Goal: Task Accomplishment & Management: Manage account settings

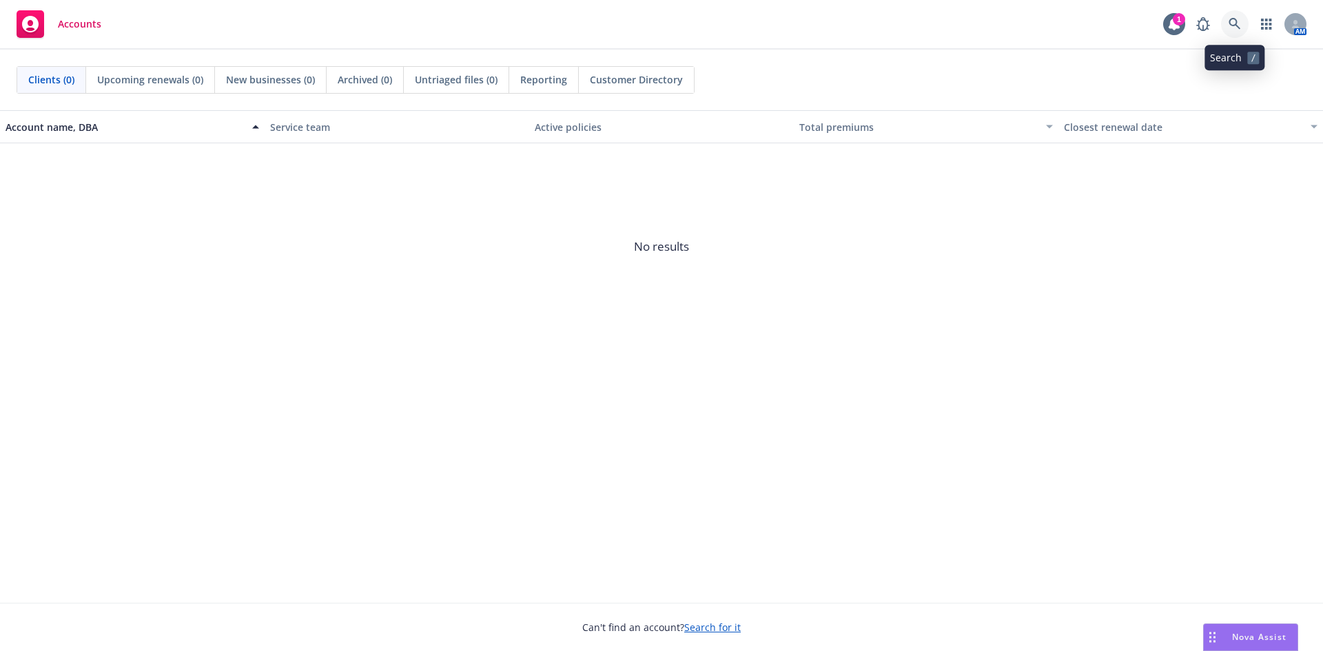
click at [1235, 20] on icon at bounding box center [1234, 24] width 12 height 12
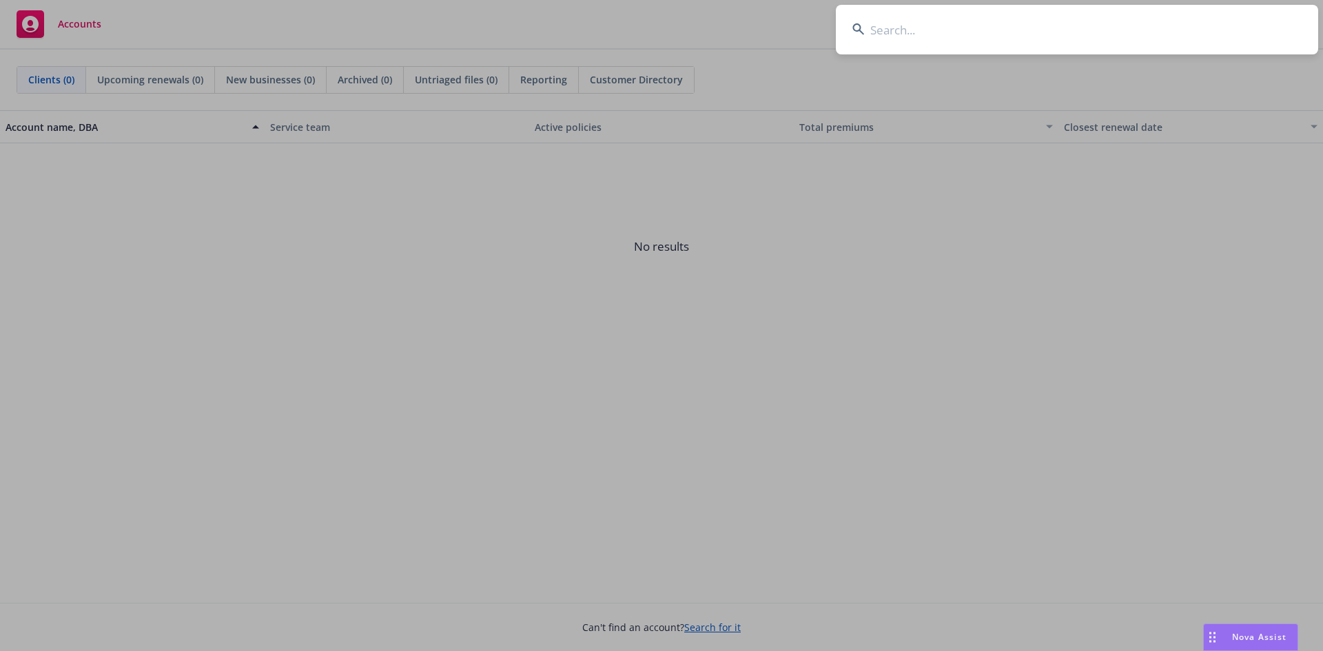
click at [918, 31] on input at bounding box center [1077, 30] width 482 height 50
type input "caminar"
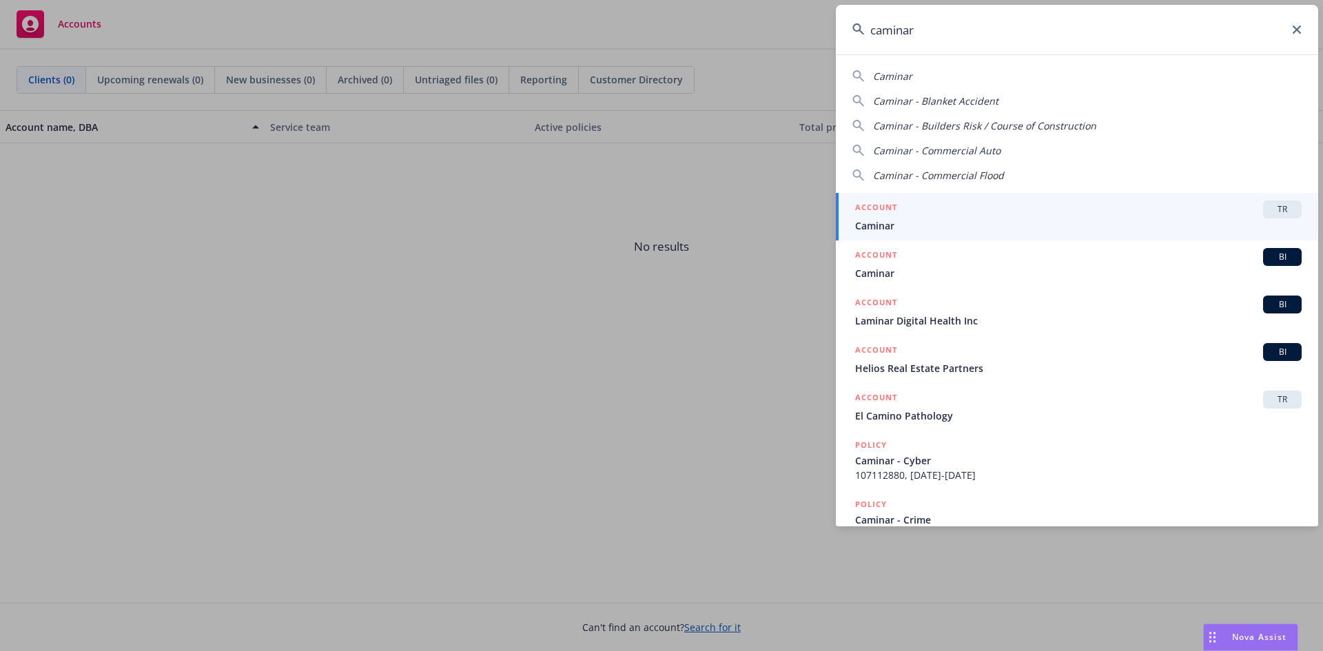
click at [1274, 205] on span "TR" at bounding box center [1282, 209] width 28 height 12
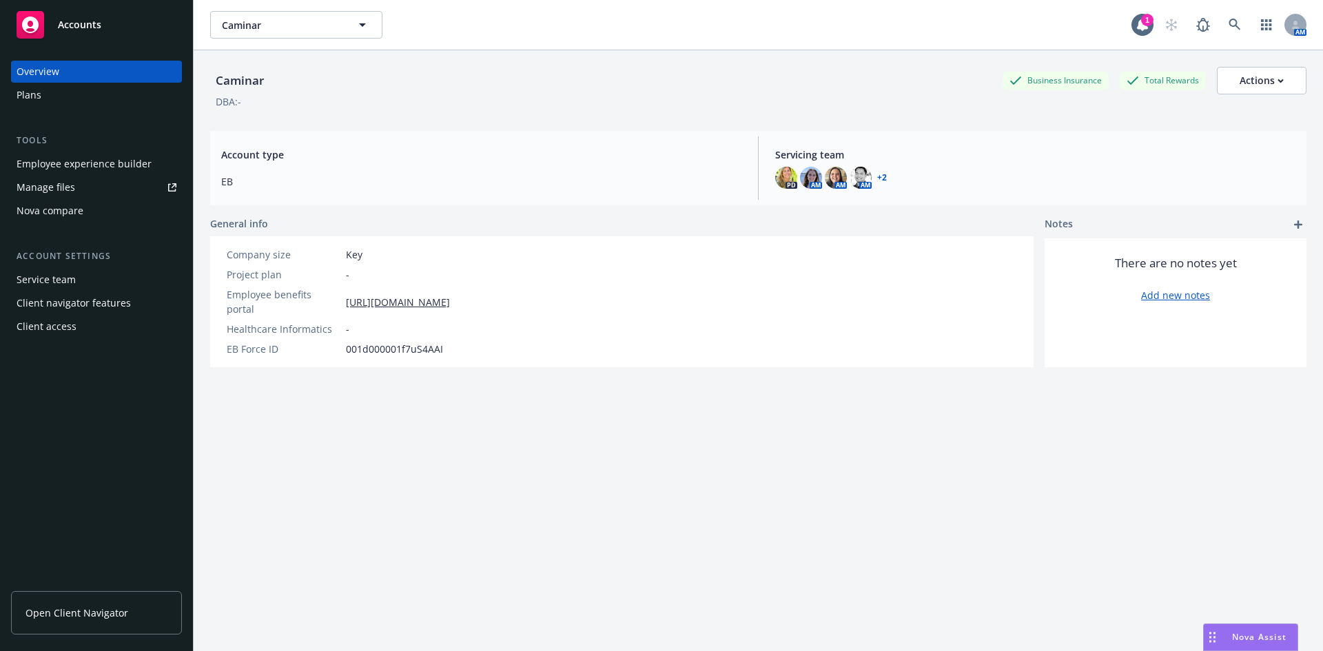
click at [74, 187] on link "Manage files" at bounding box center [96, 187] width 171 height 22
click at [1221, 19] on link at bounding box center [1235, 25] width 28 height 28
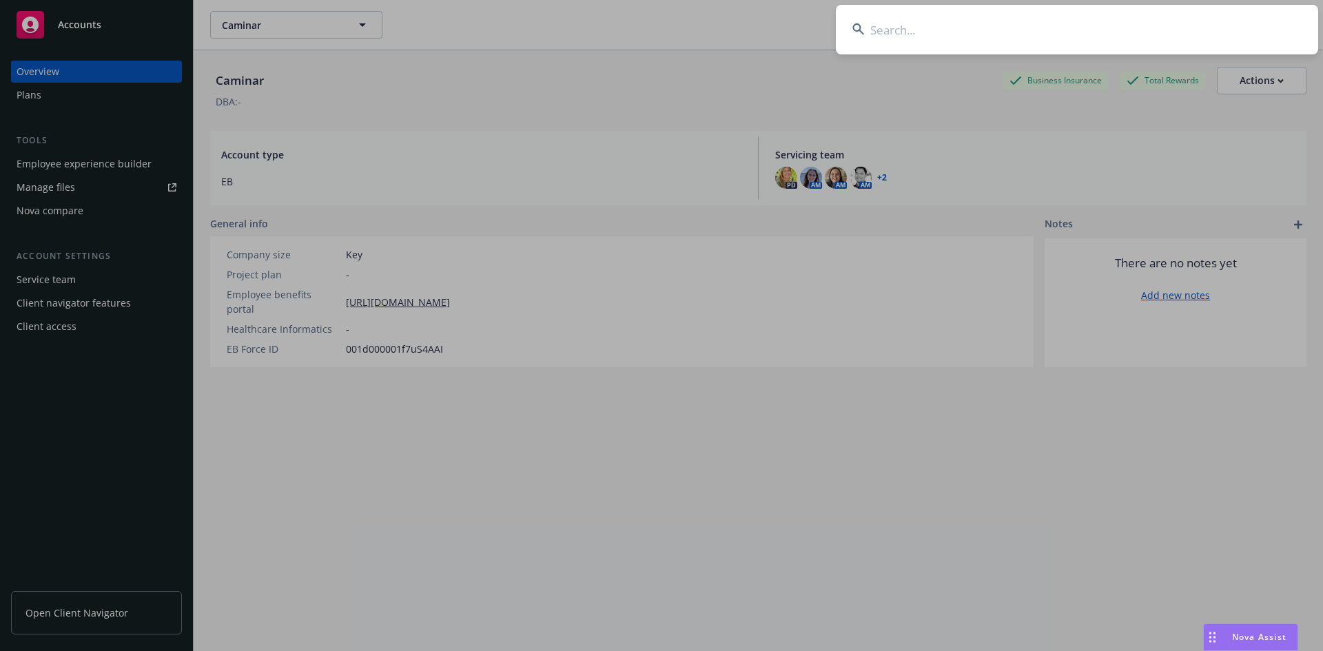
click at [958, 30] on input at bounding box center [1077, 30] width 482 height 50
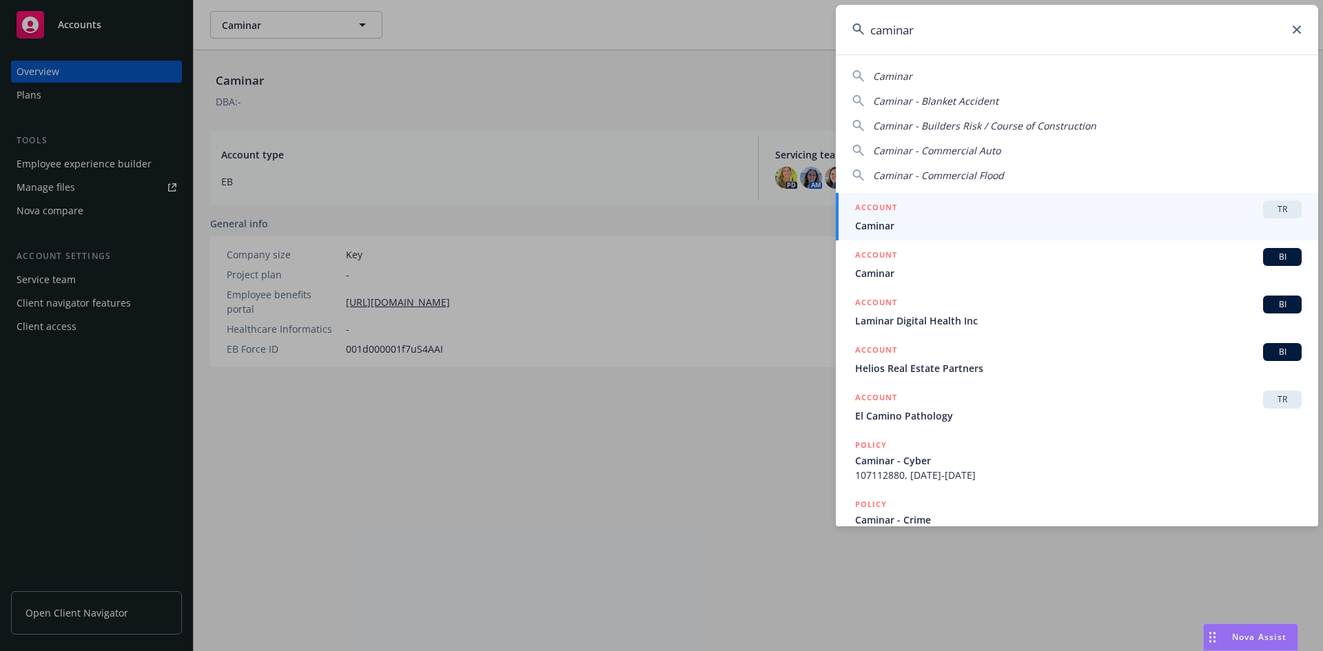
type input "caminar"
click at [1279, 199] on link "ACCOUNT TR Caminar" at bounding box center [1077, 217] width 482 height 48
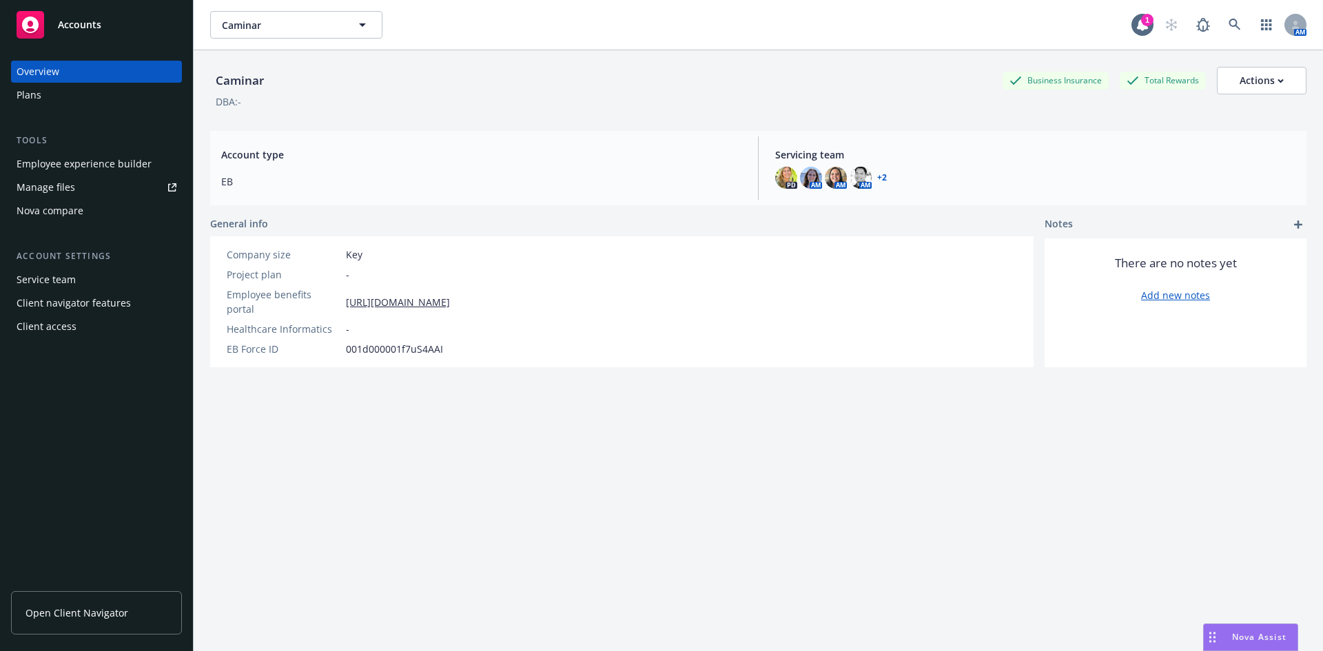
click at [76, 172] on div "Employee experience builder" at bounding box center [84, 164] width 135 height 22
click at [87, 195] on link "Manage files" at bounding box center [96, 187] width 171 height 22
click at [1228, 23] on icon at bounding box center [1234, 25] width 12 height 12
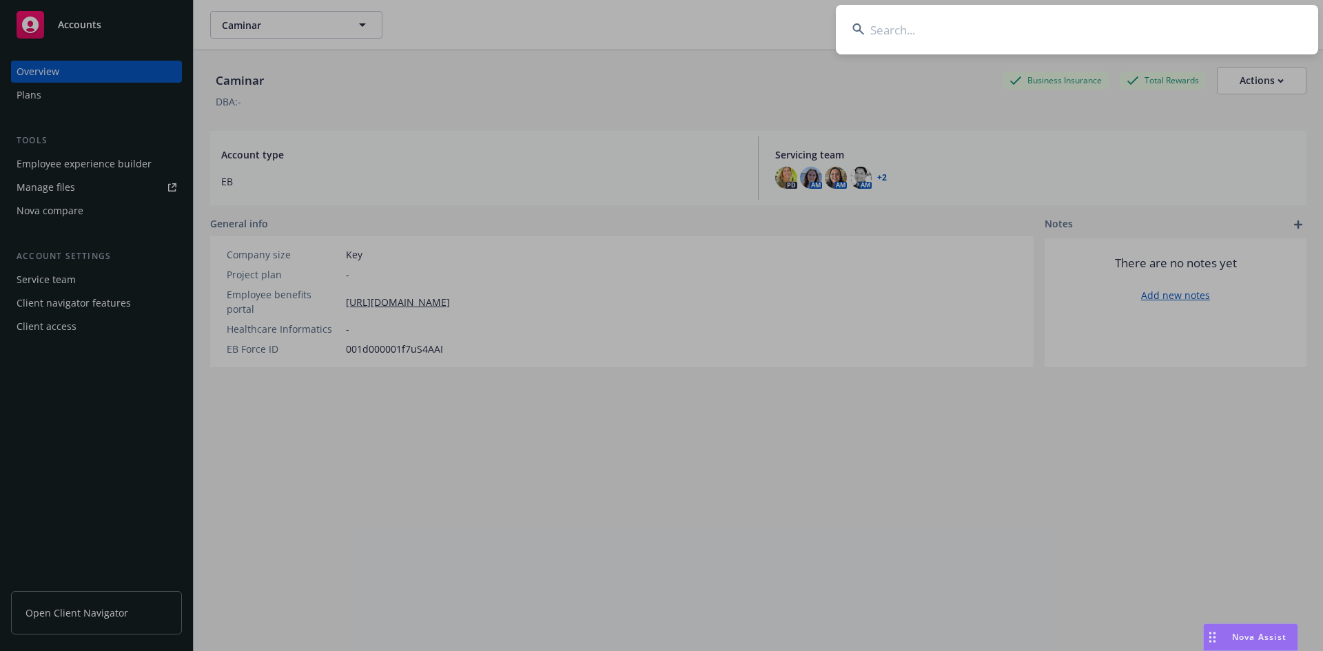
click at [940, 30] on input at bounding box center [1077, 30] width 482 height 50
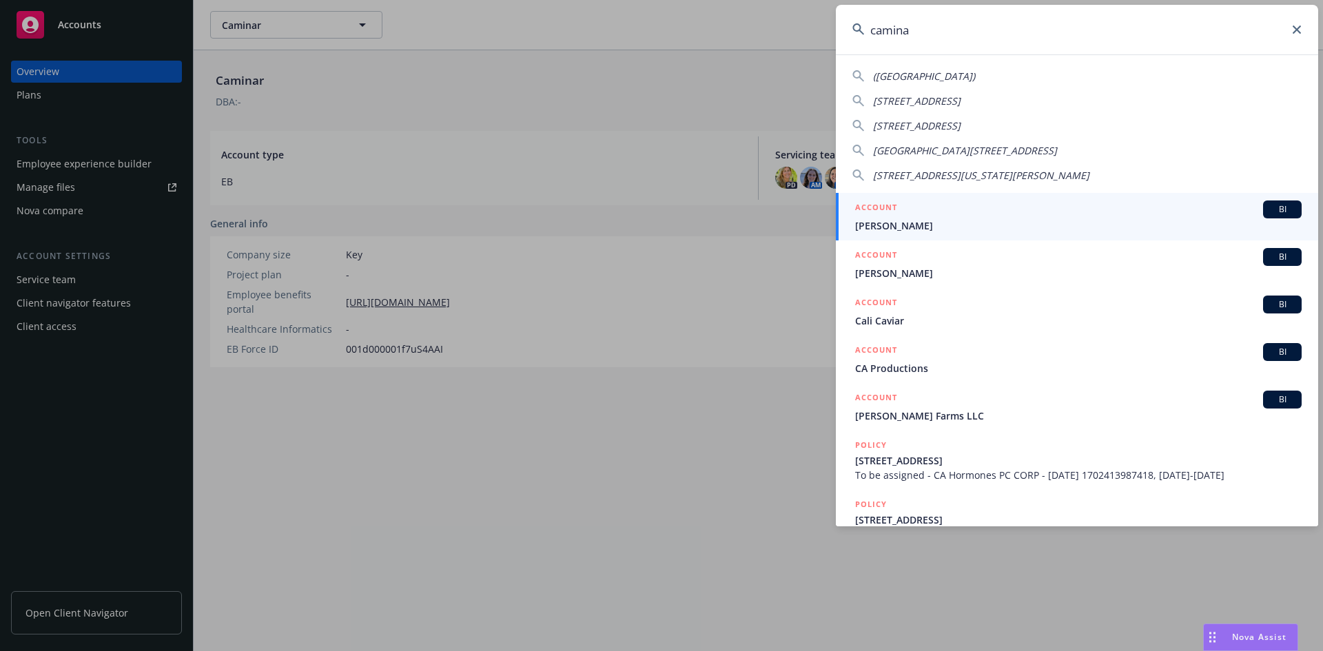
type input "caminar"
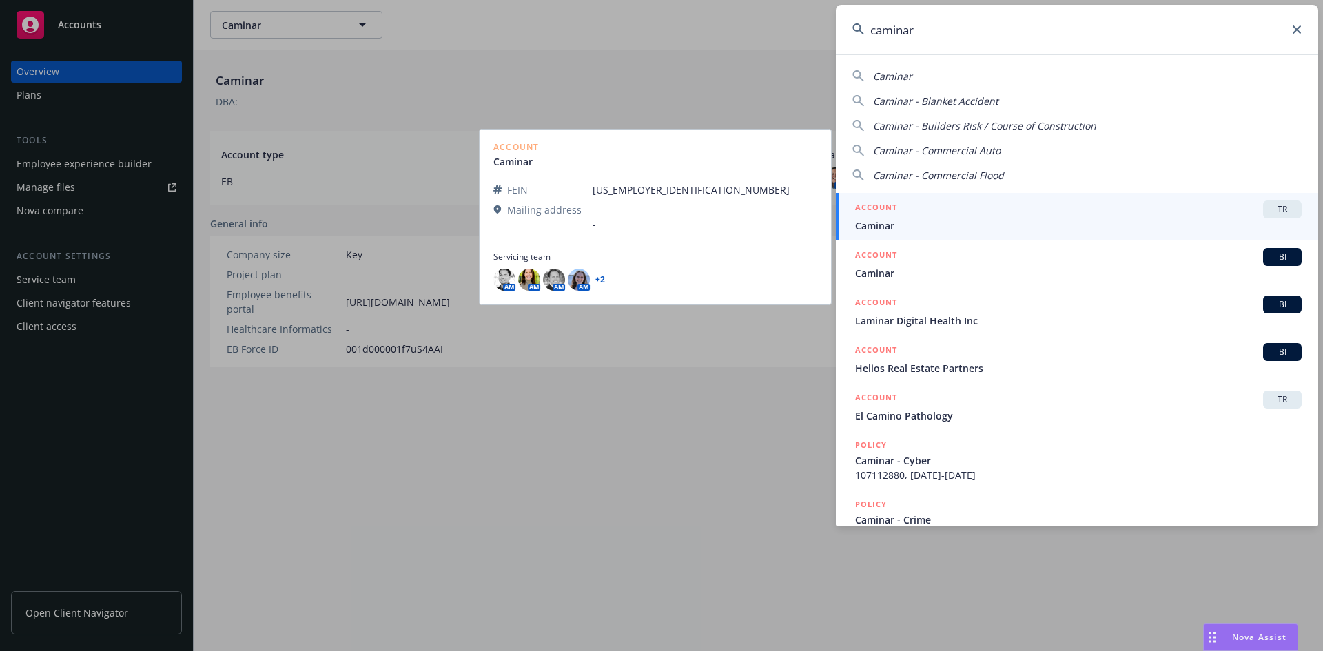
click at [1267, 200] on div "TR" at bounding box center [1282, 209] width 39 height 18
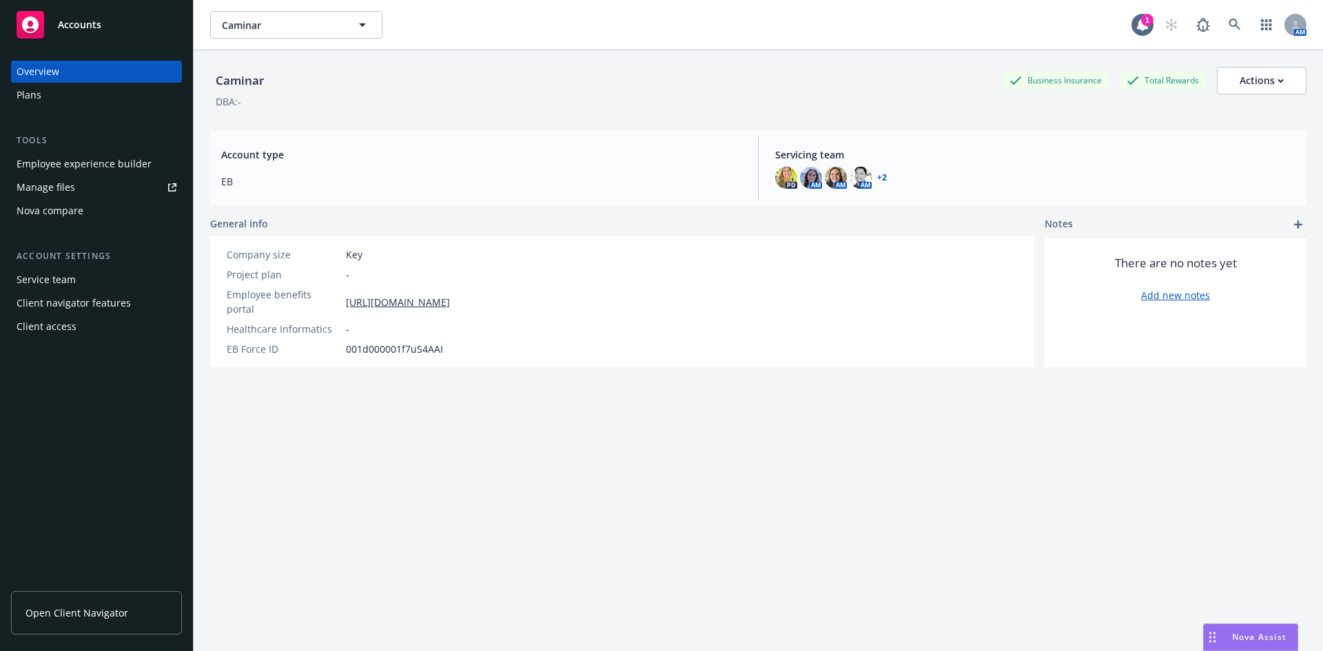
click at [103, 176] on link "Manage files" at bounding box center [96, 187] width 171 height 22
click at [103, 187] on link "Manage files" at bounding box center [96, 187] width 171 height 22
click at [78, 192] on link "Manage files" at bounding box center [96, 187] width 171 height 22
click at [1228, 22] on icon at bounding box center [1234, 25] width 12 height 12
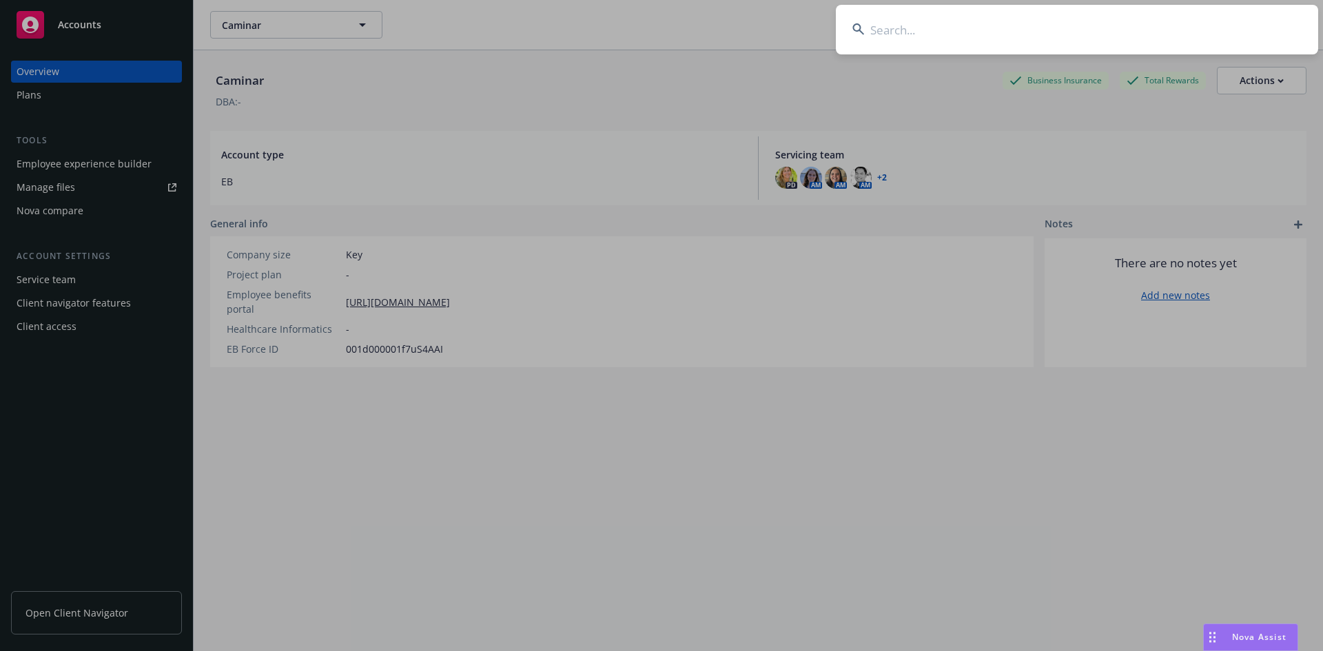
click at [931, 23] on input at bounding box center [1077, 30] width 482 height 50
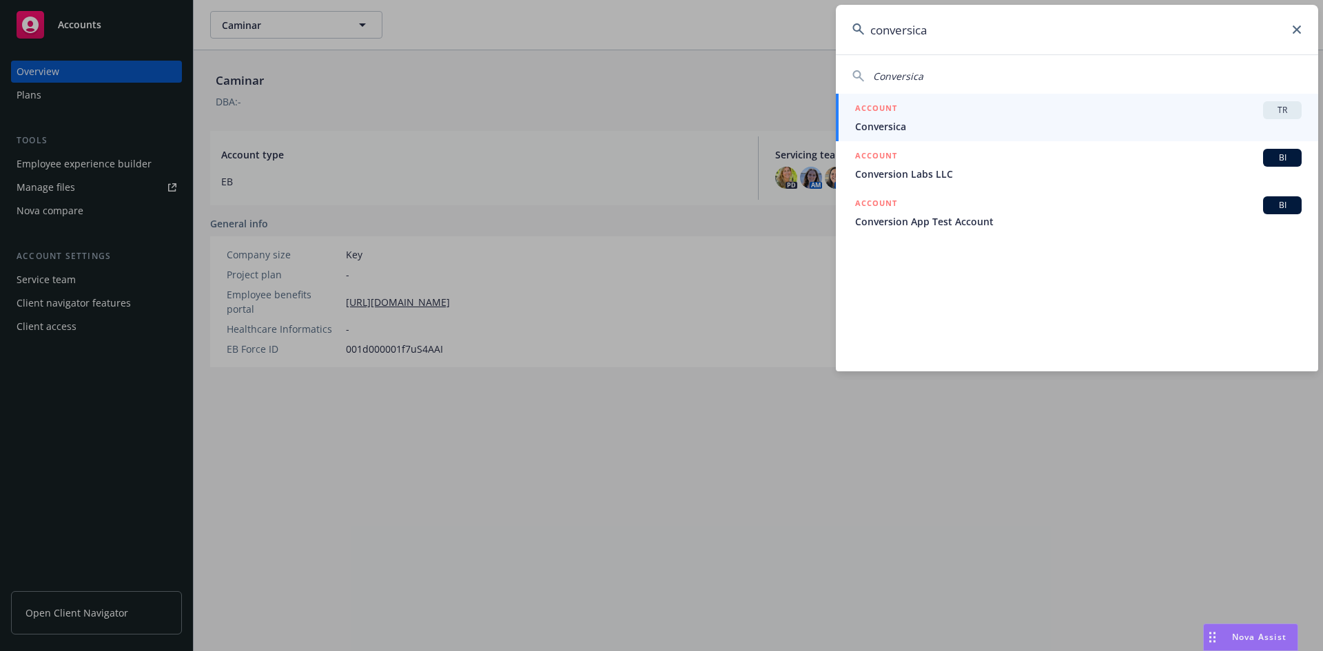
type input "conversica"
click at [1272, 110] on span "TR" at bounding box center [1282, 110] width 28 height 12
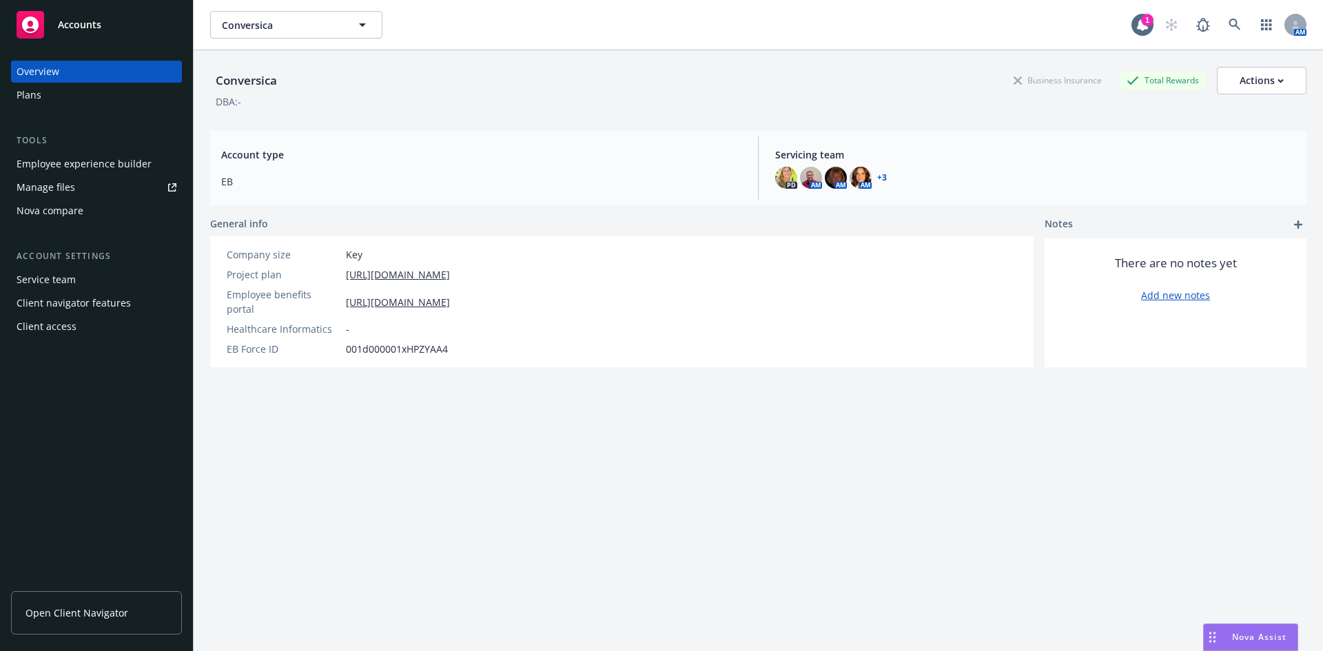
click at [75, 190] on link "Manage files" at bounding box center [96, 187] width 171 height 22
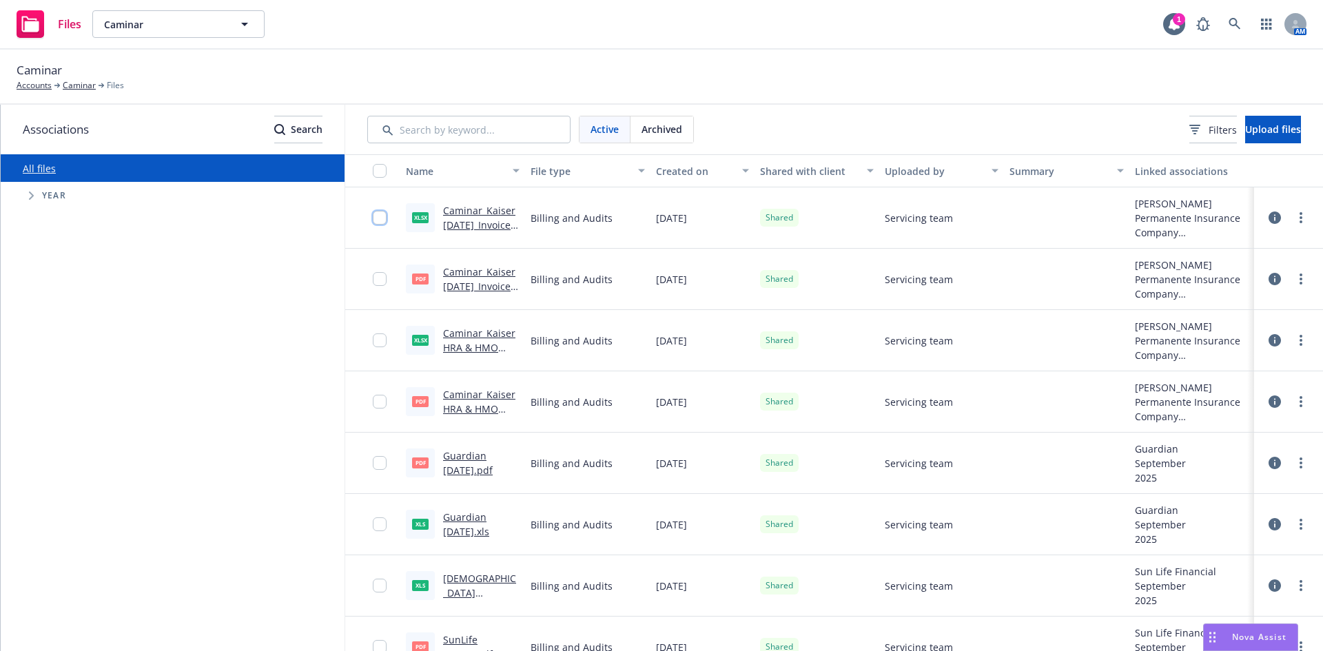
click at [373, 214] on input "checkbox" at bounding box center [380, 218] width 14 height 14
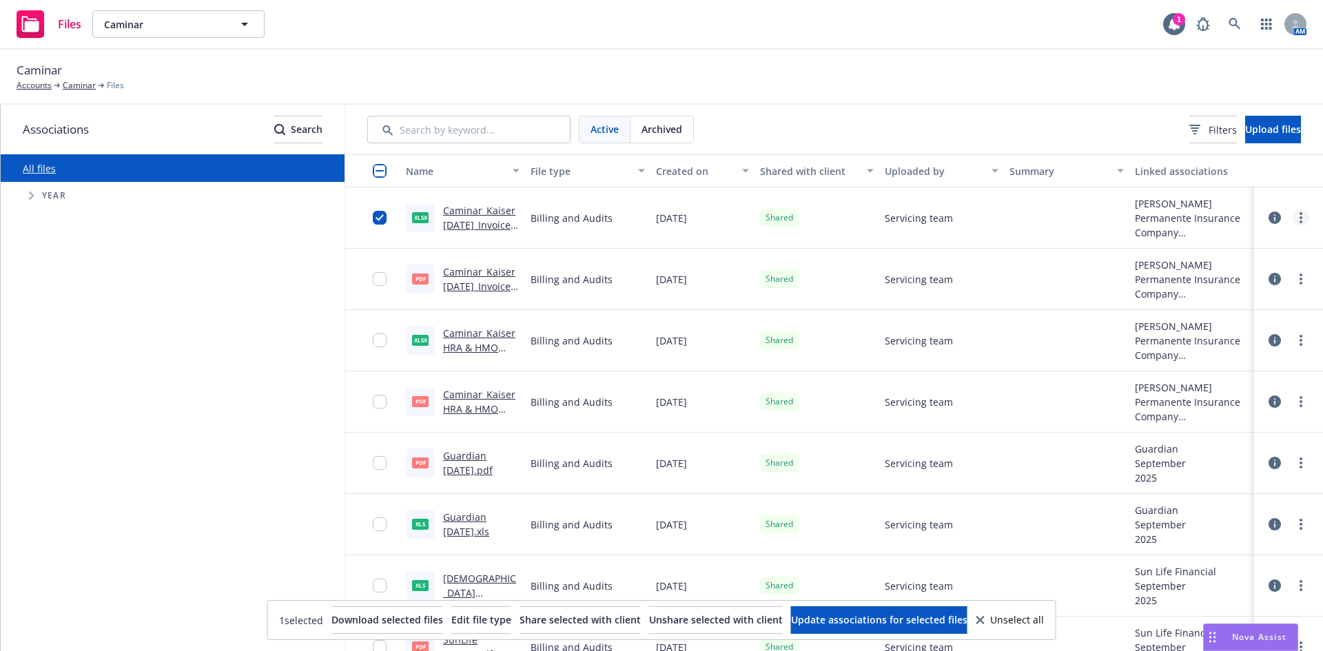
click at [1294, 216] on link "more" at bounding box center [1300, 217] width 17 height 17
click at [1217, 331] on link "Edit" at bounding box center [1229, 329] width 137 height 28
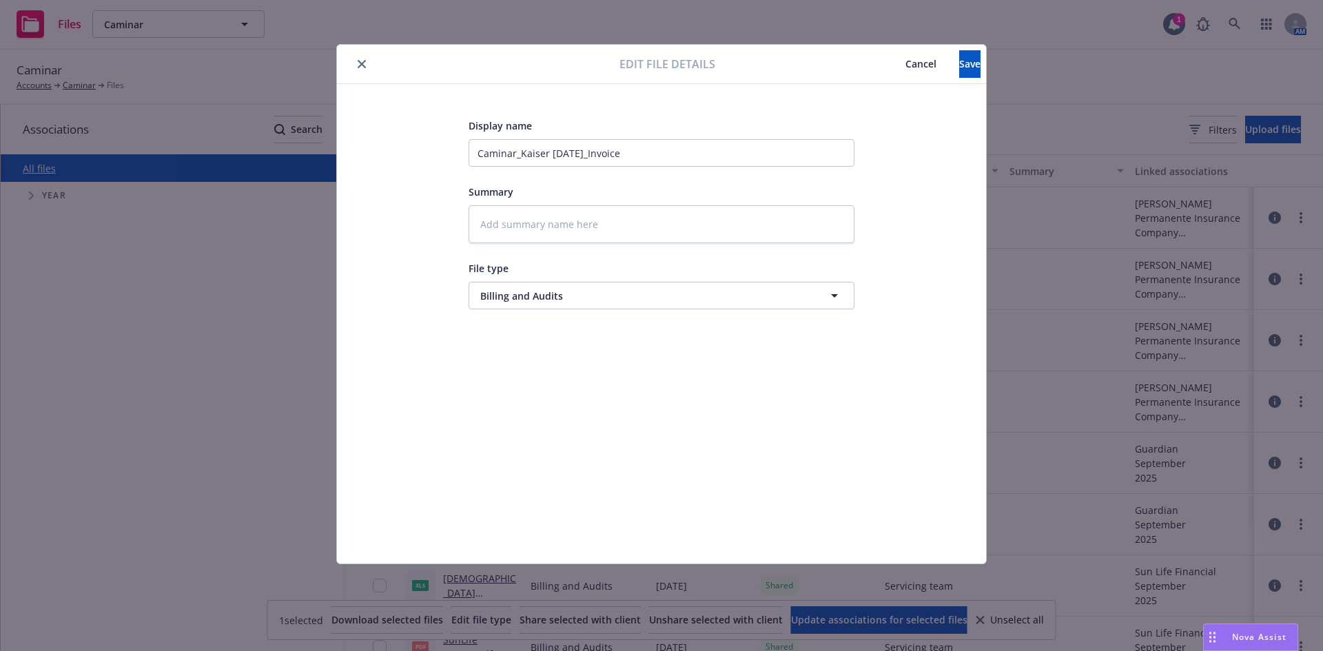
click at [905, 63] on span "Cancel" at bounding box center [920, 63] width 31 height 13
click at [358, 70] on div at bounding box center [480, 64] width 277 height 17
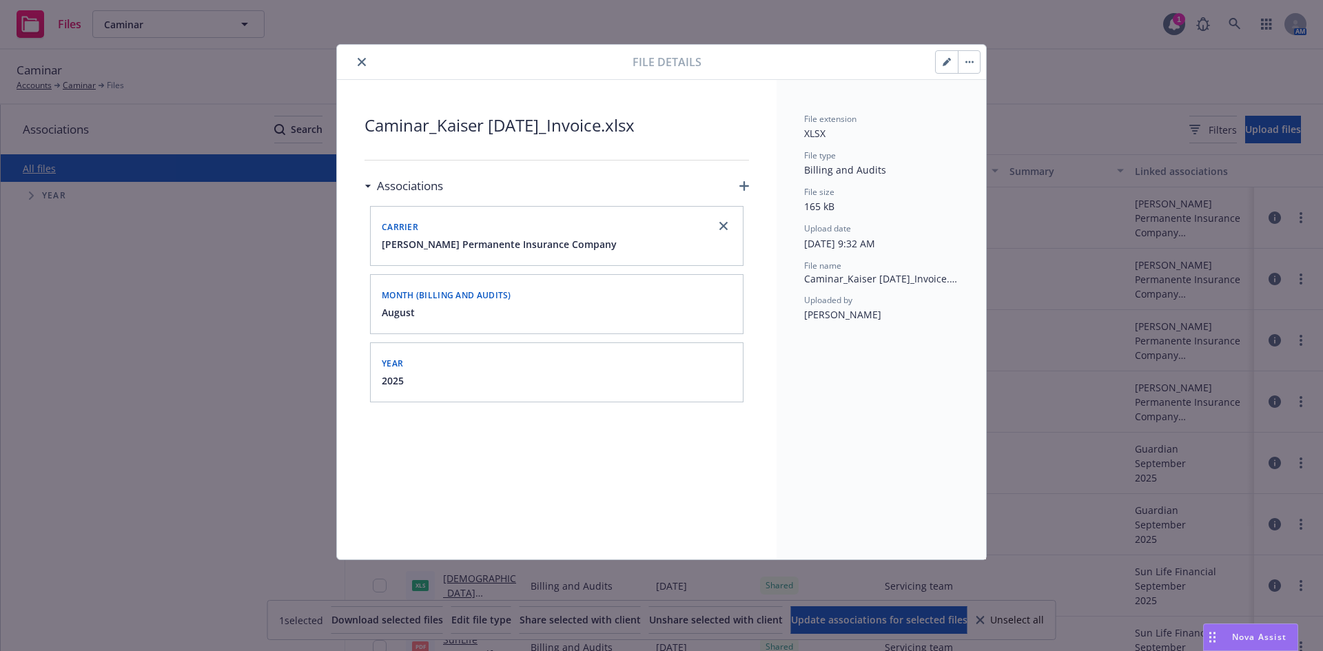
click at [360, 56] on button "close" at bounding box center [361, 62] width 17 height 17
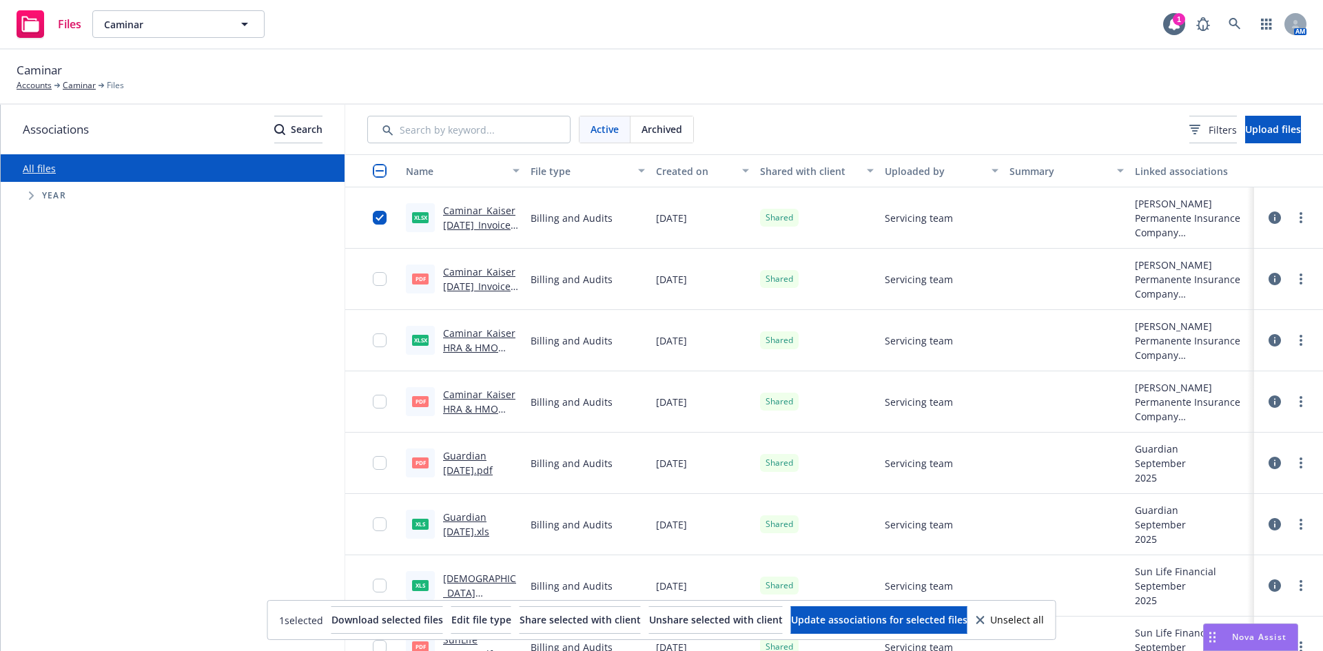
click at [366, 276] on div at bounding box center [372, 279] width 55 height 61
click at [380, 278] on input "checkbox" at bounding box center [380, 279] width 14 height 14
click at [381, 331] on div at bounding box center [384, 340] width 22 height 44
click at [382, 342] on input "checkbox" at bounding box center [380, 340] width 14 height 14
click at [385, 404] on input "checkbox" at bounding box center [380, 402] width 14 height 14
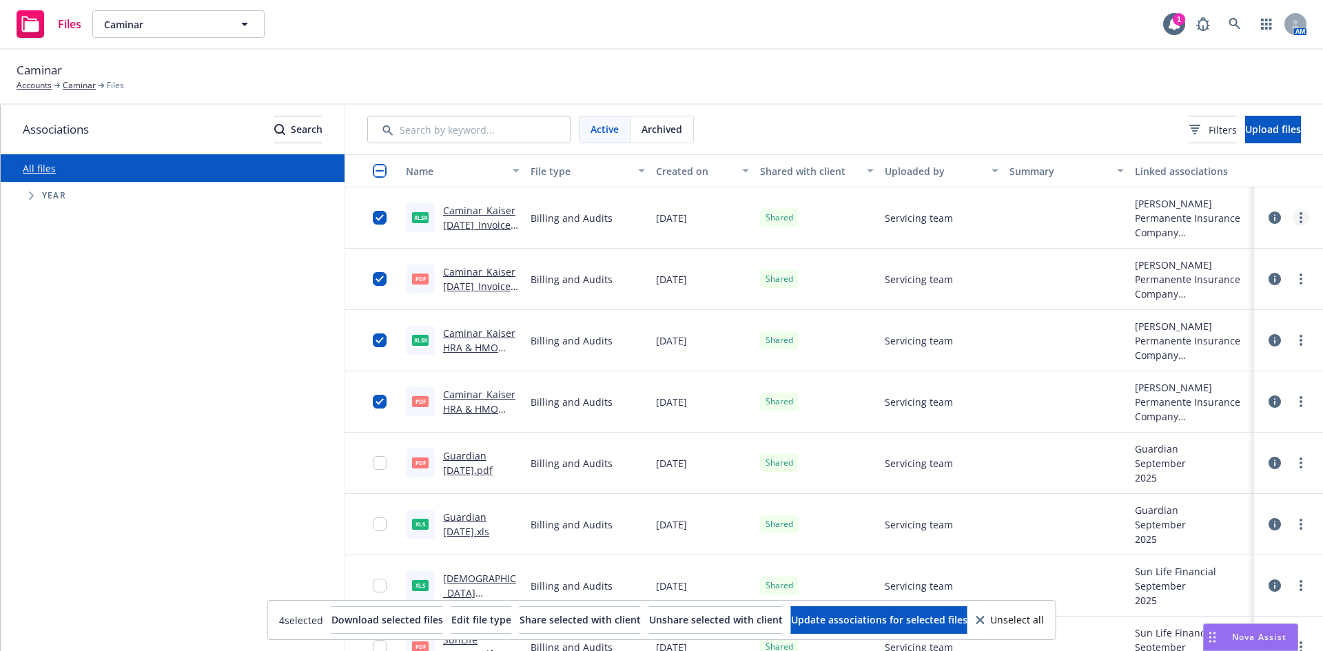
click at [1292, 214] on link "more" at bounding box center [1300, 217] width 17 height 17
drag, startPoint x: 835, startPoint y: 86, endPoint x: 812, endPoint y: 100, distance: 26.6
click at [835, 86] on div "Caminar Accounts Caminar Files" at bounding box center [662, 76] width 1290 height 30
click at [382, 213] on input "checkbox" at bounding box center [380, 218] width 14 height 14
click at [380, 276] on input "checkbox" at bounding box center [380, 279] width 14 height 14
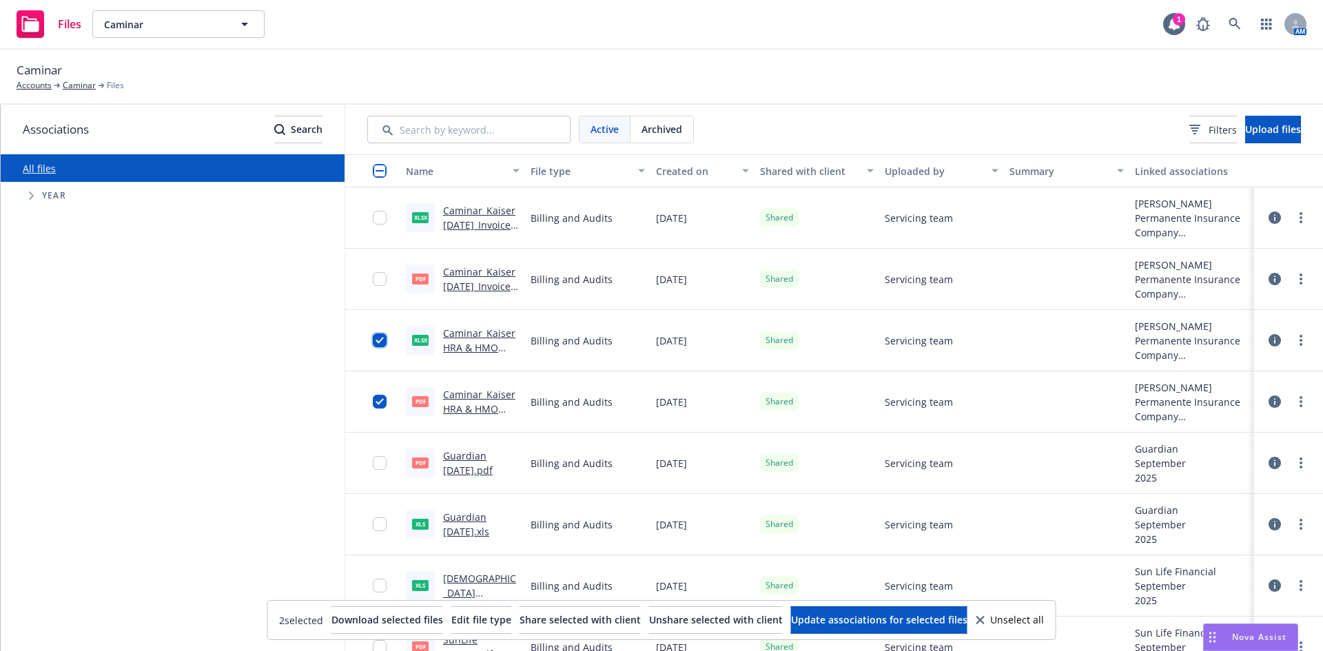
click at [377, 335] on input "checkbox" at bounding box center [380, 340] width 14 height 14
click at [369, 402] on div at bounding box center [372, 401] width 55 height 61
click at [384, 403] on input "checkbox" at bounding box center [380, 402] width 14 height 14
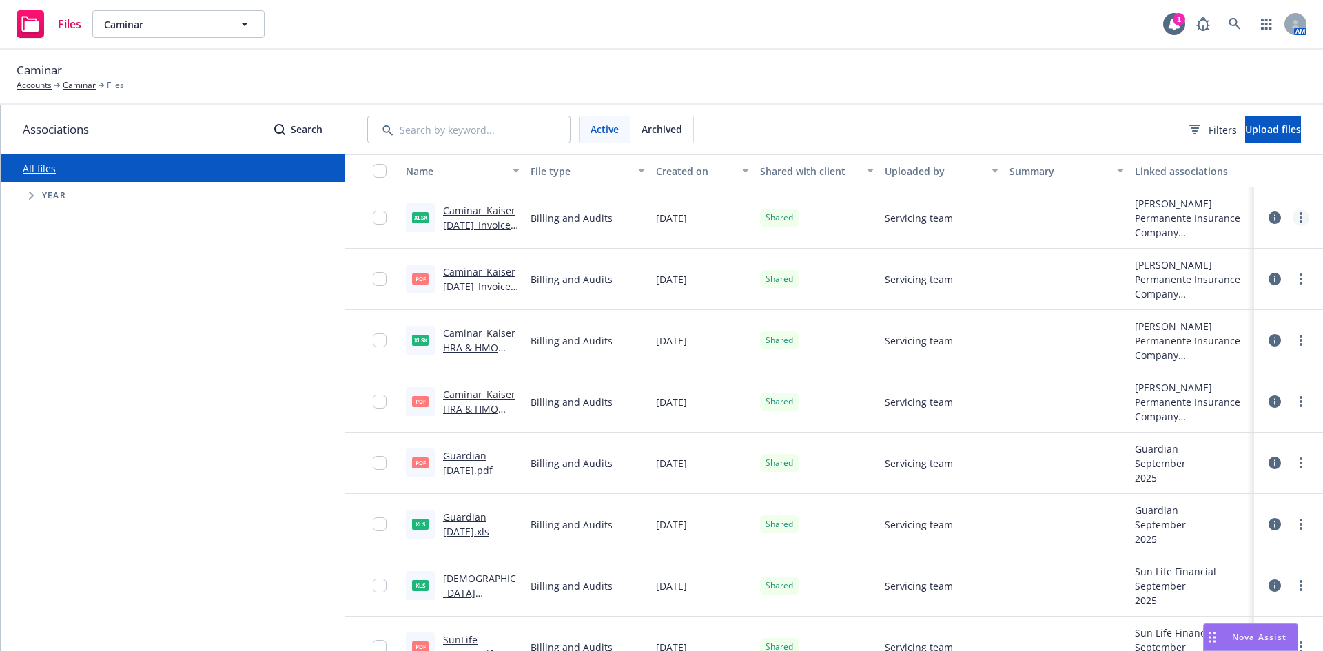
click at [1299, 223] on circle "more" at bounding box center [1300, 221] width 3 height 3
click at [1292, 214] on link "more" at bounding box center [1300, 217] width 17 height 17
click at [1292, 271] on link "more" at bounding box center [1300, 279] width 17 height 17
click at [1294, 337] on link "more" at bounding box center [1300, 340] width 17 height 17
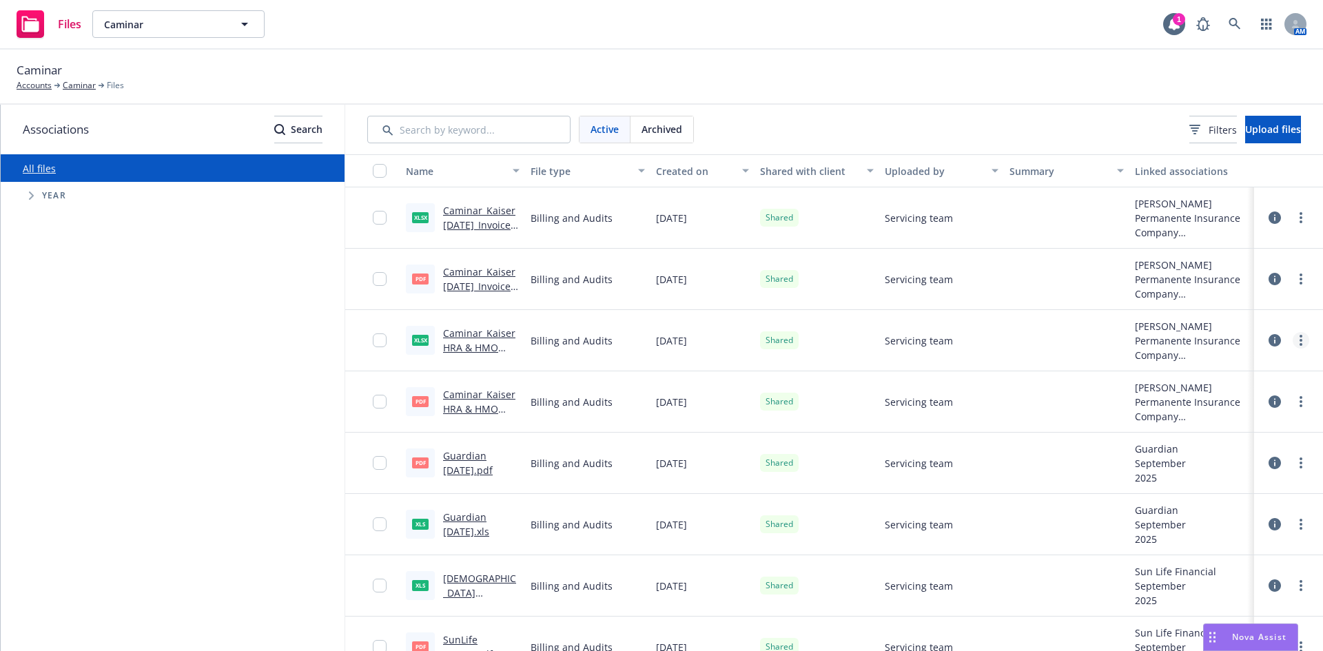
click at [1294, 337] on link "more" at bounding box center [1300, 340] width 17 height 17
click at [377, 398] on input "checkbox" at bounding box center [380, 402] width 14 height 14
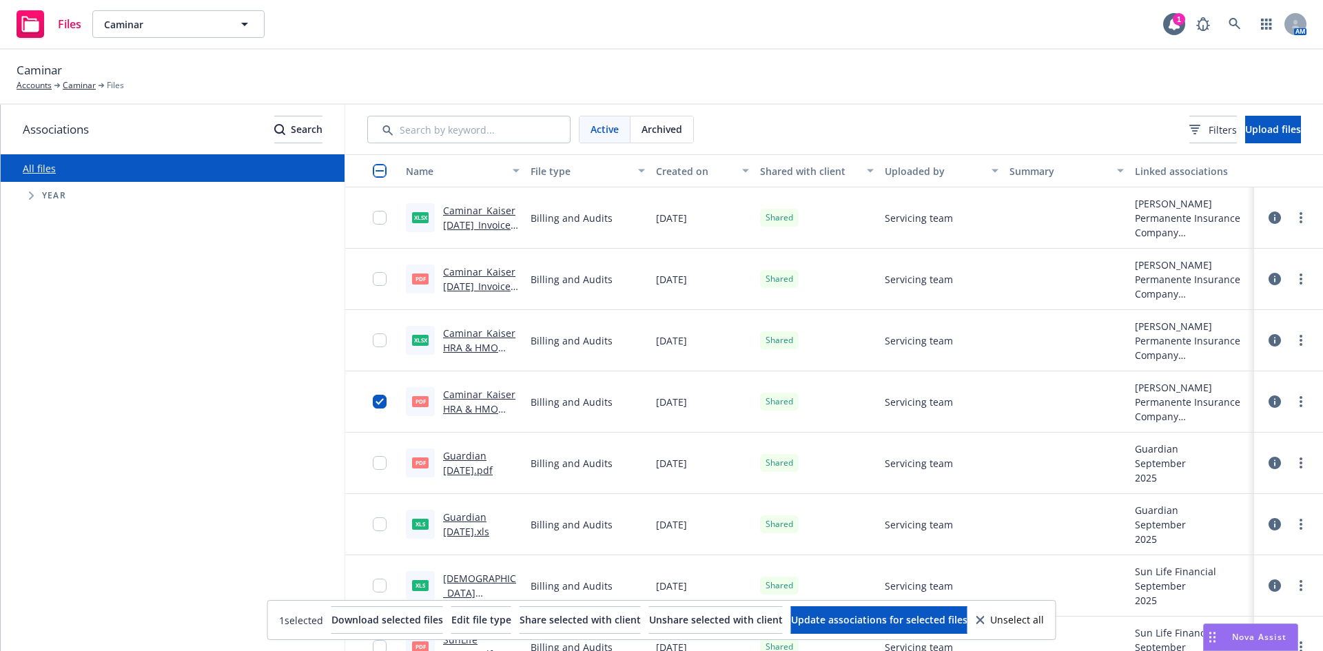
click at [377, 391] on div at bounding box center [384, 402] width 22 height 44
click at [375, 399] on input "checkbox" at bounding box center [380, 402] width 14 height 14
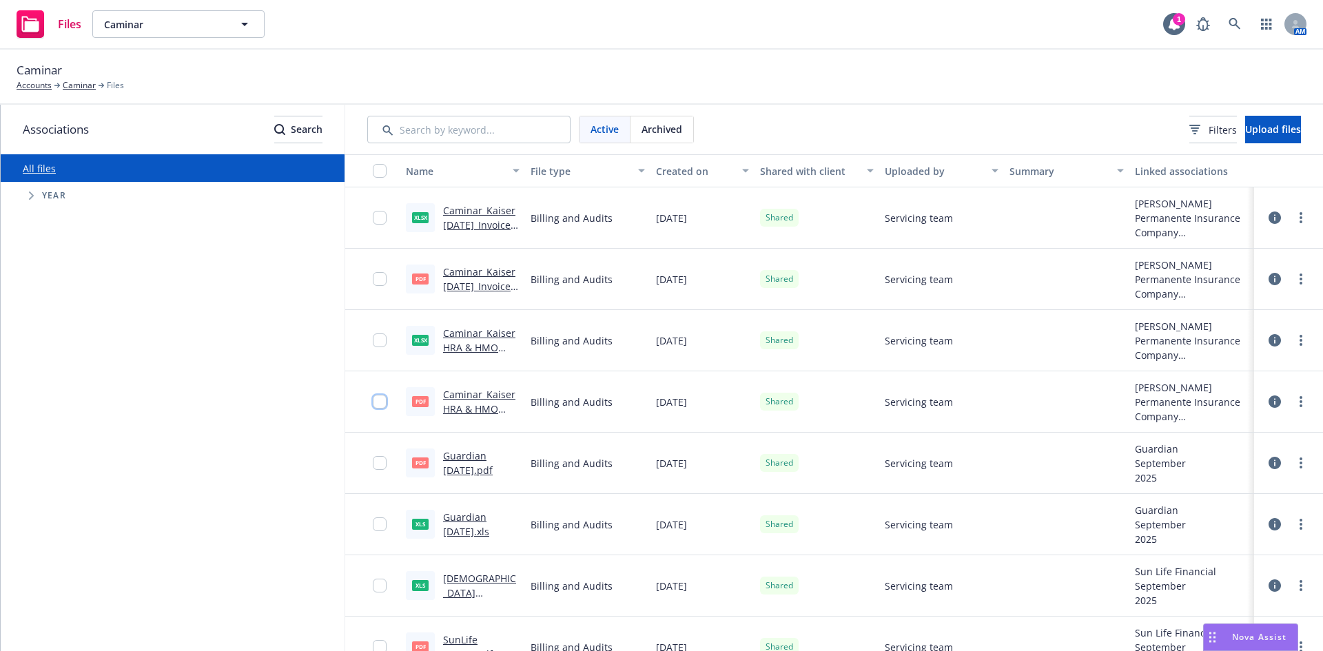
click at [382, 401] on input "checkbox" at bounding box center [380, 402] width 14 height 14
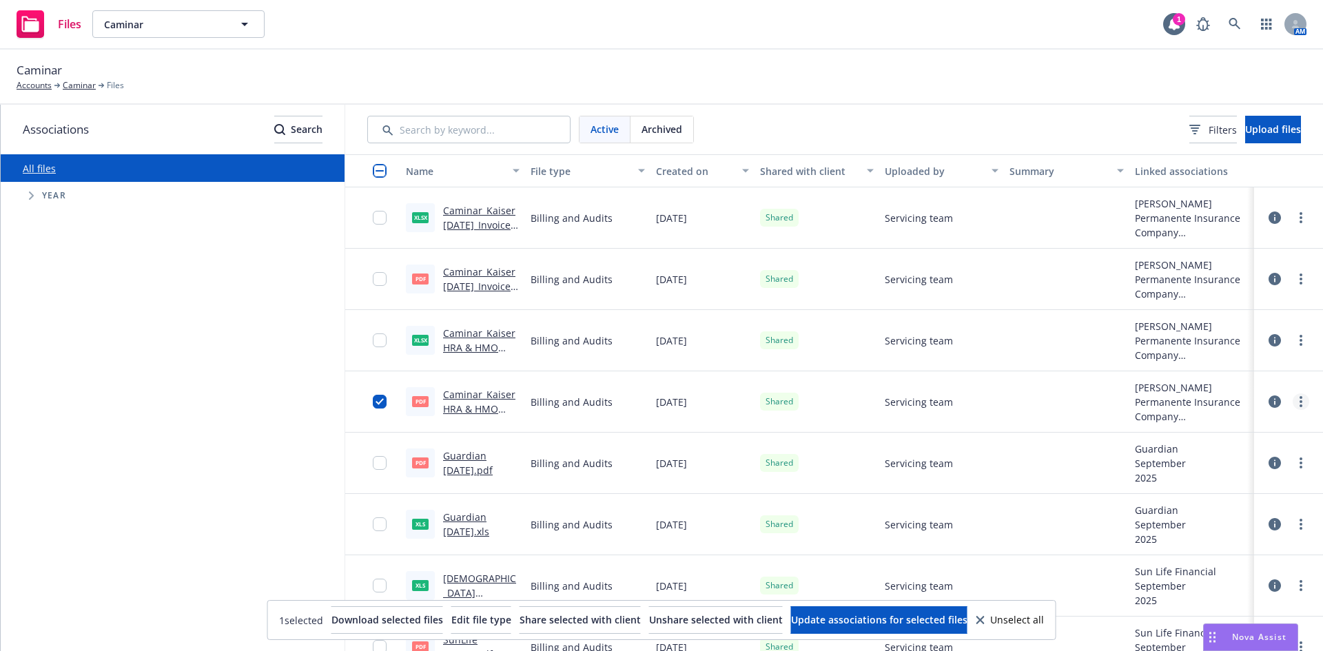
click at [1296, 401] on link "more" at bounding box center [1300, 401] width 17 height 17
click at [1221, 505] on link "Edit" at bounding box center [1229, 513] width 137 height 28
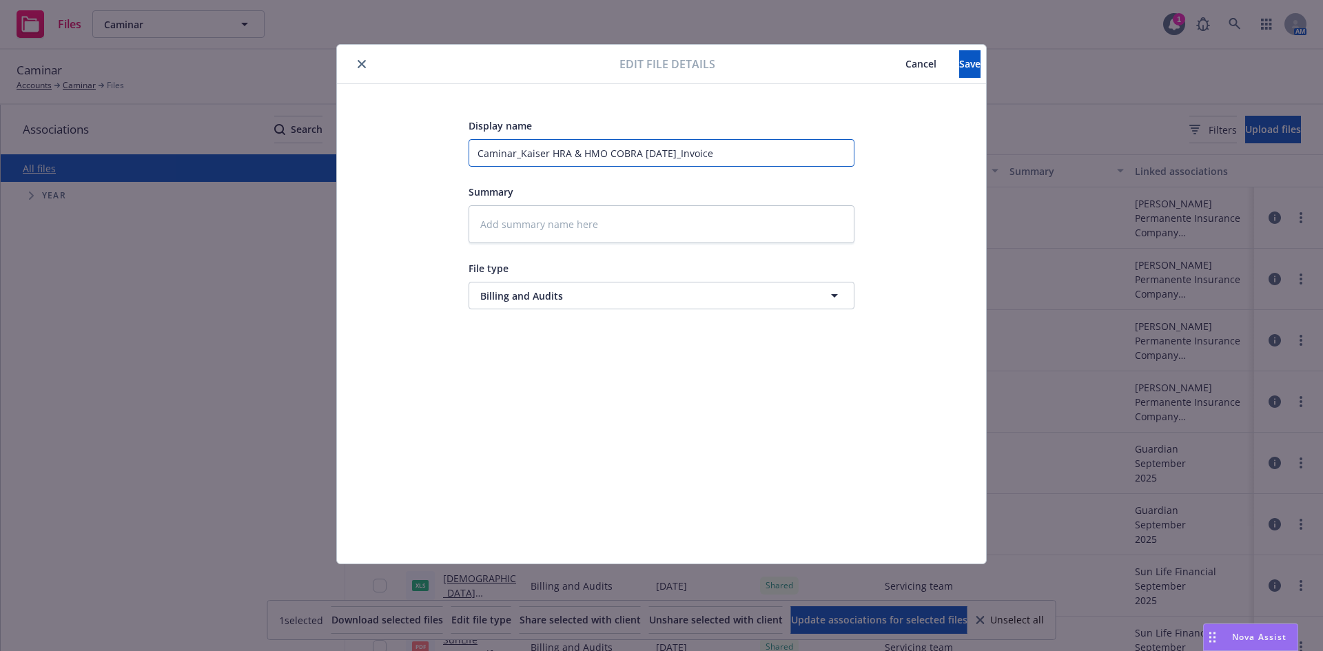
drag, startPoint x: 521, startPoint y: 152, endPoint x: 418, endPoint y: 153, distance: 102.6
click at [418, 153] on div "Display name Caminar_Kaiser HRA & HMO COBRA Sept 2025_Invoice Summary File type…" at bounding box center [661, 323] width 594 height 413
type textarea "x"
type input "Kaiser HRA & HMO COBRA Sept 2025_Invoice"
drag, startPoint x: 644, startPoint y: 150, endPoint x: 812, endPoint y: 150, distance: 168.1
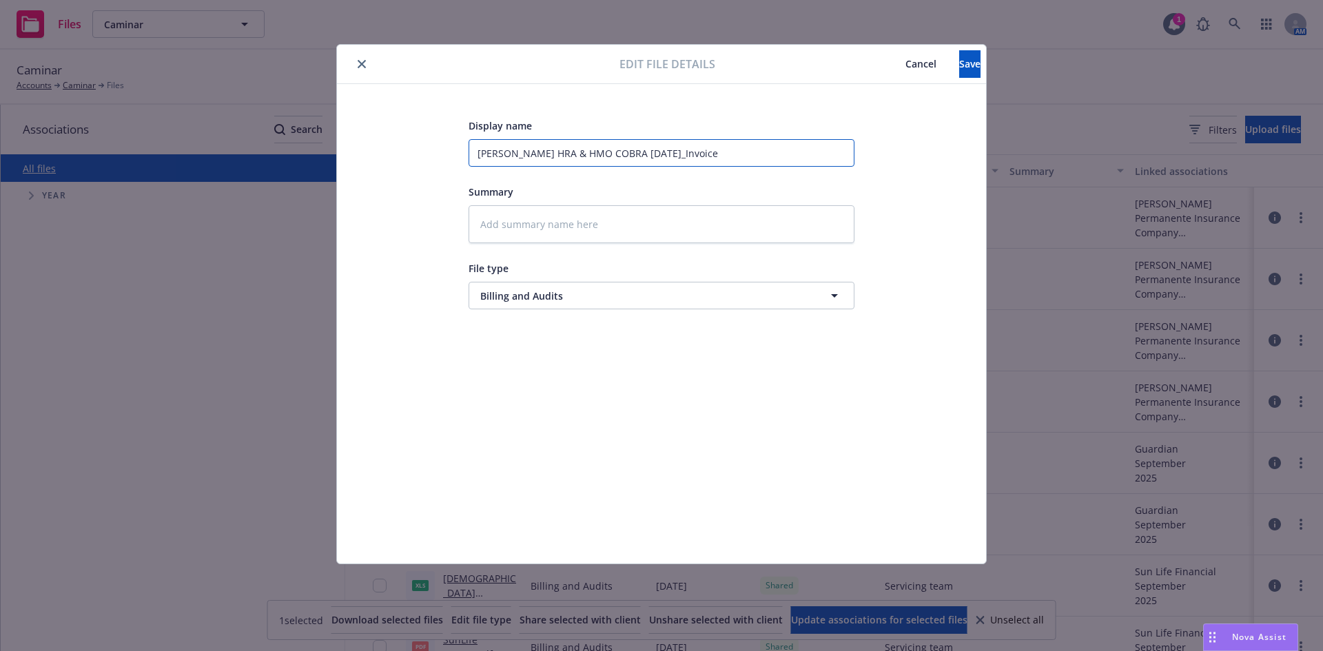
click at [812, 150] on input "Kaiser HRA & HMO COBRA Sept 2025_Invoice" at bounding box center [661, 153] width 386 height 28
type textarea "x"
type input "Kaiser HRA & HMO COBRA Sept 2025"
click at [959, 65] on span "Save" at bounding box center [969, 63] width 21 height 13
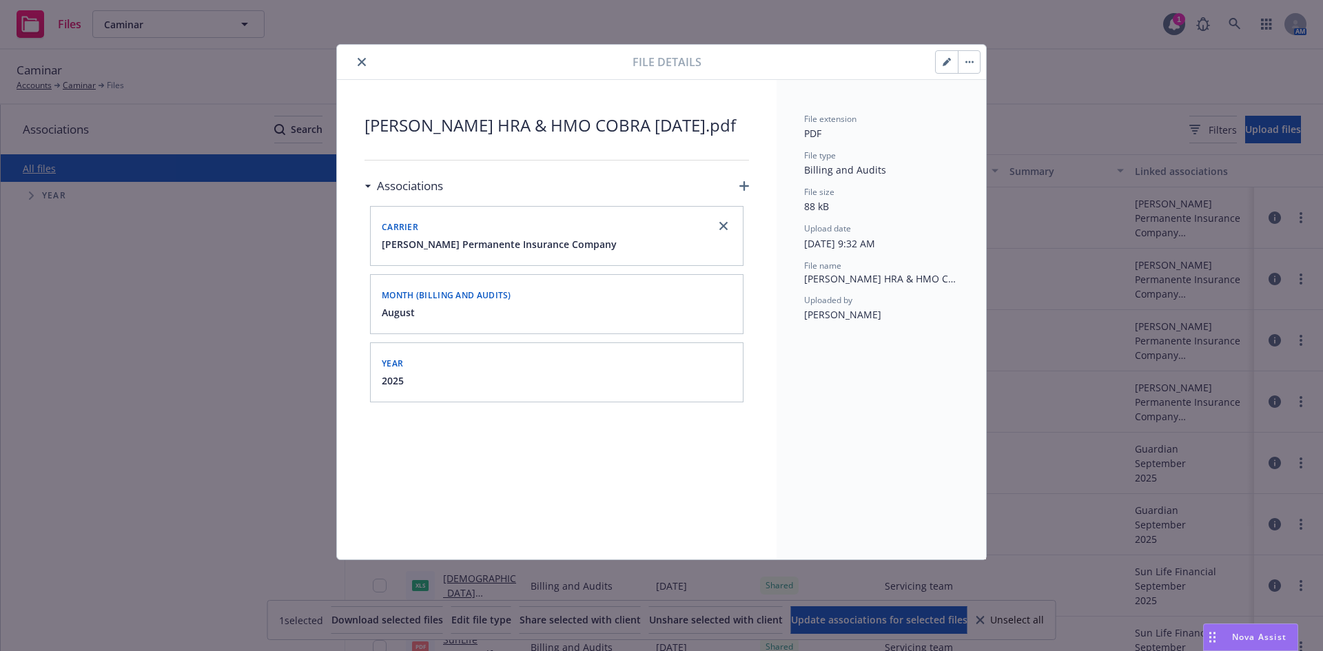
click at [970, 61] on icon "button" at bounding box center [969, 62] width 8 height 3
click at [355, 63] on button "close" at bounding box center [361, 62] width 17 height 17
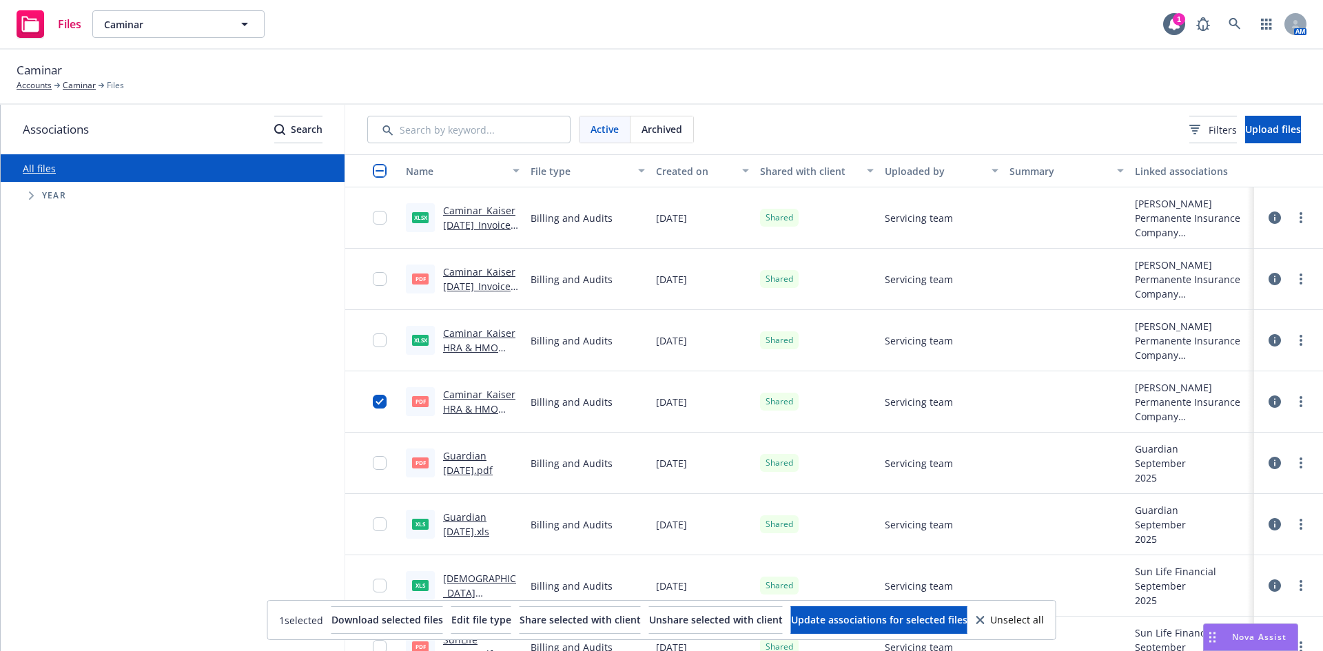
click at [372, 397] on div at bounding box center [372, 401] width 55 height 61
click at [1292, 395] on link "more" at bounding box center [1300, 401] width 17 height 17
click at [1204, 509] on link "Edit" at bounding box center [1229, 513] width 137 height 28
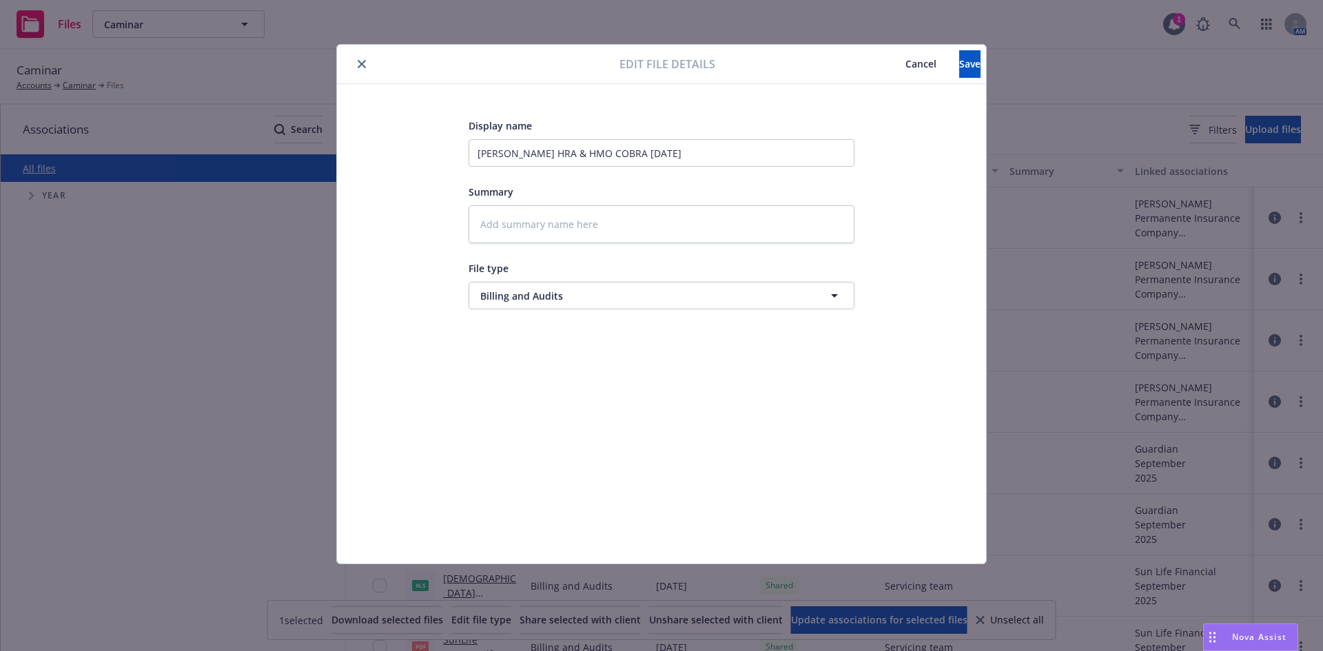
click at [905, 61] on span "Cancel" at bounding box center [920, 63] width 31 height 13
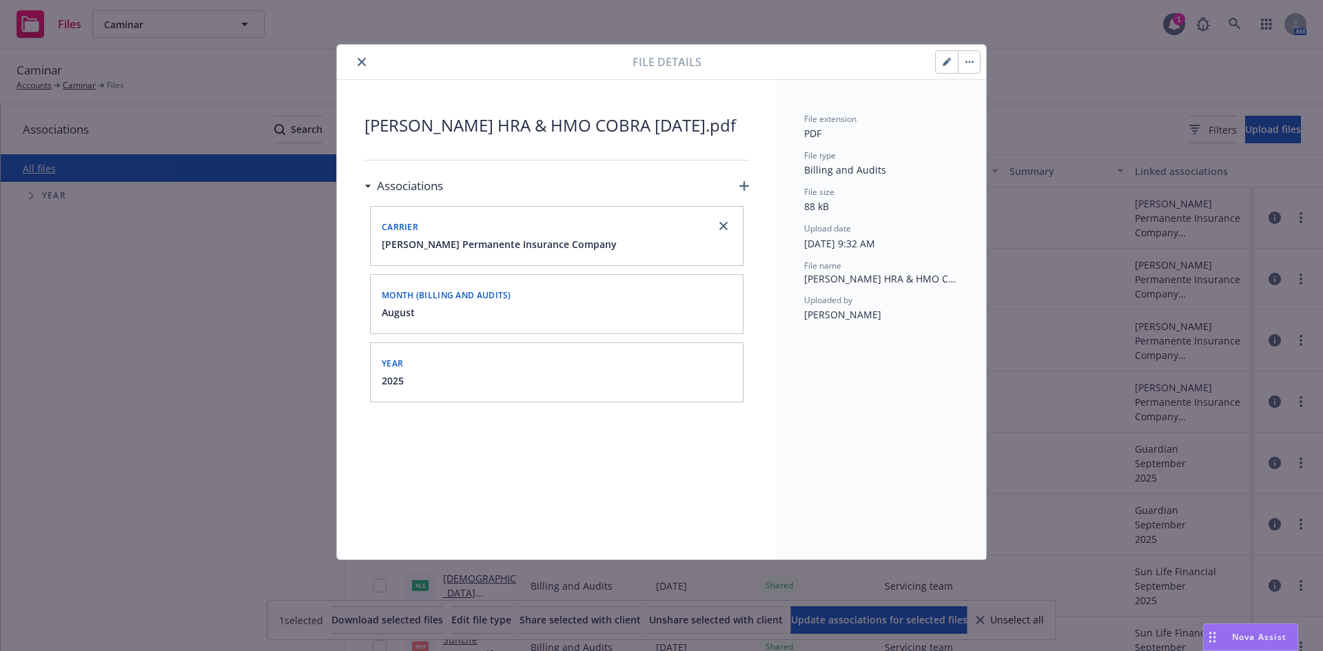
click at [952, 72] on button "button" at bounding box center [946, 62] width 22 height 22
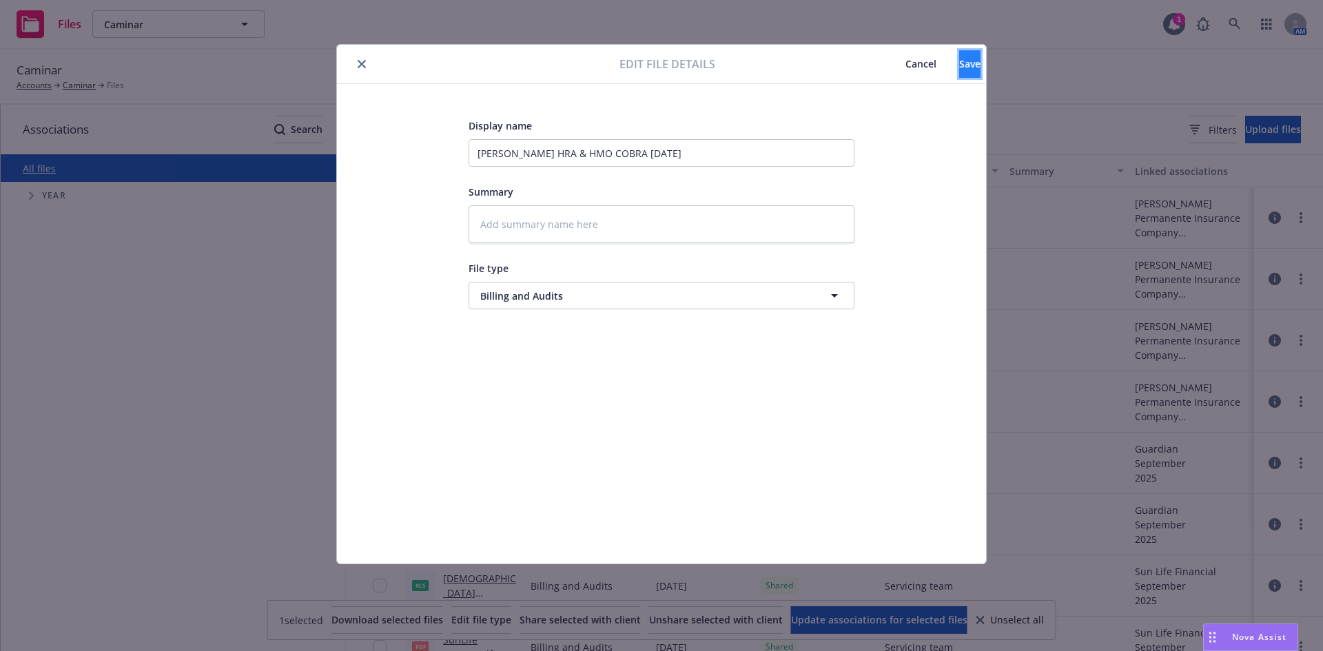
click at [959, 62] on span "Save" at bounding box center [969, 63] width 21 height 13
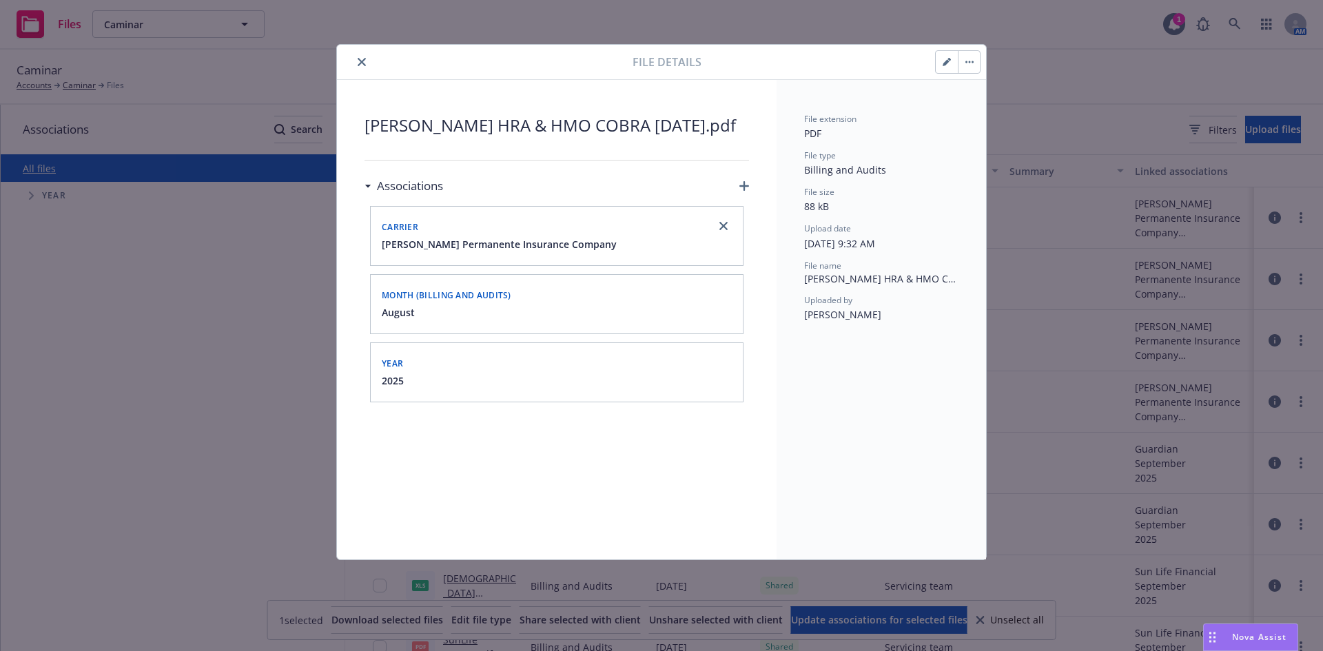
click at [621, 311] on div "August" at bounding box center [556, 312] width 355 height 14
click at [859, 193] on div "File size" at bounding box center [881, 192] width 154 height 12
click at [451, 297] on span "Month (Billing and Audits)" at bounding box center [447, 295] width 130 height 12
drag, startPoint x: 420, startPoint y: 311, endPoint x: 446, endPoint y: 258, distance: 58.8
click at [420, 311] on div "August" at bounding box center [556, 312] width 355 height 14
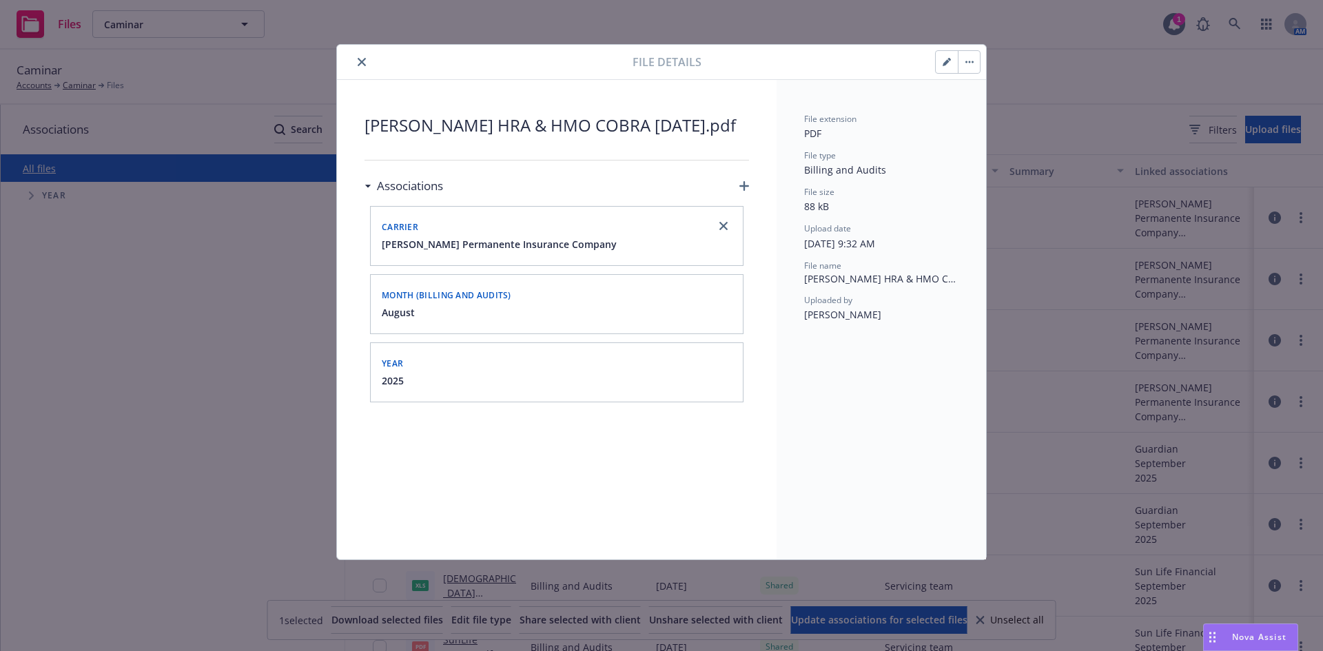
click at [358, 59] on icon "close" at bounding box center [362, 62] width 8 height 8
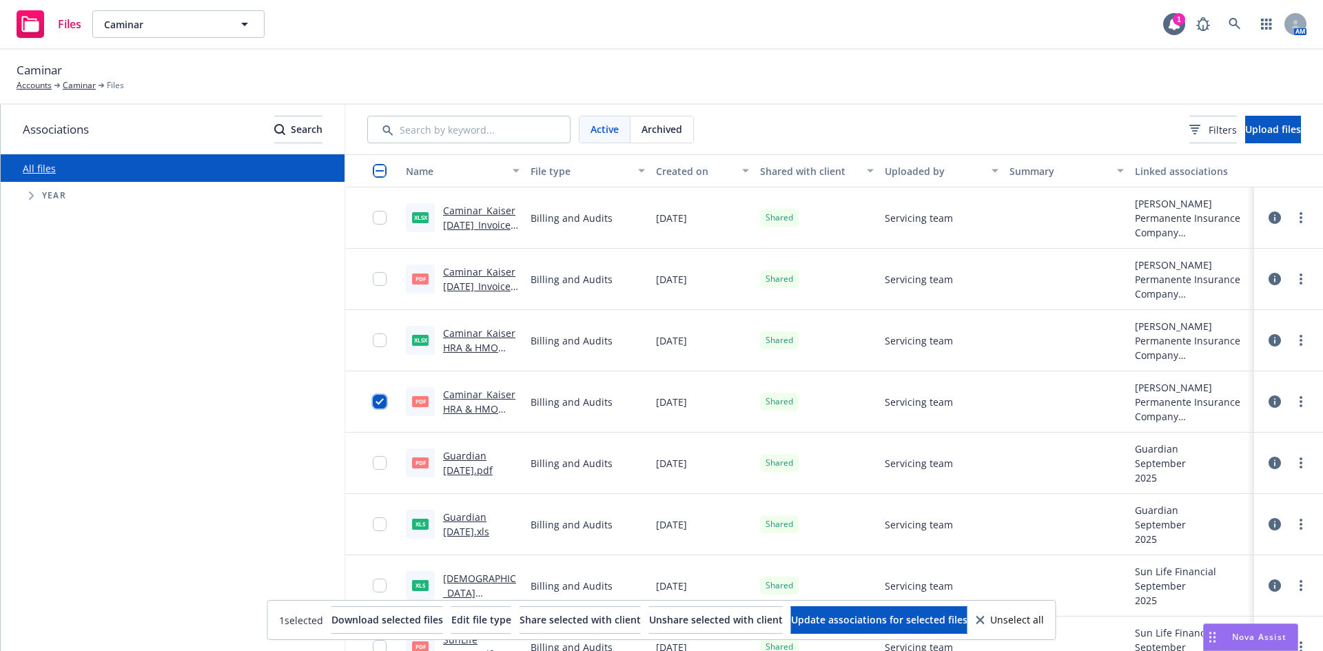
click at [373, 401] on input "checkbox" at bounding box center [380, 402] width 14 height 14
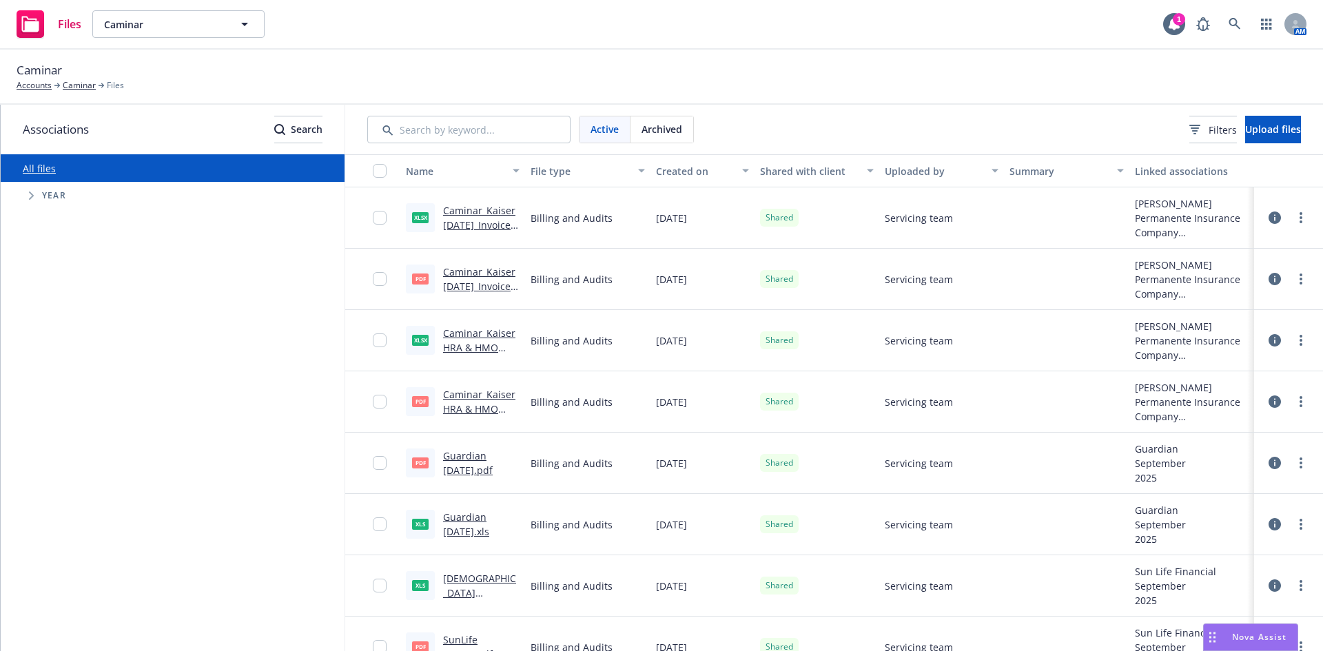
click at [384, 209] on div at bounding box center [384, 218] width 22 height 44
click at [380, 223] on input "checkbox" at bounding box center [380, 218] width 14 height 14
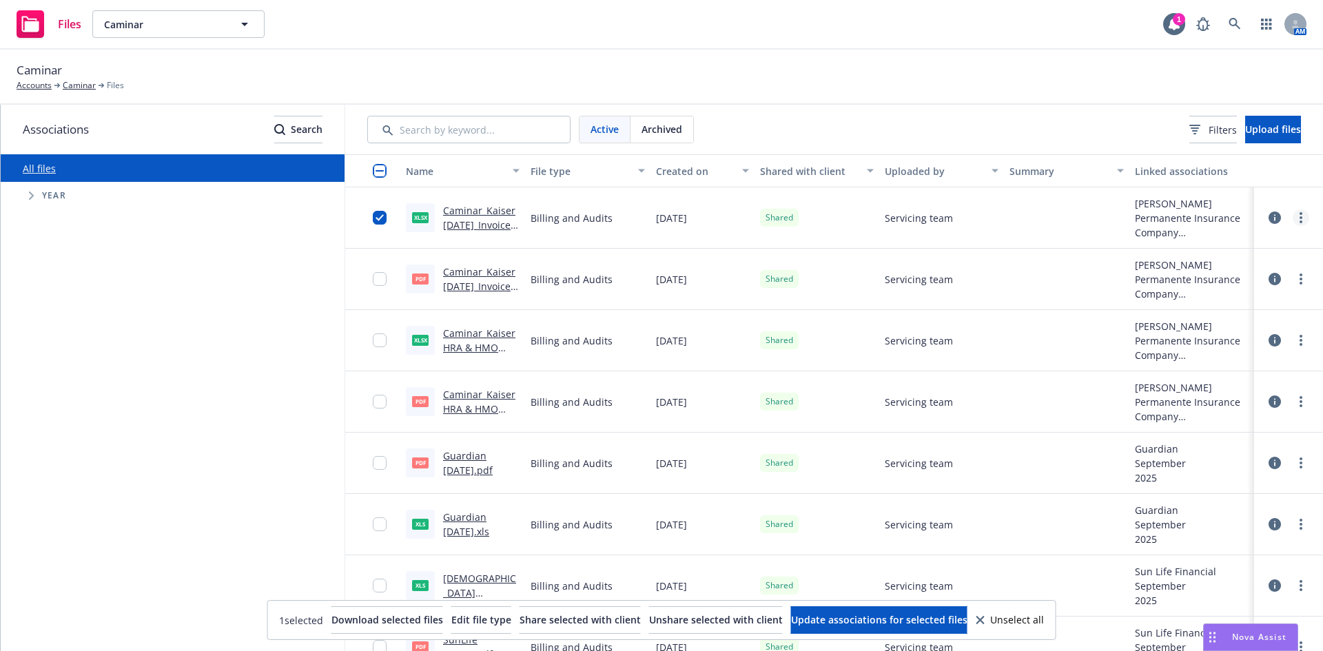
click at [1292, 211] on link "more" at bounding box center [1300, 217] width 17 height 17
click at [1217, 330] on link "Edit" at bounding box center [1229, 329] width 137 height 28
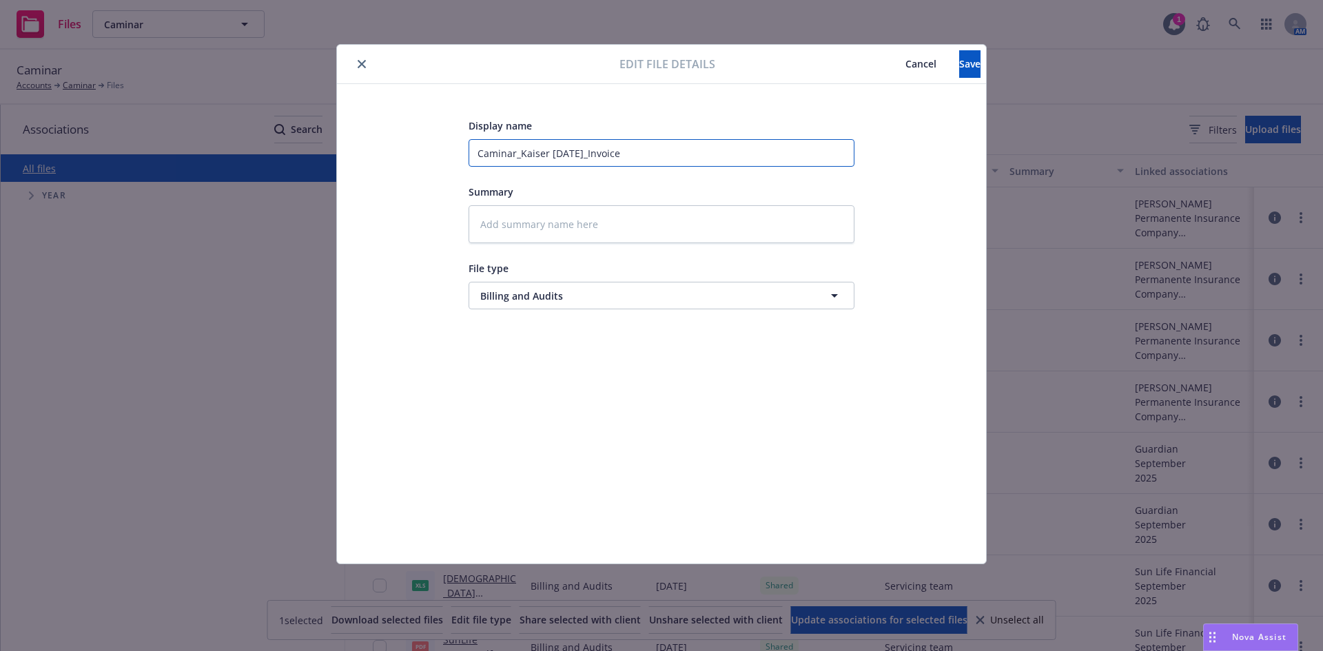
drag, startPoint x: 519, startPoint y: 155, endPoint x: 428, endPoint y: 152, distance: 91.0
click at [428, 152] on div "Display name Caminar_Kaiser Sept 2025_Invoice Summary File type Billing and Aud…" at bounding box center [661, 323] width 594 height 413
type textarea "x"
type input "Kaiser Sept 2025_Invoice"
drag, startPoint x: 598, startPoint y: 152, endPoint x: 553, endPoint y: 155, distance: 44.9
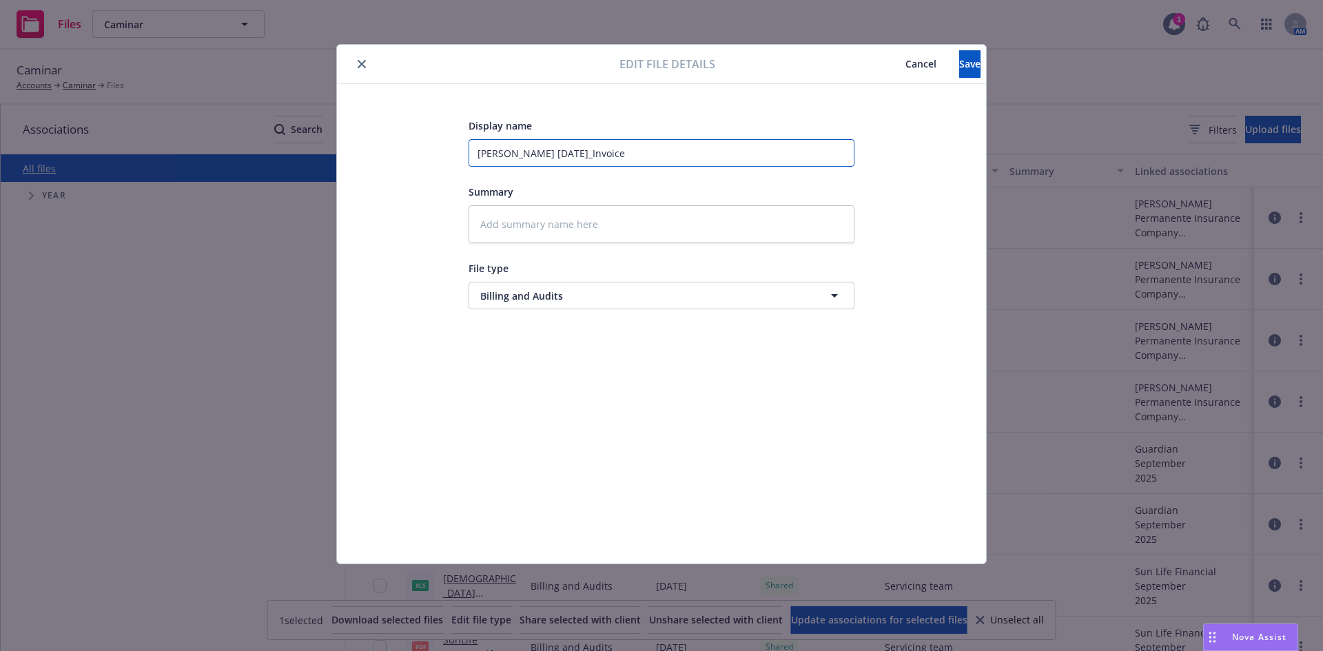
click at [553, 155] on input "Kaiser Sept 2025_Invoice" at bounding box center [661, 153] width 386 height 28
type textarea "x"
click at [506, 154] on input "Kaiser Sept 2025" at bounding box center [661, 153] width 386 height 28
type input "Kaiser ASept 2025"
type textarea "x"
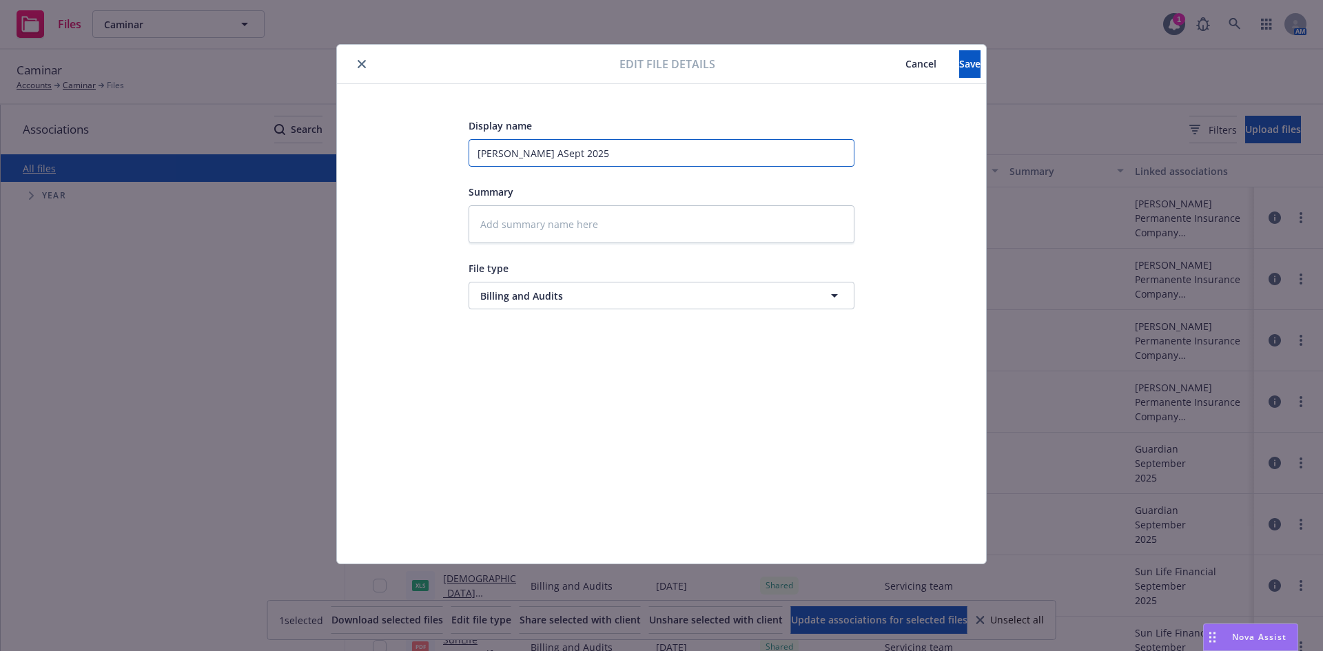
type input "Kaiser AcSept 2025"
type textarea "x"
type input "Kaiser ActSept 2025"
type textarea "x"
type input "Kaiser ActiSept 2025"
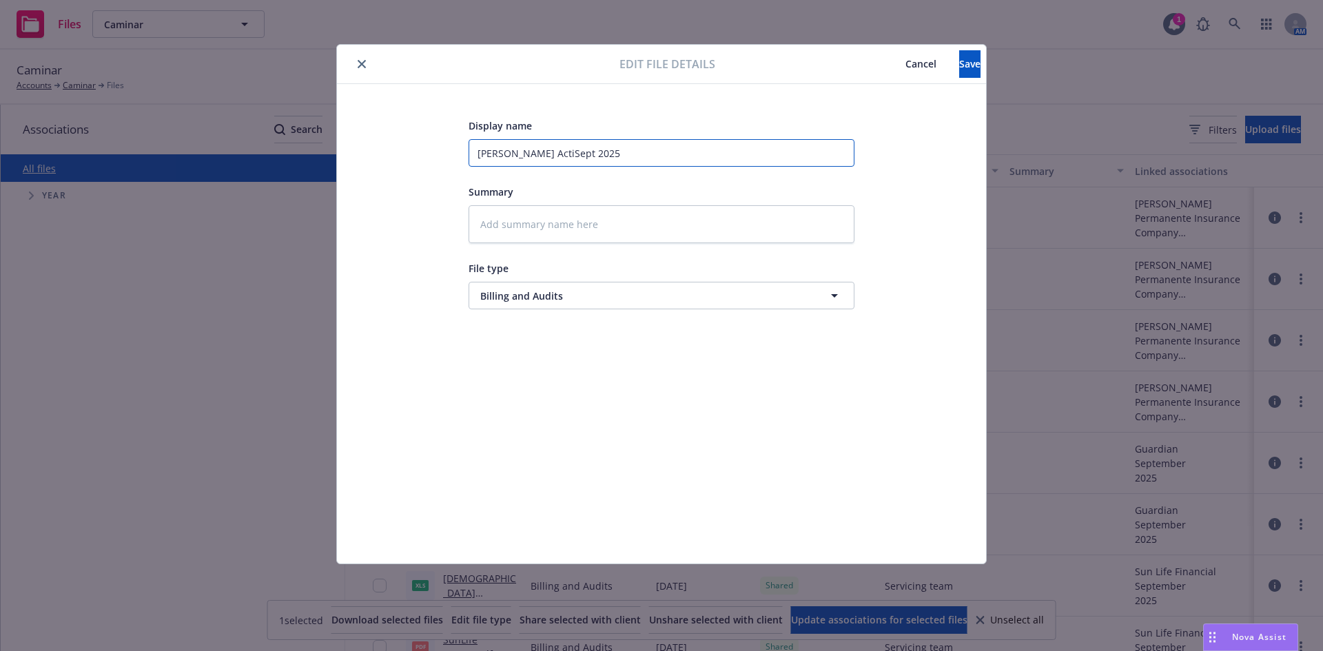
type textarea "x"
type input "Kaiser ActivSept 2025"
type textarea "x"
type input "Kaiser ActiveSept 2025"
type textarea "x"
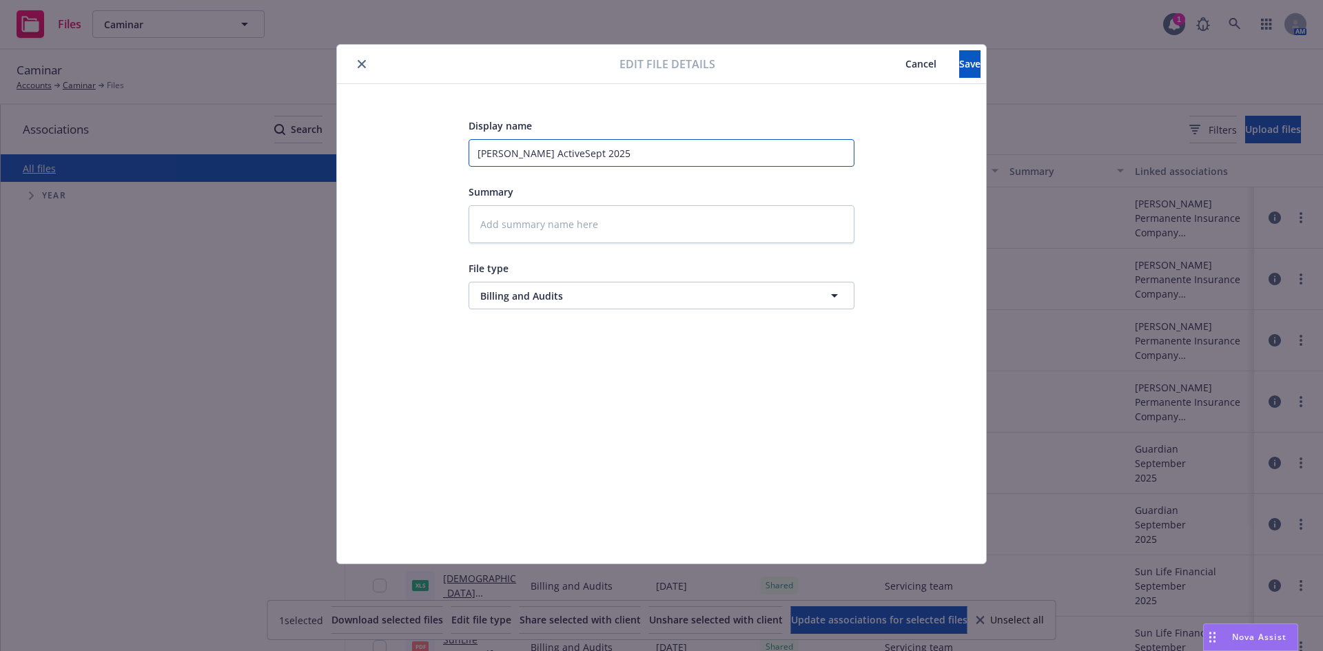
type input "Kaiser ActivesSept 2025"
type textarea "x"
type input "Kaiser Actives Sept 2025"
click at [548, 301] on span "Billing and Audits" at bounding box center [635, 296] width 311 height 14
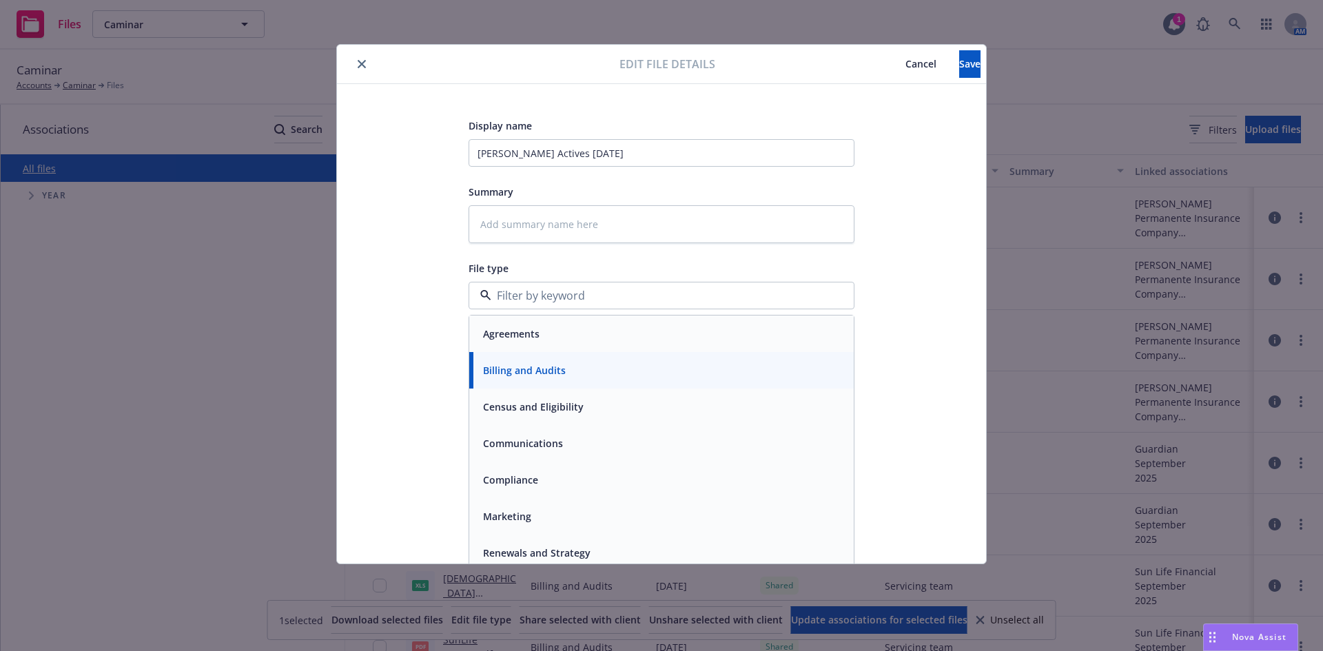
drag, startPoint x: 983, startPoint y: 288, endPoint x: 891, endPoint y: 114, distance: 196.6
click at [984, 288] on div "Display name Kaiser Actives Sept 2025 Summary File type Agreements Billing and …" at bounding box center [661, 323] width 649 height 479
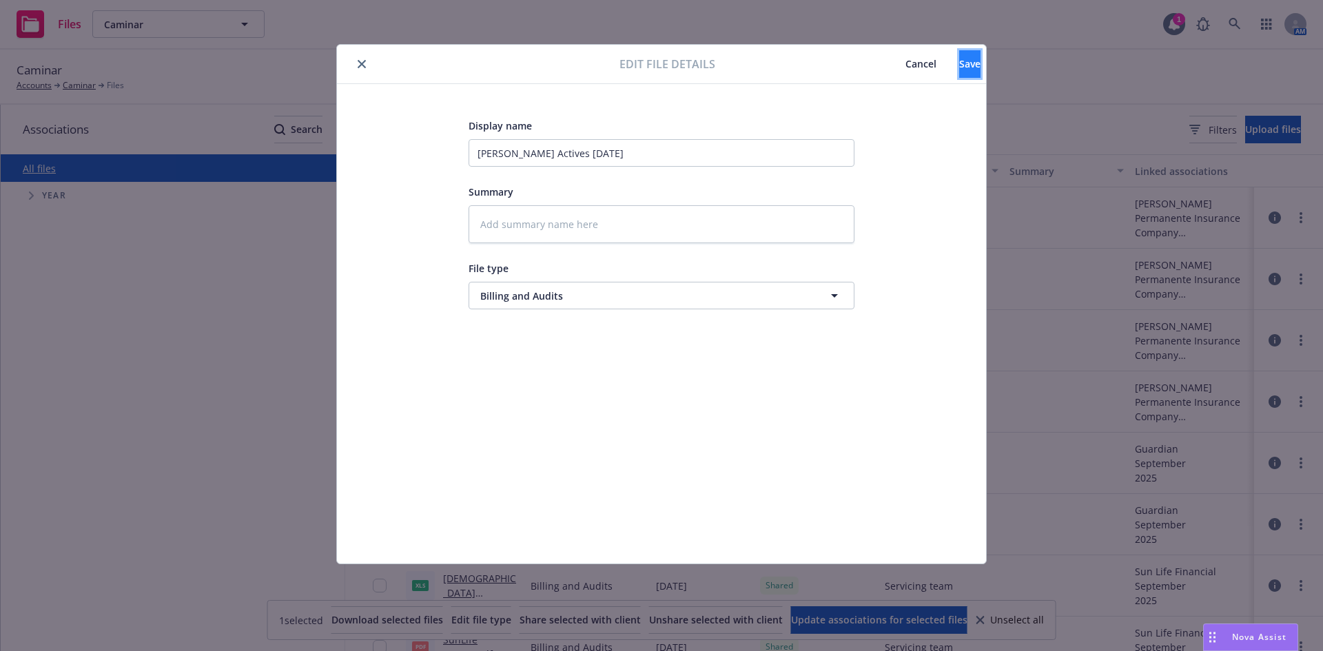
click at [959, 61] on button "Save" at bounding box center [969, 64] width 21 height 28
type textarea "x"
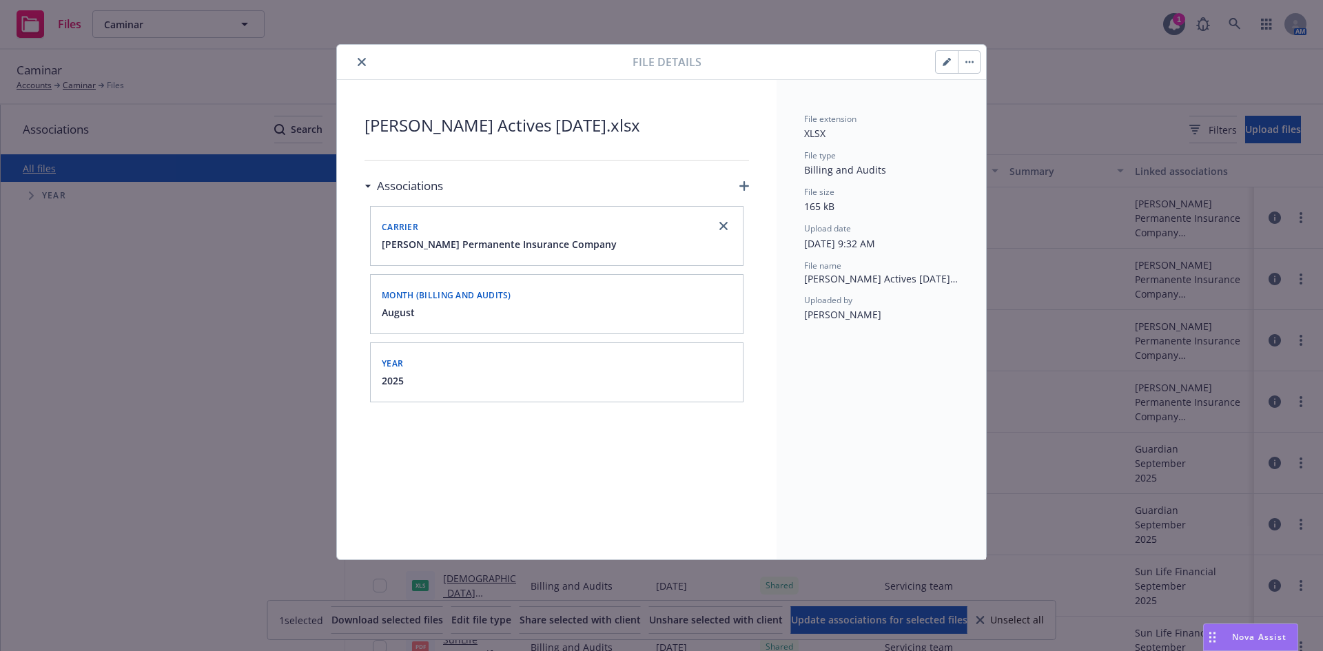
click at [479, 298] on span "Month (Billing and Audits)" at bounding box center [447, 295] width 130 height 12
click at [394, 194] on h3 "Associations" at bounding box center [410, 186] width 66 height 18
click at [418, 191] on h3 "Associations" at bounding box center [410, 186] width 66 height 18
click at [721, 221] on link "close" at bounding box center [723, 226] width 17 height 17
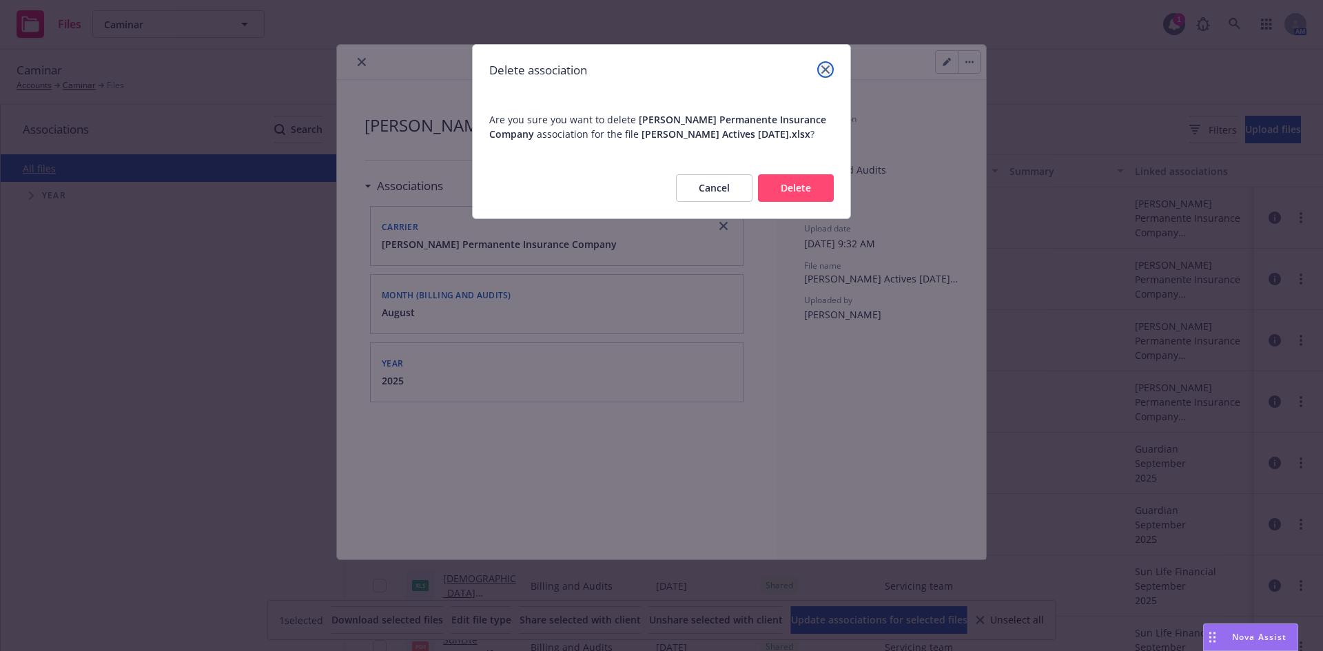
click at [822, 70] on icon "close" at bounding box center [825, 69] width 8 height 8
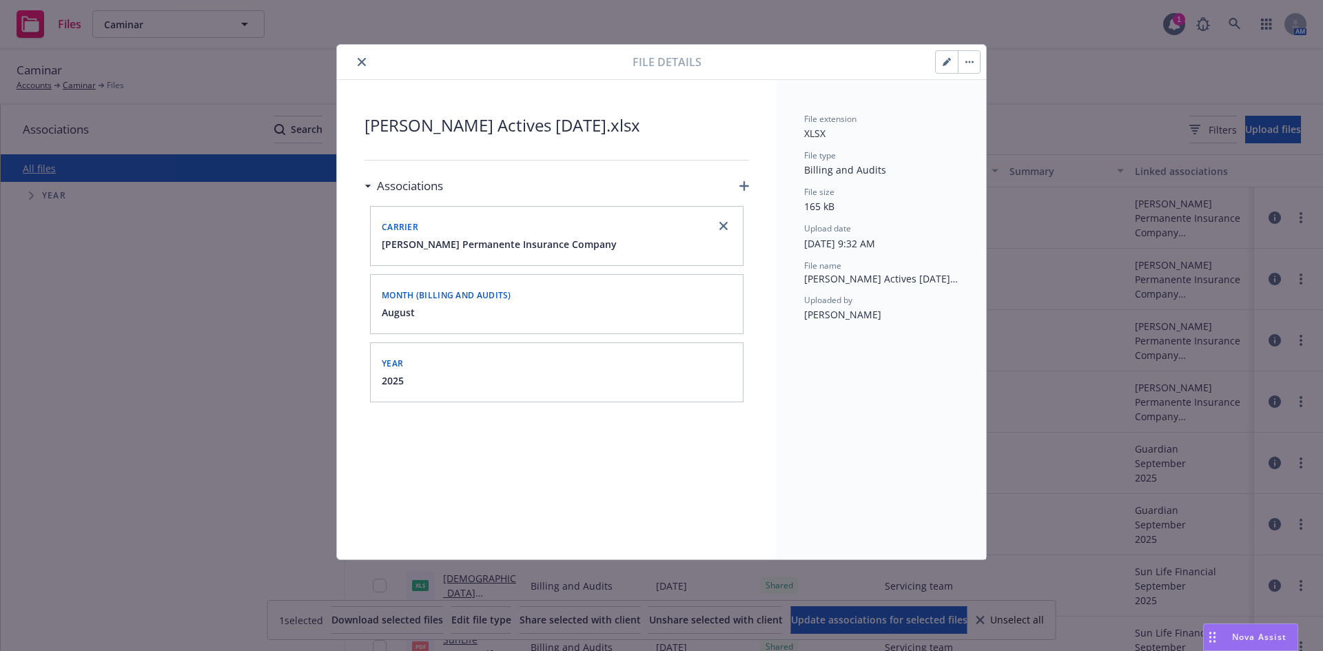
click at [359, 61] on icon "close" at bounding box center [362, 62] width 8 height 8
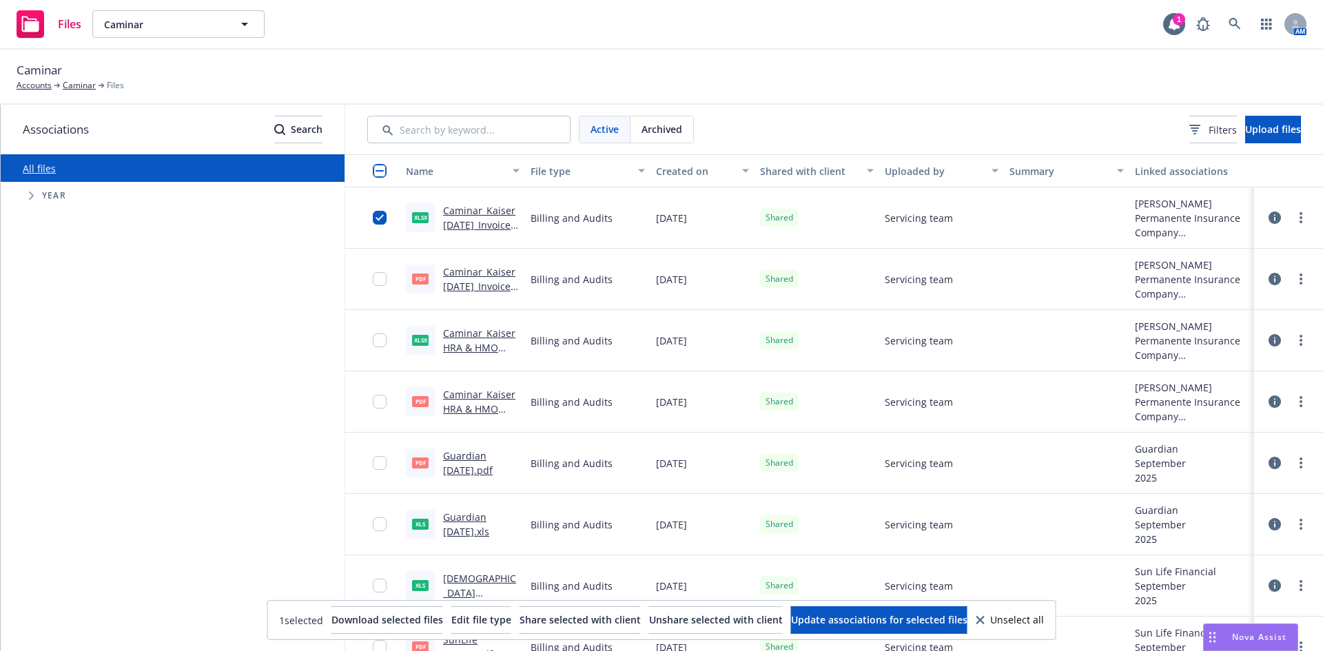
click at [34, 198] on span "Tree Example" at bounding box center [31, 196] width 22 height 22
click at [50, 389] on span "Tree Example" at bounding box center [48, 384] width 22 height 22
click at [61, 446] on span "Tree Example" at bounding box center [65, 442] width 22 height 22
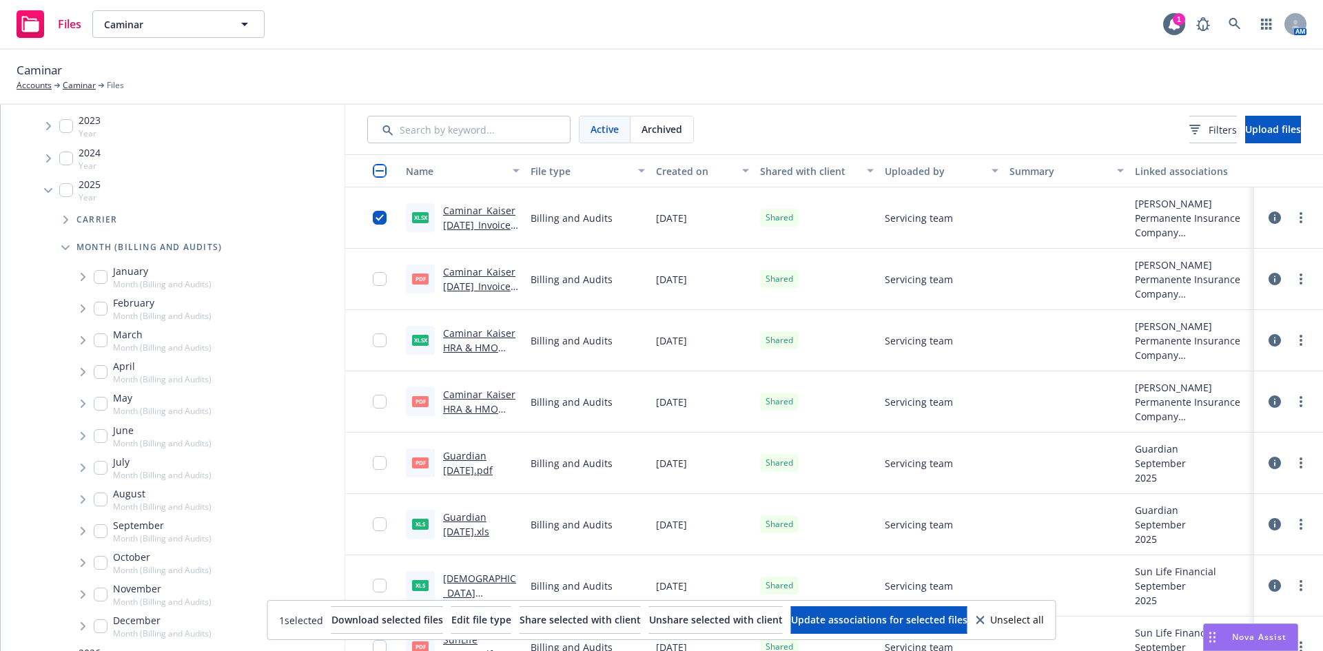
scroll to position [218, 0]
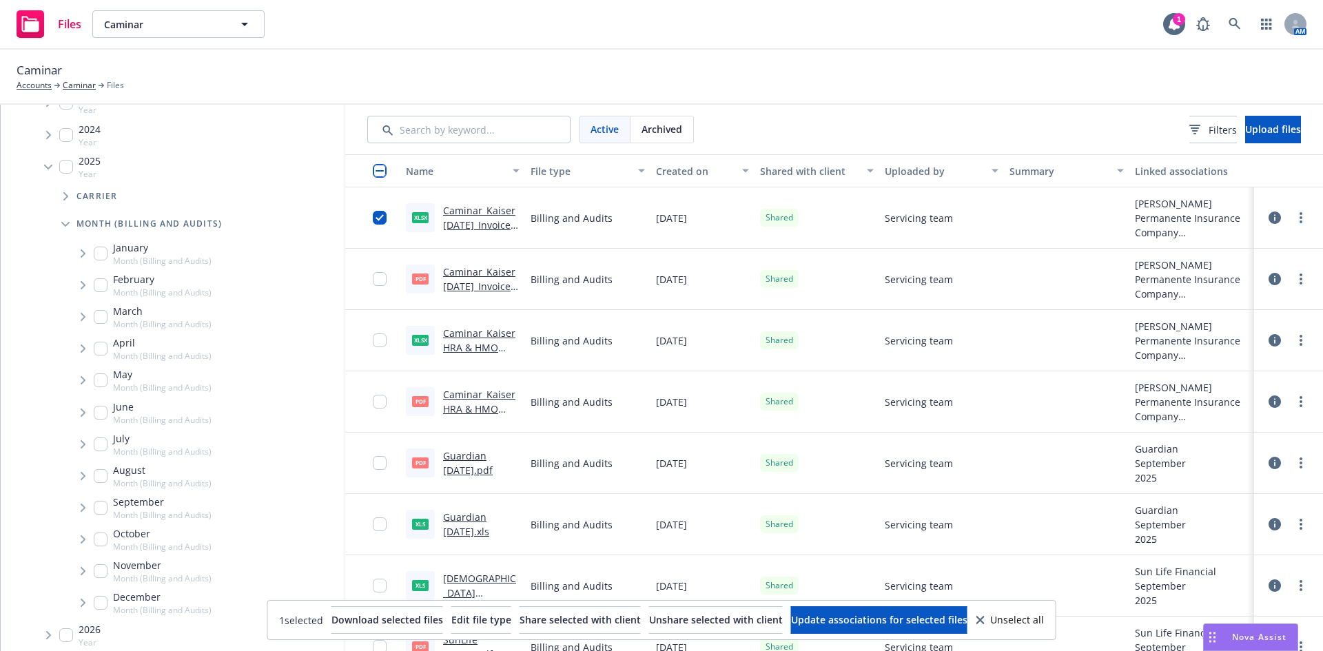
click at [107, 509] on input "Tree Example" at bounding box center [101, 508] width 14 height 14
checkbox input "true"
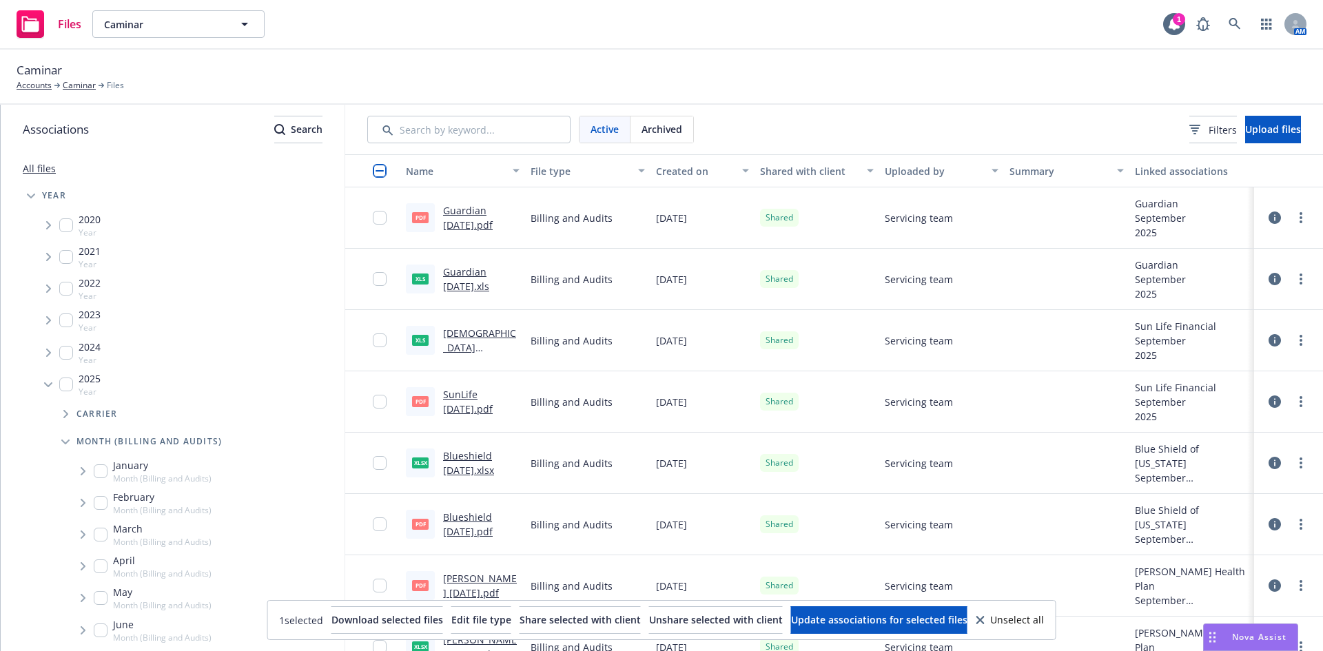
scroll to position [27, 0]
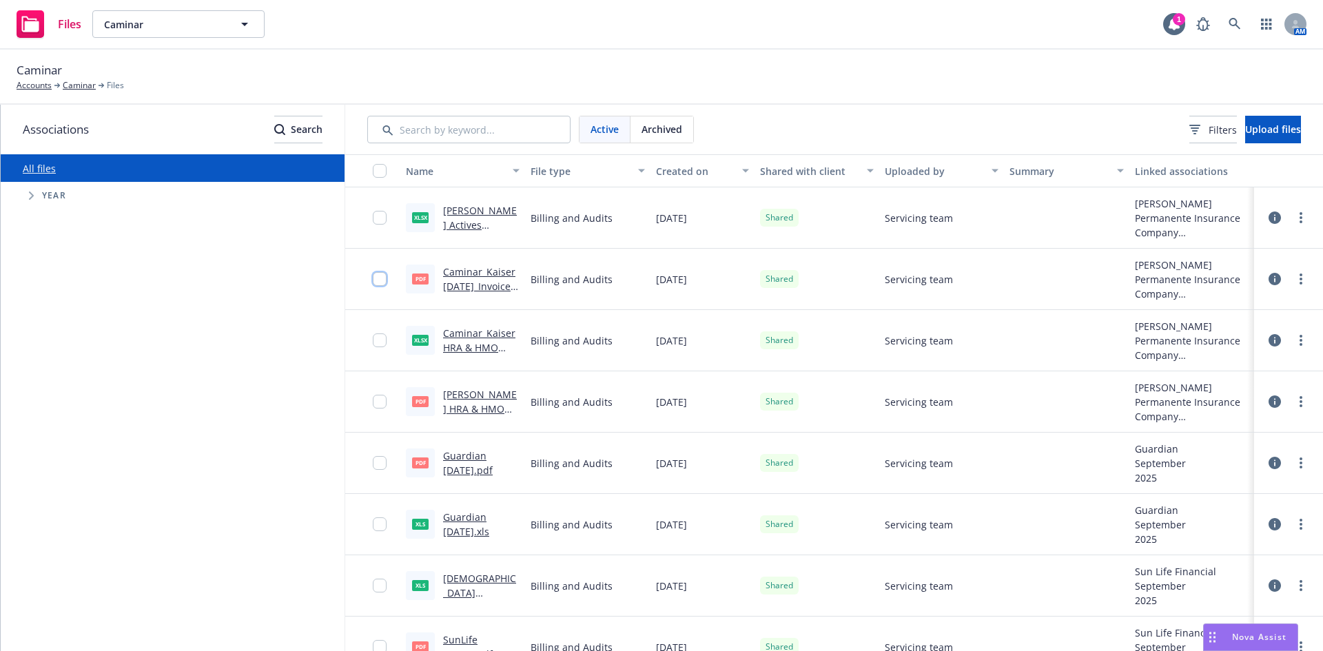
click at [383, 280] on input "checkbox" at bounding box center [380, 279] width 14 height 14
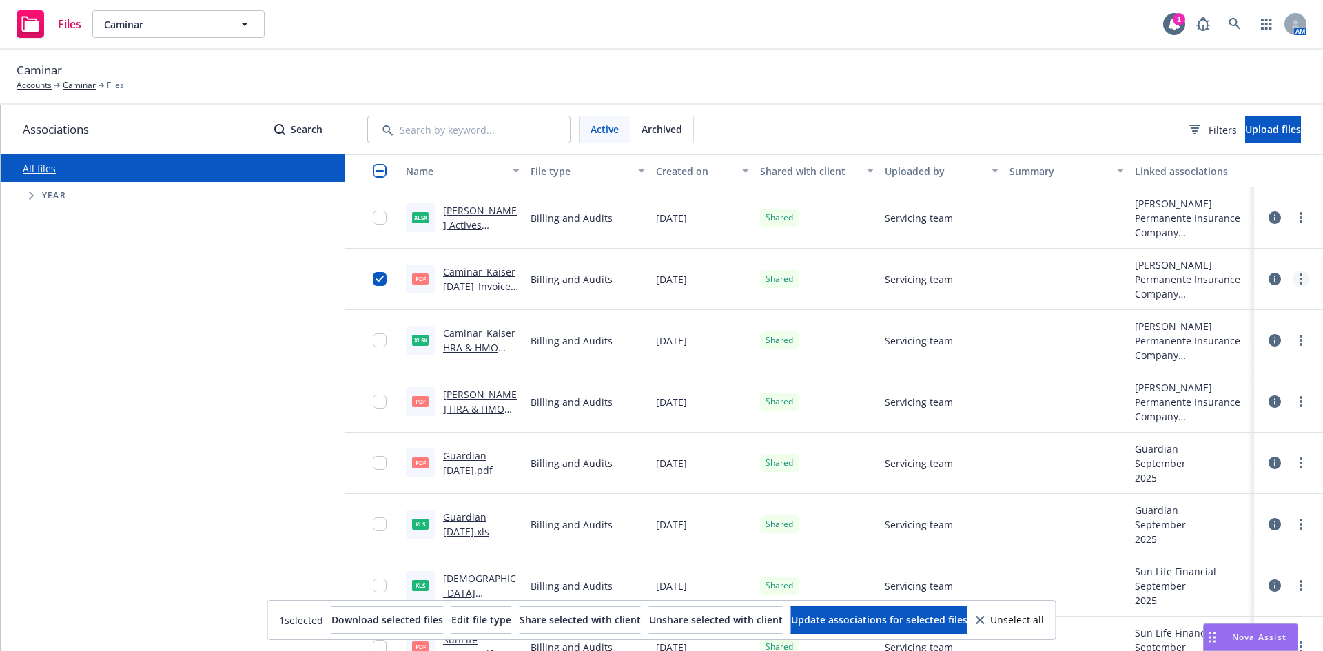
click at [1299, 278] on icon "more" at bounding box center [1300, 278] width 3 height 11
click at [1208, 386] on link "Edit" at bounding box center [1229, 390] width 137 height 28
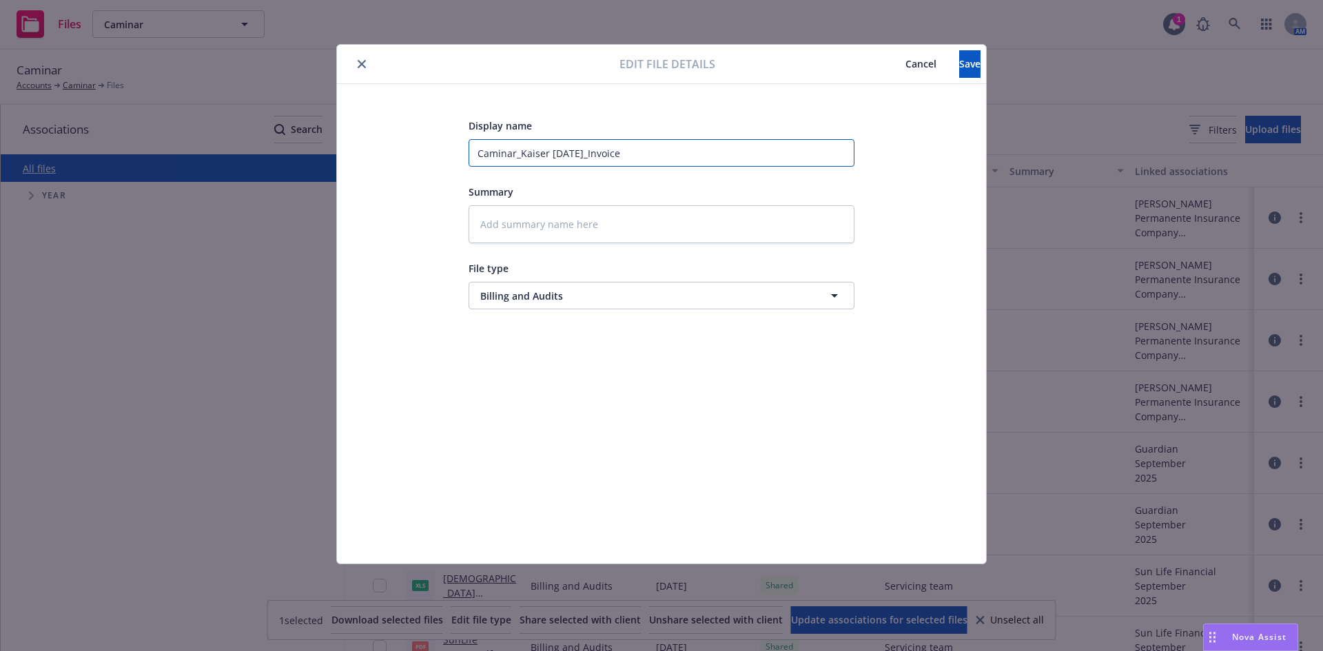
drag, startPoint x: 519, startPoint y: 152, endPoint x: 389, endPoint y: 152, distance: 130.9
click at [389, 152] on div "Display name Caminar_Kaiser Sept 2025_Invoice Summary File type Billing and Aud…" at bounding box center [661, 323] width 594 height 413
type textarea "x"
type input "Kaiser Sept 2025_Invoice"
click at [503, 153] on input "Kaiser Sept 2025_Invoice" at bounding box center [661, 153] width 386 height 28
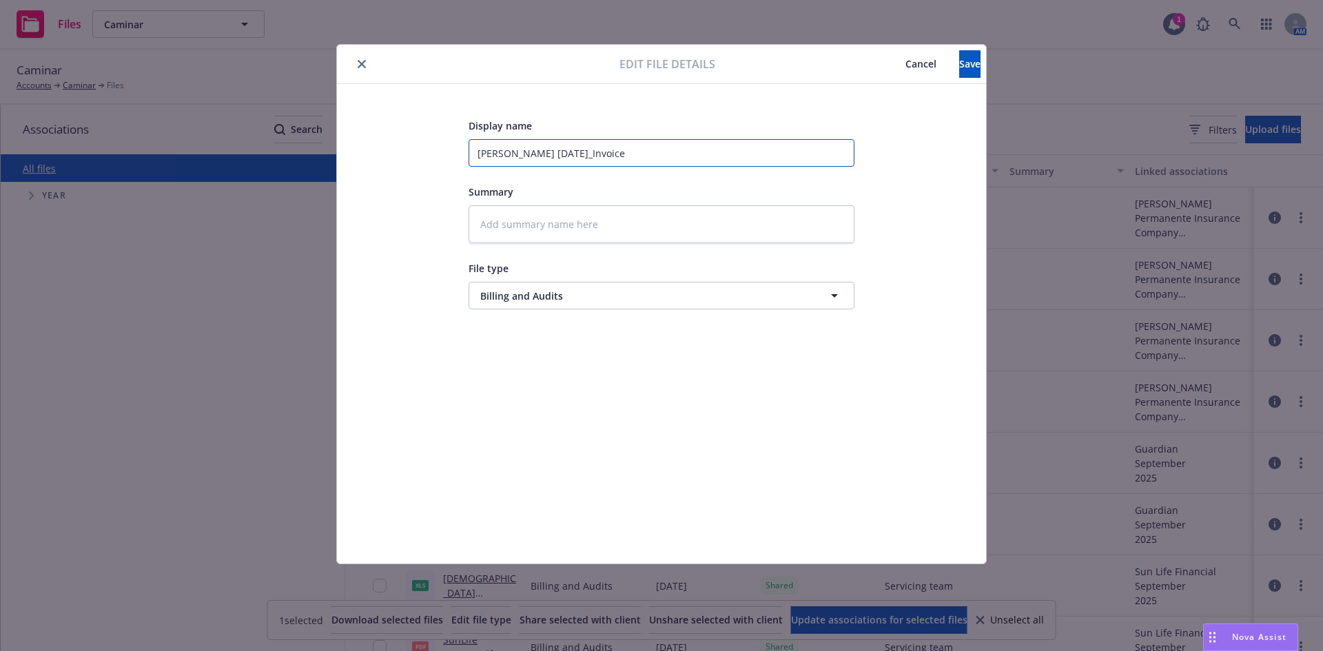
type textarea "x"
type input "Kaiser Sept 2025_Invoice"
type textarea "x"
type input "Kaiser A Sept 2025_Invoice"
type textarea "x"
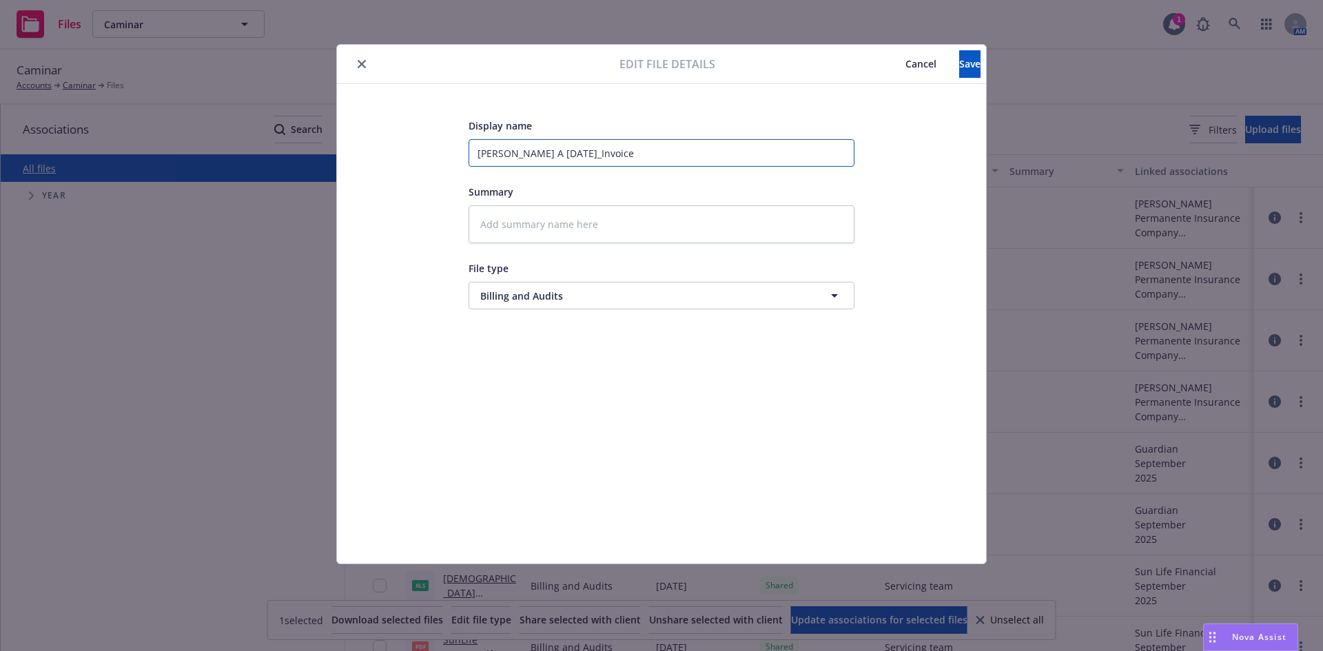
type input "Kaiser Ac Sept 2025_Invoice"
type textarea "x"
type input "Kaiser Act Sept 2025_Invoice"
type textarea "x"
type input "Kaiser Acti Sept 2025_Invoice"
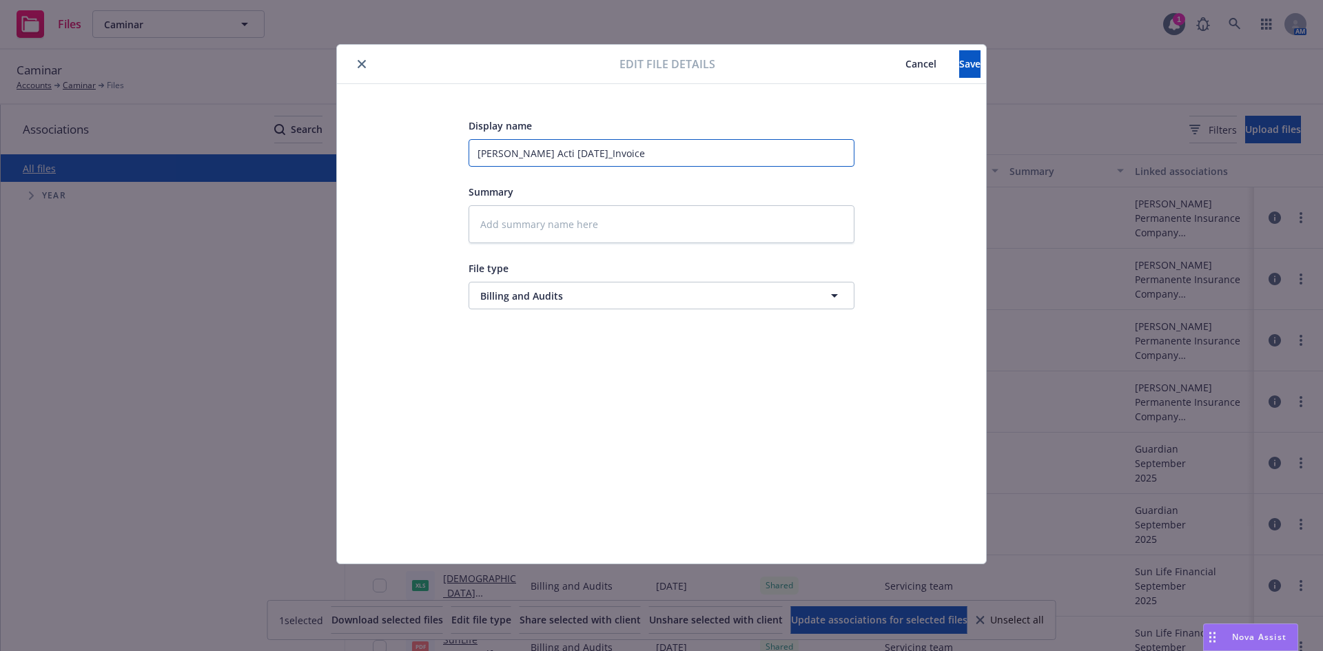
type textarea "x"
type input "Kaiser Activ Sept 2025_Invoice"
type textarea "x"
type input "Kaiser Active Sept 2025_Invoice"
type textarea "x"
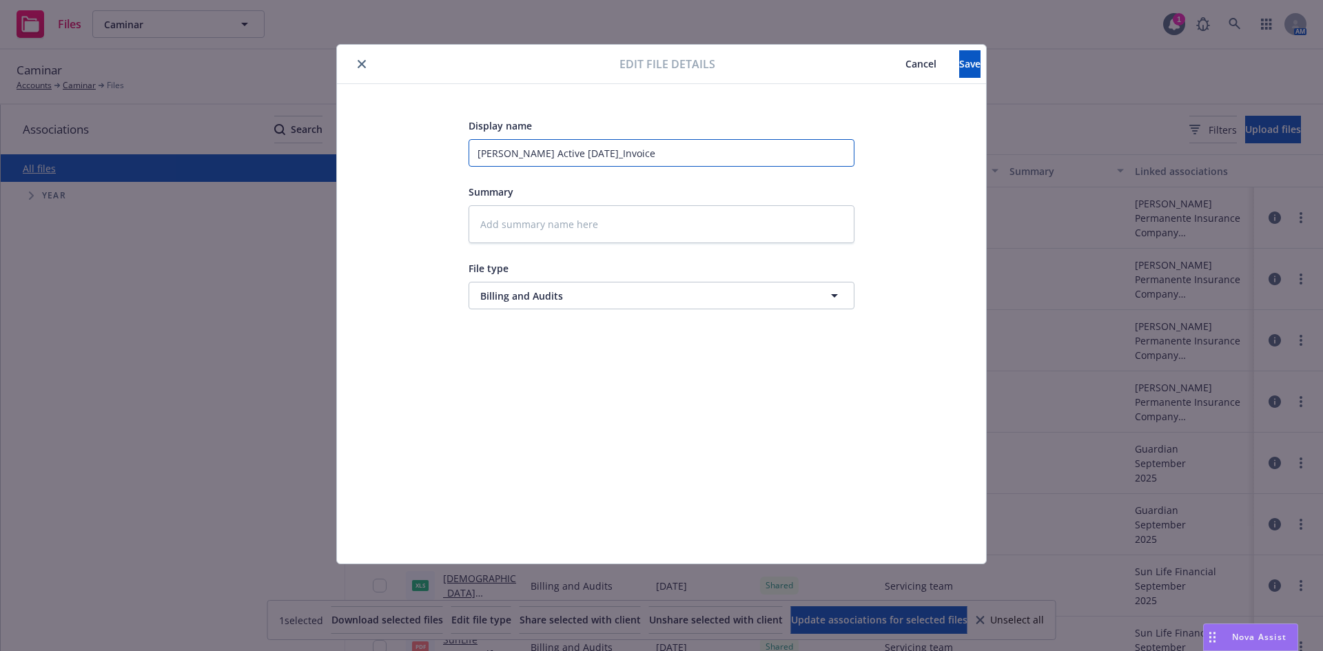
type input "Kaiser Actives Sept 2025_Invoice"
drag, startPoint x: 588, startPoint y: 152, endPoint x: 745, endPoint y: 152, distance: 157.1
click at [745, 152] on input "Kaiser Actives Sept 2025_Invoice" at bounding box center [661, 153] width 386 height 28
type textarea "x"
type input "Kaiser Actives Sept 2025"
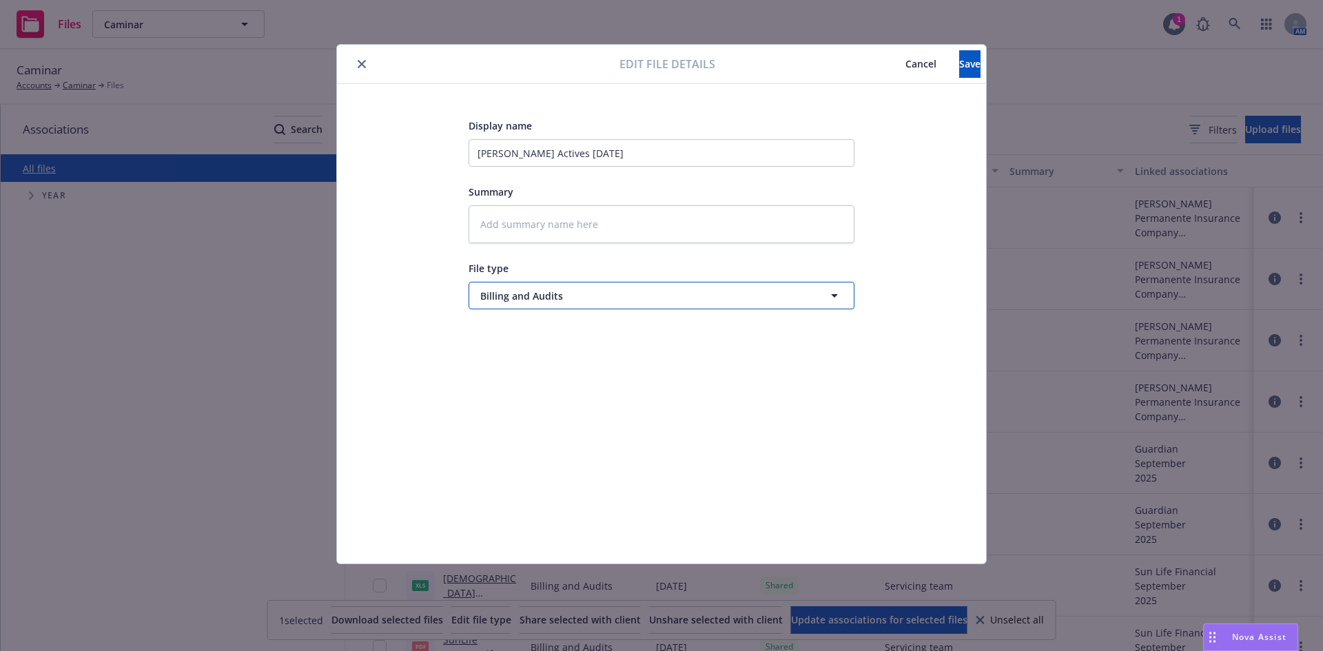
click at [667, 295] on span "Billing and Audits" at bounding box center [635, 296] width 311 height 14
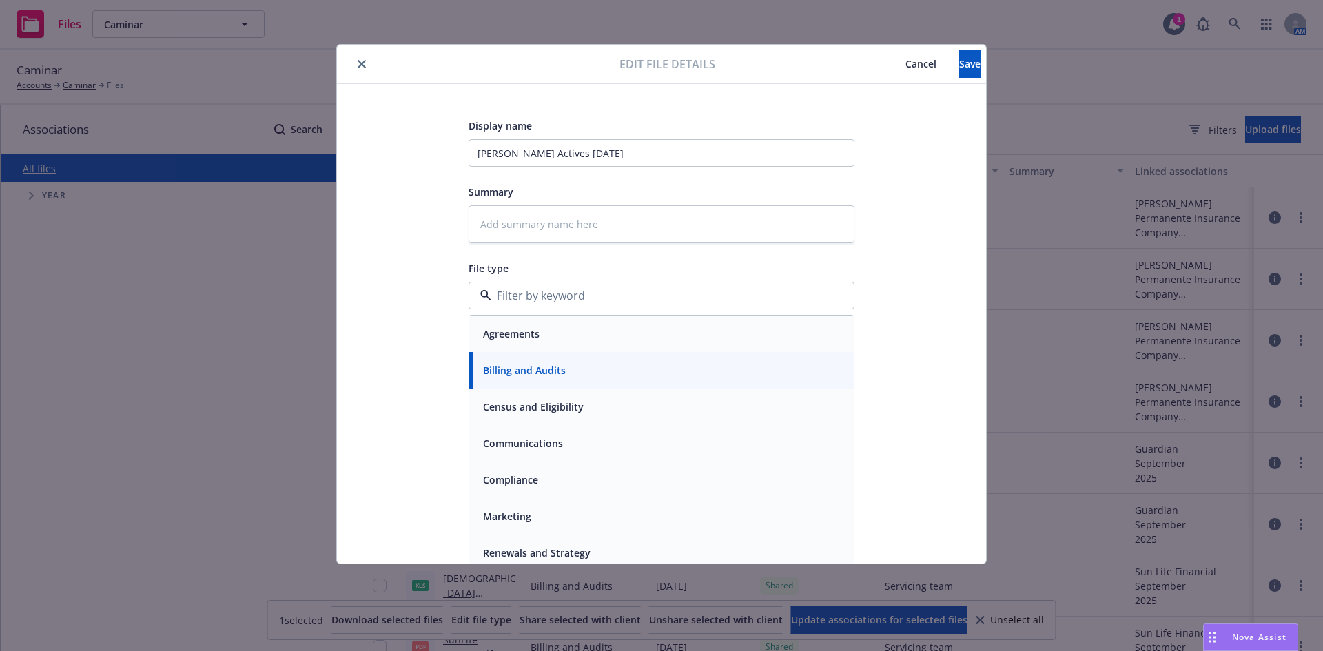
click at [624, 373] on div "Billing and Audits" at bounding box center [661, 370] width 368 height 20
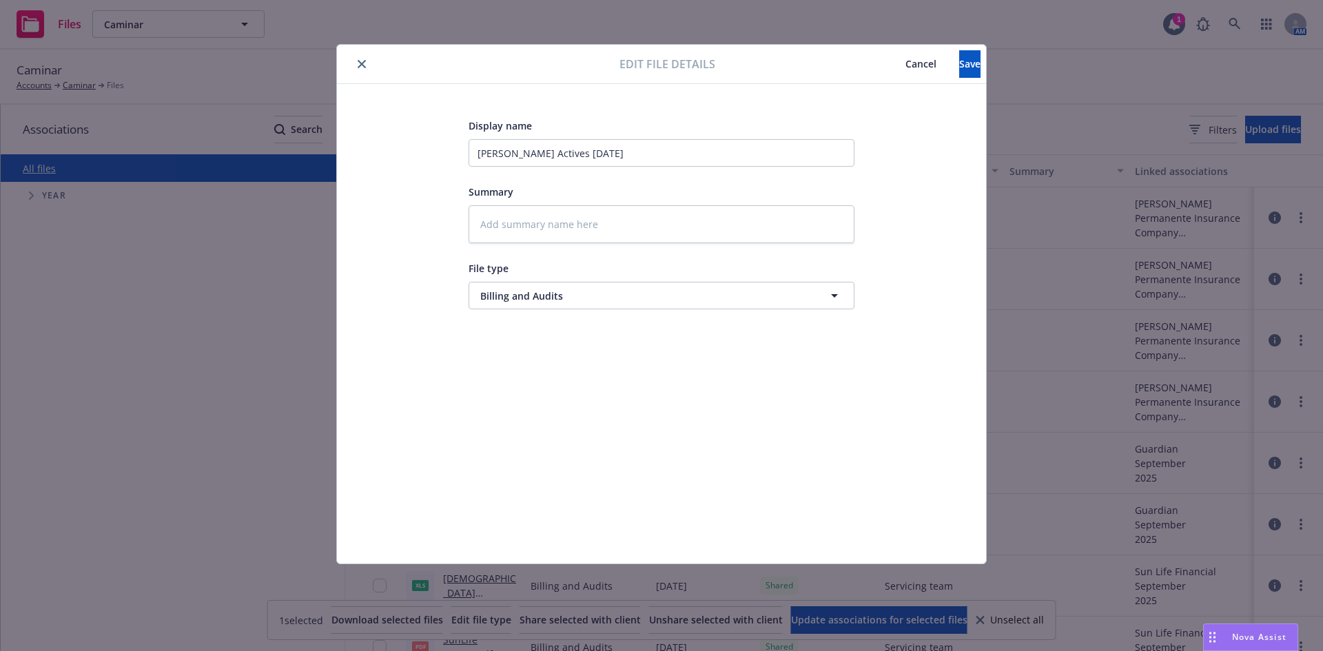
click at [869, 238] on div "Display name Kaiser Actives Sept 2025 Summary File type Billing and Audits" at bounding box center [661, 323] width 594 height 413
click at [959, 68] on span "Save" at bounding box center [969, 63] width 21 height 13
type textarea "x"
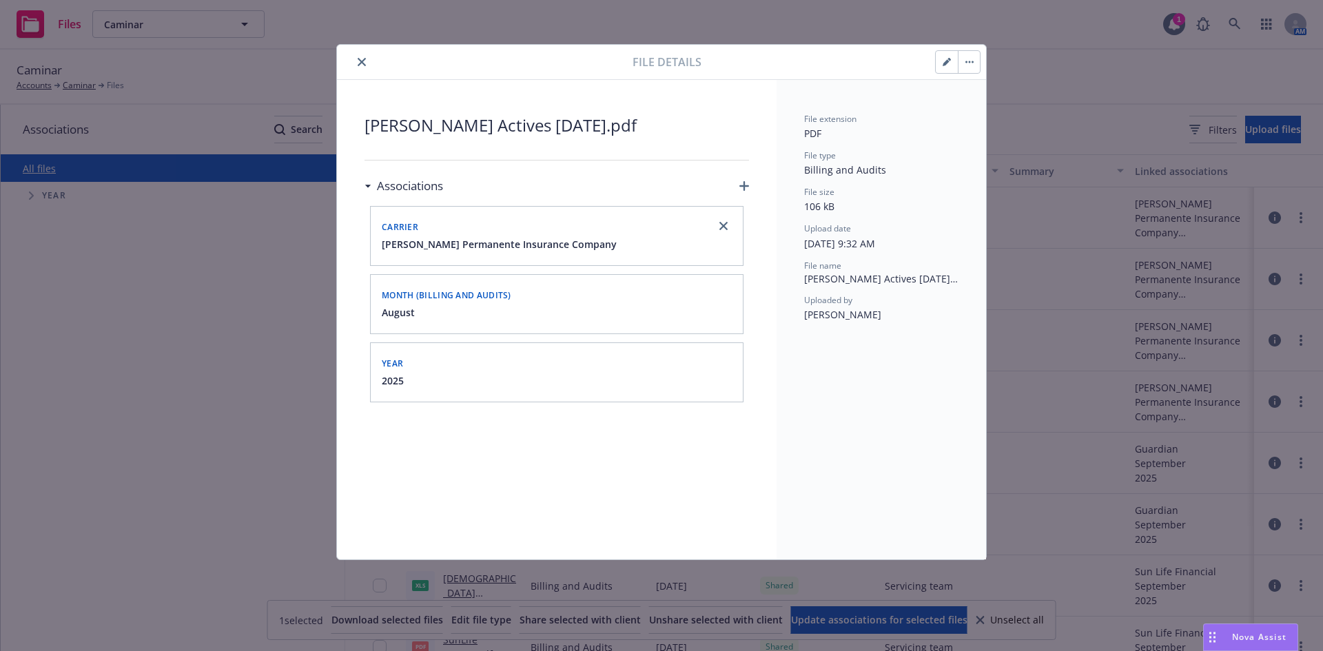
click at [522, 302] on div "Month (Billing and Audits)" at bounding box center [556, 294] width 355 height 22
click at [481, 321] on div at bounding box center [556, 323] width 355 height 6
click at [415, 366] on div "Year" at bounding box center [556, 362] width 355 height 22
click at [517, 238] on span "[PERSON_NAME] Permanente Insurance Company" at bounding box center [499, 244] width 235 height 14
click at [721, 229] on icon "close" at bounding box center [723, 226] width 8 height 8
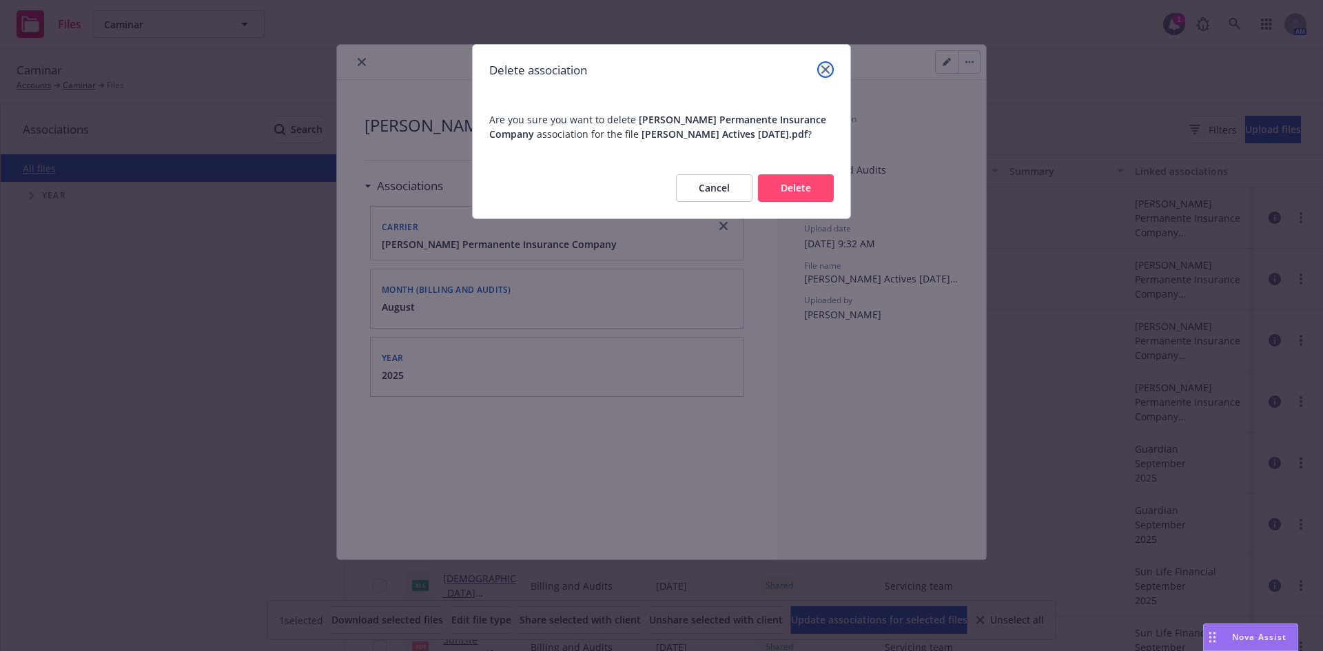
click at [828, 63] on link "close" at bounding box center [825, 69] width 17 height 17
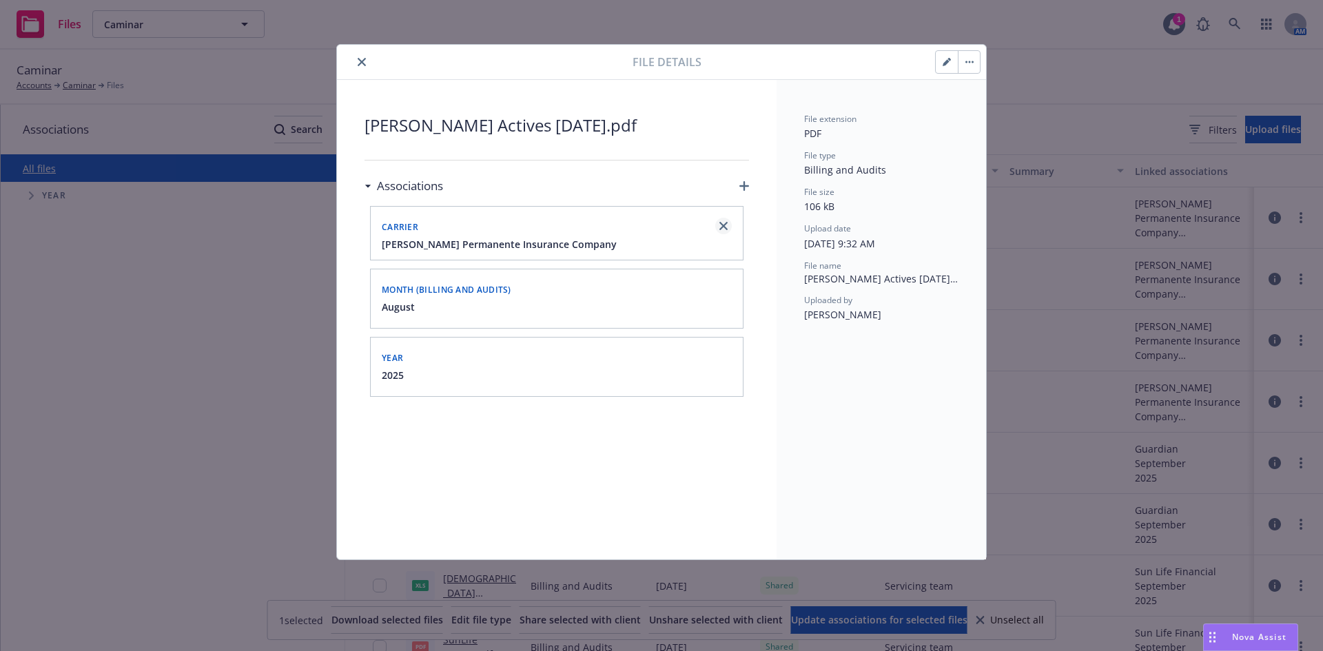
click at [723, 223] on icon "close" at bounding box center [723, 226] width 8 height 8
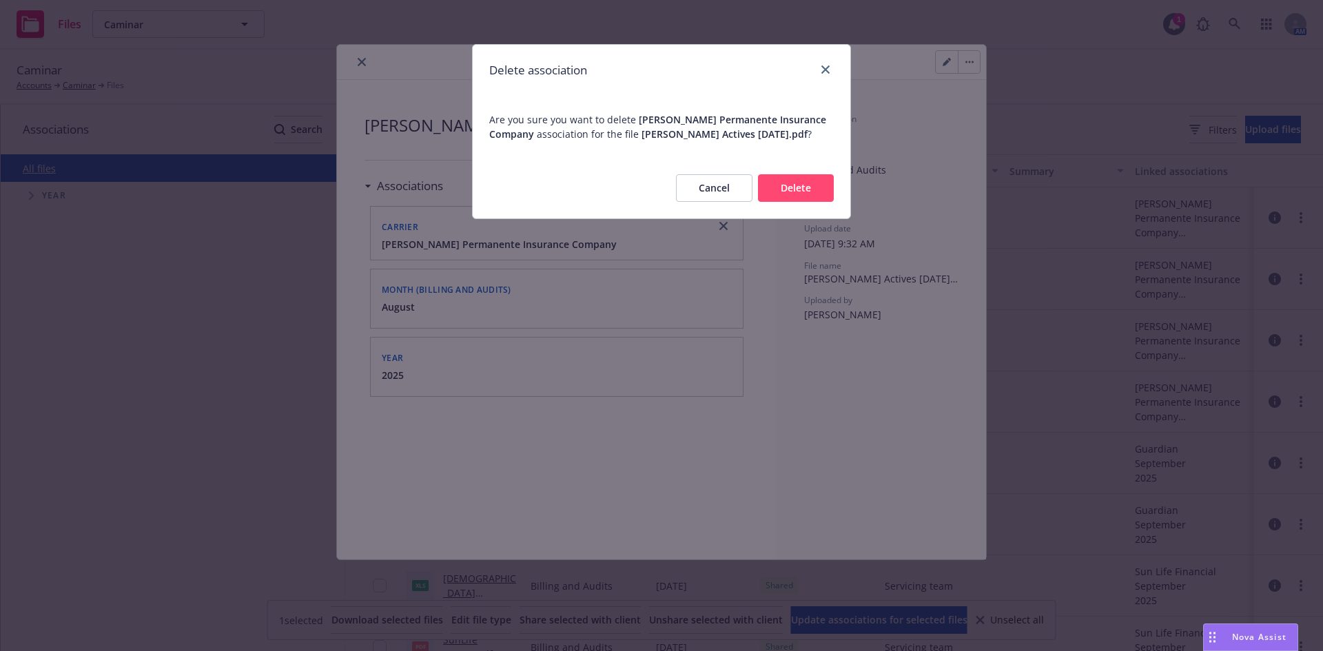
click at [783, 185] on button "Delete" at bounding box center [796, 188] width 76 height 28
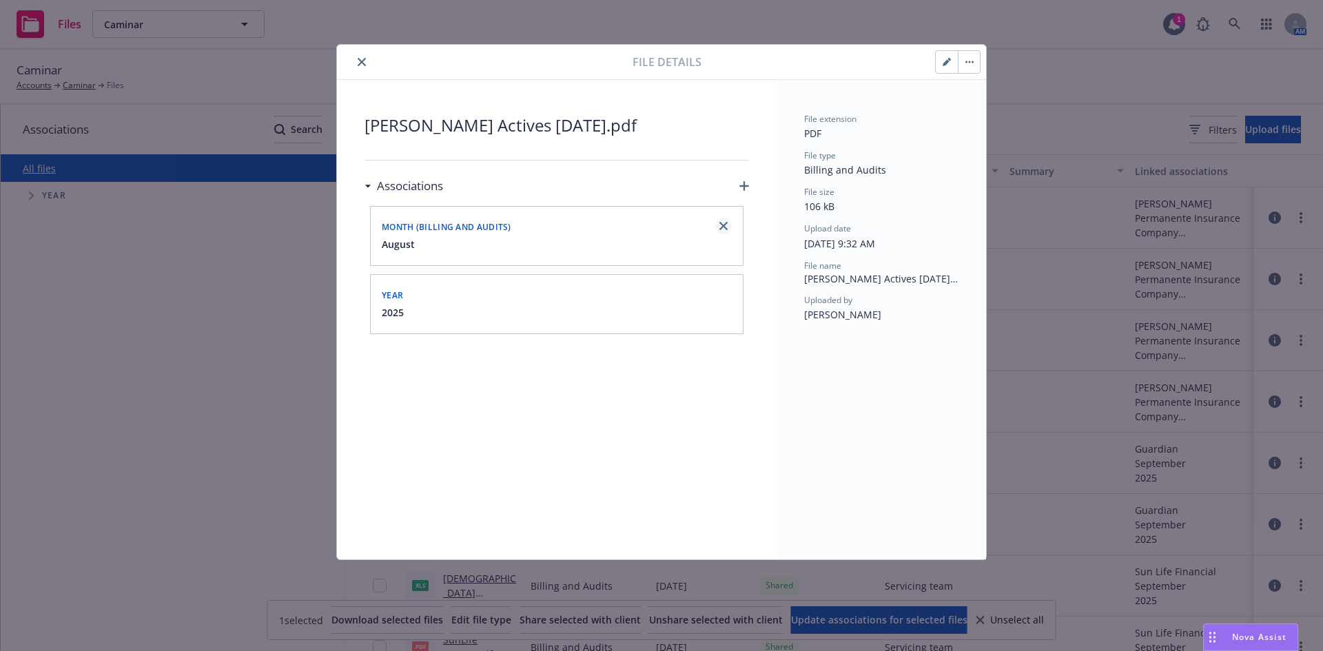
click at [721, 227] on icon "close" at bounding box center [723, 226] width 8 height 8
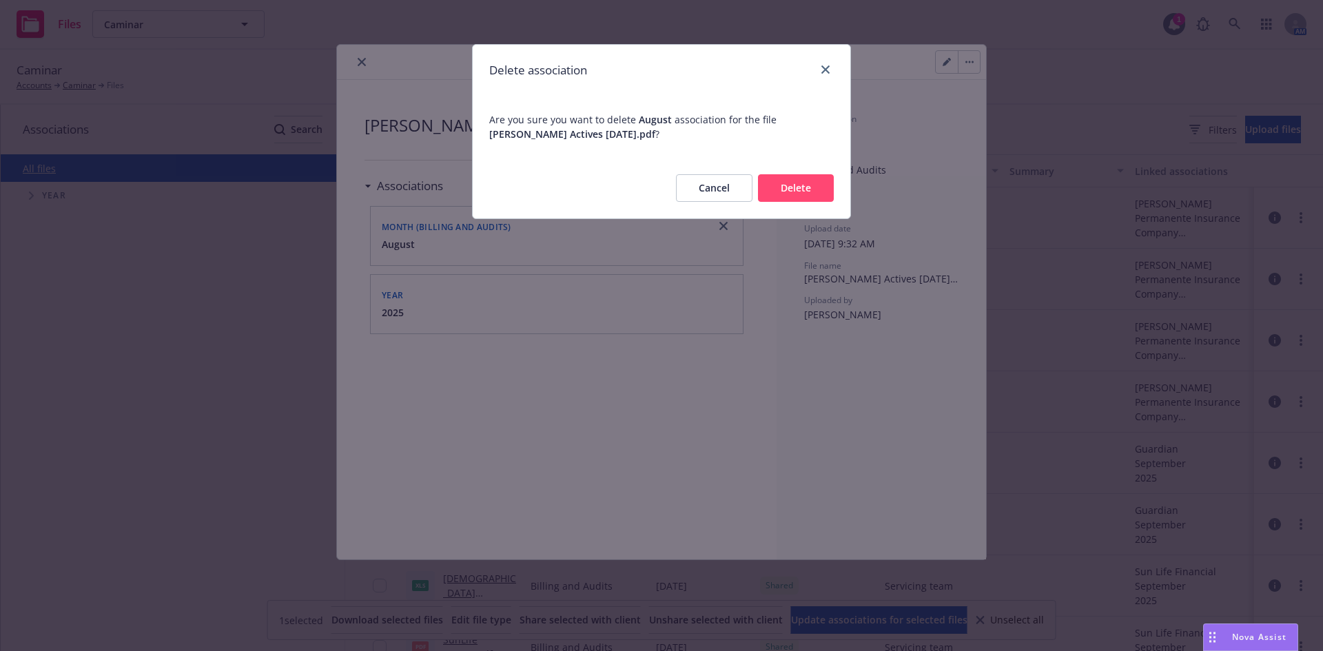
click at [818, 184] on button "Delete" at bounding box center [796, 188] width 76 height 28
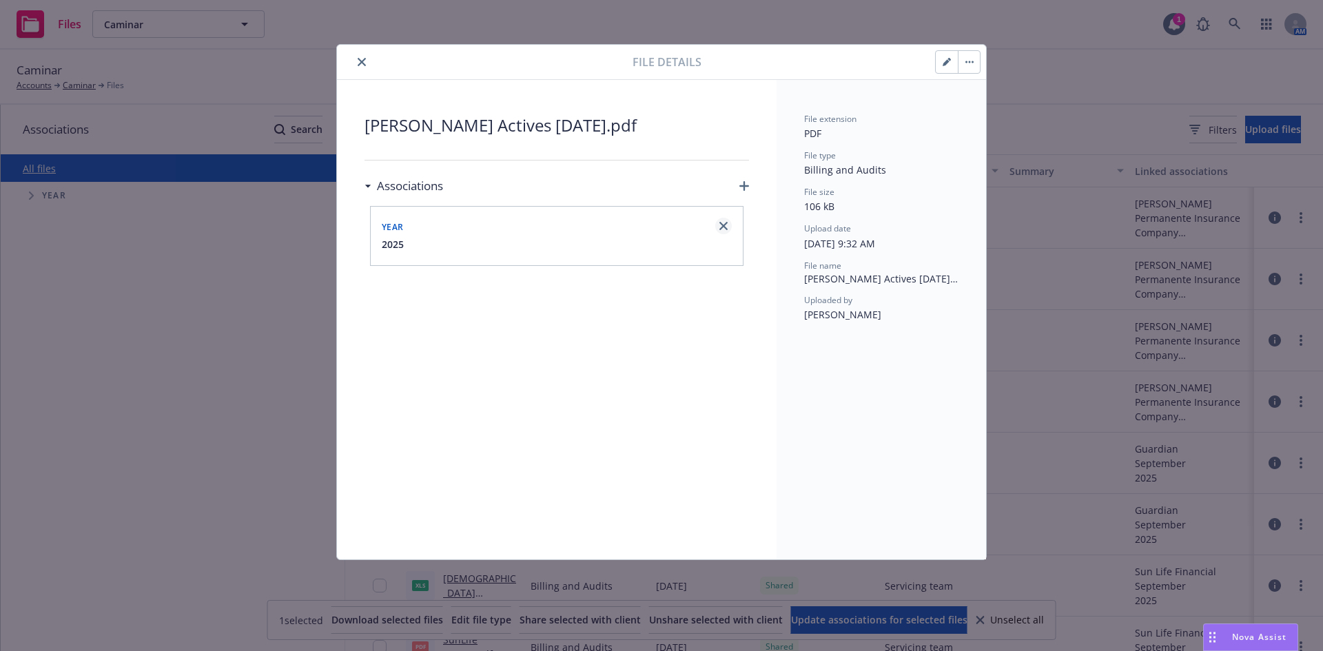
click at [719, 229] on icon "close" at bounding box center [723, 226] width 8 height 8
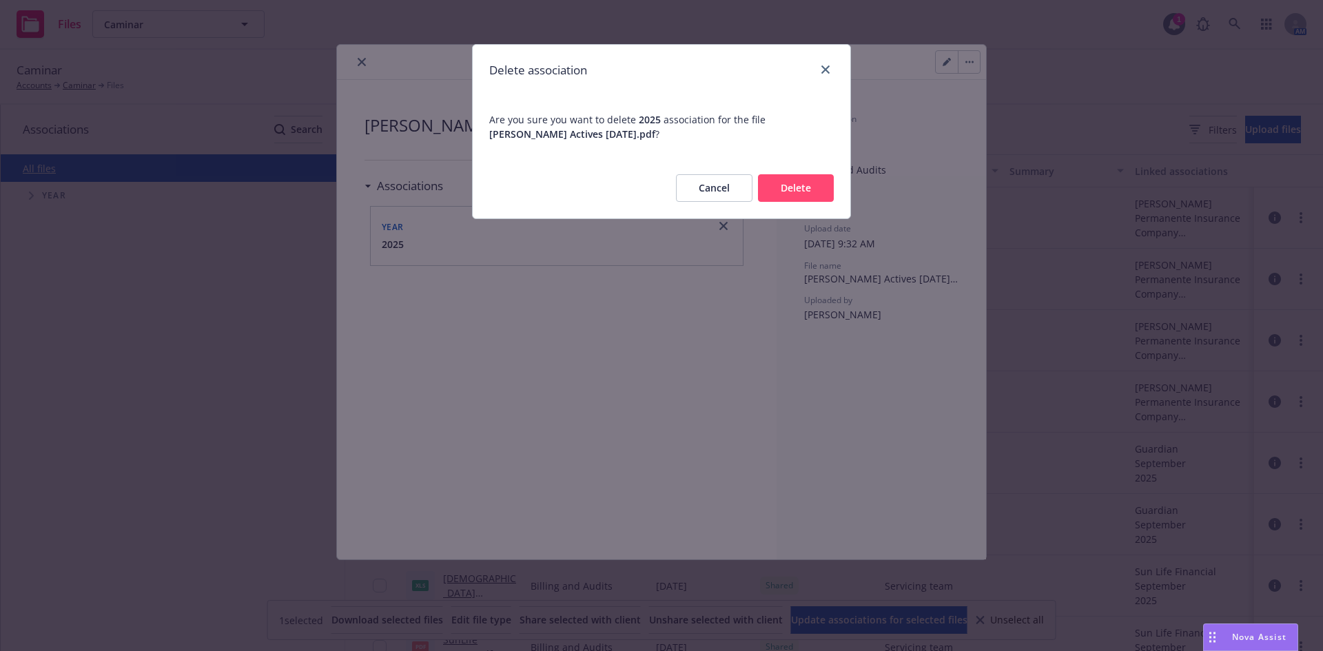
click at [793, 184] on button "Delete" at bounding box center [796, 188] width 76 height 28
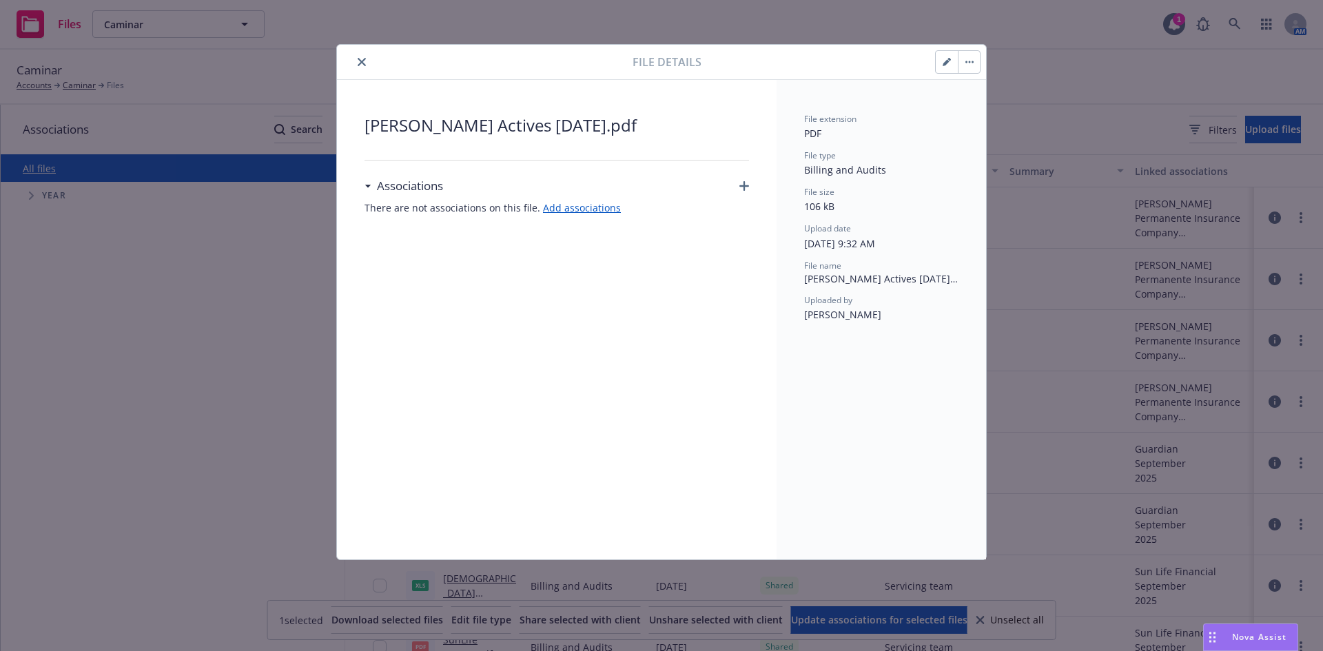
click at [735, 185] on div "Associations" at bounding box center [556, 186] width 384 height 29
click at [590, 208] on link "Add associations" at bounding box center [582, 207] width 78 height 13
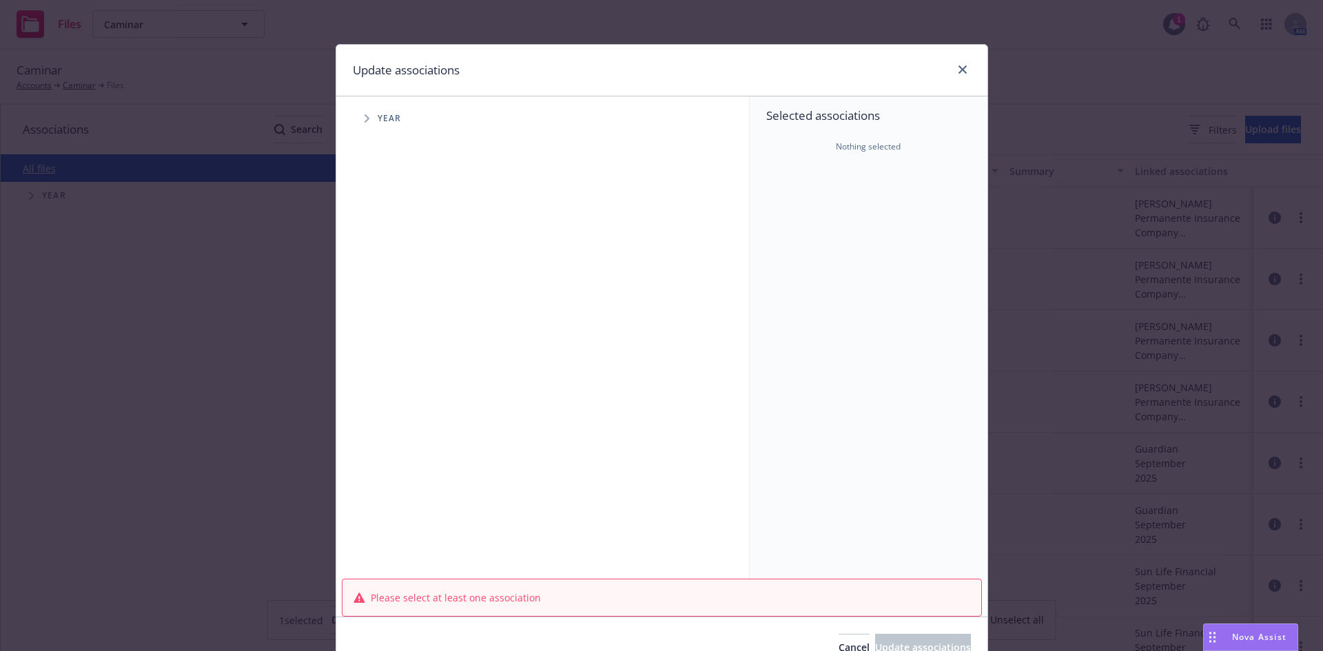
click at [364, 121] on span "Tree Example" at bounding box center [366, 118] width 22 height 22
click at [382, 304] on icon "Tree Example" at bounding box center [385, 307] width 6 height 8
click at [391, 331] on span "Tree Example" at bounding box center [401, 337] width 22 height 22
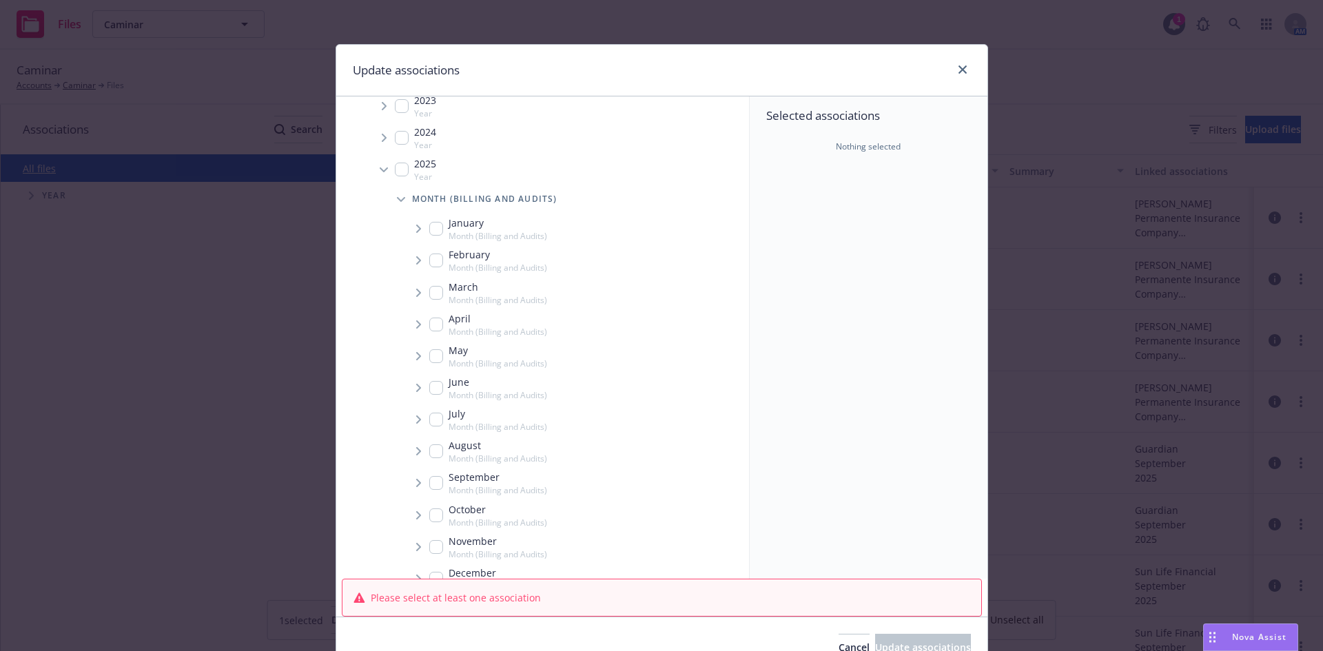
click at [407, 483] on span "Tree Example" at bounding box center [418, 483] width 22 height 22
checkbox input "true"
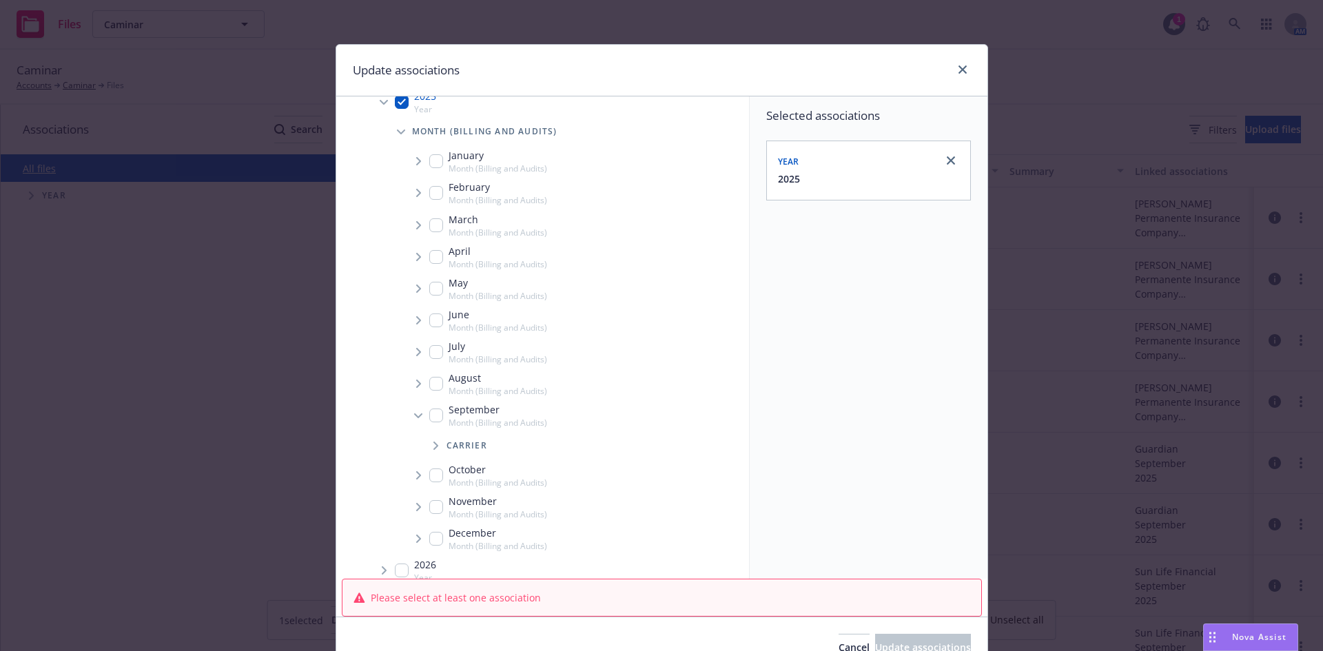
scroll to position [221, 0]
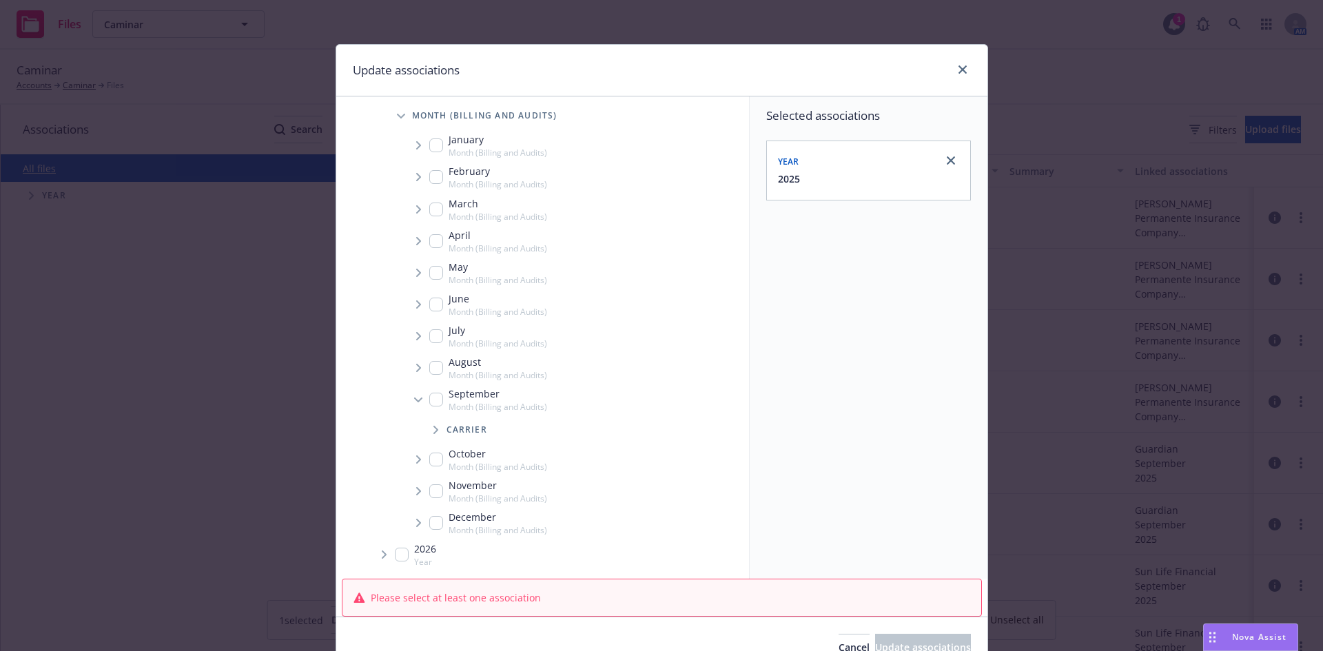
click at [429, 434] on span "Tree Example" at bounding box center [435, 430] width 22 height 22
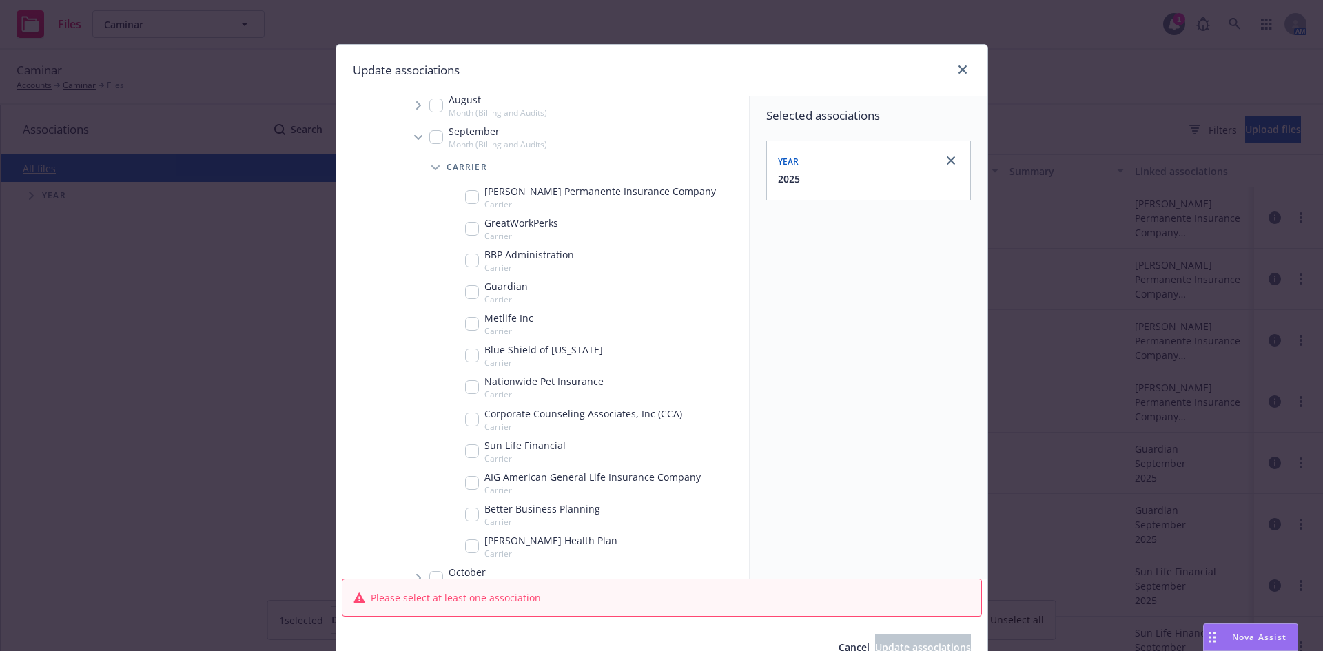
scroll to position [497, 0]
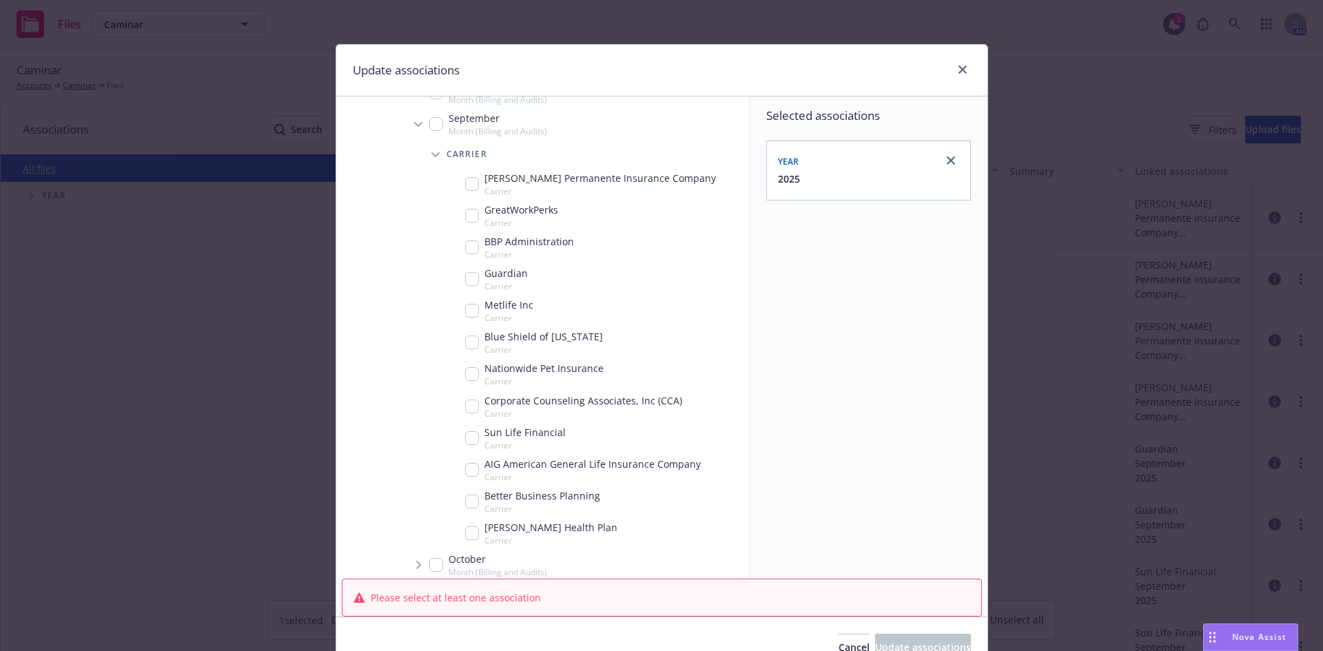
click at [465, 187] on input "Tree Example" at bounding box center [472, 184] width 14 height 14
checkbox input "true"
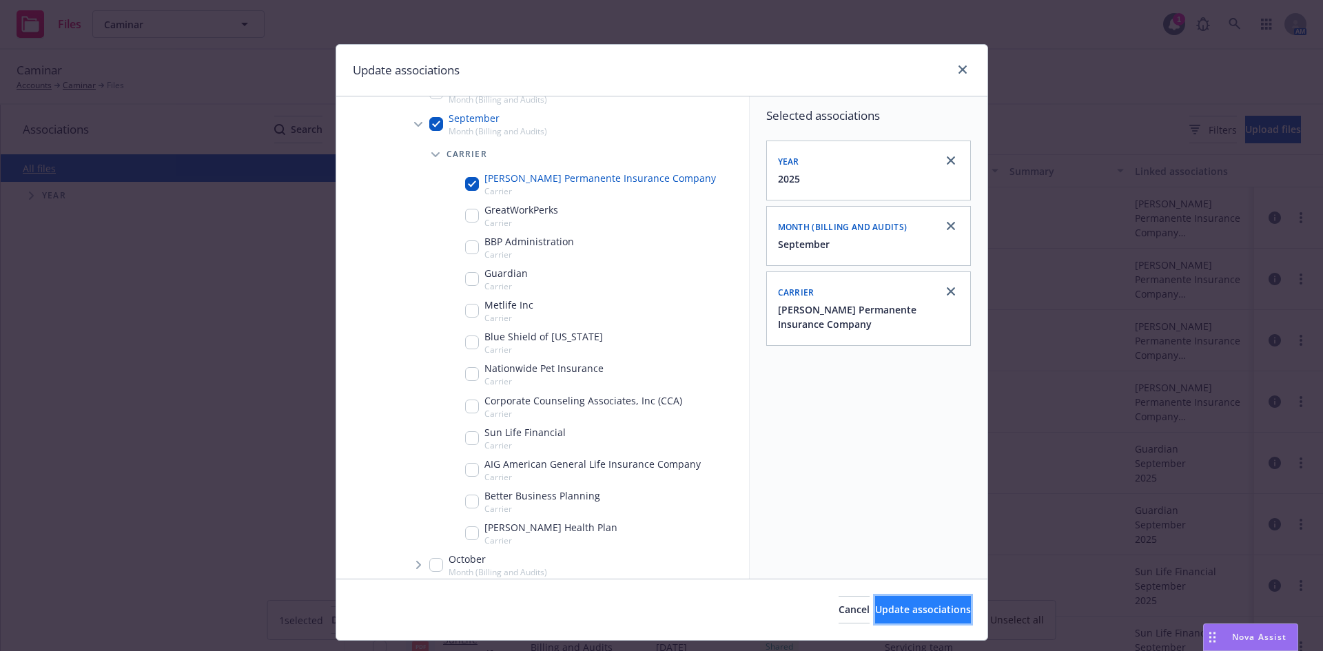
click at [890, 603] on span "Update associations" at bounding box center [923, 609] width 96 height 13
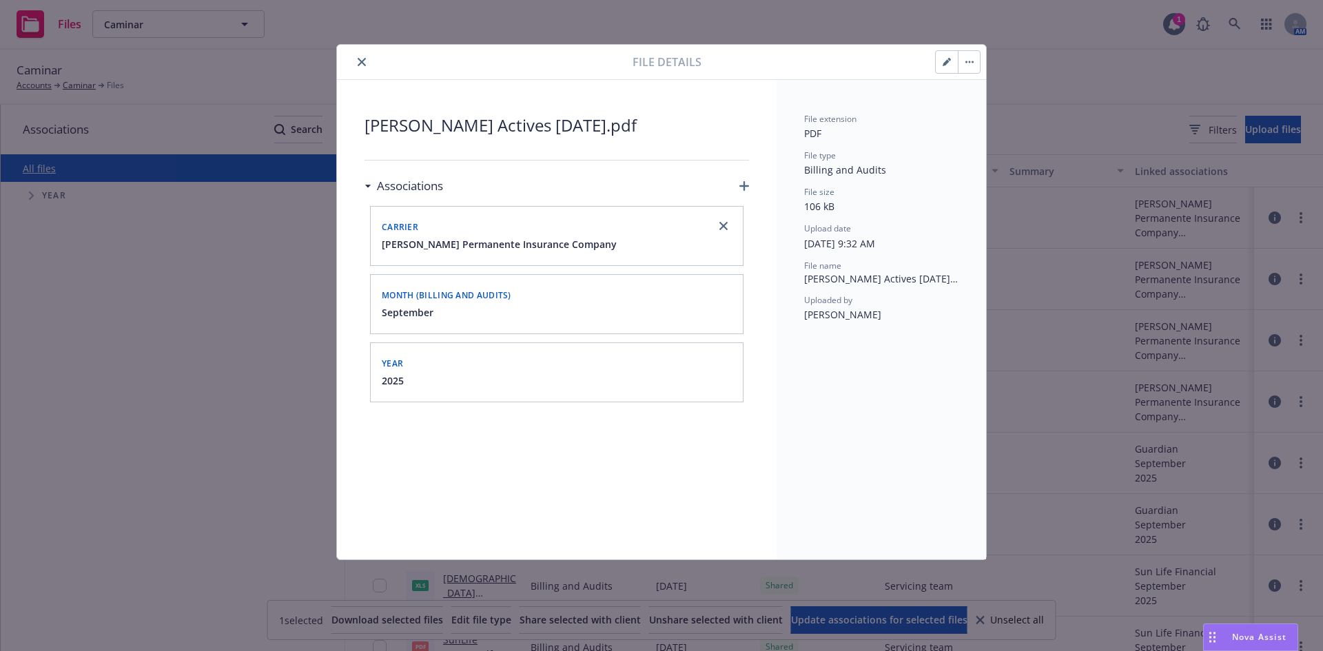
click at [849, 290] on div "File extension PDF File type Billing and Audits File size 106 kB Upload date 08…" at bounding box center [881, 217] width 154 height 209
click at [966, 60] on button "button" at bounding box center [969, 62] width 22 height 22
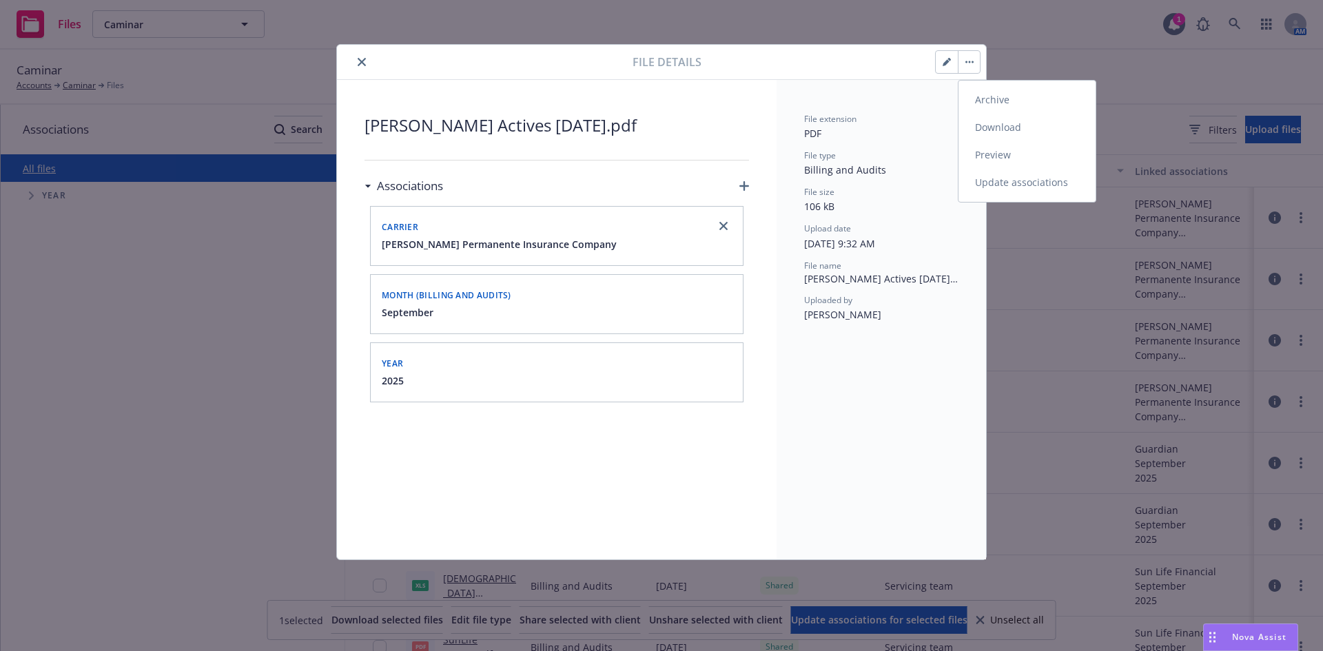
click at [1027, 186] on link "Update associations" at bounding box center [1026, 183] width 137 height 28
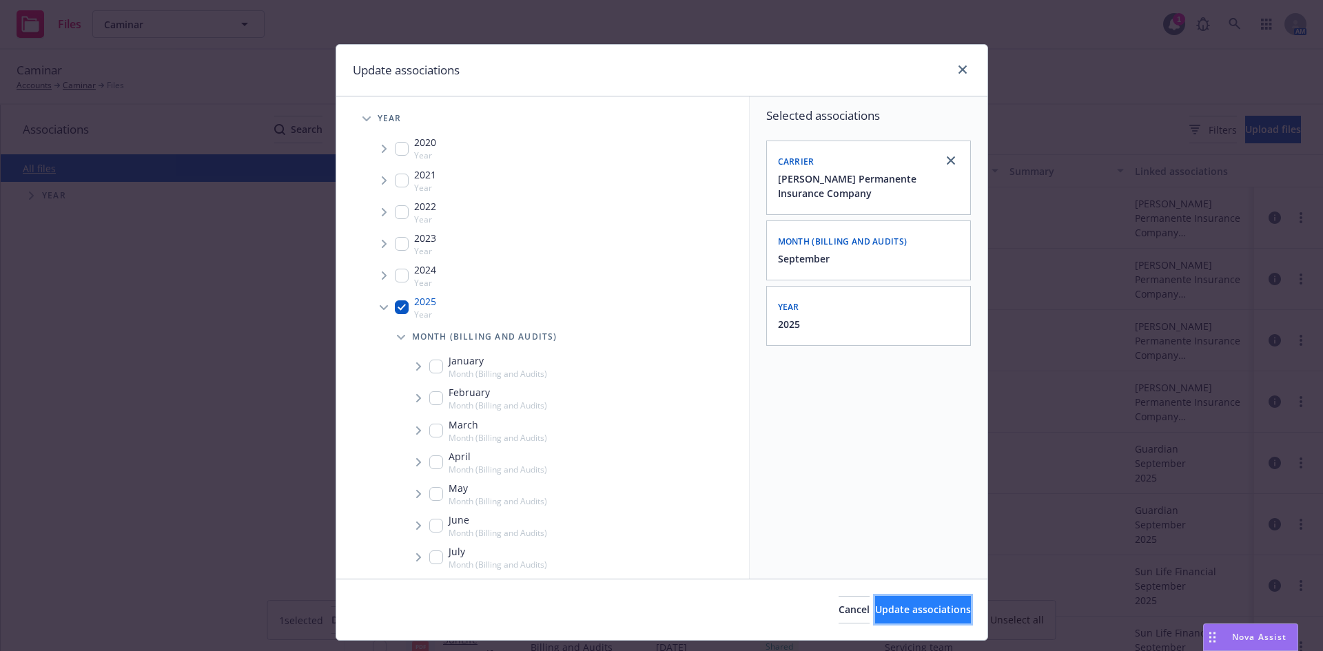
click at [918, 599] on button "Update associations" at bounding box center [923, 610] width 96 height 28
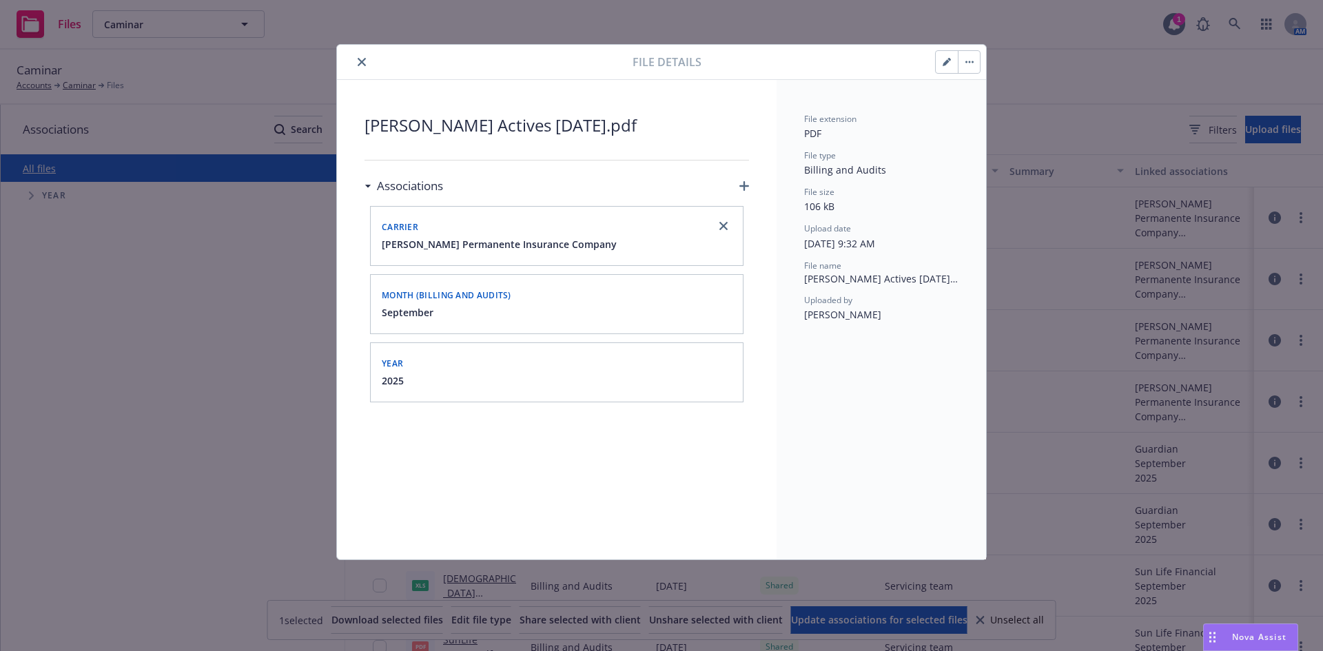
click at [949, 63] on icon "button" at bounding box center [946, 62] width 8 height 8
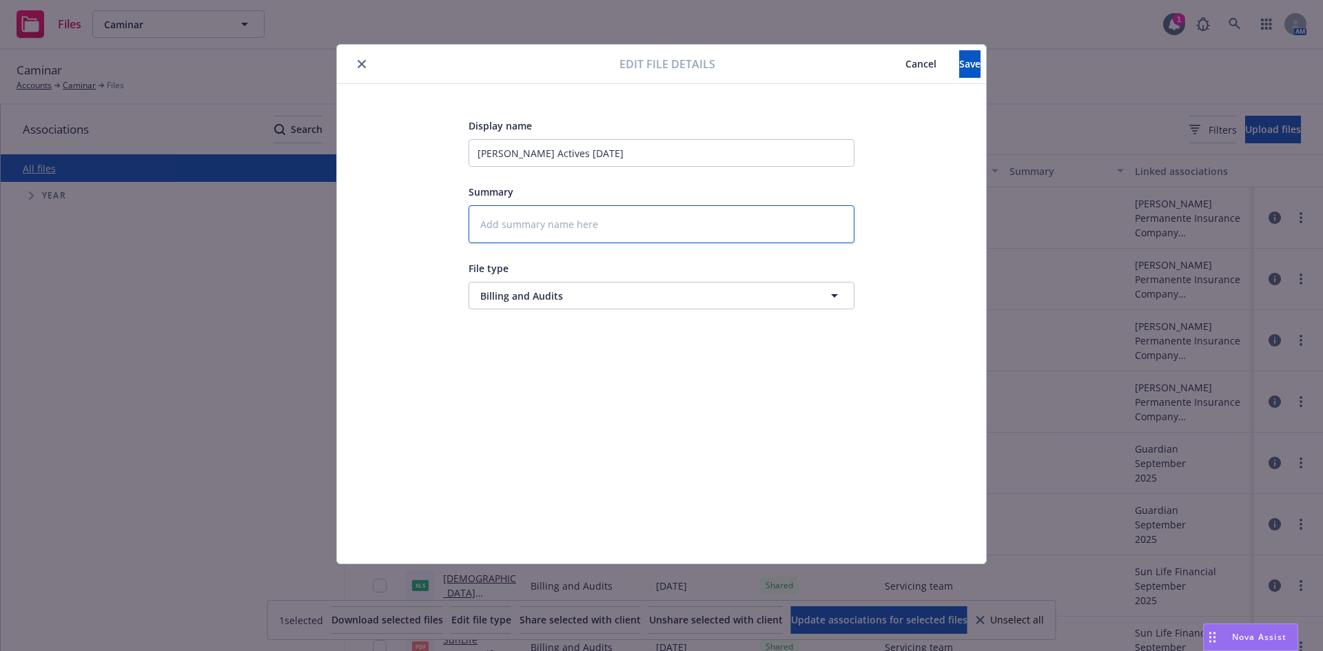
click at [772, 229] on textarea at bounding box center [661, 224] width 386 height 38
click at [911, 192] on div "Display name Kaiser Actives Sept 2025 Summary File type Billing and Audits Bill…" at bounding box center [661, 323] width 594 height 413
click at [959, 52] on button "Save" at bounding box center [969, 64] width 21 height 28
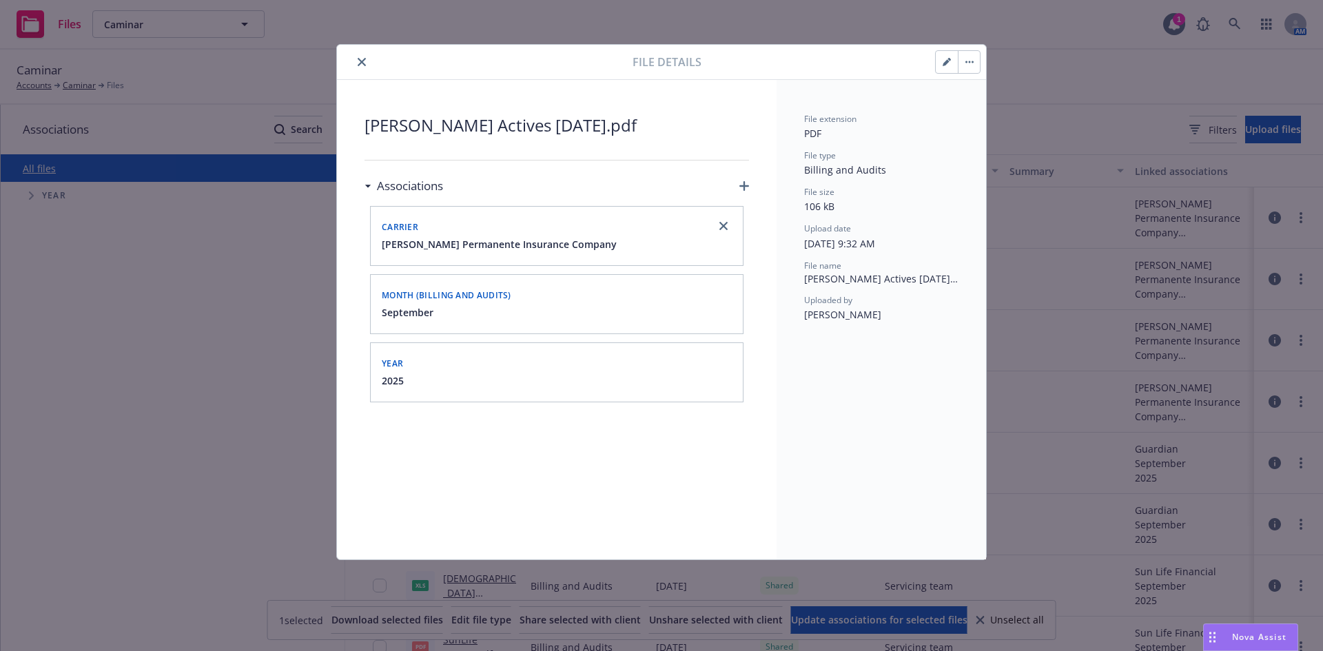
click at [362, 62] on icon "close" at bounding box center [362, 62] width 8 height 8
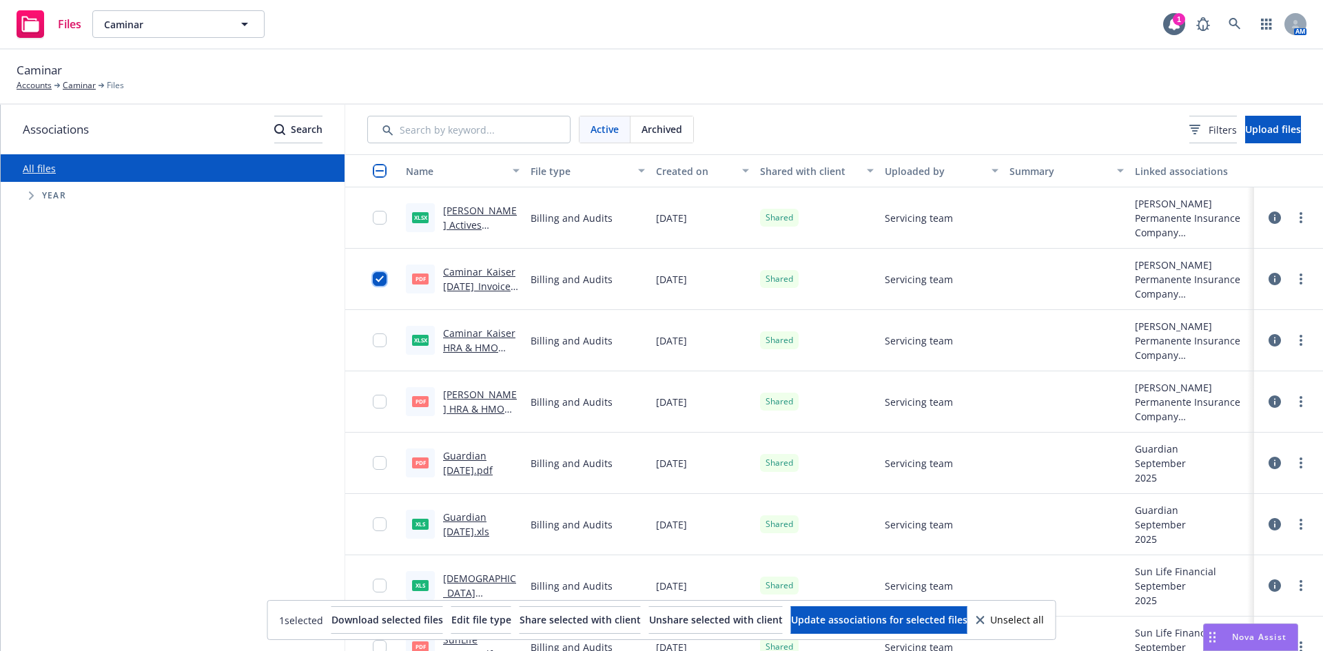
click at [373, 275] on input "checkbox" at bounding box center [380, 279] width 14 height 14
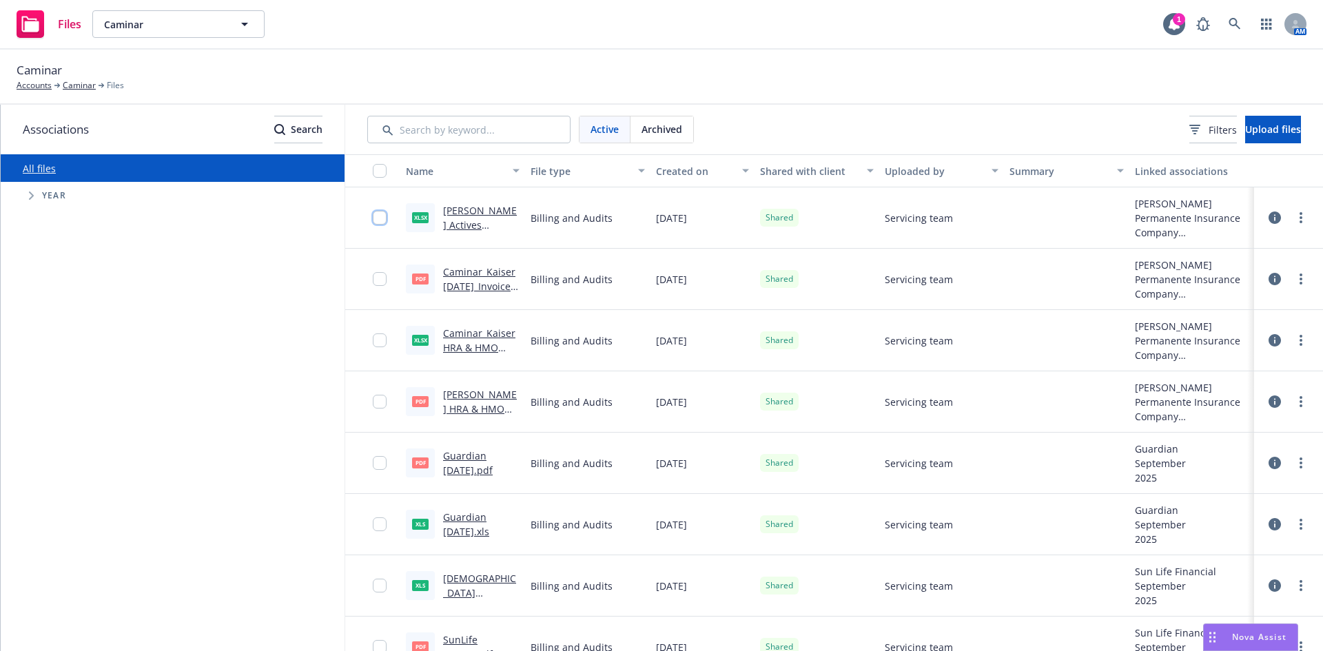
click at [380, 214] on input "checkbox" at bounding box center [380, 218] width 14 height 14
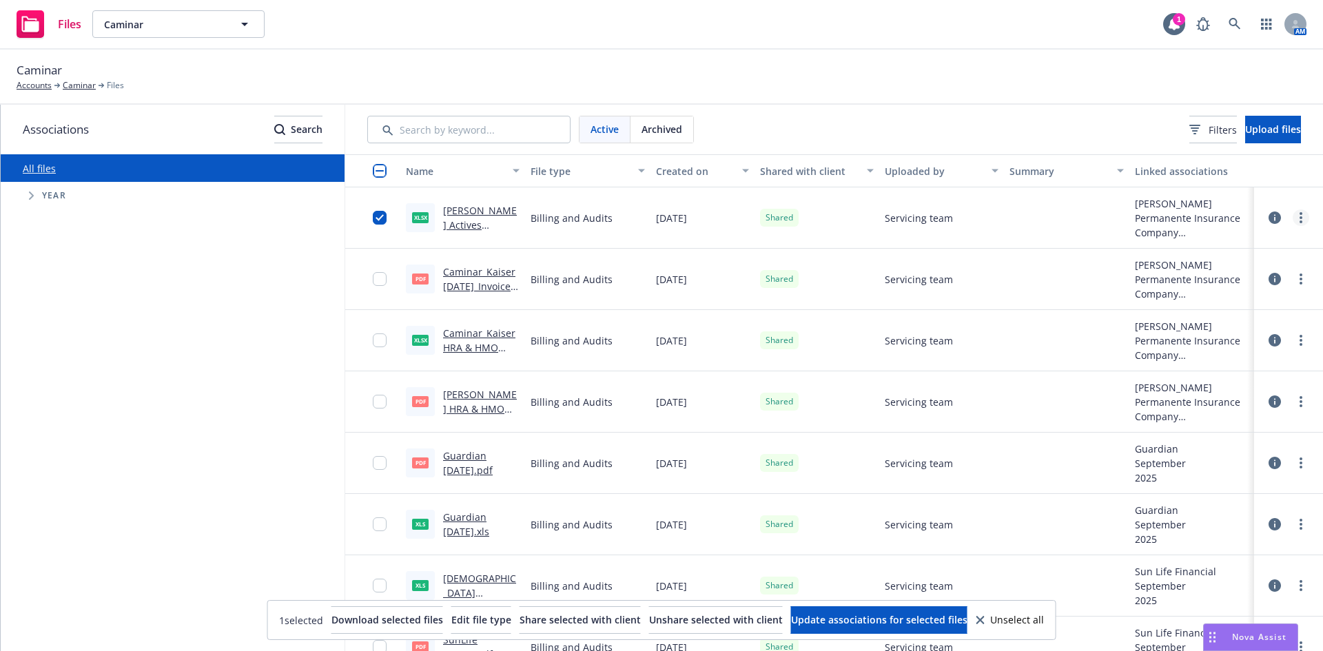
click at [1299, 216] on icon "more" at bounding box center [1300, 217] width 3 height 11
click at [1199, 328] on link "Edit" at bounding box center [1229, 329] width 137 height 28
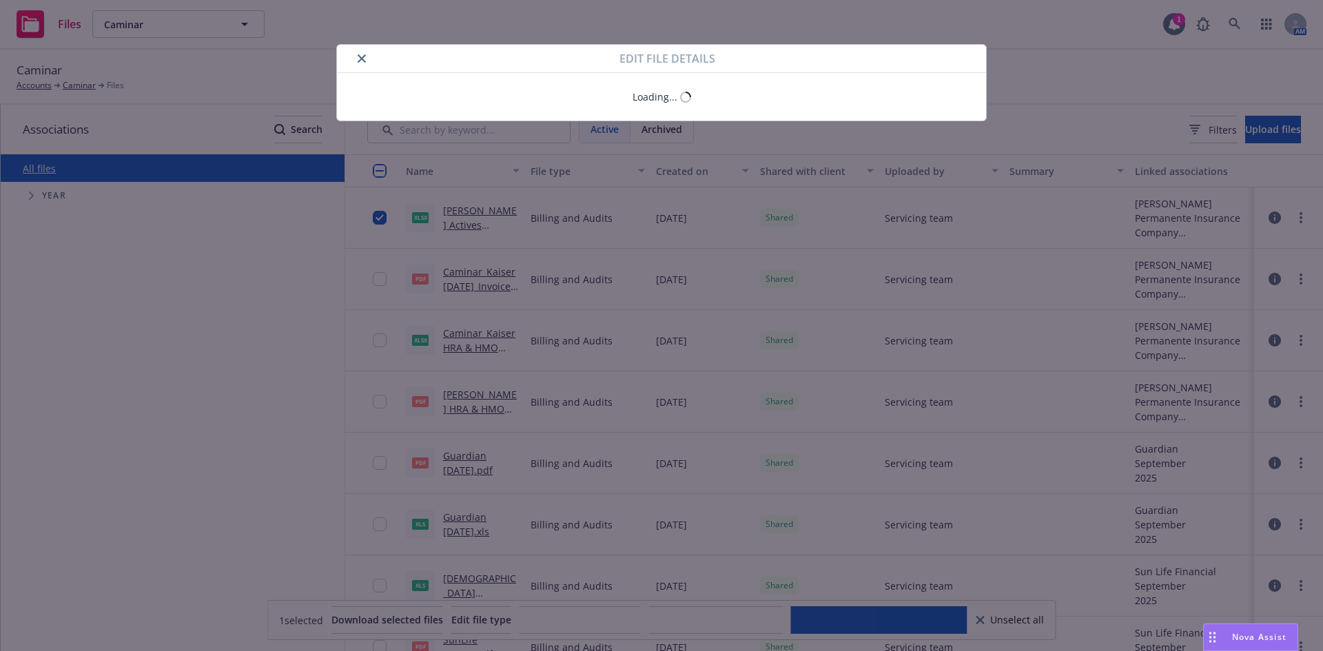
type textarea "x"
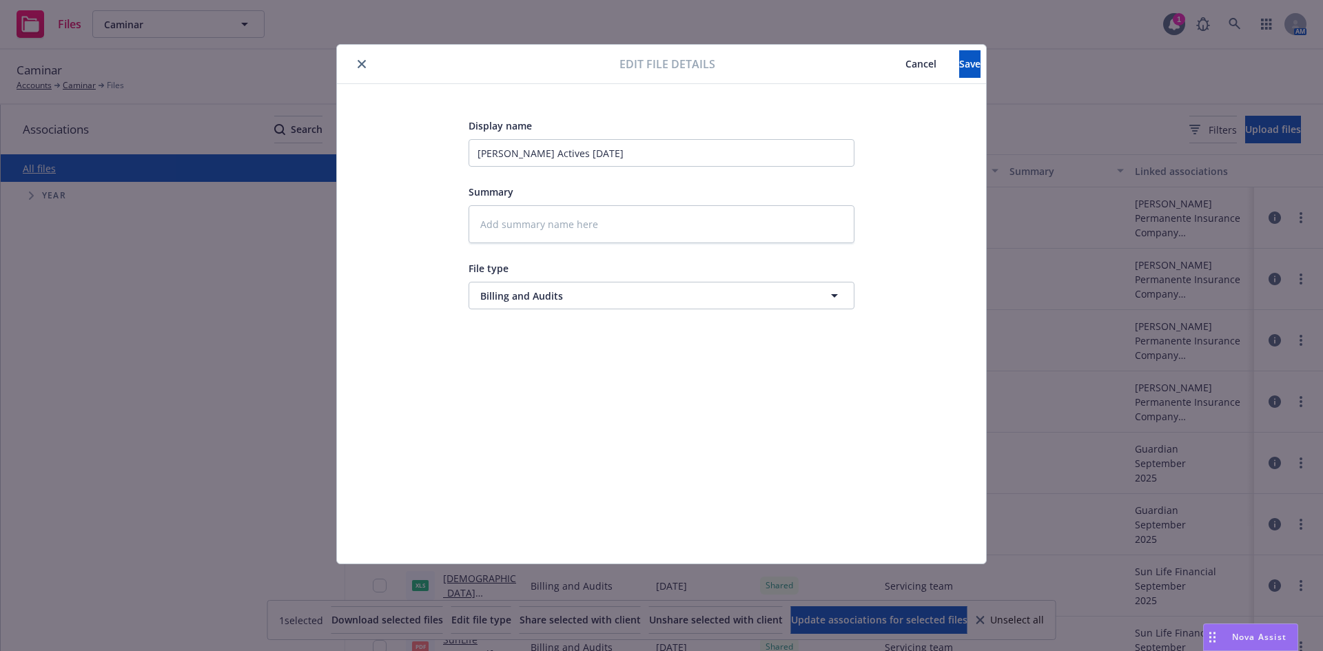
click at [362, 58] on button "close" at bounding box center [361, 64] width 17 height 17
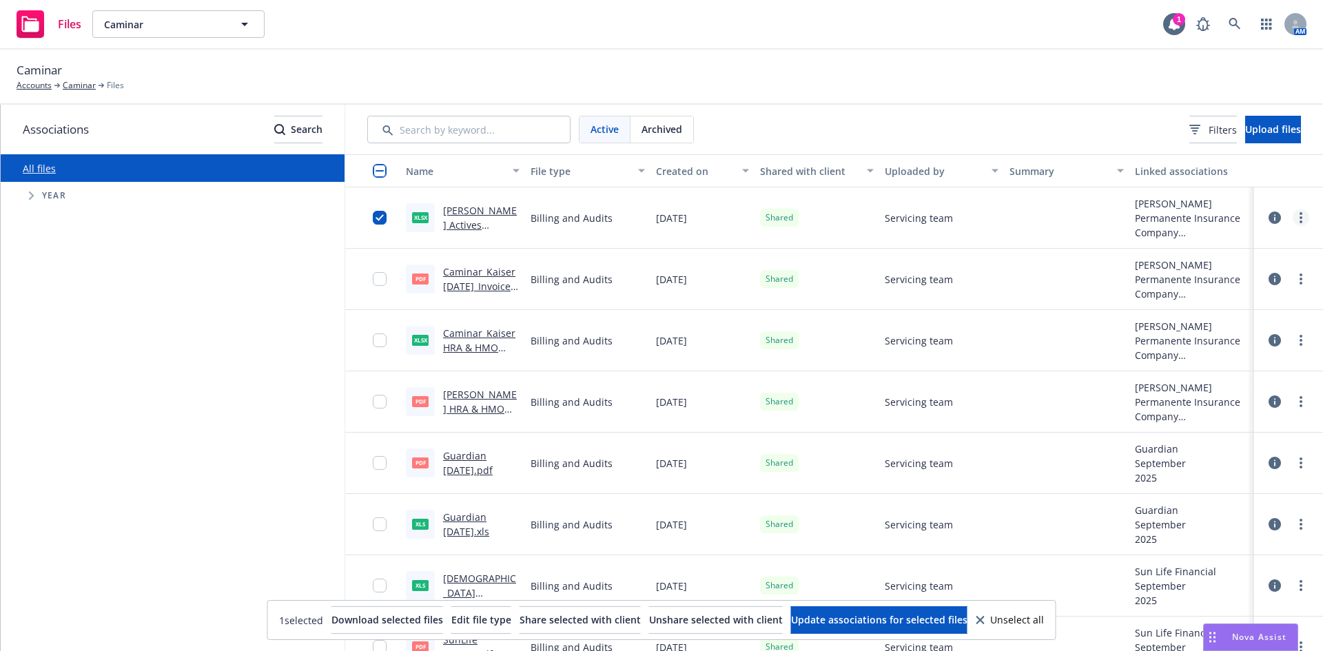
click at [1292, 223] on link "more" at bounding box center [1300, 217] width 17 height 17
click at [1234, 354] on link "Update associations" at bounding box center [1229, 356] width 137 height 28
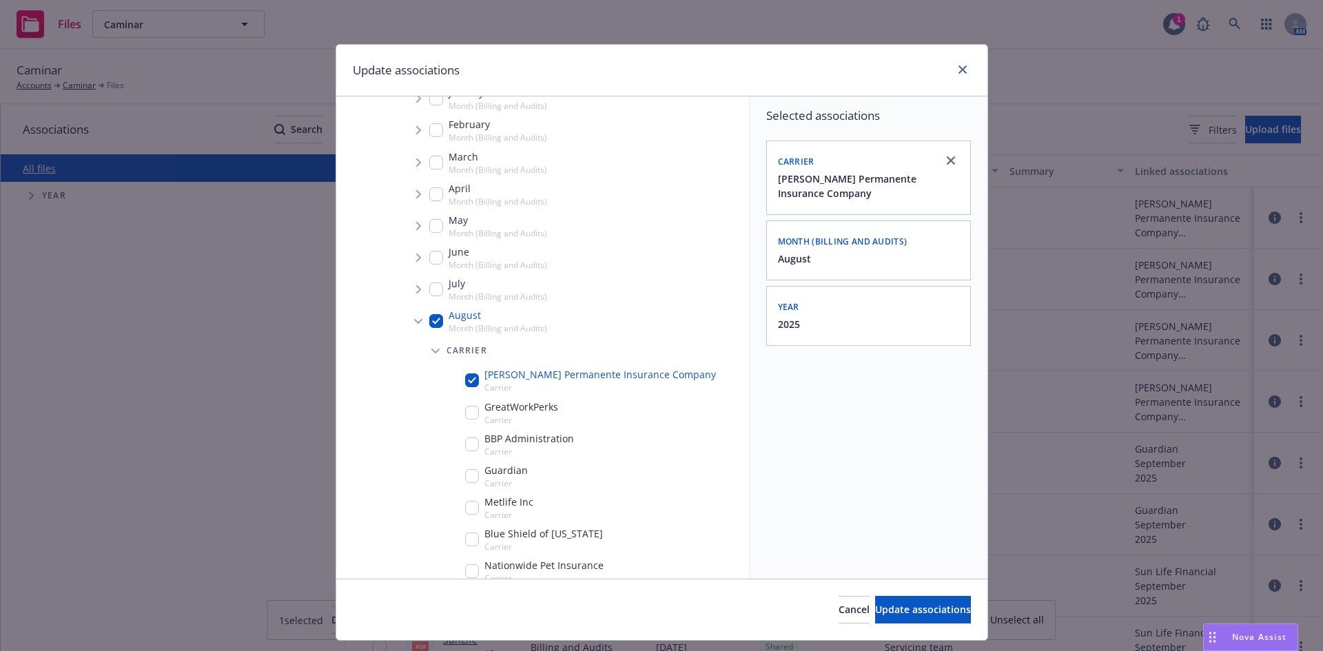
scroll to position [276, 0]
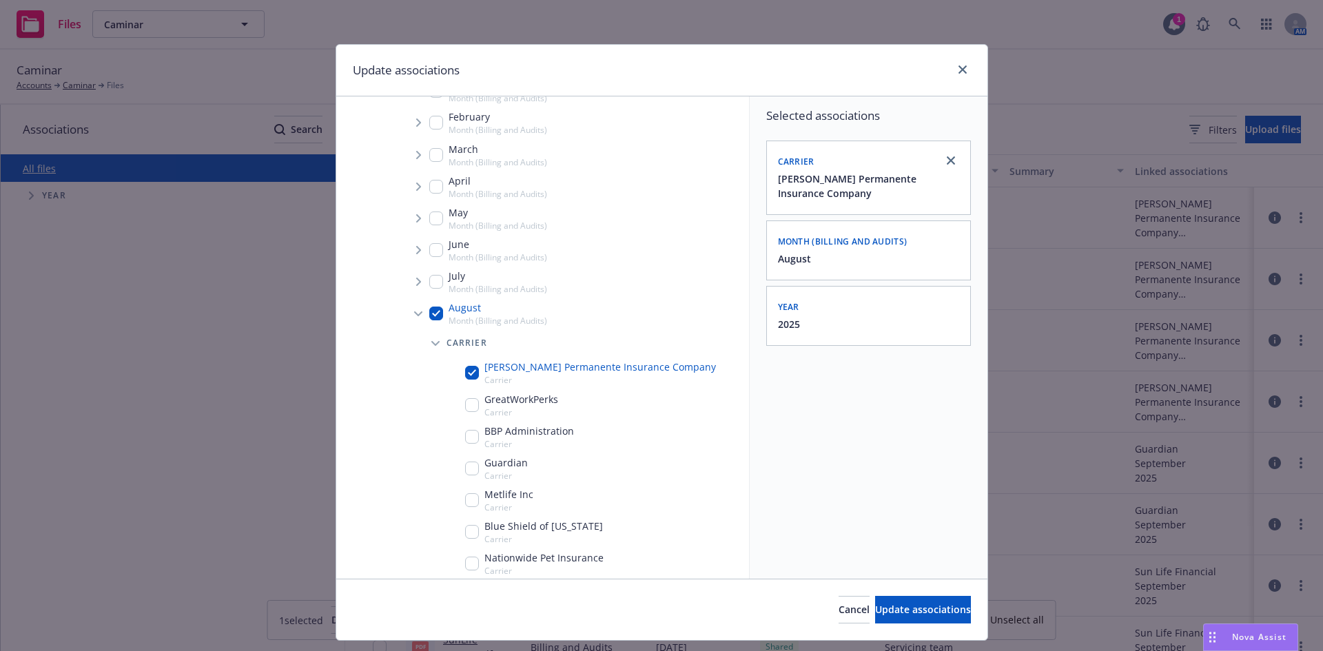
click at [432, 313] on input "Tree Example" at bounding box center [436, 314] width 14 height 14
checkbox input "false"
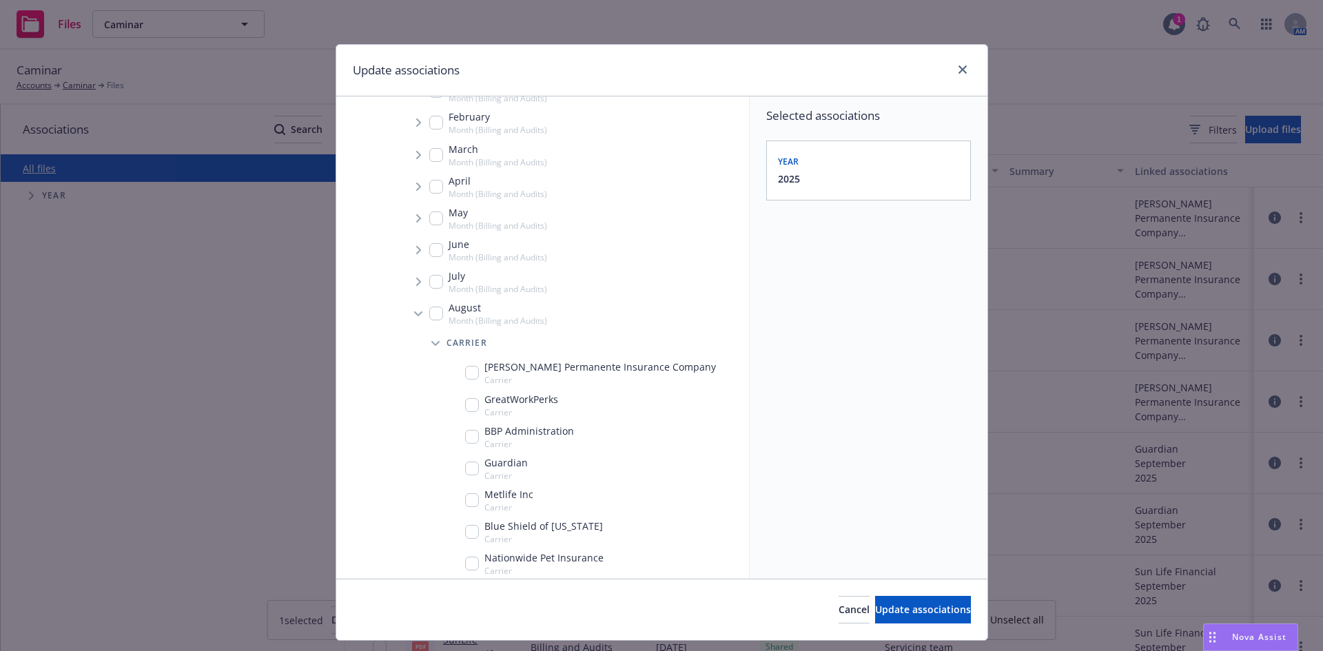
click at [415, 308] on span "Tree Example" at bounding box center [418, 313] width 22 height 22
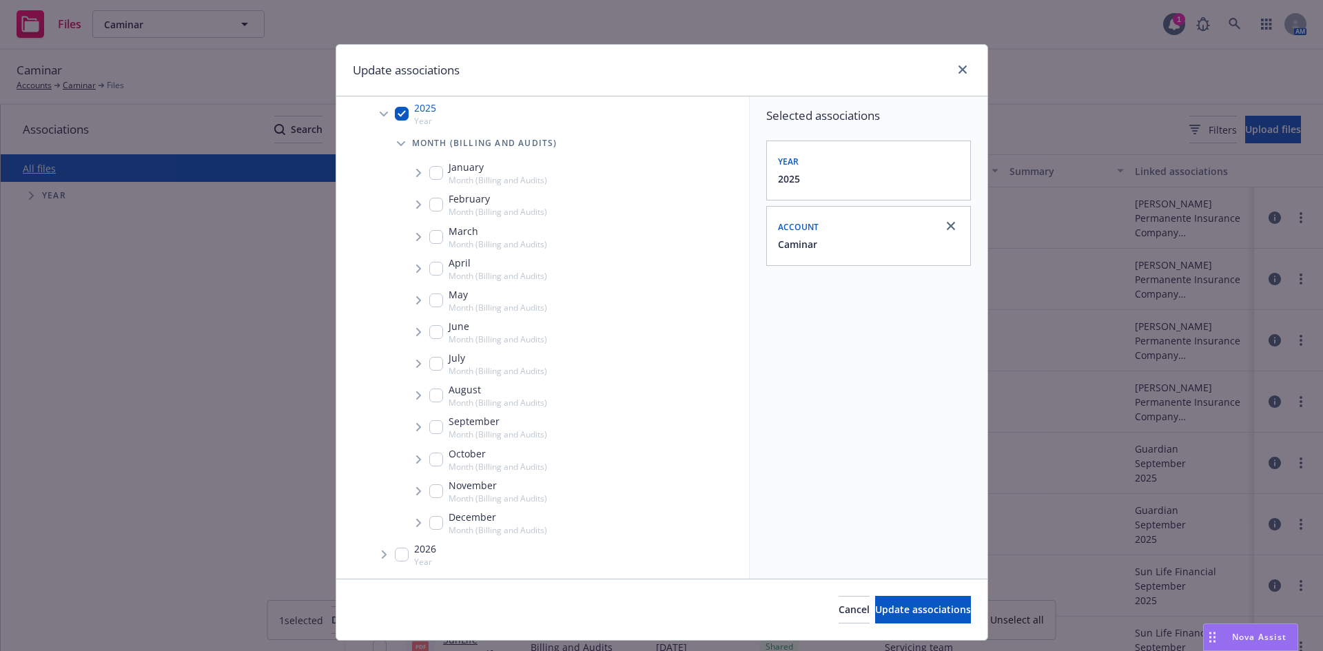
scroll to position [194, 0]
click at [417, 422] on span "Tree Example" at bounding box center [418, 427] width 22 height 22
click at [426, 430] on span "Tree Example" at bounding box center [435, 430] width 22 height 22
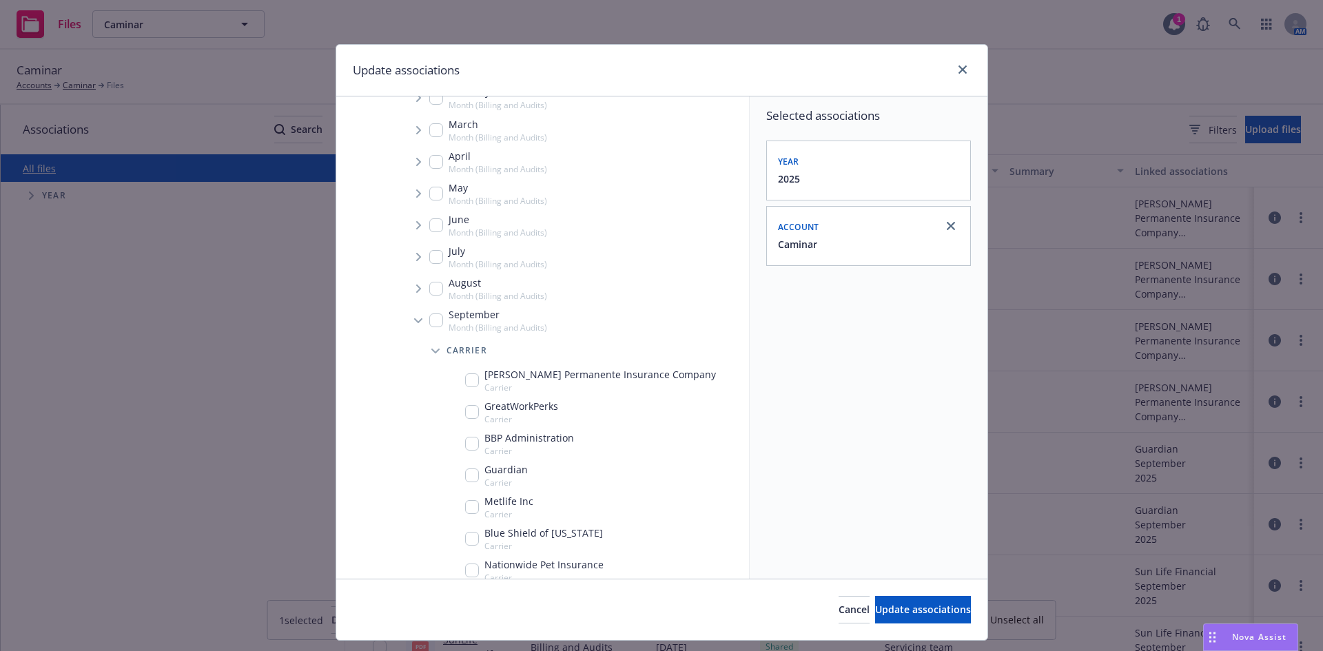
scroll to position [359, 0]
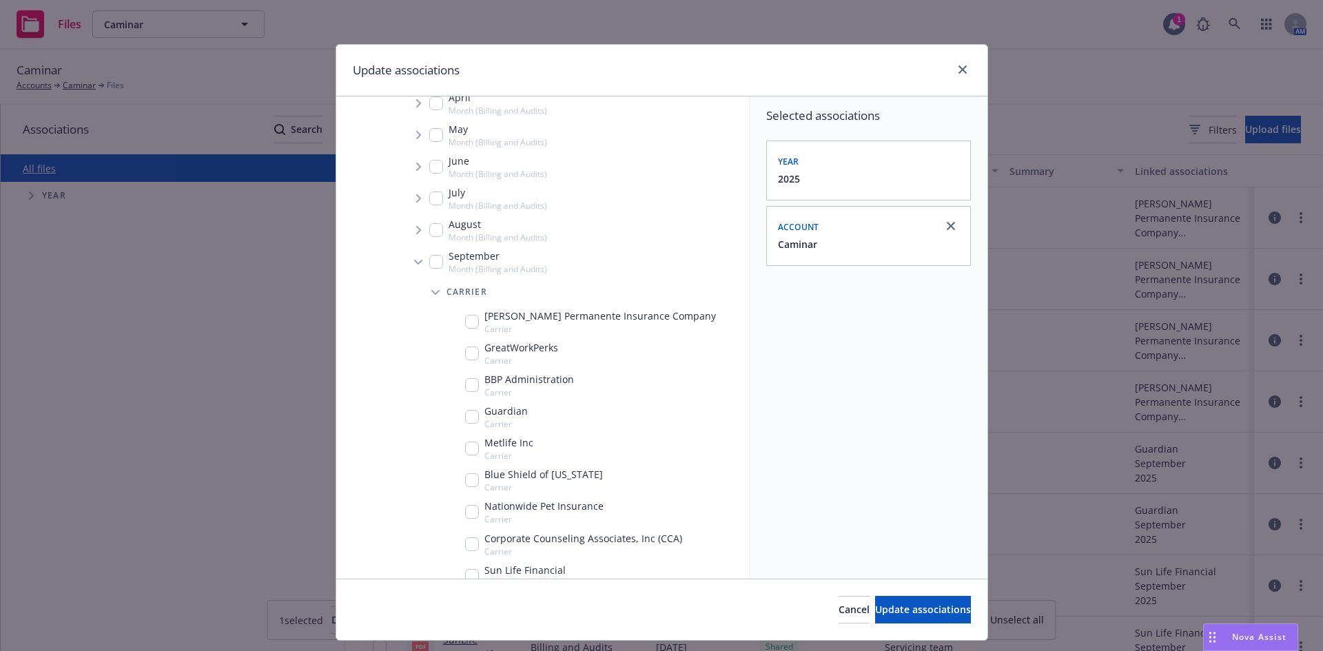
click at [465, 322] on input "Tree Example" at bounding box center [472, 322] width 14 height 14
checkbox input "true"
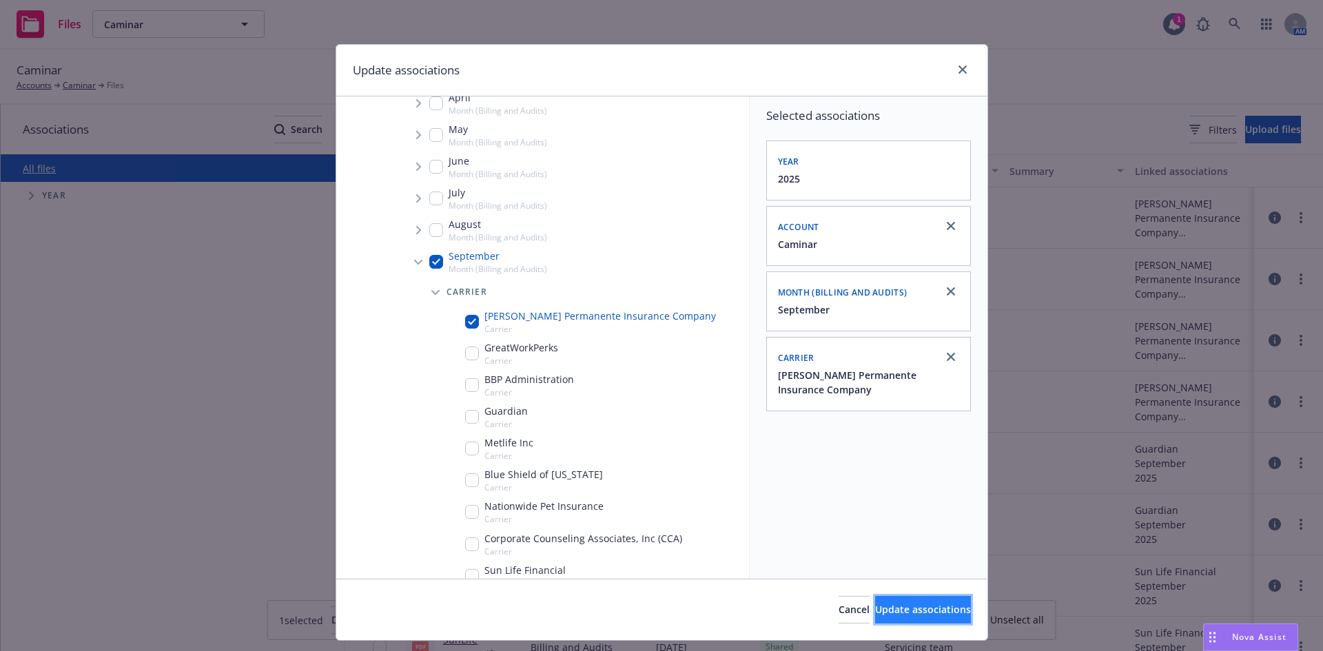
click at [875, 604] on span "Update associations" at bounding box center [923, 609] width 96 height 13
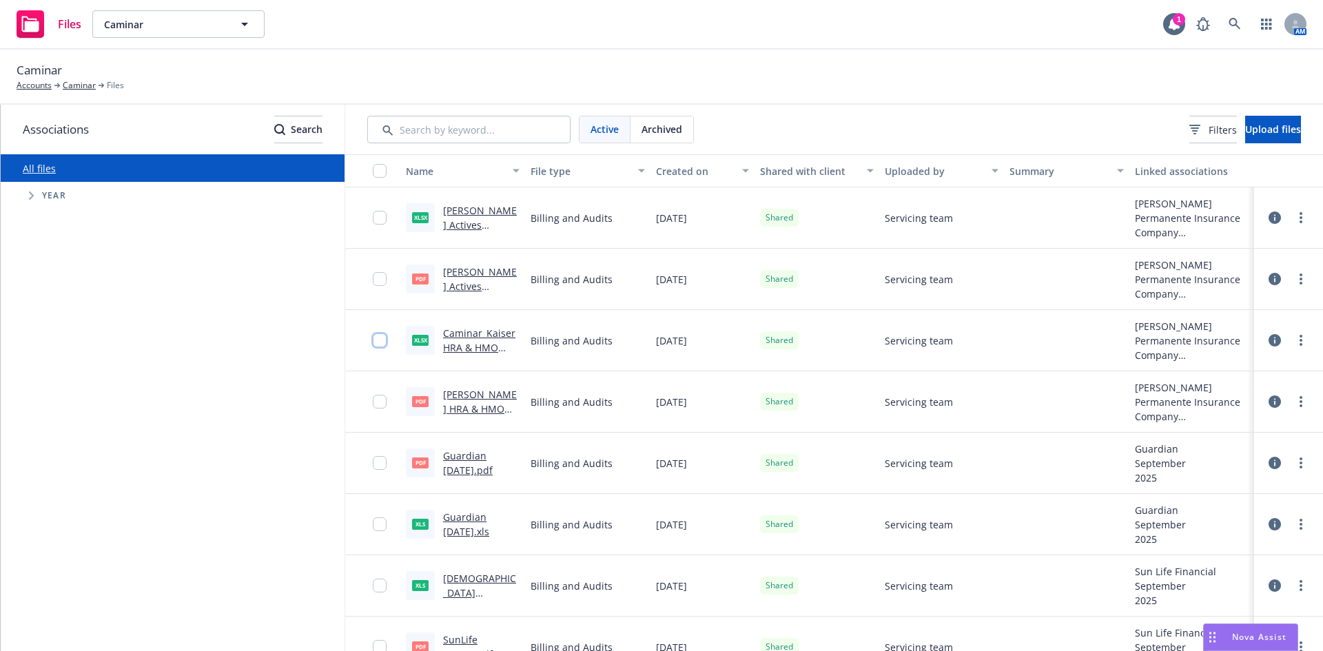
click at [379, 342] on input "checkbox" at bounding box center [380, 340] width 14 height 14
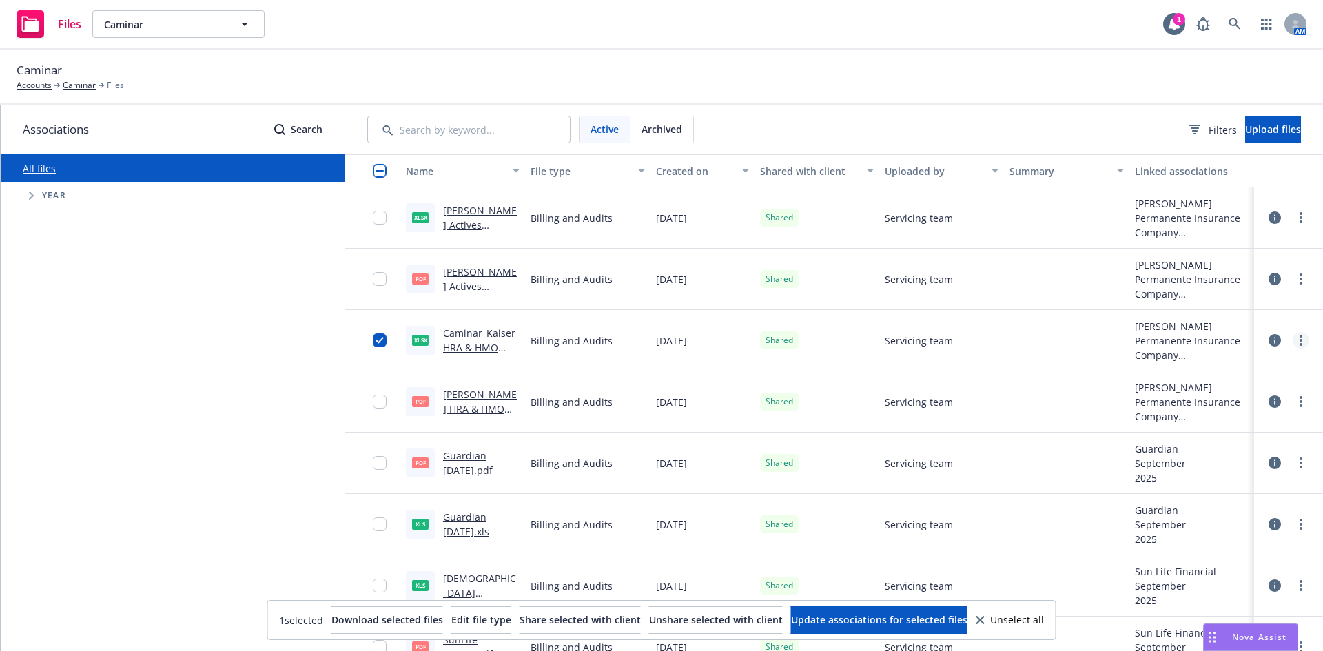
click at [1292, 337] on link "more" at bounding box center [1300, 340] width 17 height 17
click at [1207, 448] on link "Edit" at bounding box center [1229, 451] width 137 height 28
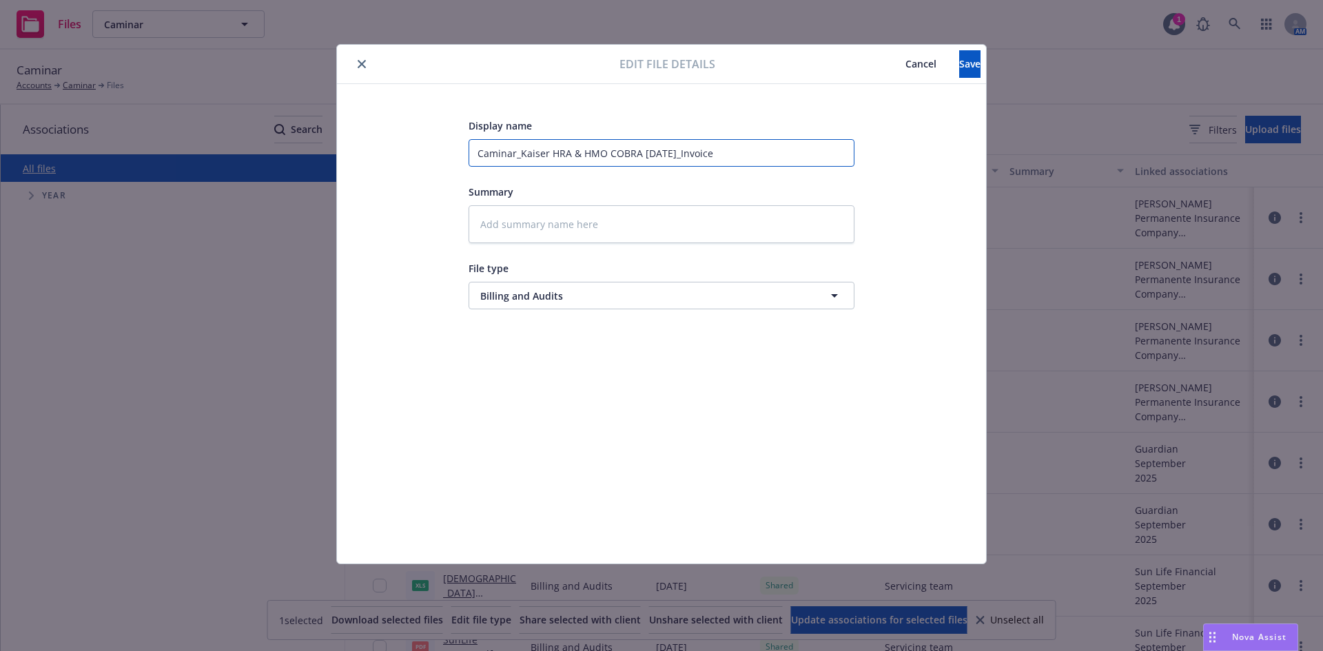
drag, startPoint x: 519, startPoint y: 152, endPoint x: 375, endPoint y: 152, distance: 143.3
click at [375, 152] on div "Display name Caminar_Kaiser HRA & HMO COBRA Sept 2025_Invoice Summary File type…" at bounding box center [661, 323] width 594 height 413
type textarea "x"
type input "Kaiser HRA & HMO COBRA Sept 2025_Invoice"
drag, startPoint x: 710, startPoint y: 149, endPoint x: 643, endPoint y: 151, distance: 67.5
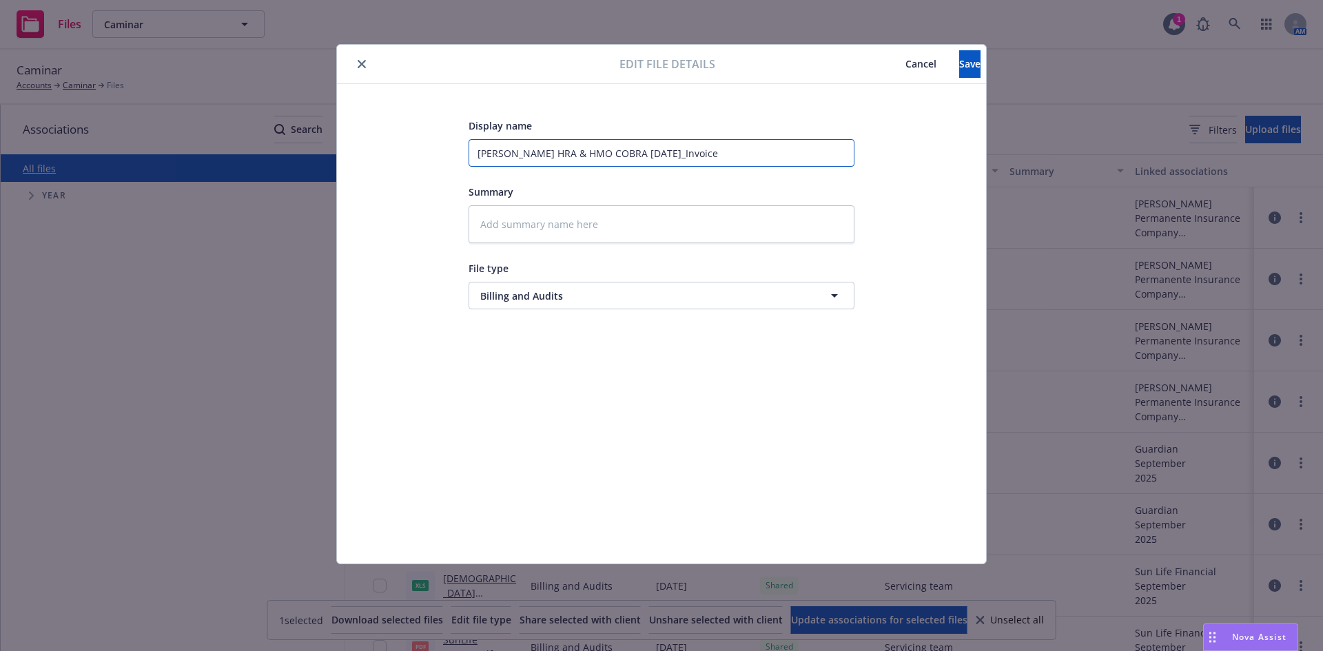
click at [643, 151] on input "Kaiser HRA & HMO COBRA Sept 2025_Invoice" at bounding box center [661, 153] width 386 height 28
type textarea "x"
type input "Kaiser HRA & HMO COBRA Sept 2025"
click at [959, 67] on span "Save" at bounding box center [969, 63] width 21 height 13
type textarea "x"
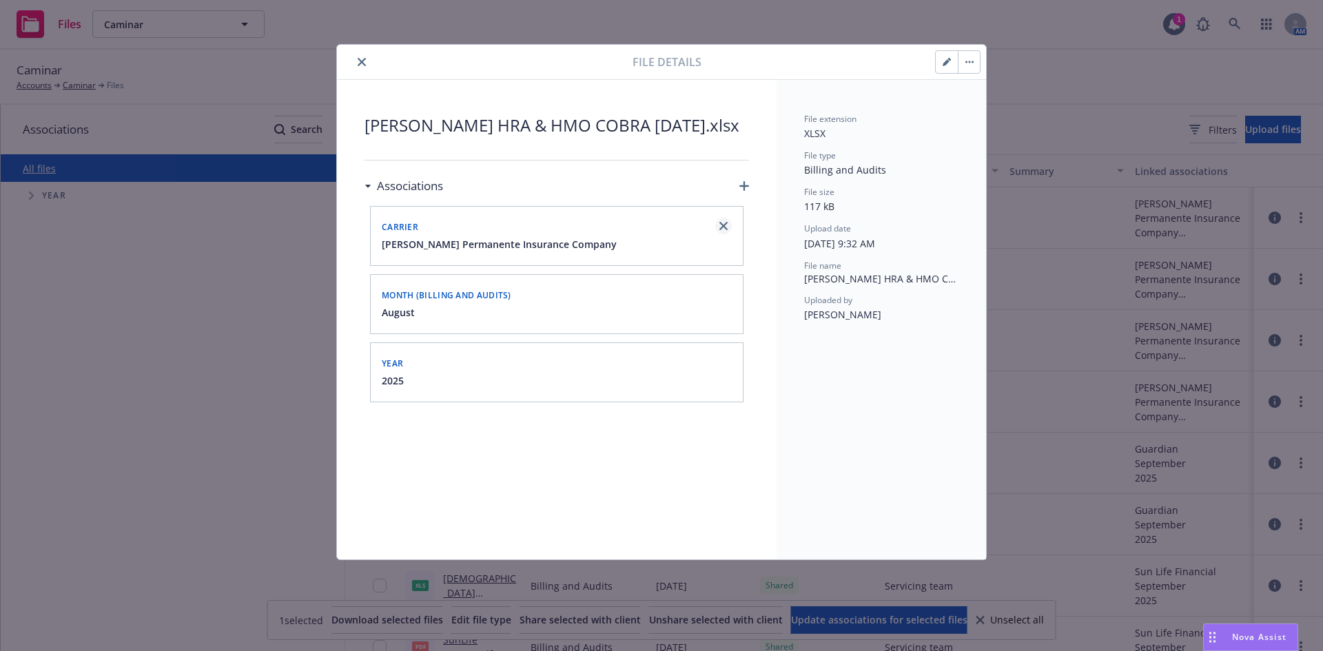
click at [727, 222] on icon "close" at bounding box center [723, 226] width 8 height 8
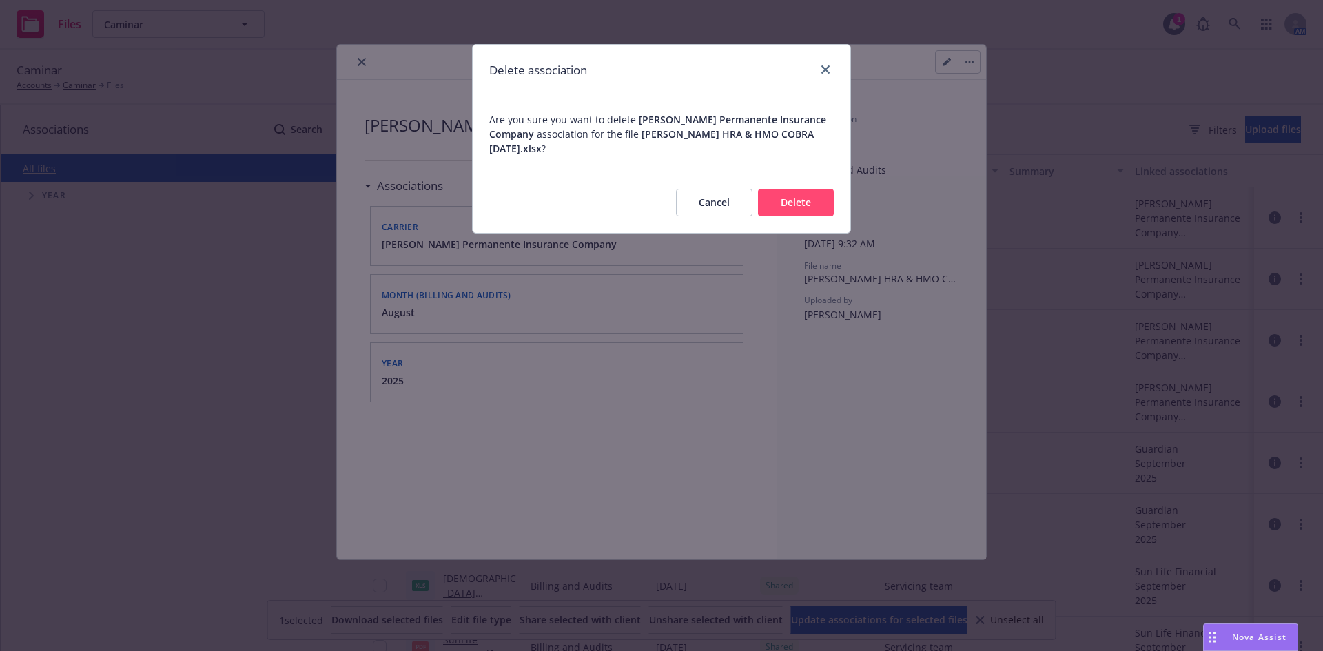
click at [806, 203] on div "Cancel Delete" at bounding box center [661, 202] width 377 height 61
click at [810, 189] on button "Delete" at bounding box center [796, 203] width 76 height 28
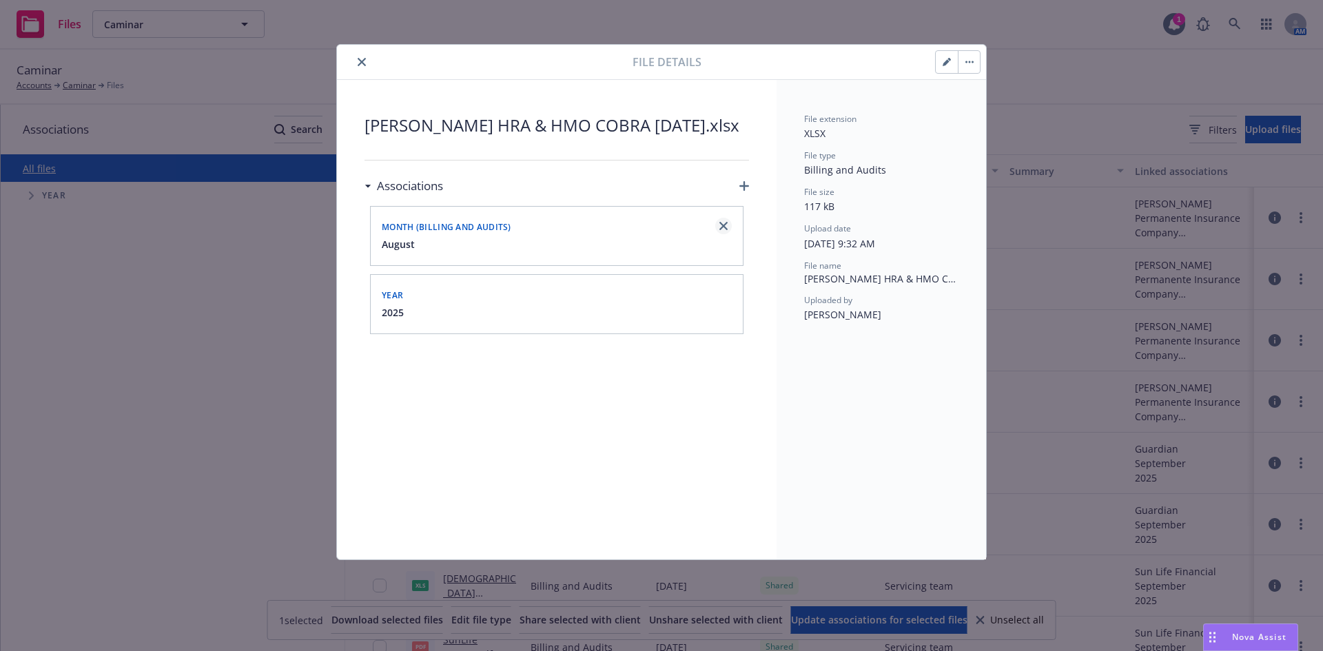
click at [730, 223] on link "close" at bounding box center [723, 226] width 17 height 17
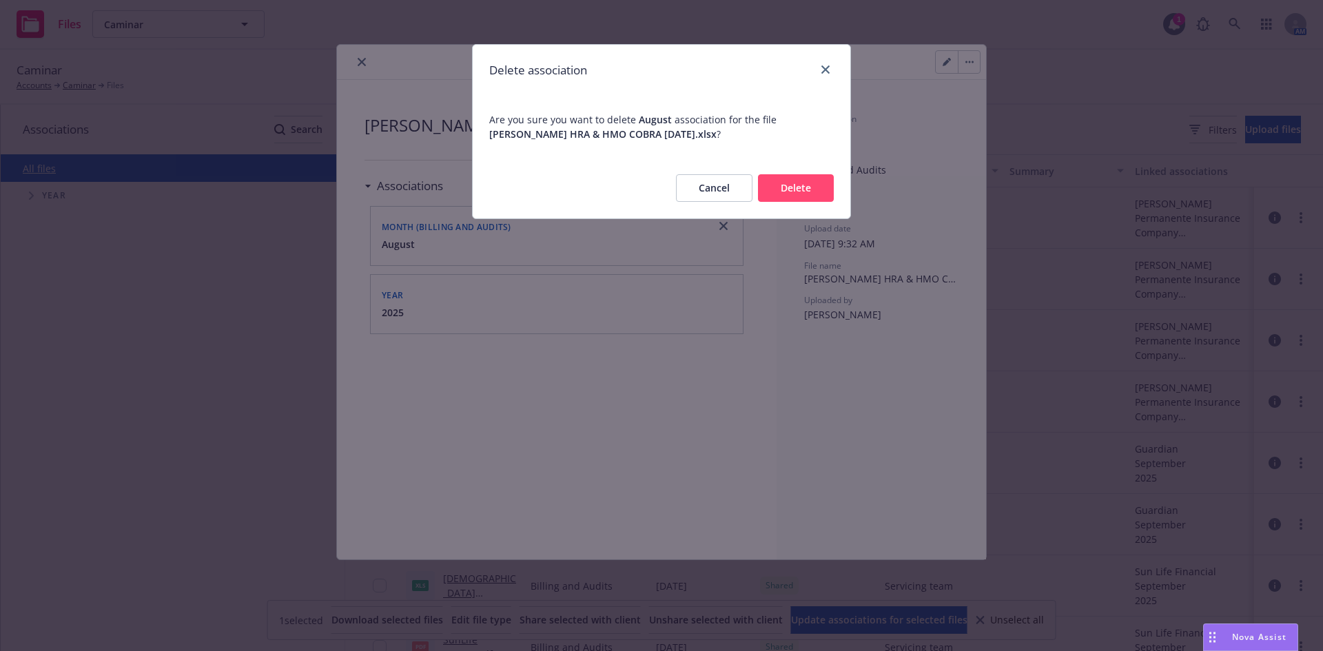
click at [792, 183] on button "Delete" at bounding box center [796, 188] width 76 height 28
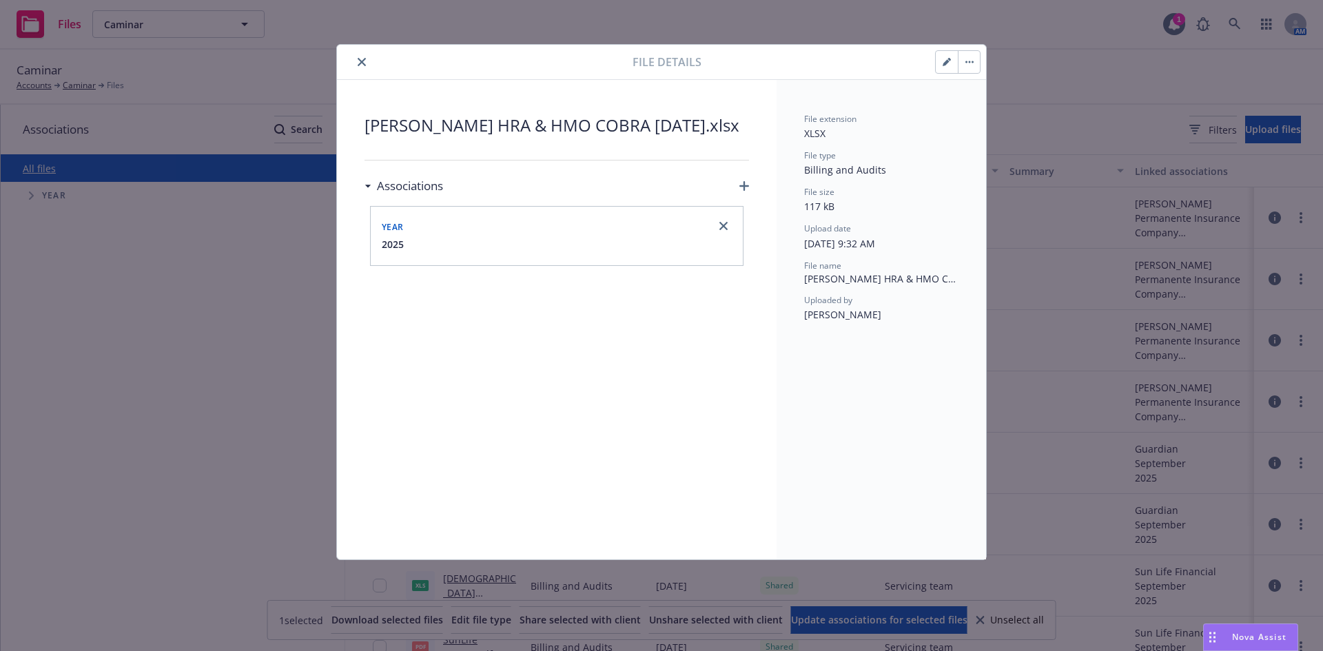
click at [728, 221] on link "close" at bounding box center [723, 226] width 17 height 17
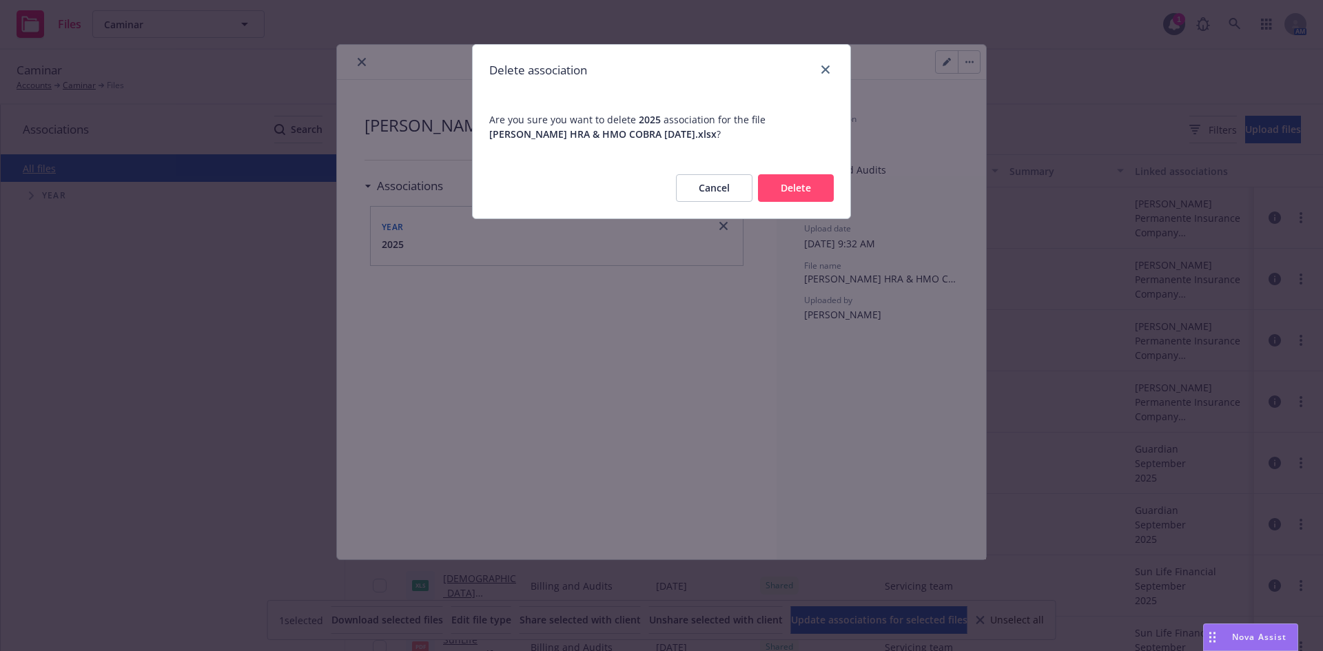
click at [816, 180] on button "Delete" at bounding box center [796, 188] width 76 height 28
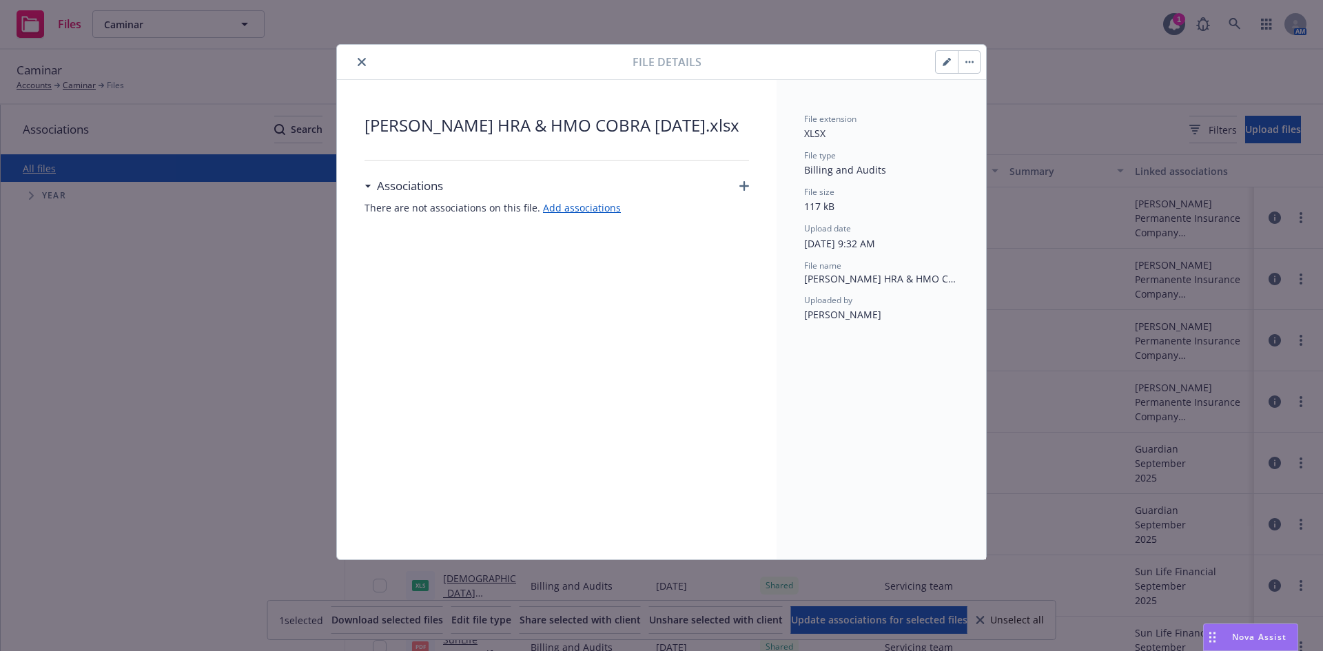
click at [739, 187] on icon "button" at bounding box center [744, 186] width 10 height 10
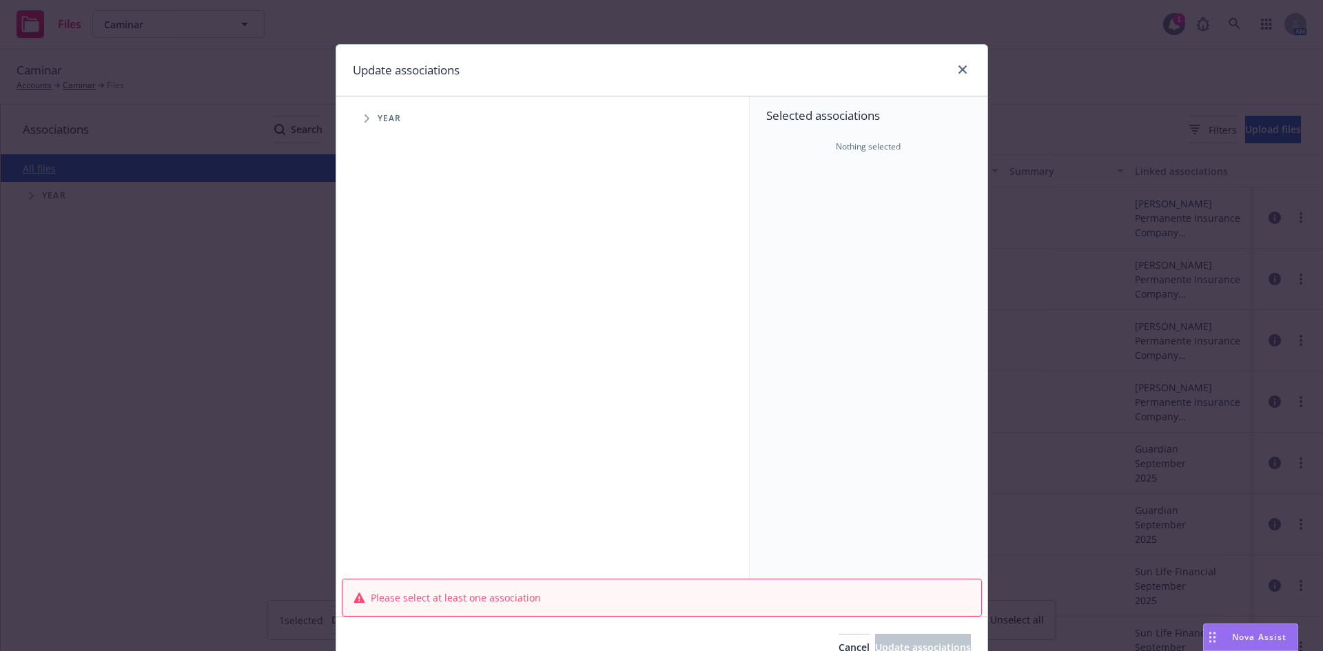
click at [364, 121] on icon "Tree Example" at bounding box center [366, 118] width 5 height 8
click at [377, 302] on span "Tree Example" at bounding box center [384, 307] width 22 height 22
click at [399, 335] on icon "Tree Example" at bounding box center [402, 337] width 6 height 8
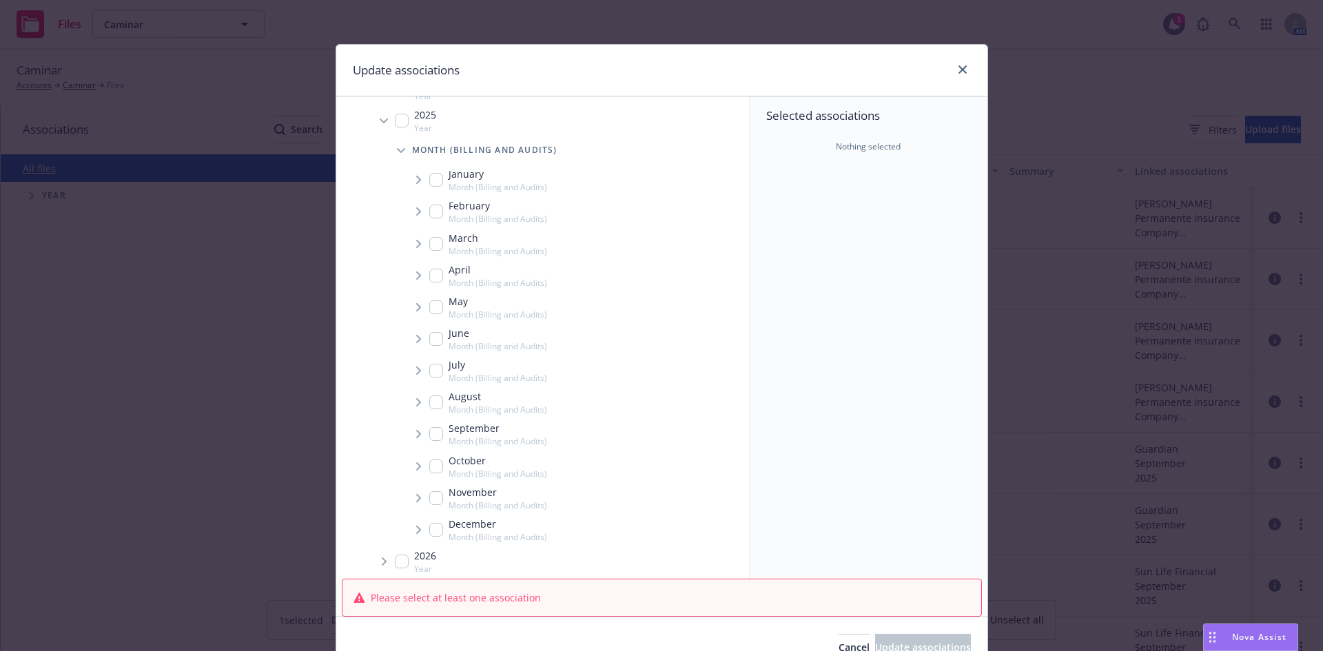
scroll to position [194, 0]
click at [417, 426] on span "Tree Example" at bounding box center [418, 427] width 22 height 22
checkbox input "true"
click at [426, 457] on span "Tree Example" at bounding box center [435, 457] width 22 height 22
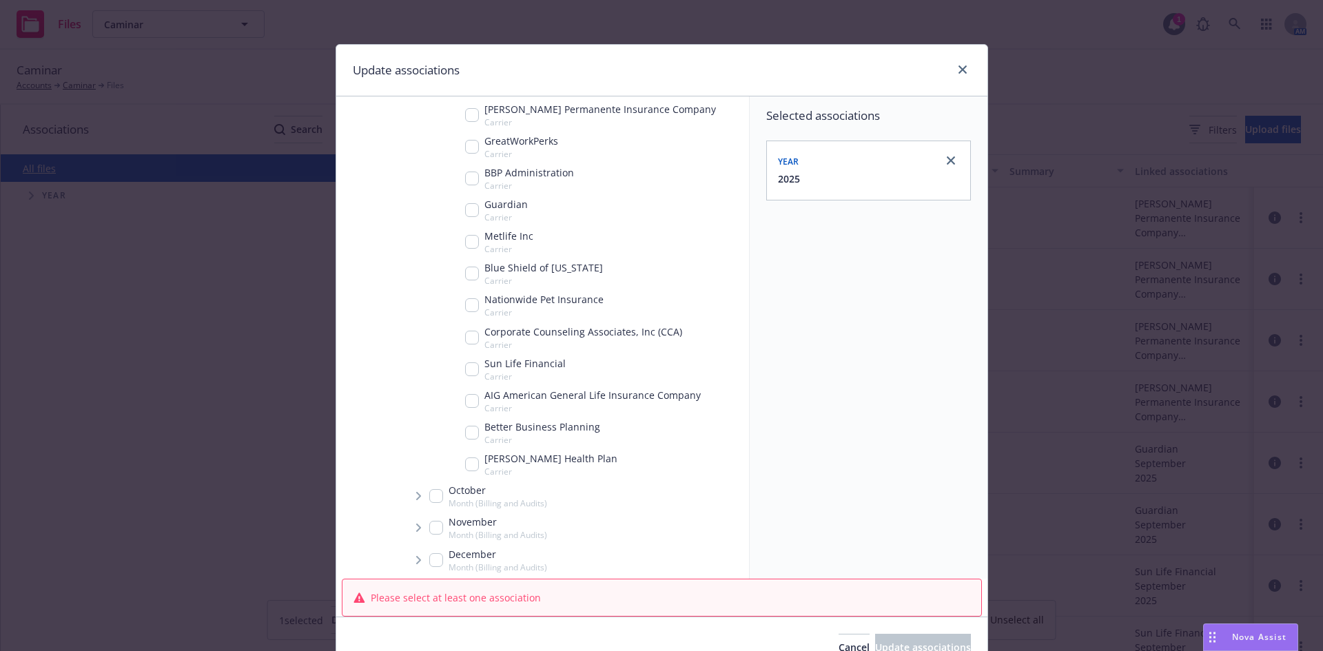
scroll to position [497, 0]
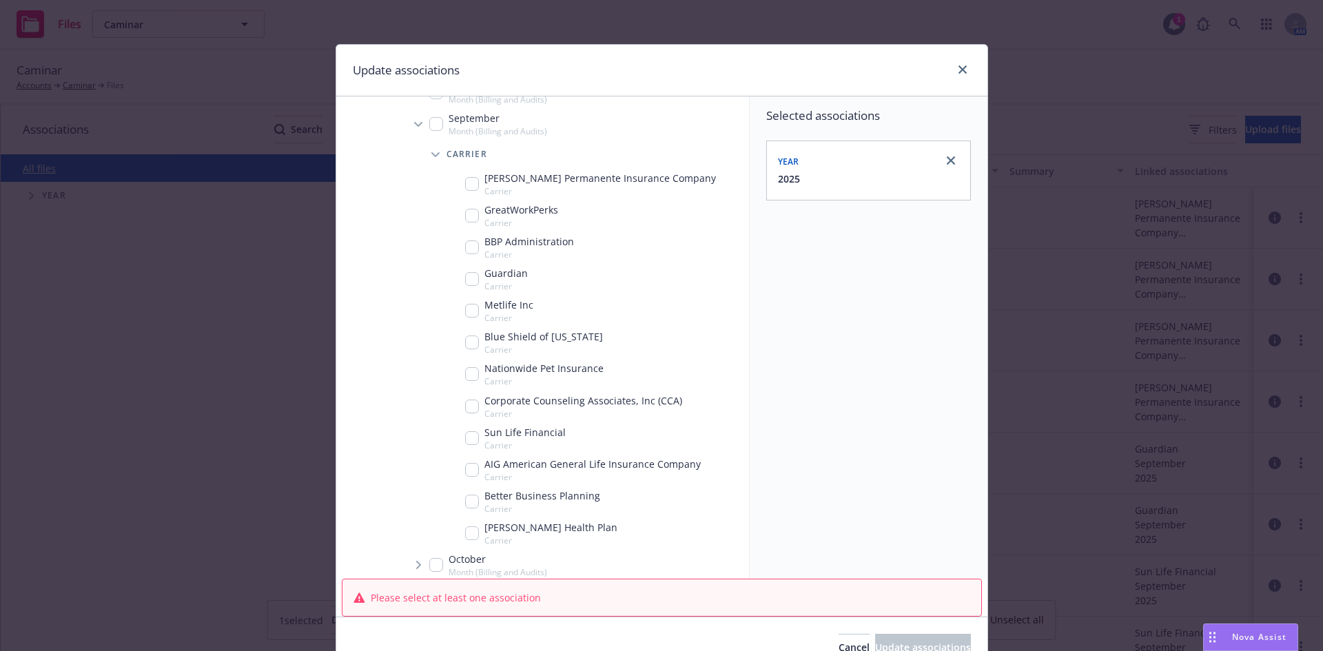
click at [467, 183] on input "Tree Example" at bounding box center [472, 184] width 14 height 14
checkbox input "true"
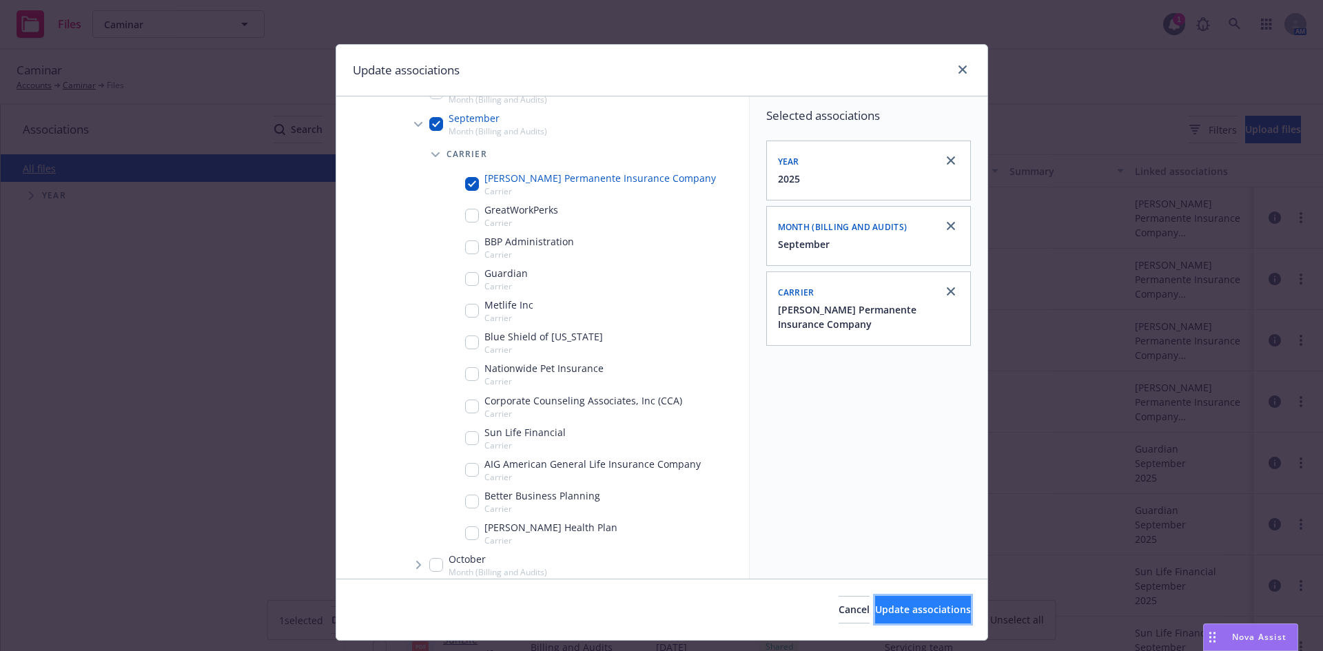
click at [875, 601] on button "Update associations" at bounding box center [923, 610] width 96 height 28
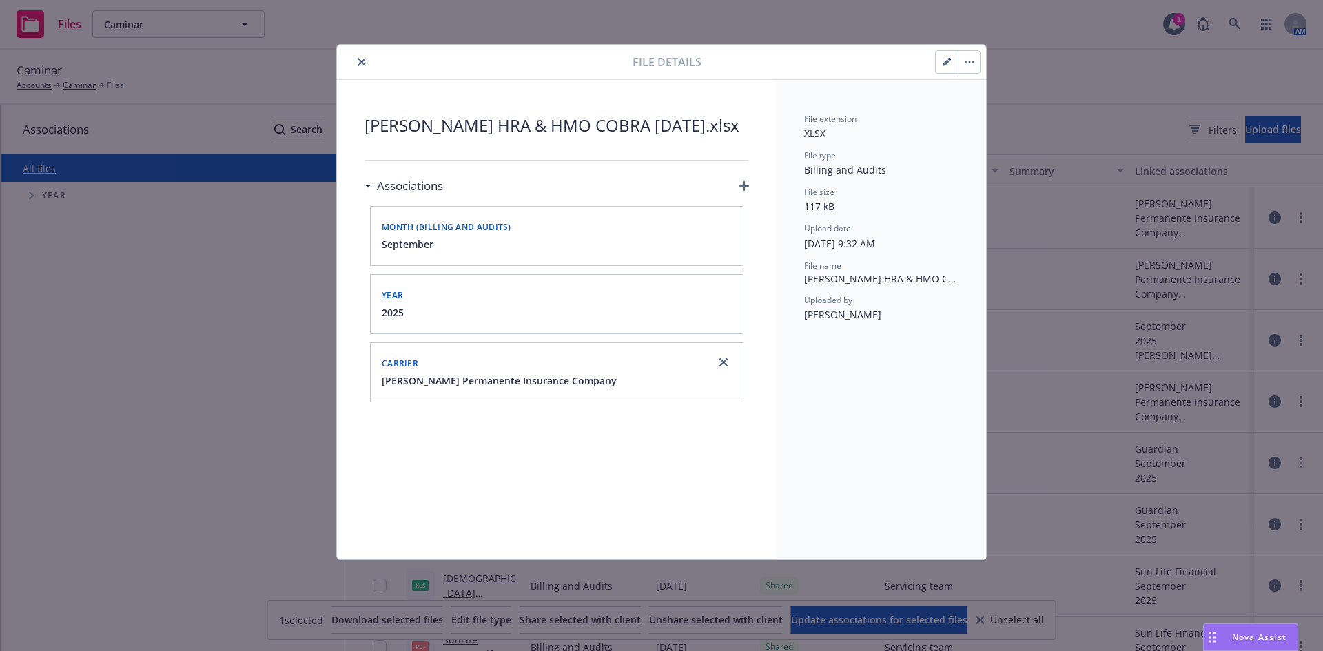
click at [362, 63] on icon "close" at bounding box center [362, 62] width 8 height 8
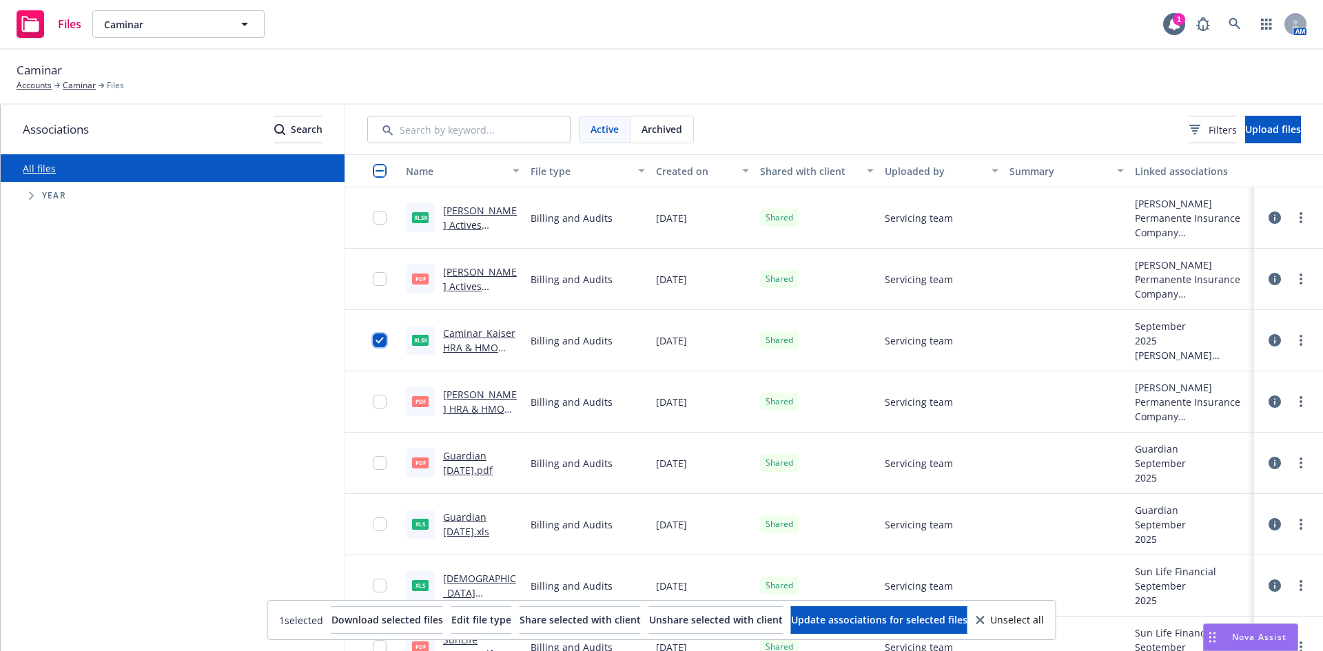
click at [377, 335] on input "checkbox" at bounding box center [380, 340] width 14 height 14
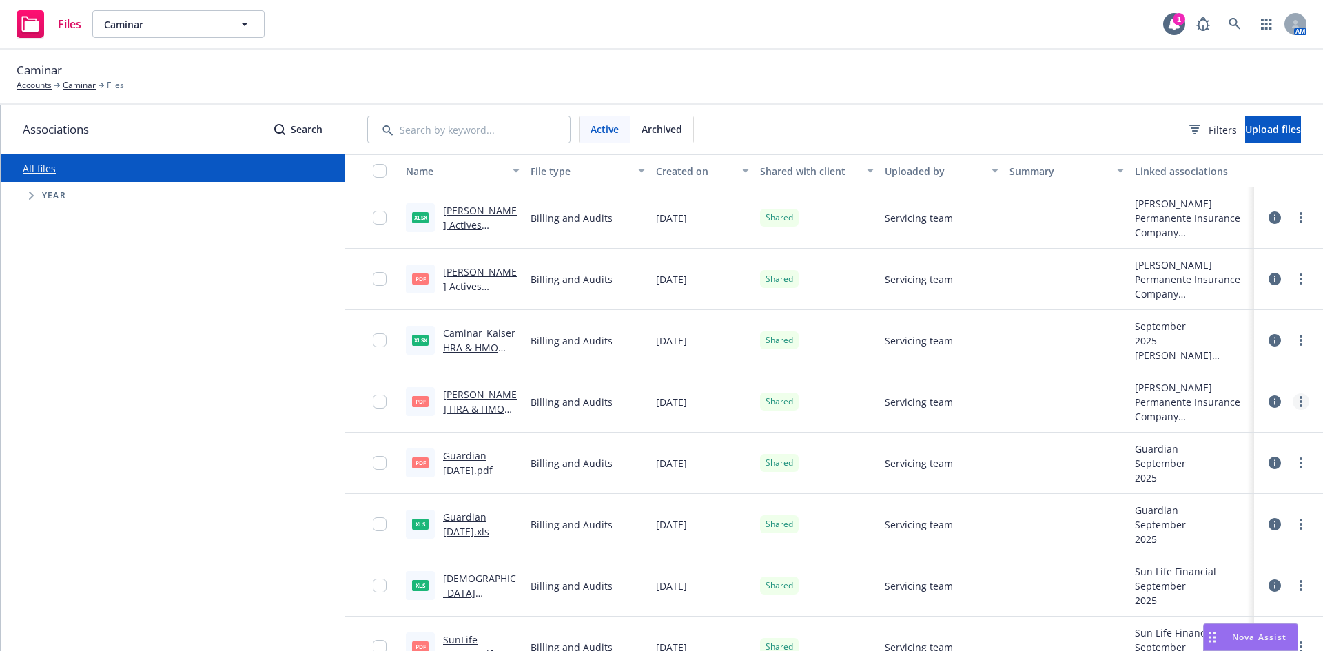
click at [1294, 399] on link "more" at bounding box center [1300, 401] width 17 height 17
click at [1225, 542] on link "Update associations" at bounding box center [1229, 540] width 137 height 28
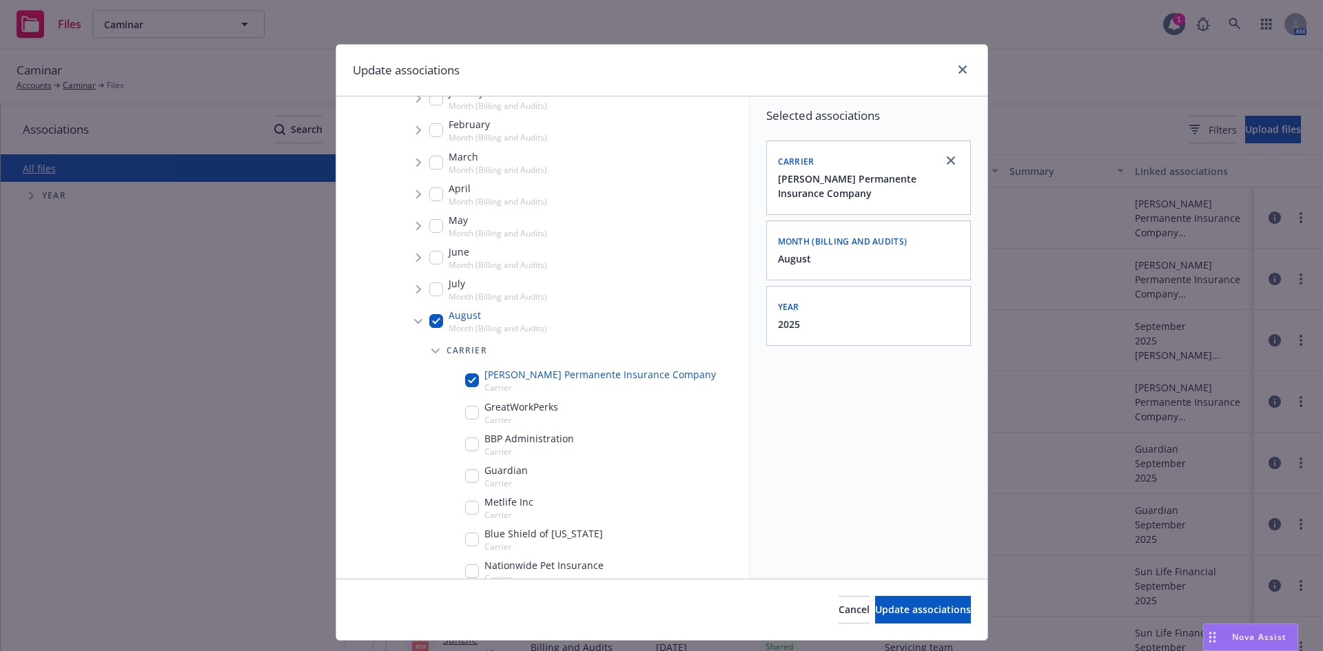
scroll to position [276, 0]
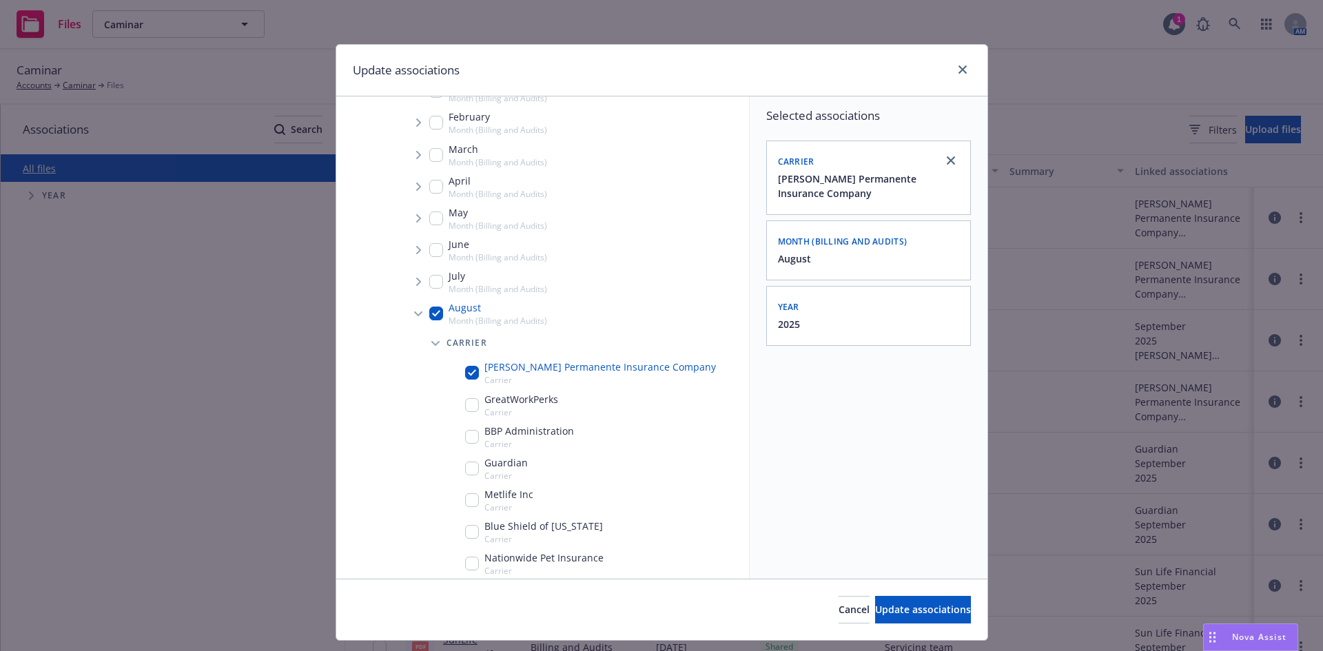
click at [429, 311] on input "Tree Example" at bounding box center [436, 314] width 14 height 14
checkbox input "false"
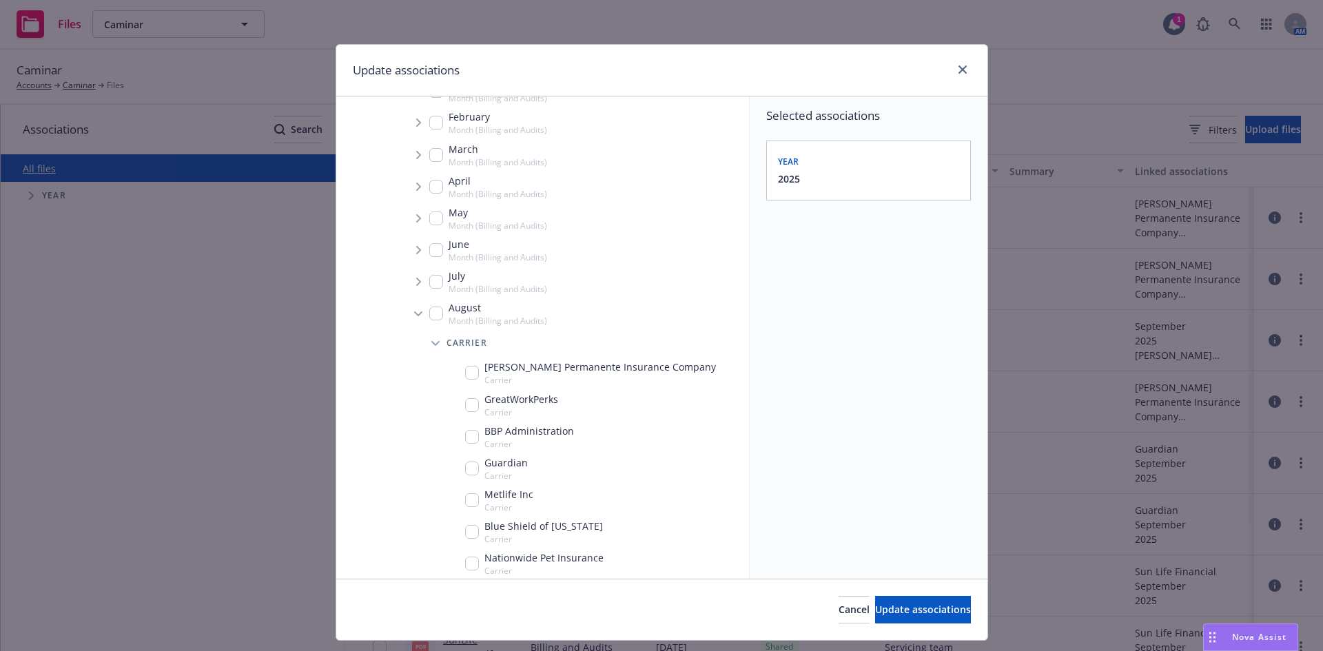
click at [410, 311] on span "Tree Example" at bounding box center [418, 313] width 22 height 22
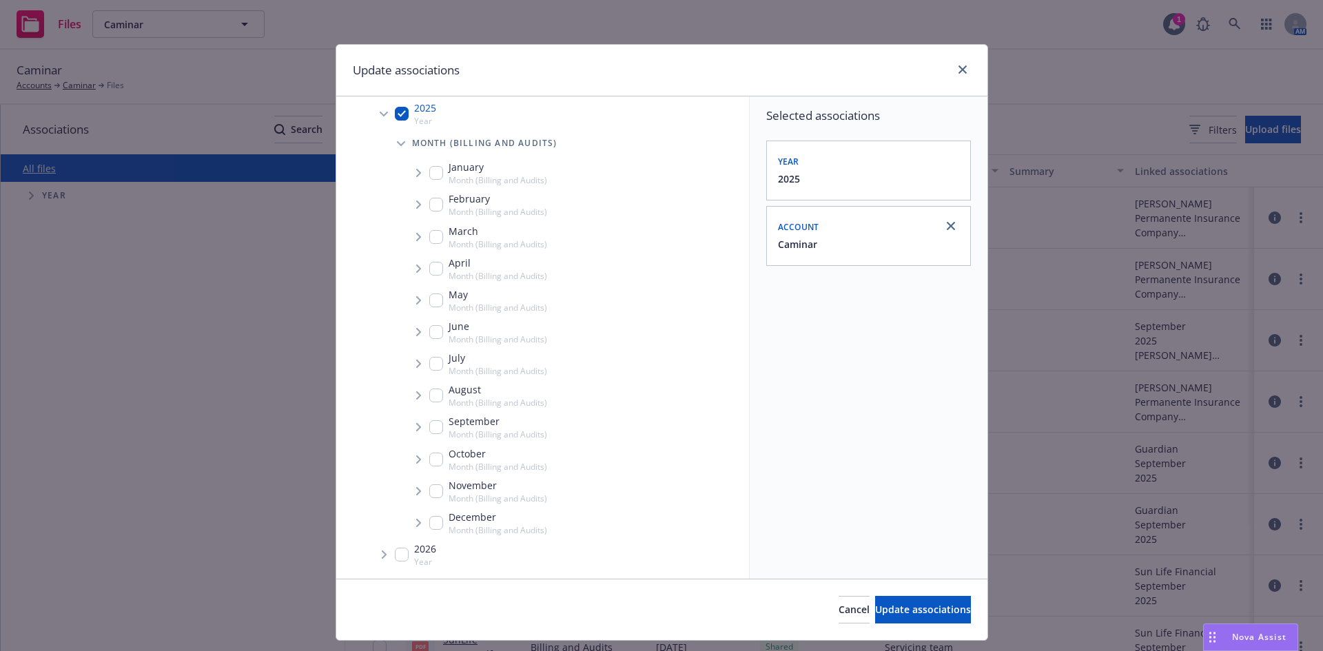
click at [408, 421] on span "Tree Example" at bounding box center [418, 427] width 22 height 22
click at [424, 430] on span "Tree Example" at bounding box center [435, 430] width 22 height 22
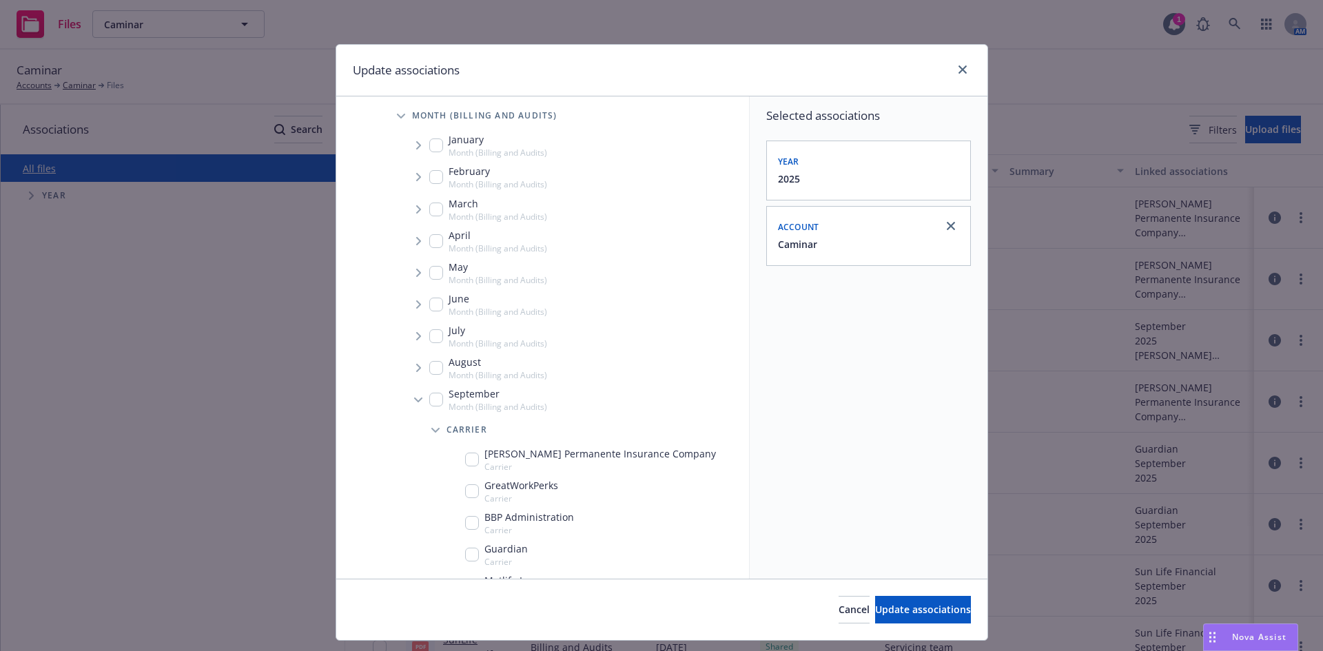
scroll to position [290, 0]
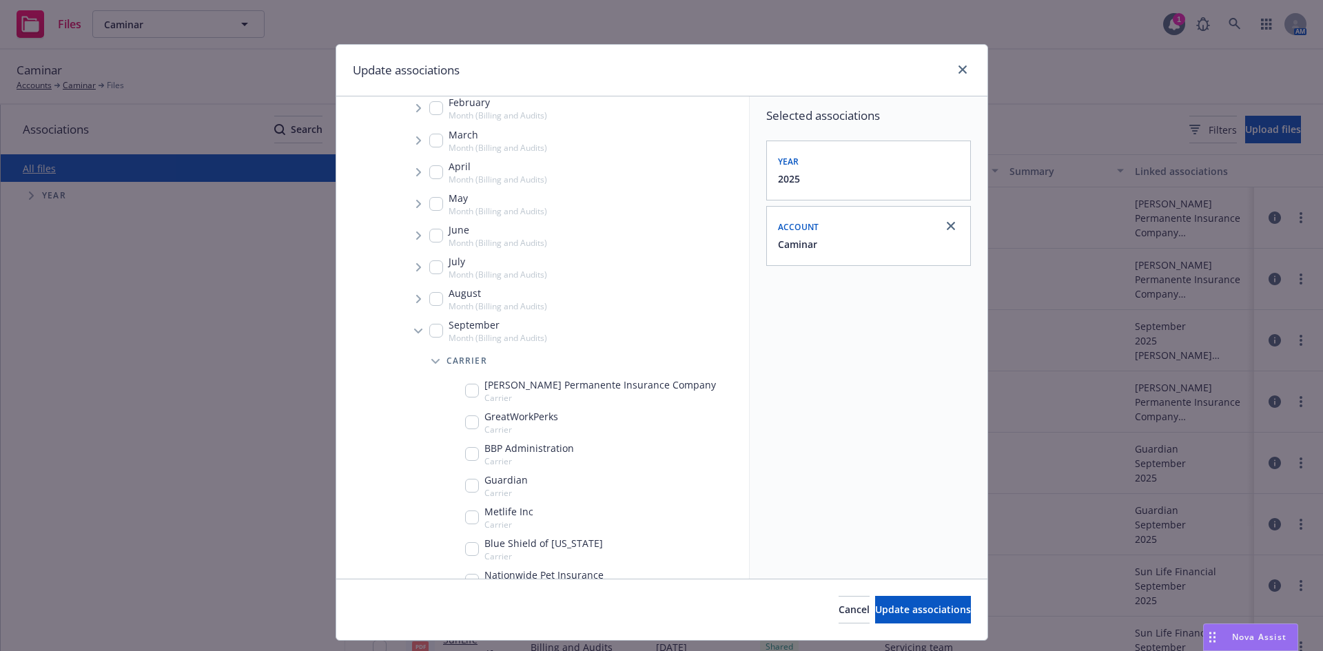
click at [465, 397] on input "Tree Example" at bounding box center [472, 391] width 14 height 14
checkbox input "true"
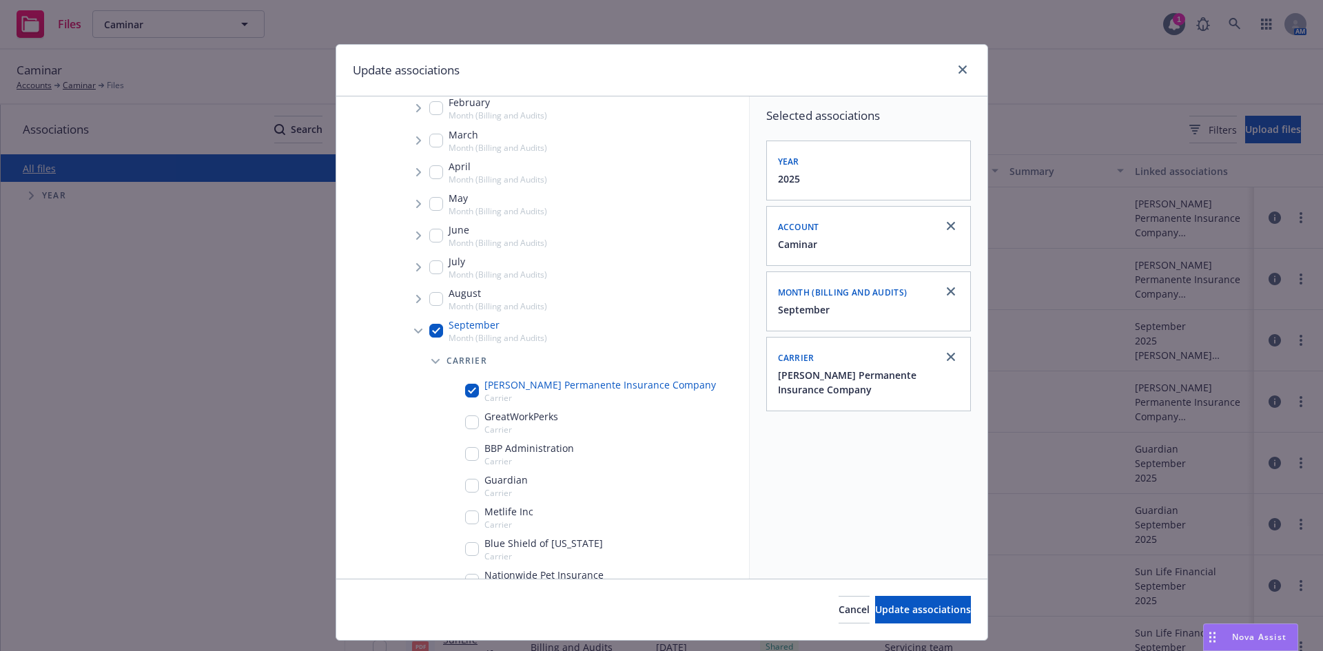
click at [879, 593] on div "Cancel Update associations" at bounding box center [661, 609] width 651 height 61
click at [883, 611] on span "Update associations" at bounding box center [923, 609] width 96 height 13
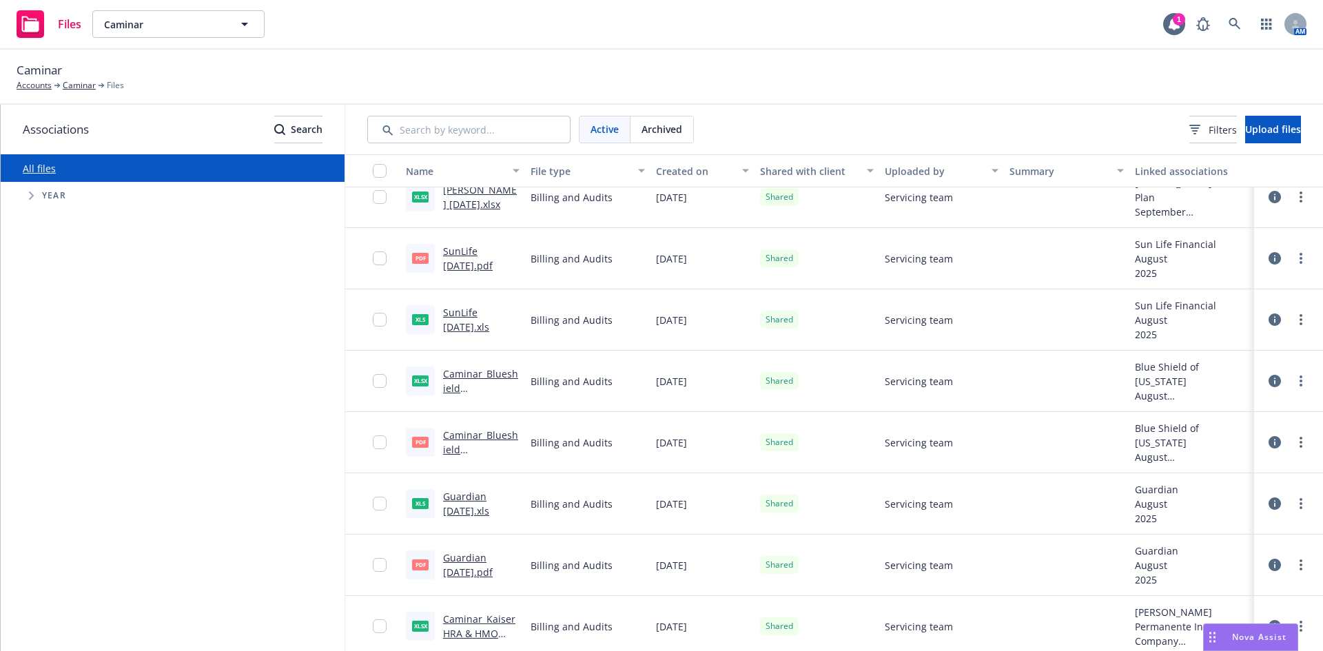
scroll to position [620, 0]
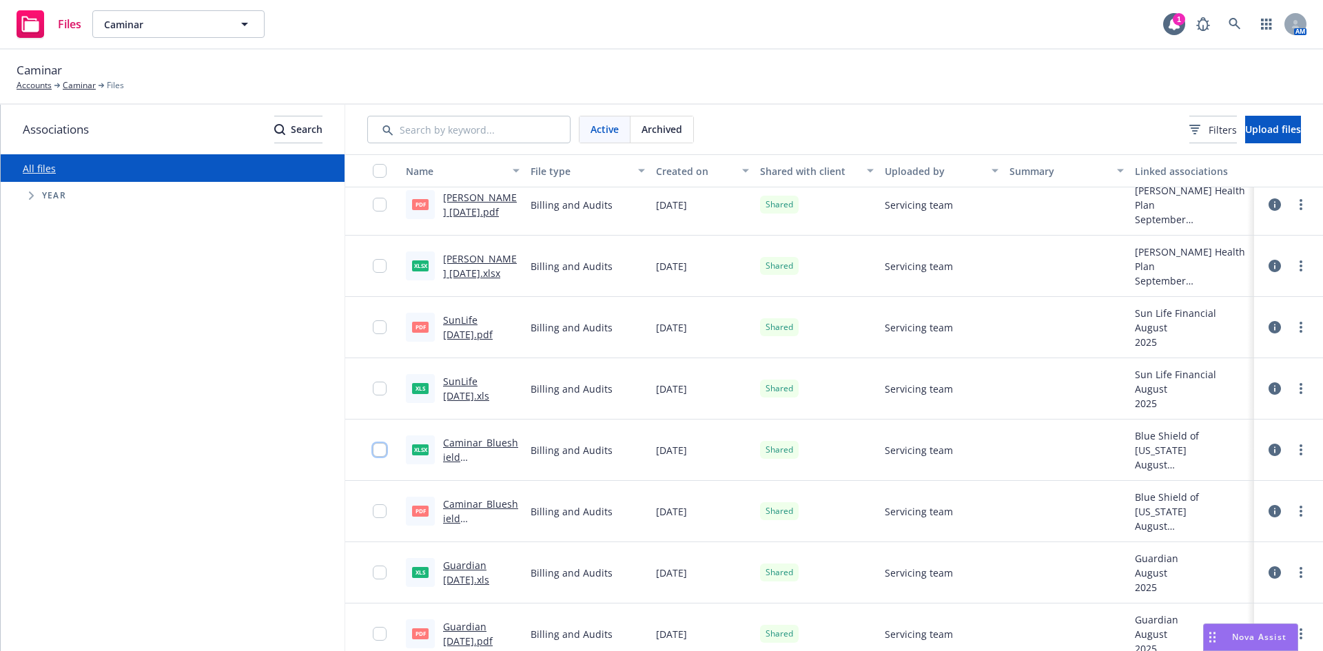
click at [379, 448] on input "checkbox" at bounding box center [380, 450] width 14 height 14
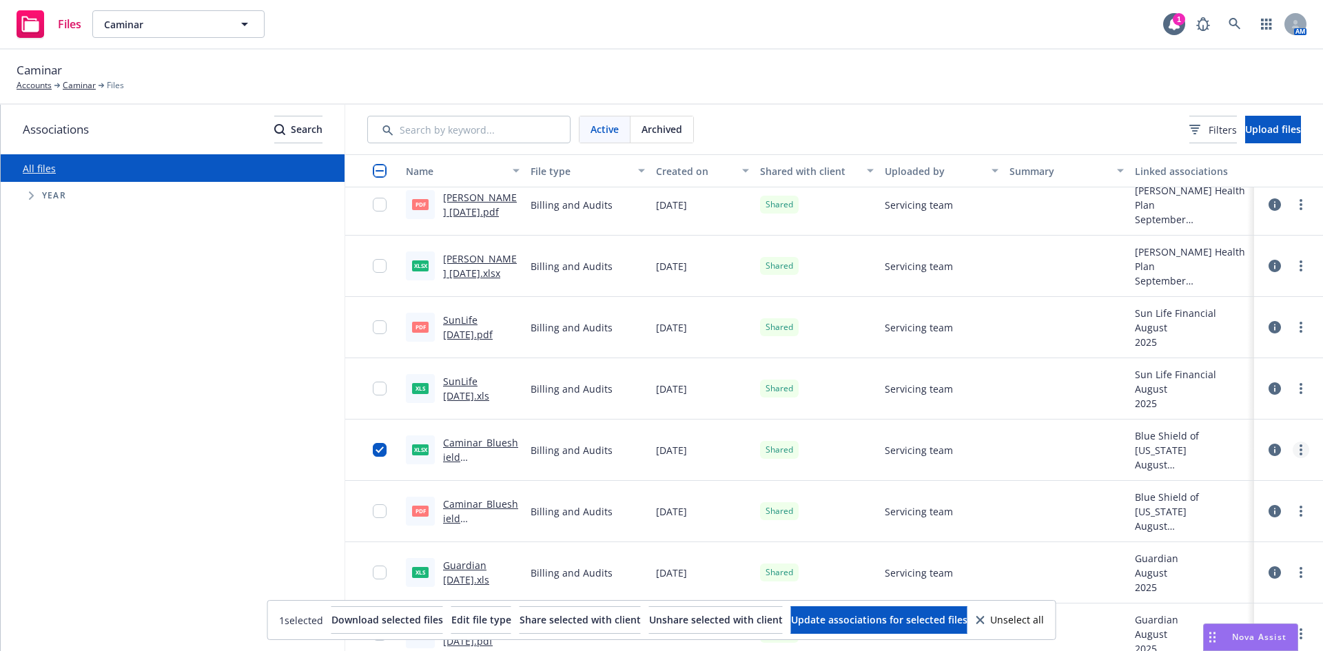
click at [1292, 444] on link "more" at bounding box center [1300, 450] width 17 height 17
click at [1205, 567] on link "Edit" at bounding box center [1229, 561] width 137 height 28
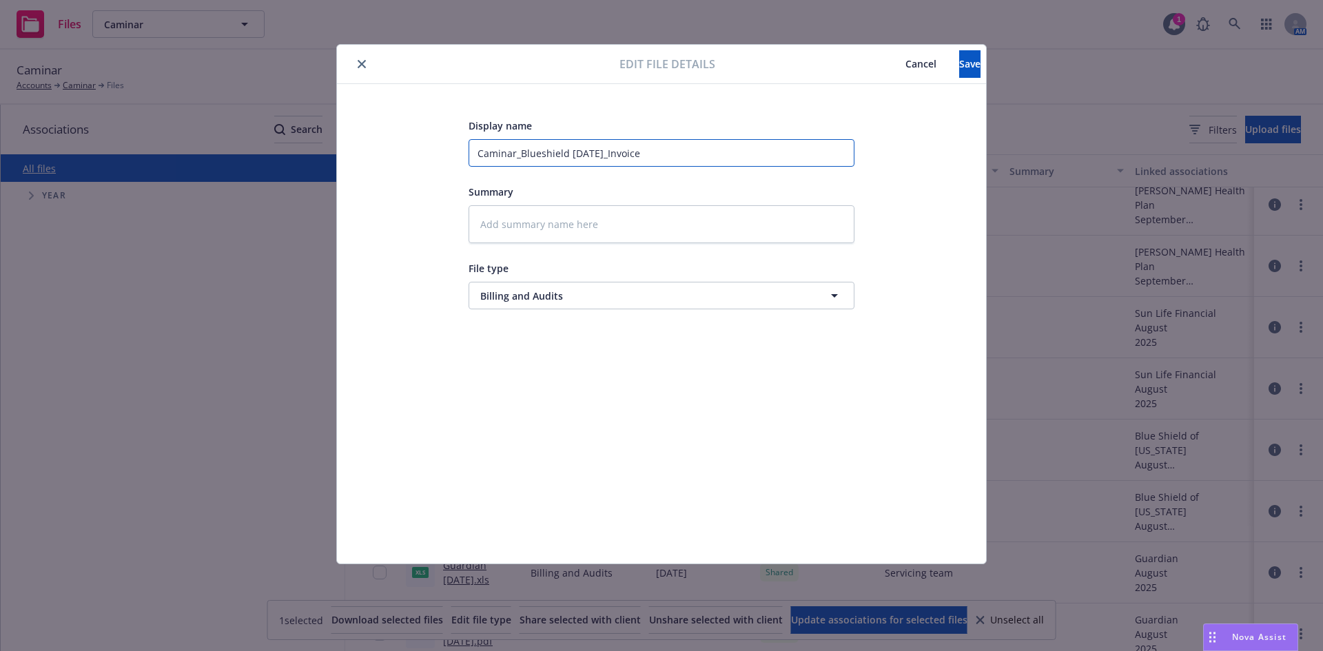
drag, startPoint x: 518, startPoint y: 156, endPoint x: 455, endPoint y: 158, distance: 62.7
click at [455, 158] on div "Display name Caminar_Blueshield Aug 2025_Invoice Summary File type Billing and …" at bounding box center [661, 323] width 594 height 413
type textarea "x"
type input "Blueshield Aug 2025_Invoice"
drag, startPoint x: 623, startPoint y: 152, endPoint x: 567, endPoint y: 151, distance: 56.5
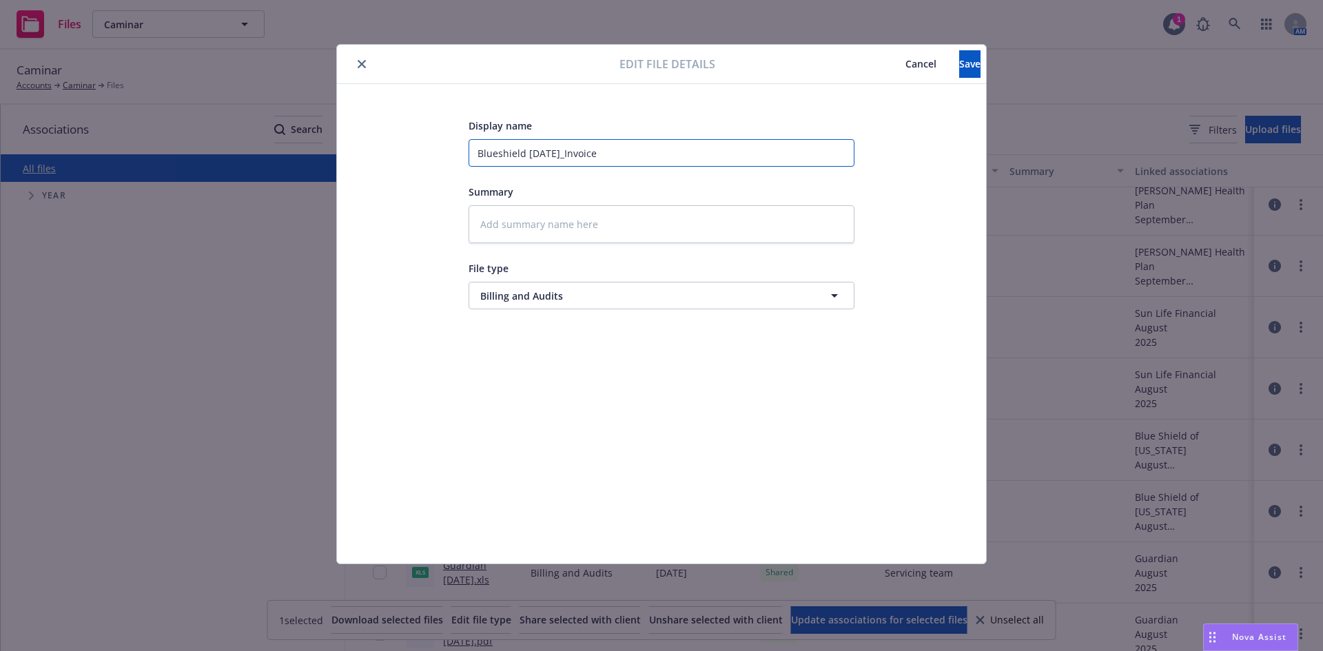
click at [567, 151] on input "Blueshield Aug 2025_Invoice" at bounding box center [661, 153] width 386 height 28
type textarea "x"
type input "Blueshield Aug 2025"
click at [962, 59] on button "Save" at bounding box center [969, 64] width 21 height 28
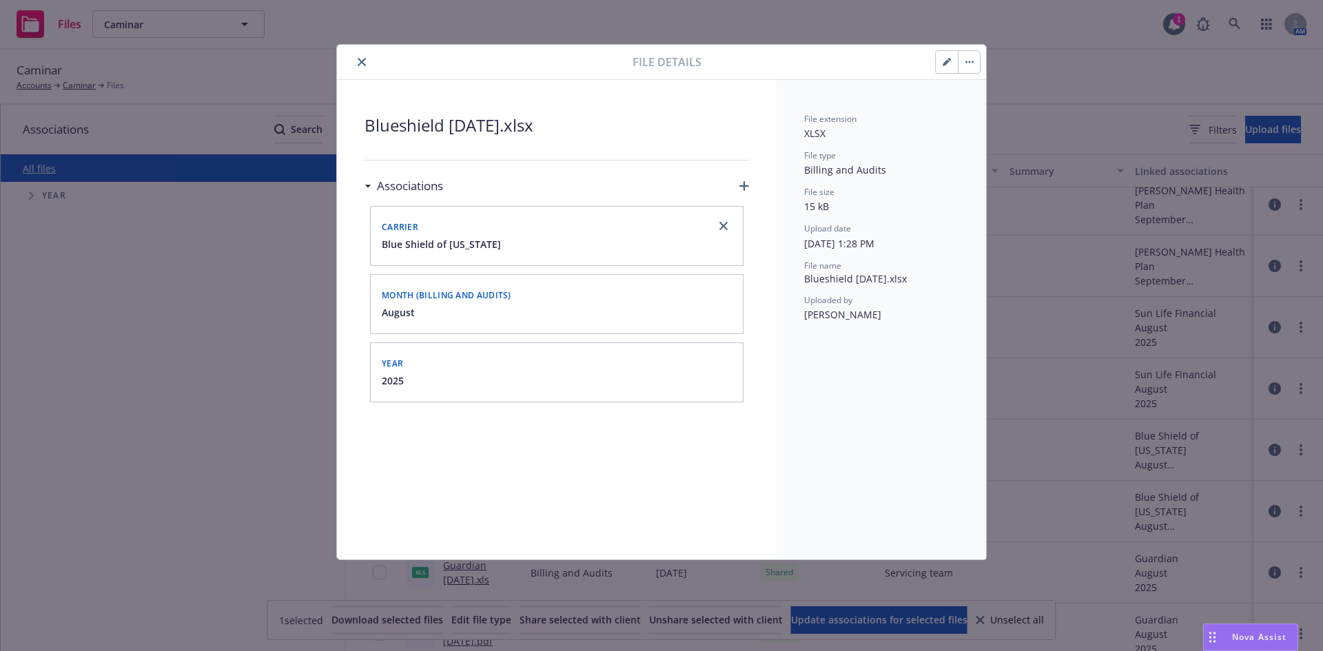
click at [363, 62] on icon "close" at bounding box center [362, 62] width 8 height 8
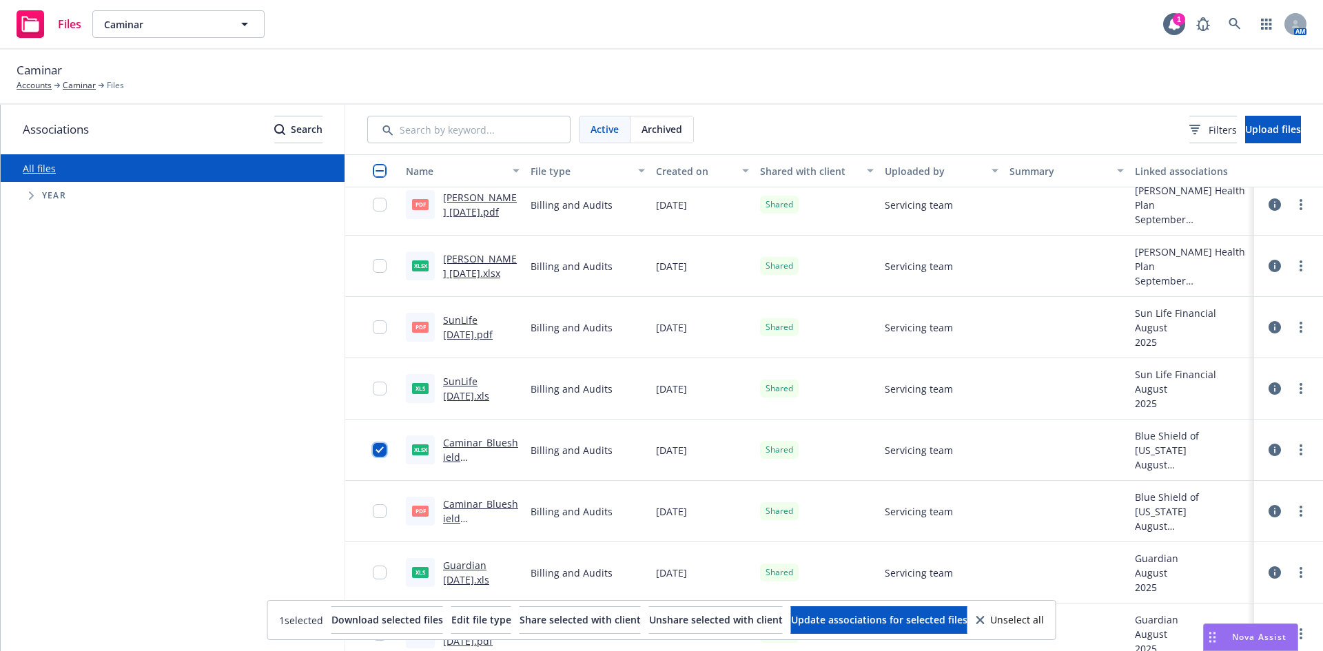
click at [373, 450] on input "checkbox" at bounding box center [380, 450] width 14 height 14
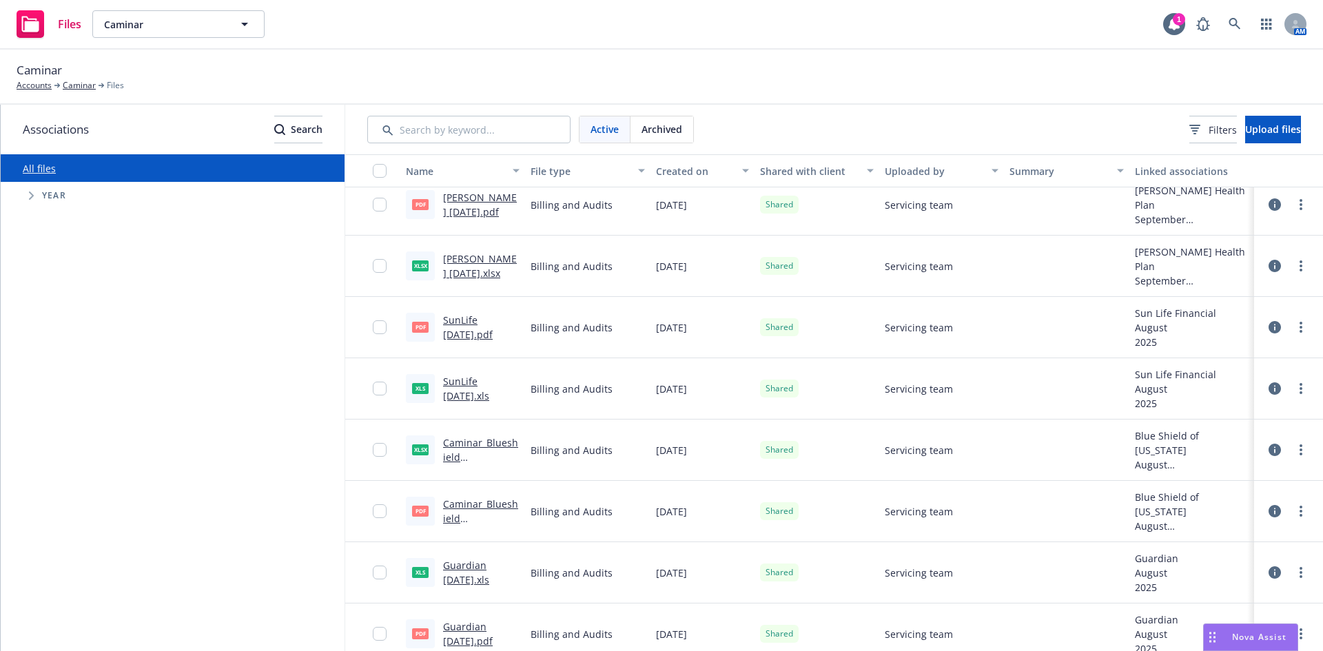
click at [372, 504] on div at bounding box center [372, 511] width 55 height 61
click at [382, 511] on input "checkbox" at bounding box center [380, 511] width 14 height 14
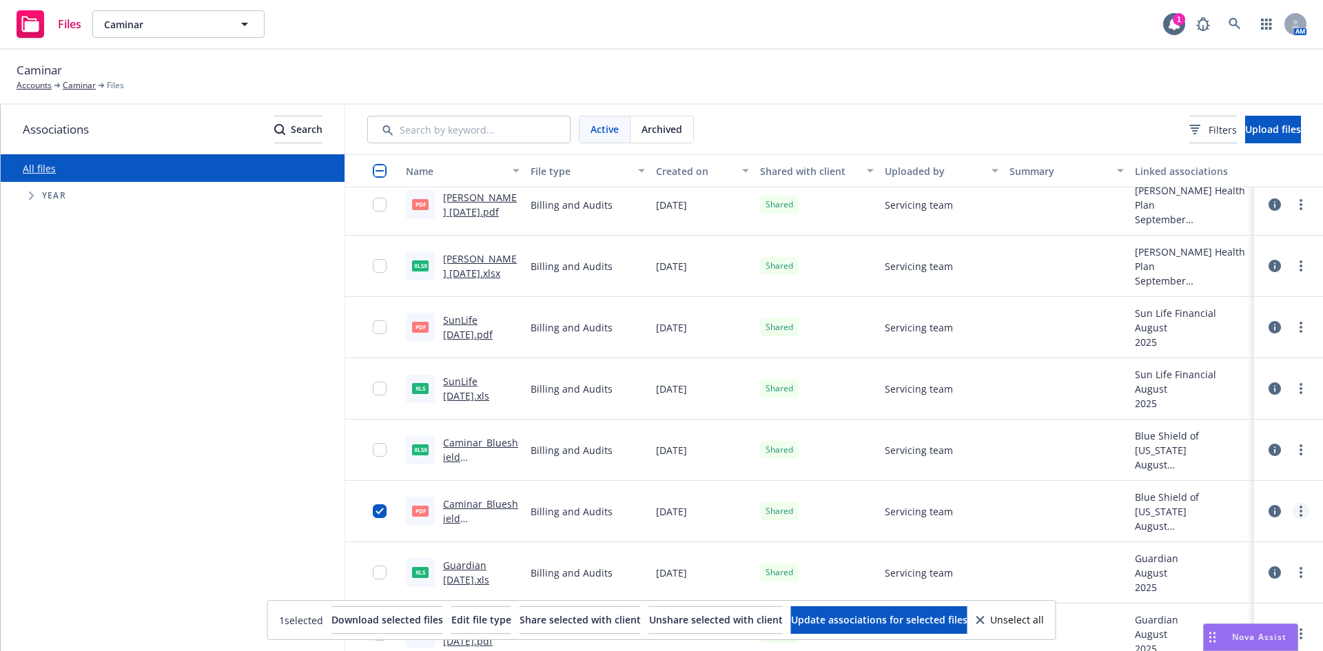
click at [1292, 507] on link "more" at bounding box center [1300, 511] width 17 height 17
click at [1222, 464] on link "Edit" at bounding box center [1239, 466] width 137 height 28
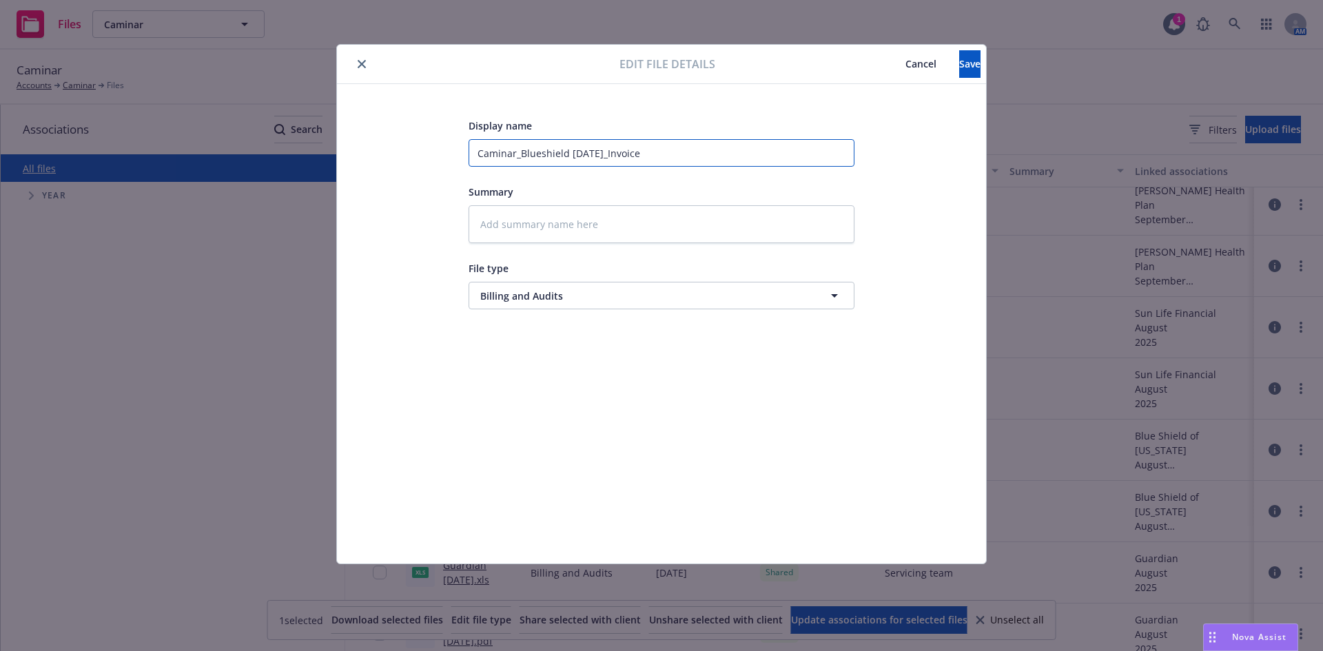
drag, startPoint x: 519, startPoint y: 156, endPoint x: 386, endPoint y: 156, distance: 132.3
click at [386, 156] on div "Display name Caminar_Blueshield Aug 2025_Invoice Summary File type Billing and …" at bounding box center [661, 323] width 594 height 413
type textarea "x"
type input "Blueshield Aug 2025_Invoice"
drag, startPoint x: 637, startPoint y: 154, endPoint x: 568, endPoint y: 163, distance: 69.4
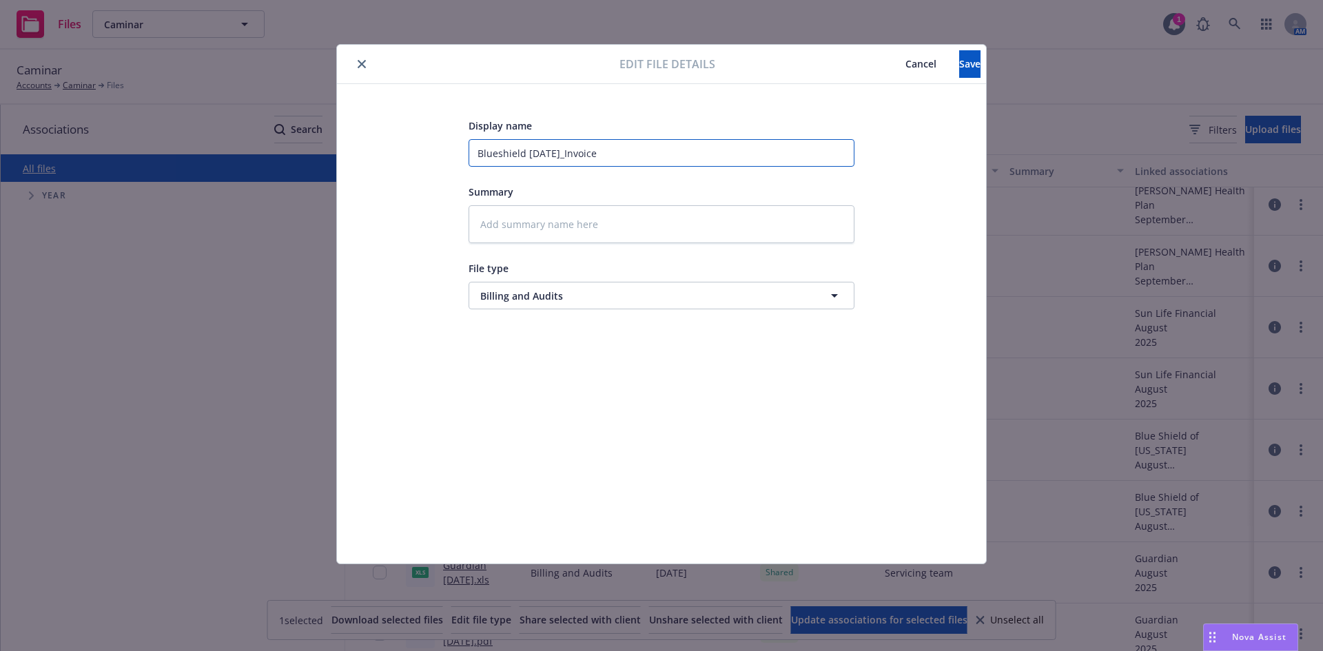
click at [568, 163] on input "Blueshield Aug 2025_Invoice" at bounding box center [661, 153] width 386 height 28
type textarea "x"
type input "Blueshield Aug 2025"
click at [959, 70] on span "Save" at bounding box center [969, 63] width 21 height 13
type textarea "x"
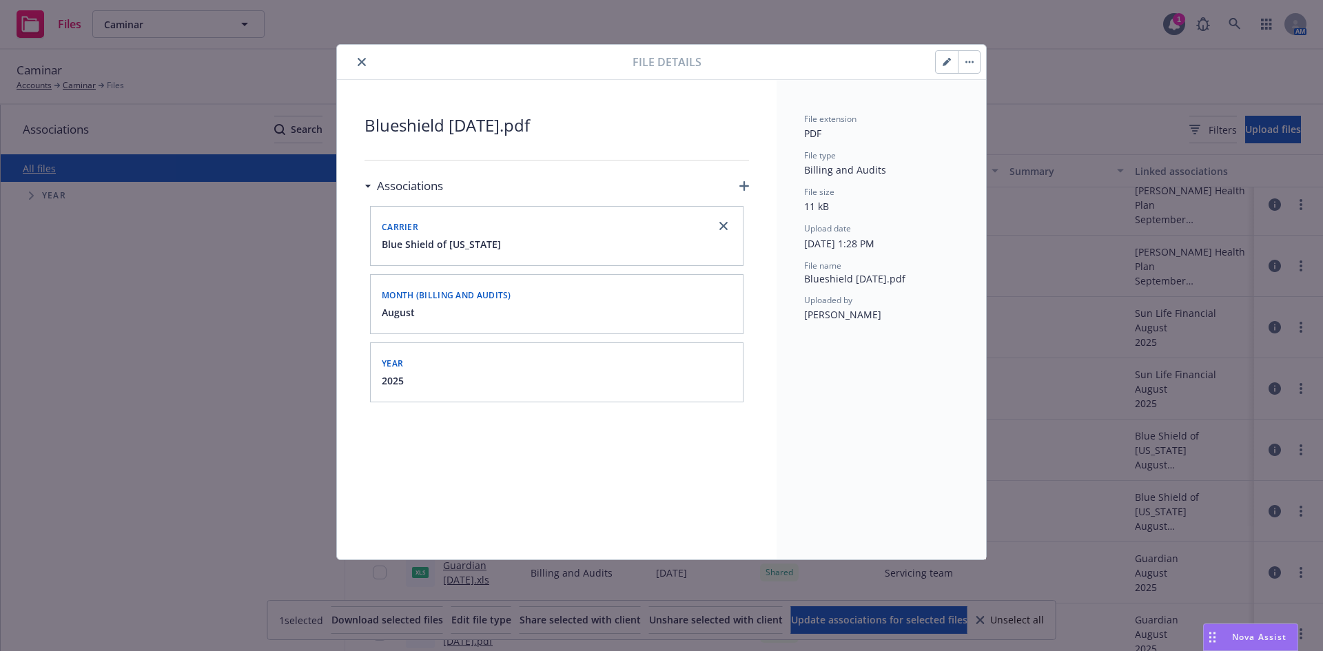
click at [361, 63] on icon "close" at bounding box center [362, 62] width 8 height 8
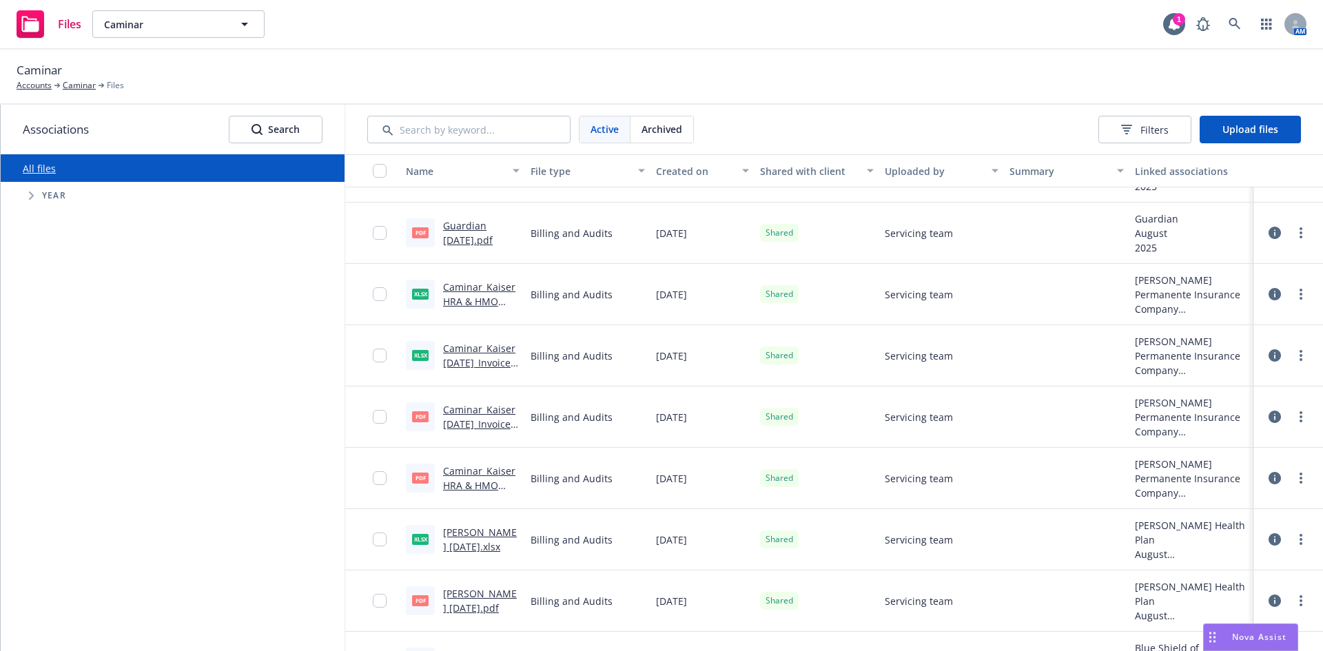
scroll to position [1033, 0]
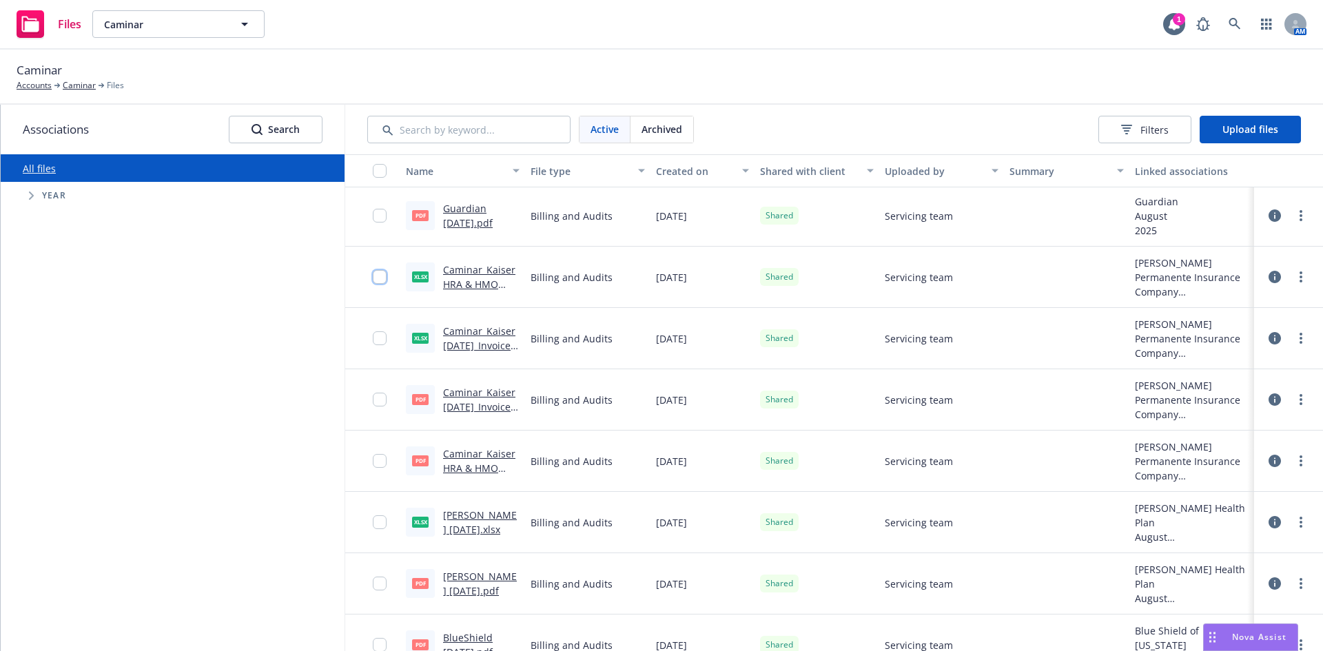
click at [375, 273] on input "checkbox" at bounding box center [380, 277] width 14 height 14
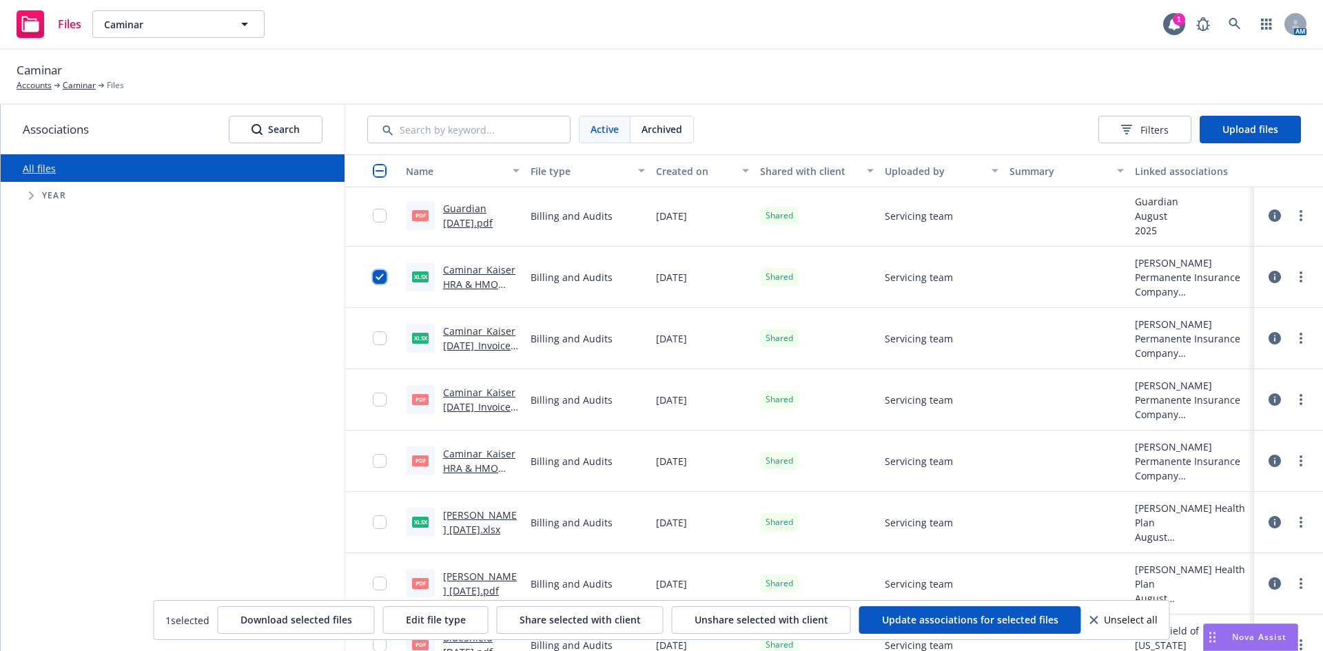
click at [378, 280] on input "checkbox" at bounding box center [380, 277] width 14 height 14
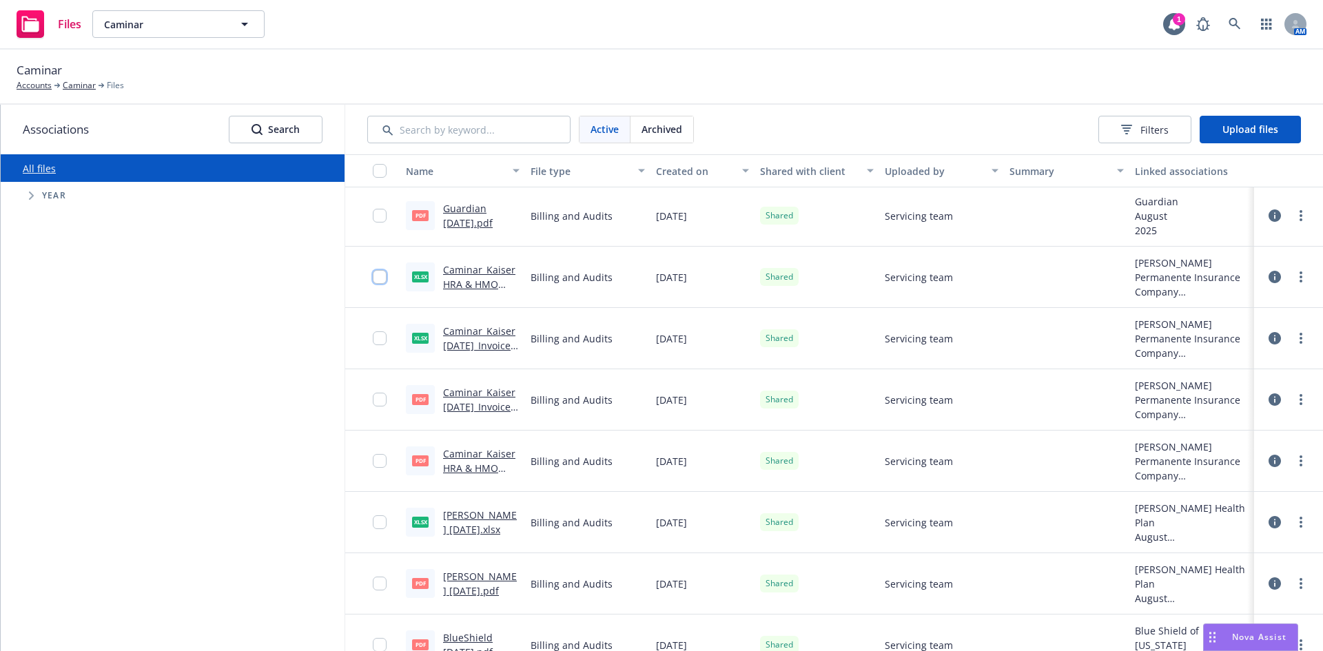
click at [380, 277] on input "checkbox" at bounding box center [380, 277] width 14 height 14
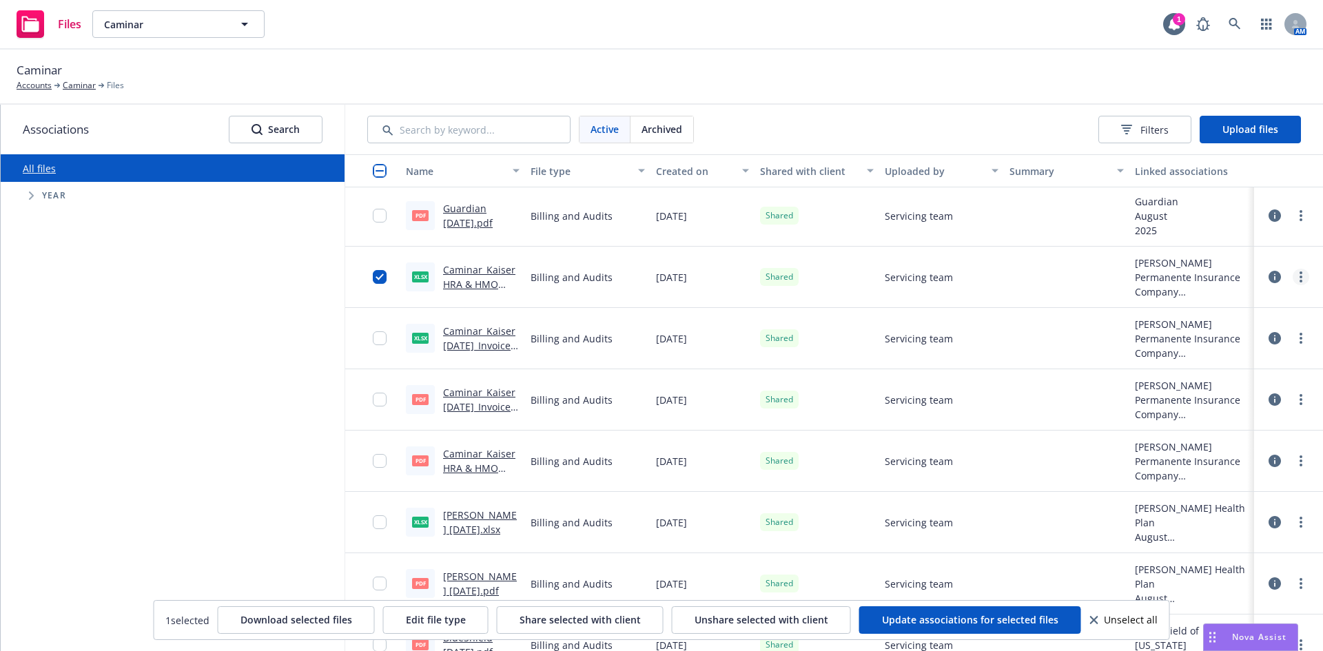
click at [1296, 275] on link "more" at bounding box center [1300, 277] width 17 height 17
click at [1235, 378] on link "Edit" at bounding box center [1229, 388] width 137 height 28
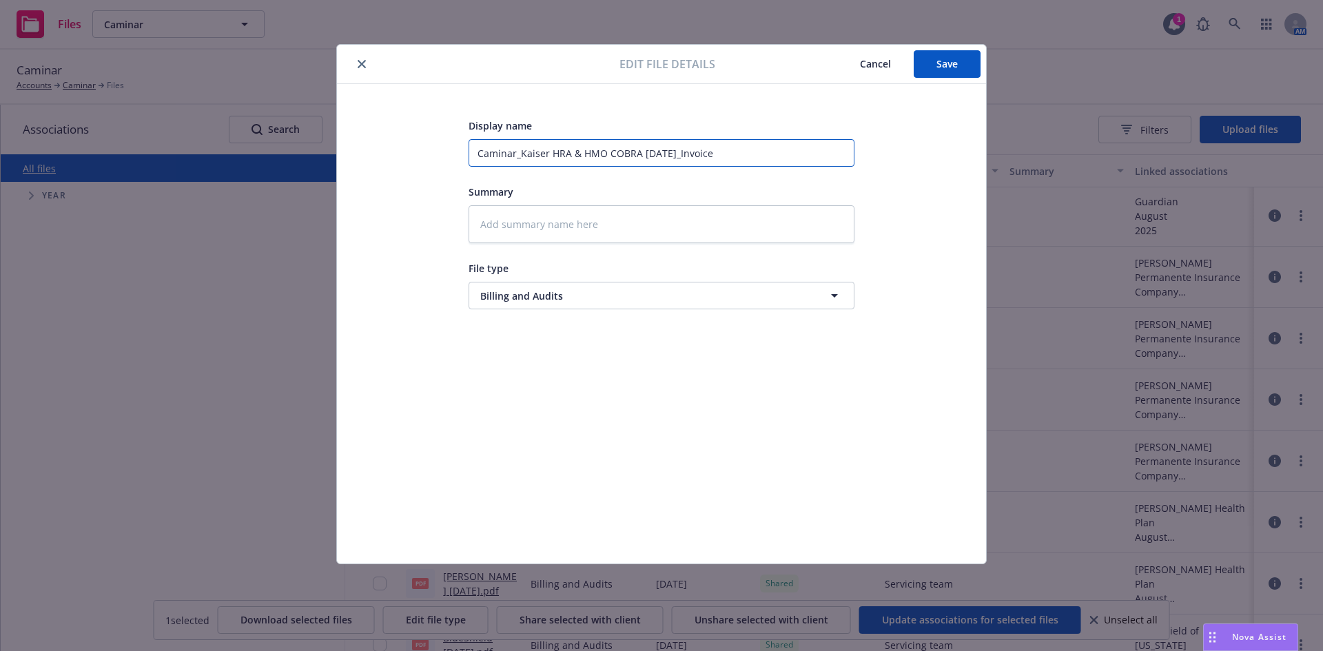
drag, startPoint x: 519, startPoint y: 156, endPoint x: 404, endPoint y: 156, distance: 115.0
click at [404, 156] on div "Display name Caminar_Kaiser HRA & HMO COBRA [DATE]_Invoice Summary File type Bi…" at bounding box center [661, 323] width 594 height 413
type textarea "x"
type input "[PERSON_NAME] HRA & HMO COBRA [DATE]_Invoice"
drag, startPoint x: 641, startPoint y: 153, endPoint x: 806, endPoint y: 153, distance: 165.3
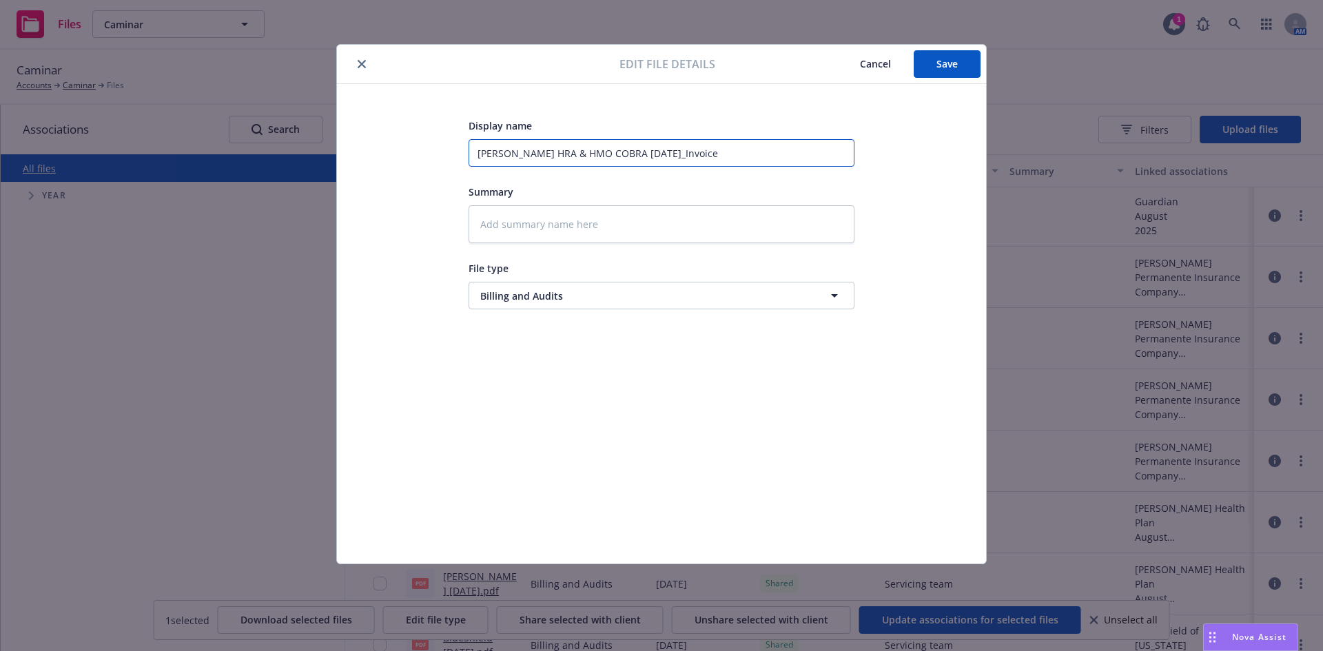
click at [806, 153] on input "[PERSON_NAME] HRA & HMO COBRA [DATE]_Invoice" at bounding box center [661, 153] width 386 height 28
type textarea "x"
type input "[PERSON_NAME] HRA & HMO COBRA [DATE]"
click at [942, 72] on button "Save" at bounding box center [946, 64] width 67 height 28
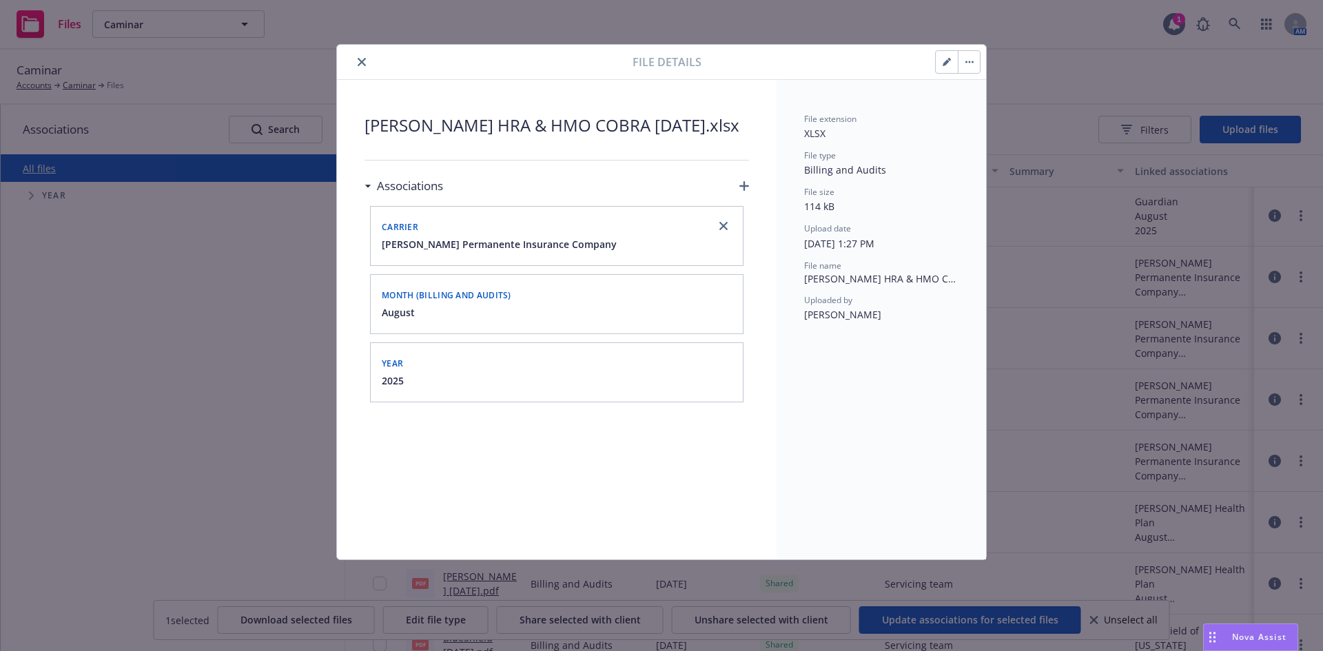
click at [366, 64] on button "close" at bounding box center [361, 62] width 17 height 17
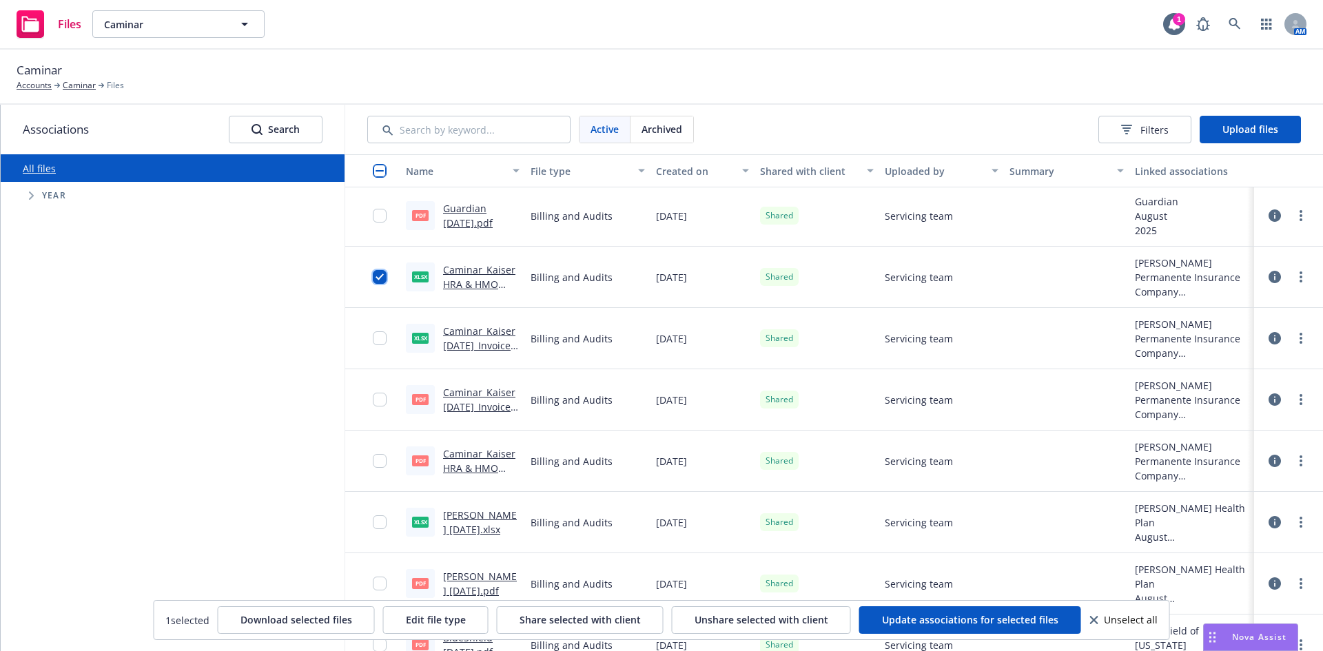
click at [375, 282] on input "checkbox" at bounding box center [380, 277] width 14 height 14
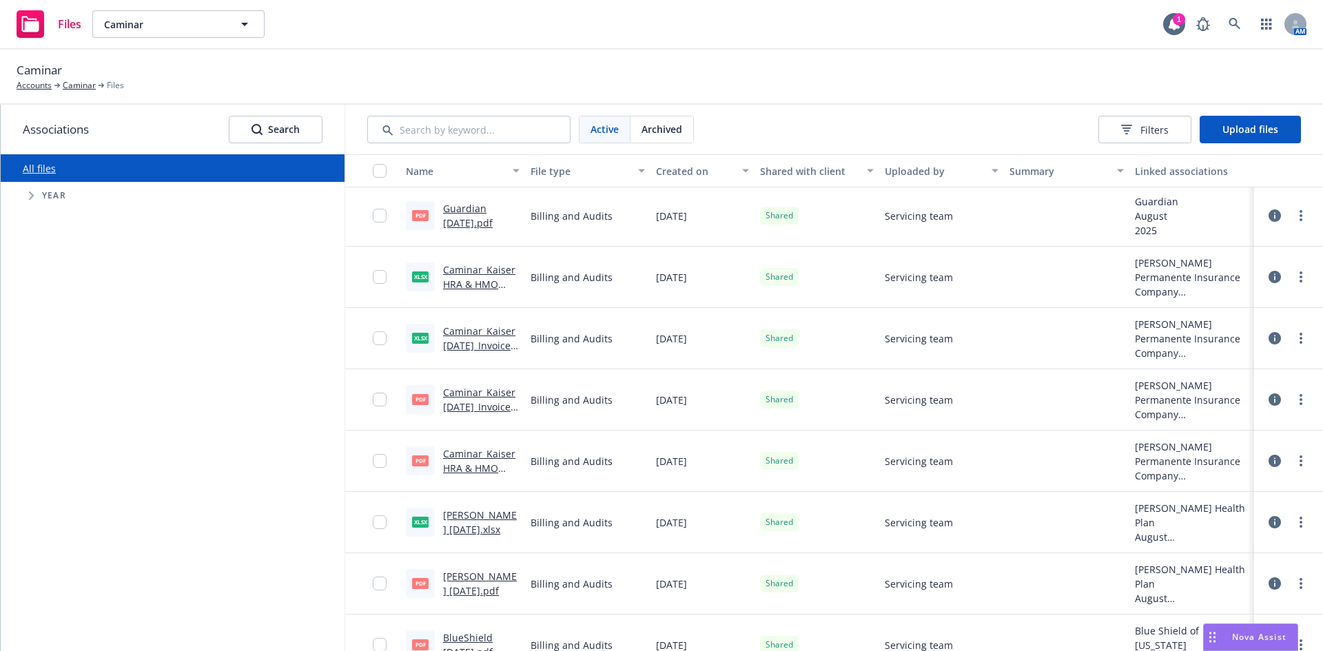
click at [371, 335] on div at bounding box center [372, 338] width 55 height 61
click at [380, 335] on input "checkbox" at bounding box center [380, 338] width 14 height 14
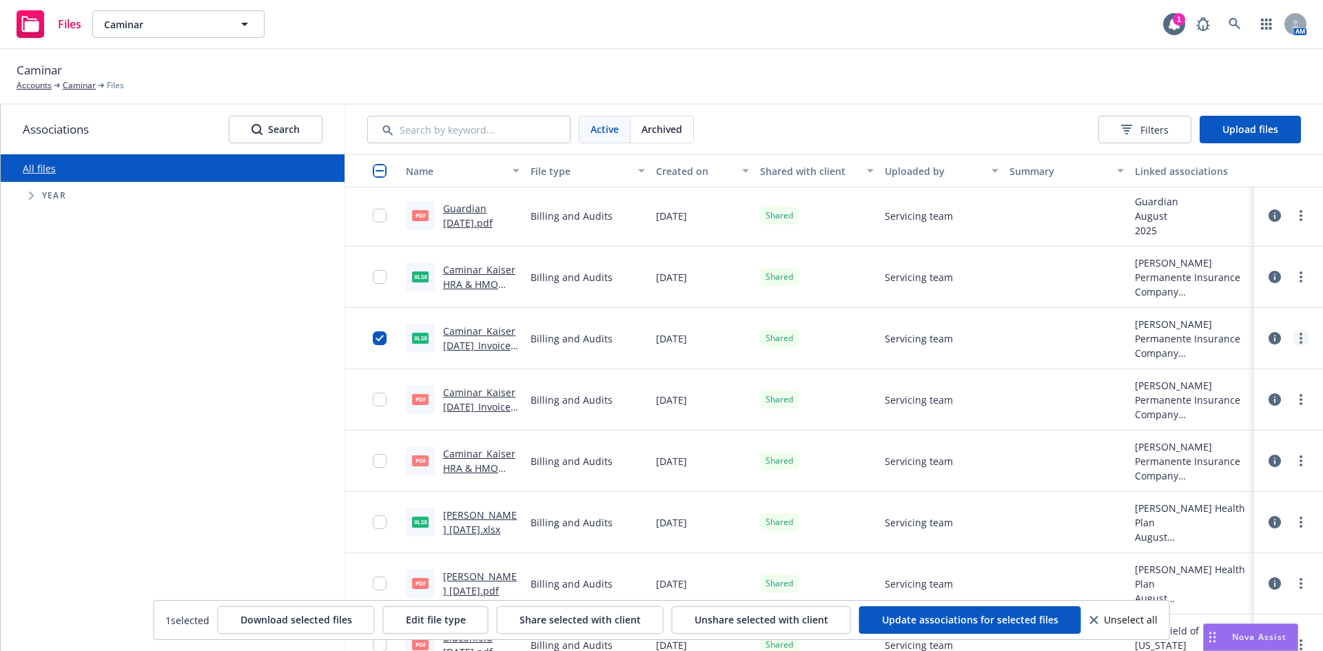
click at [1292, 331] on link "more" at bounding box center [1300, 338] width 17 height 17
click at [1207, 439] on link "Edit" at bounding box center [1229, 449] width 137 height 28
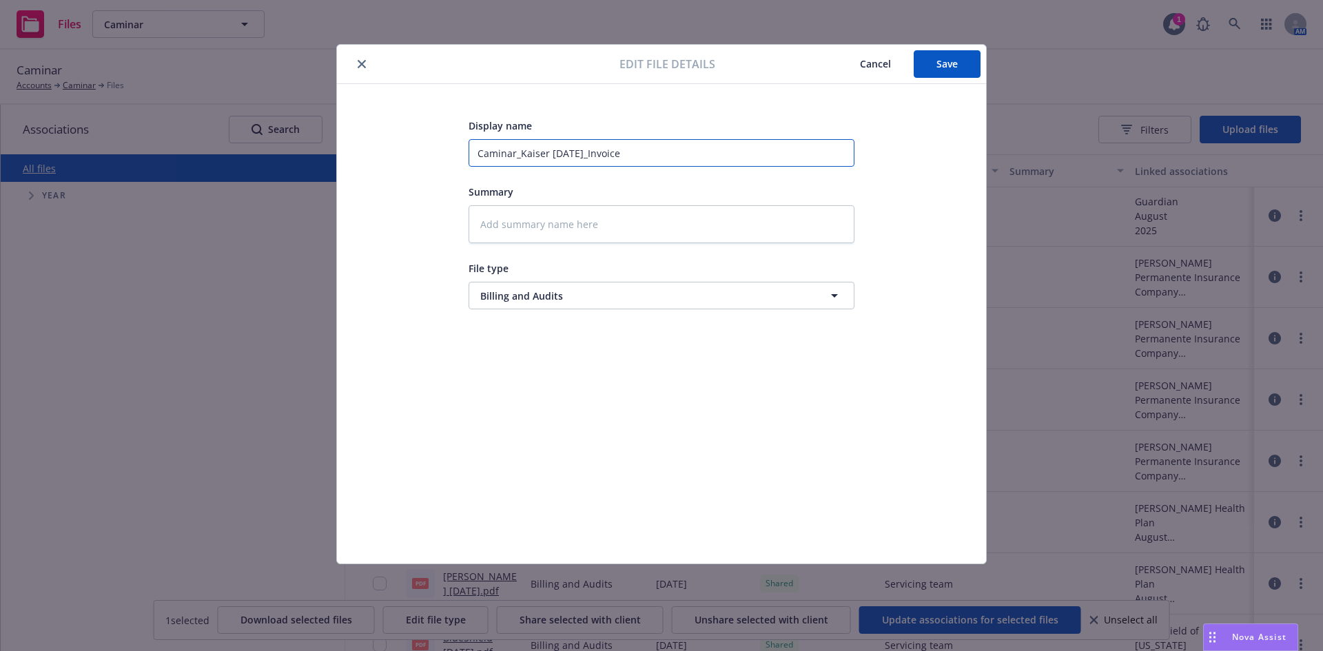
drag, startPoint x: 519, startPoint y: 159, endPoint x: 417, endPoint y: 159, distance: 102.0
click at [417, 159] on div "Display name Caminar_Kaiser [DATE]_Invoice Summary File type Billing and Audits…" at bounding box center [661, 323] width 594 height 413
type textarea "x"
type input "[PERSON_NAME] [DATE]_Invoice"
click at [508, 151] on input "[PERSON_NAME] [DATE]_Invoice" at bounding box center [661, 153] width 386 height 28
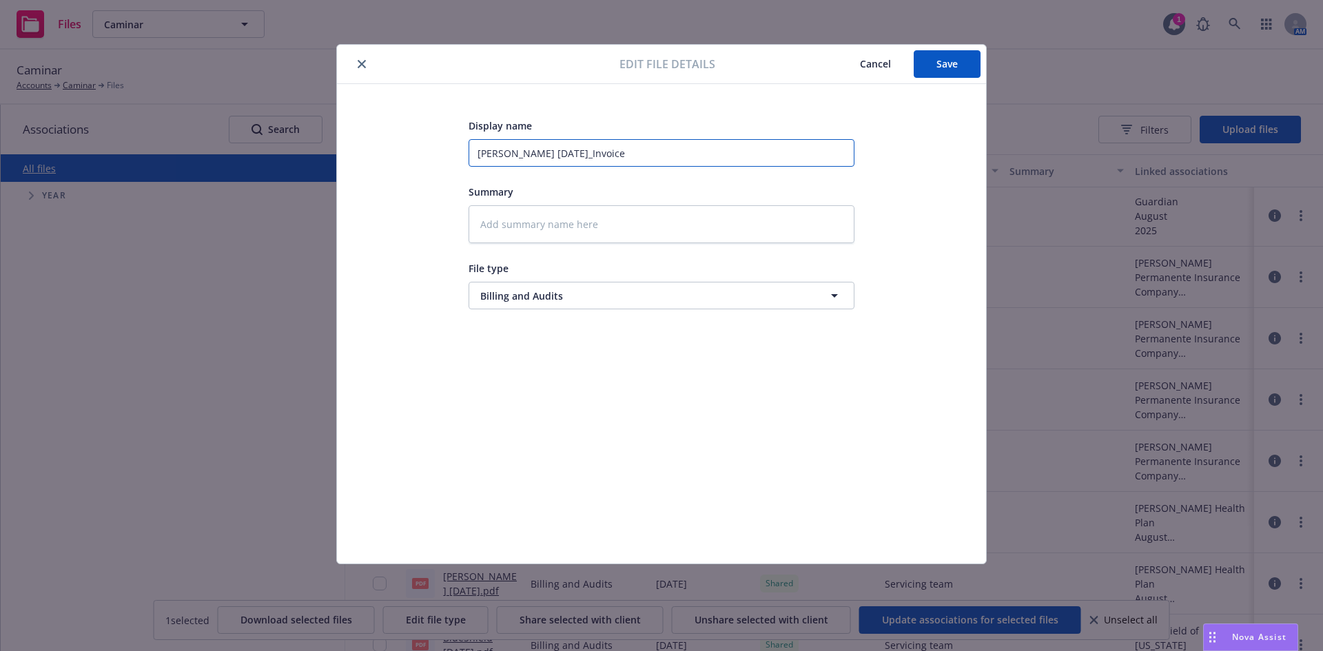
drag, startPoint x: 550, startPoint y: 154, endPoint x: 670, endPoint y: 153, distance: 119.9
click at [670, 153] on input "[PERSON_NAME] [DATE]_Invoice" at bounding box center [661, 153] width 386 height 28
type textarea "x"
type input "[PERSON_NAME] [DATE]"
type textarea "x"
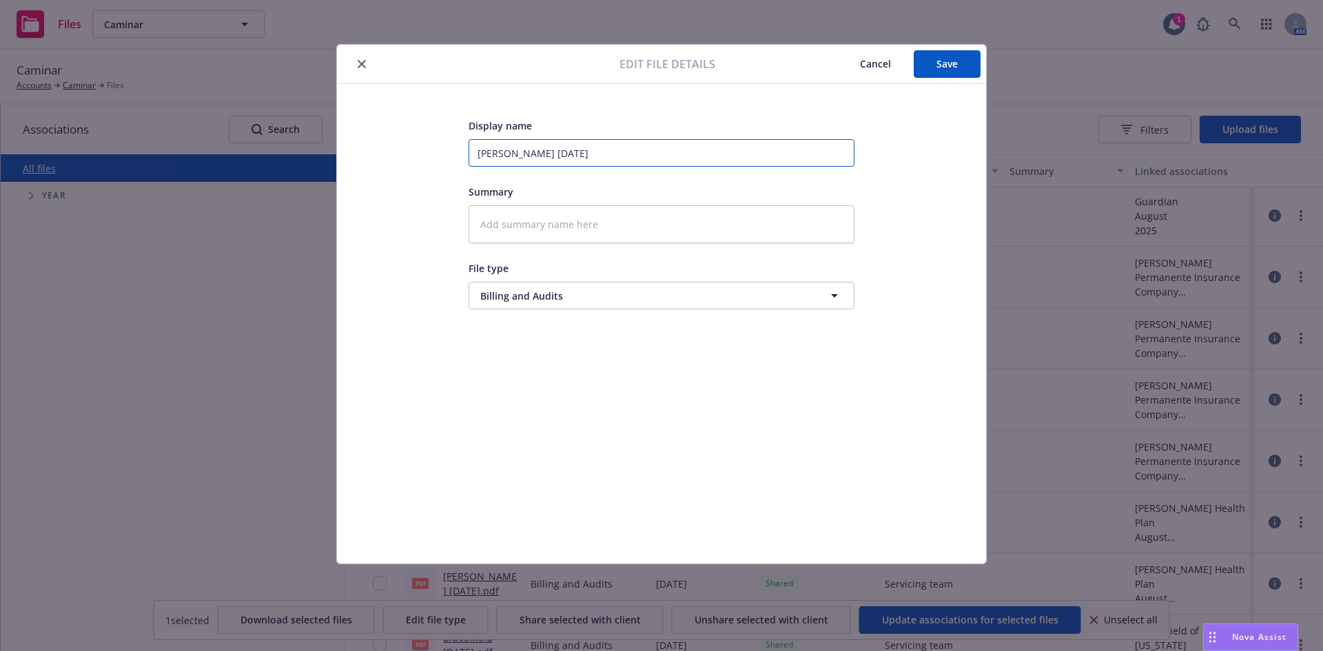
type input "[PERSON_NAME] AAug 2025"
type textarea "x"
type input "[PERSON_NAME] AcAug 2025"
type textarea "x"
type input "[PERSON_NAME] ActAug 2025"
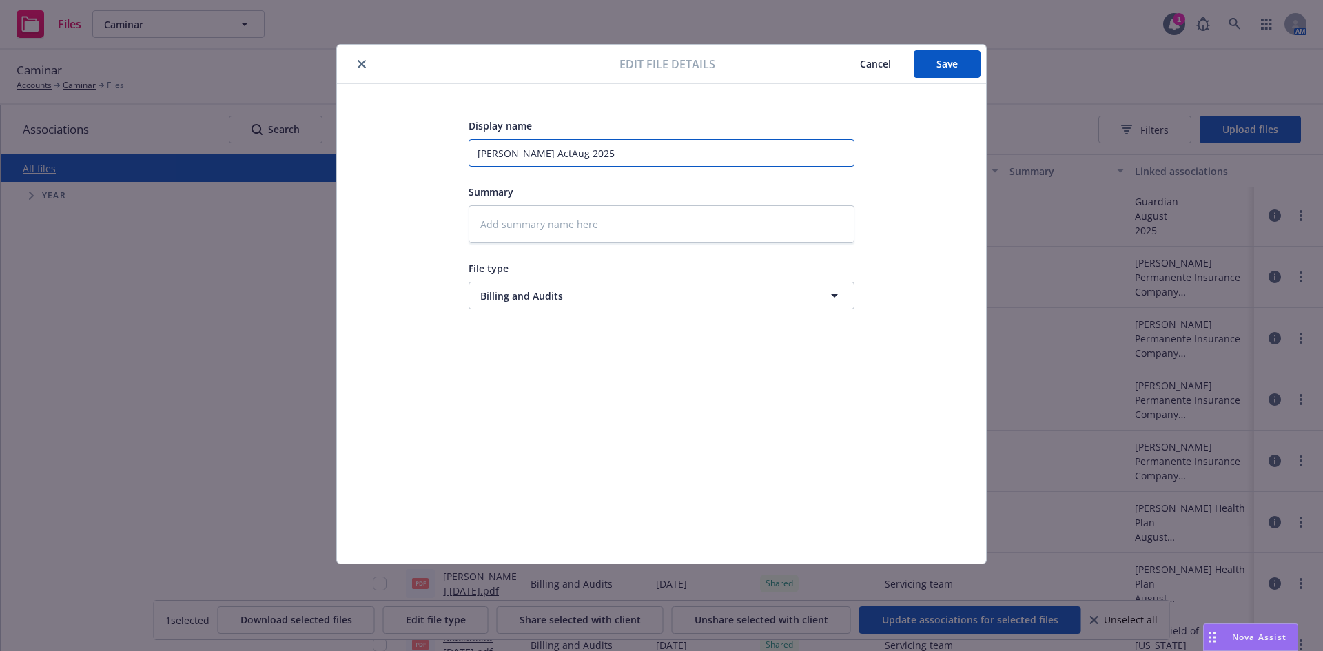
type textarea "x"
type input "[PERSON_NAME] ActiAug 2025"
type textarea "x"
type input "[PERSON_NAME] ActivAug 2025"
type textarea "x"
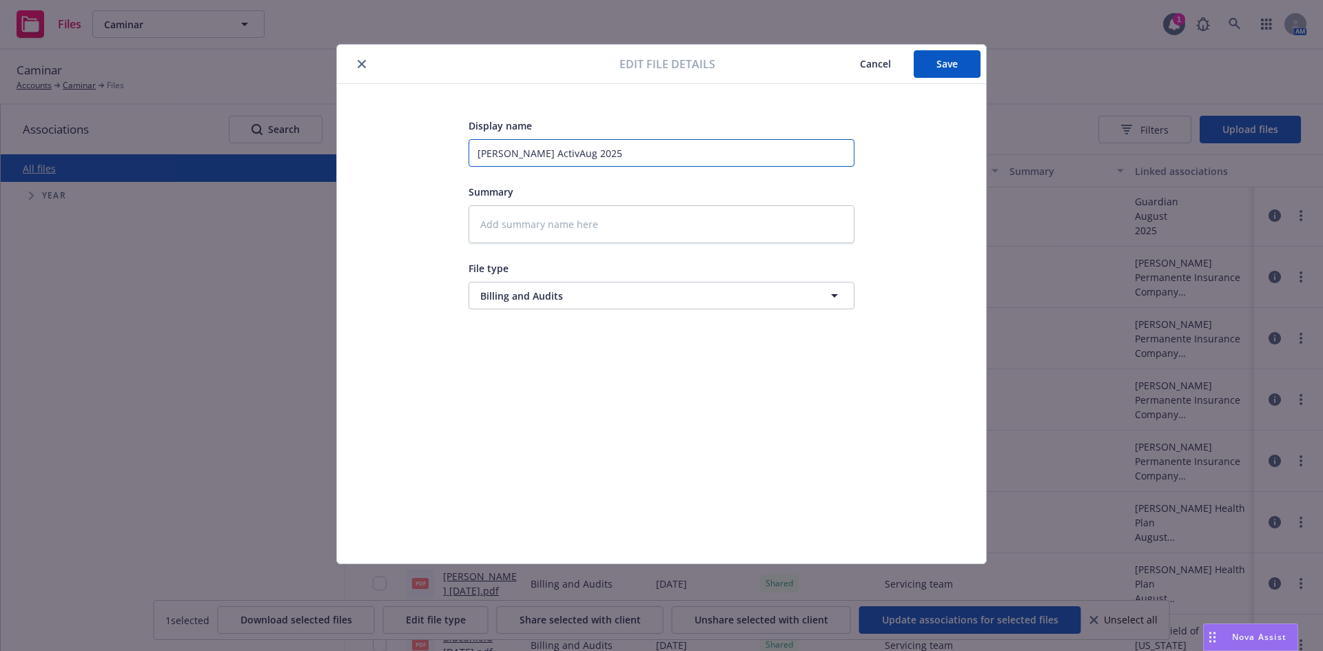
type input "[PERSON_NAME] ActiveAug 2025"
type textarea "x"
type input "[PERSON_NAME] ActivesAug 2025"
type textarea "x"
type input "[PERSON_NAME] Actives [DATE]"
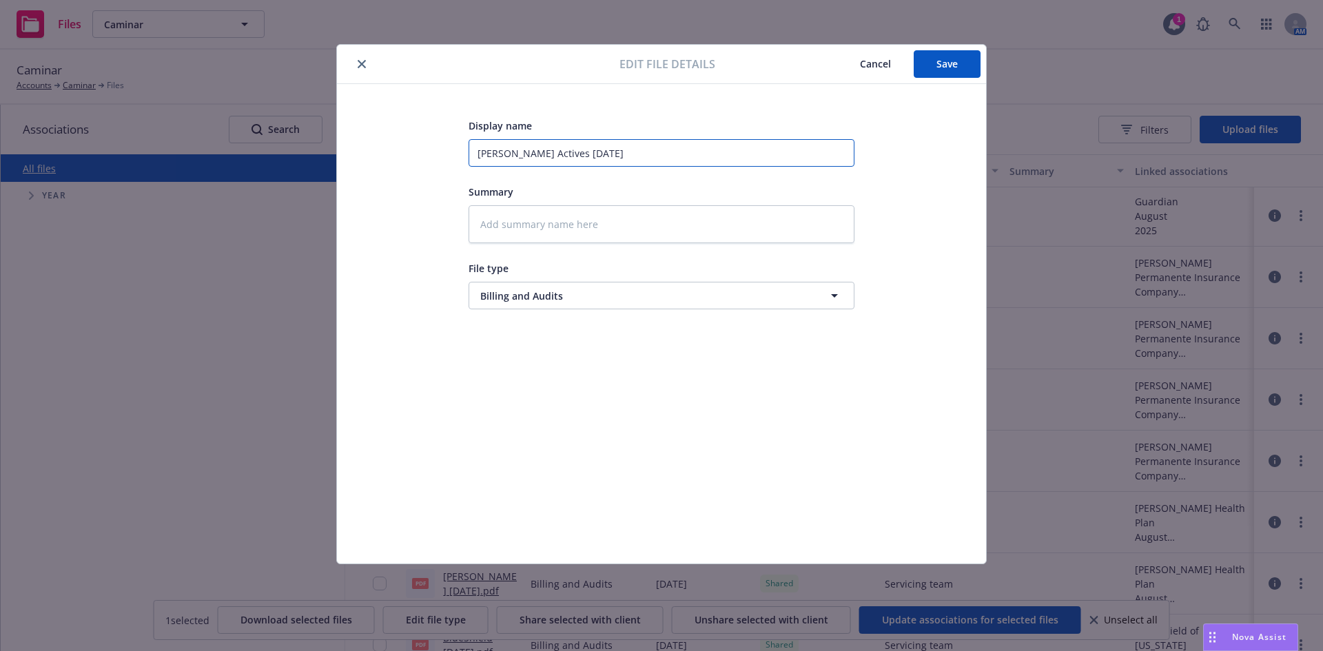
click at [670, 153] on input "[PERSON_NAME] Actives [DATE]" at bounding box center [661, 153] width 386 height 28
click at [924, 67] on button "Save" at bounding box center [946, 64] width 67 height 28
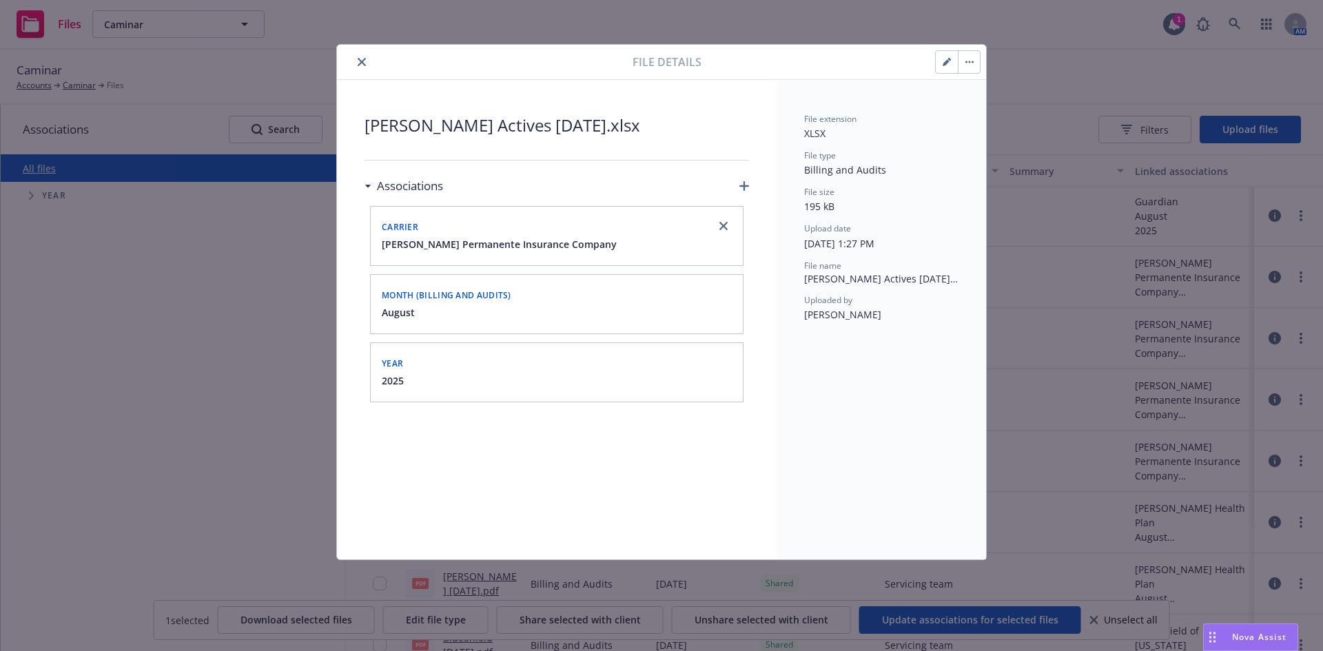
click at [362, 59] on icon "close" at bounding box center [362, 62] width 8 height 8
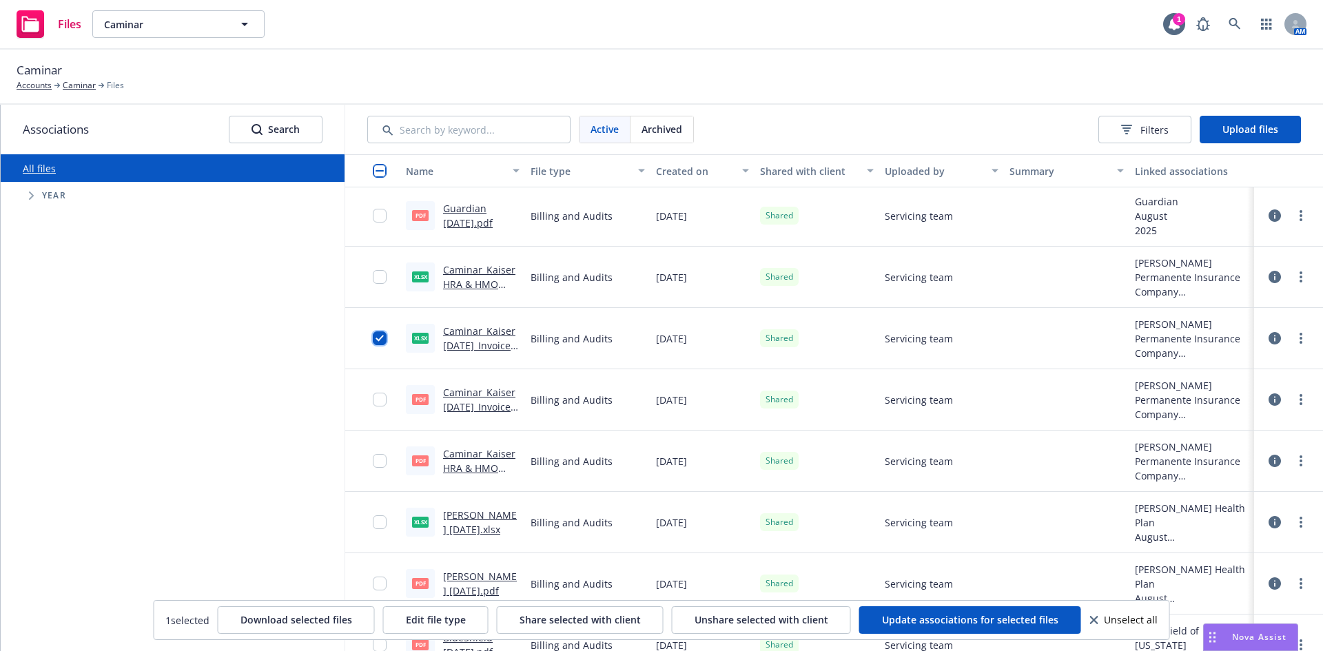
drag, startPoint x: 383, startPoint y: 333, endPoint x: 383, endPoint y: 363, distance: 29.6
click at [383, 333] on input "checkbox" at bounding box center [380, 338] width 14 height 14
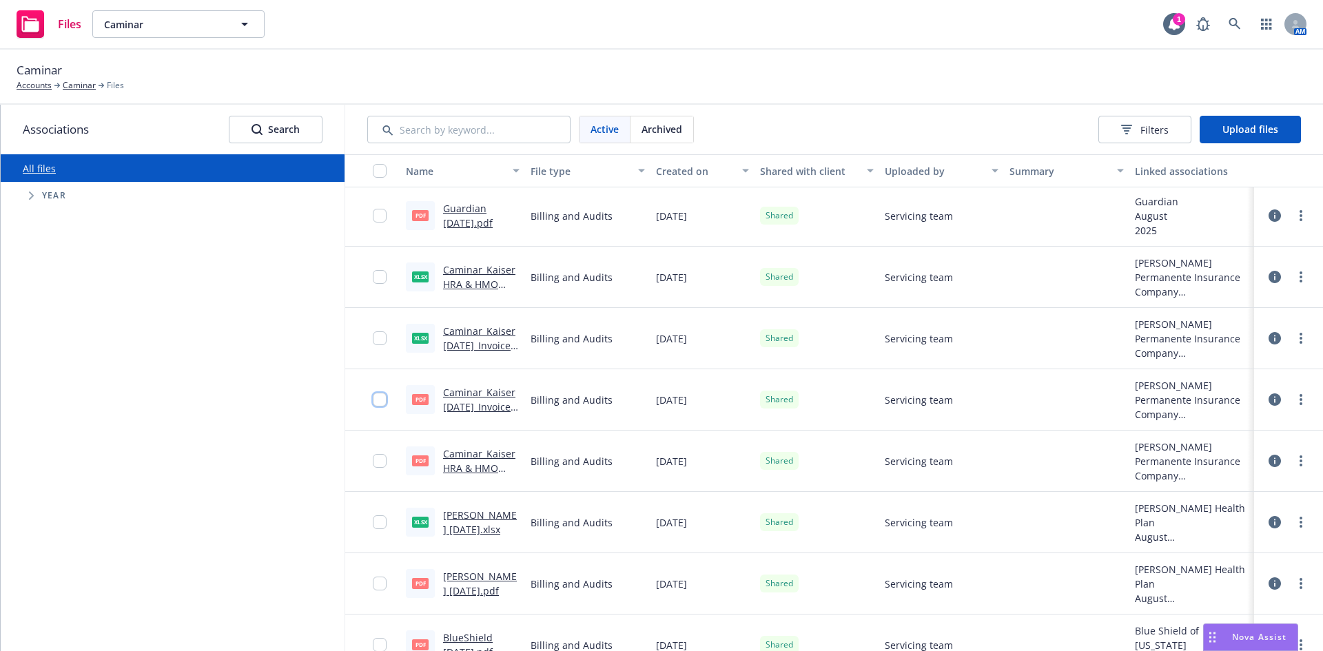
click at [382, 395] on input "checkbox" at bounding box center [380, 400] width 14 height 14
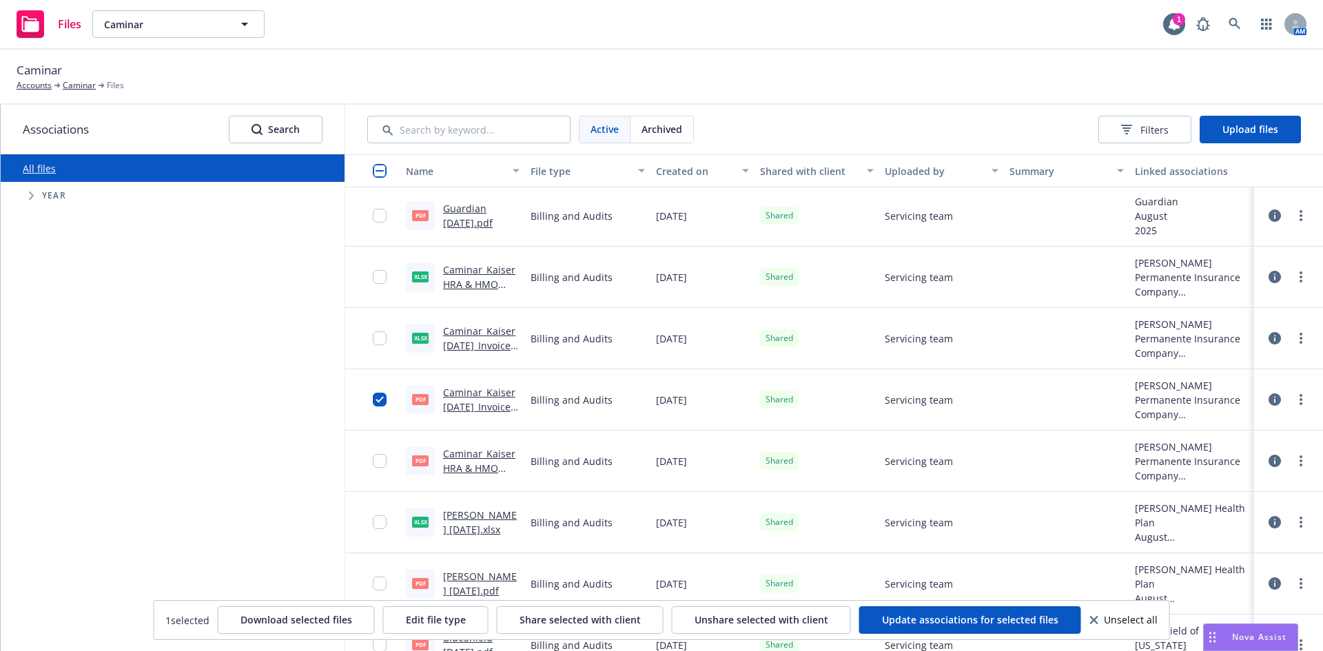
click at [1301, 397] on div at bounding box center [1288, 399] width 58 height 44
click at [1297, 396] on link "more" at bounding box center [1300, 399] width 17 height 17
drag, startPoint x: 1228, startPoint y: 503, endPoint x: 1214, endPoint y: 501, distance: 13.9
click at [1228, 503] on link "Edit" at bounding box center [1229, 511] width 137 height 28
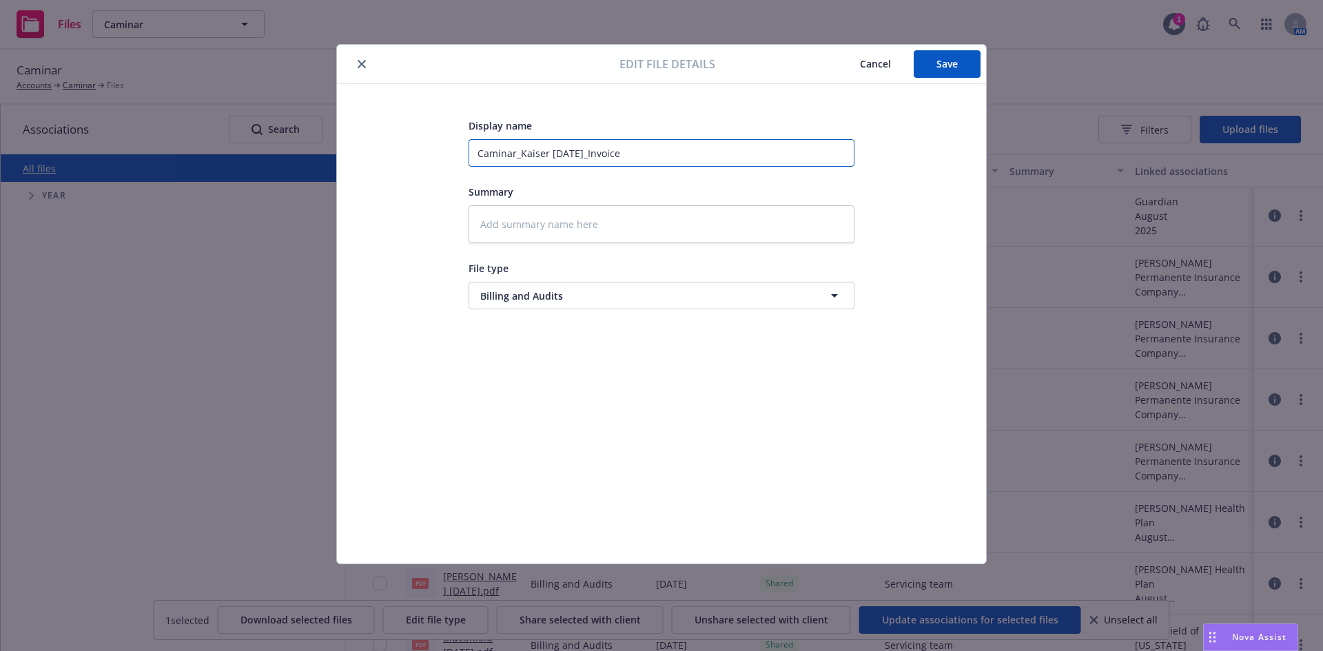
drag, startPoint x: 517, startPoint y: 157, endPoint x: 424, endPoint y: 161, distance: 93.1
click at [424, 161] on div "Display name Caminar_Kaiser [DATE]_Invoice Summary File type Billing and Audits…" at bounding box center [661, 323] width 594 height 413
type textarea "x"
type input "_Kaiser [DATE]_Invoice"
type textarea "x"
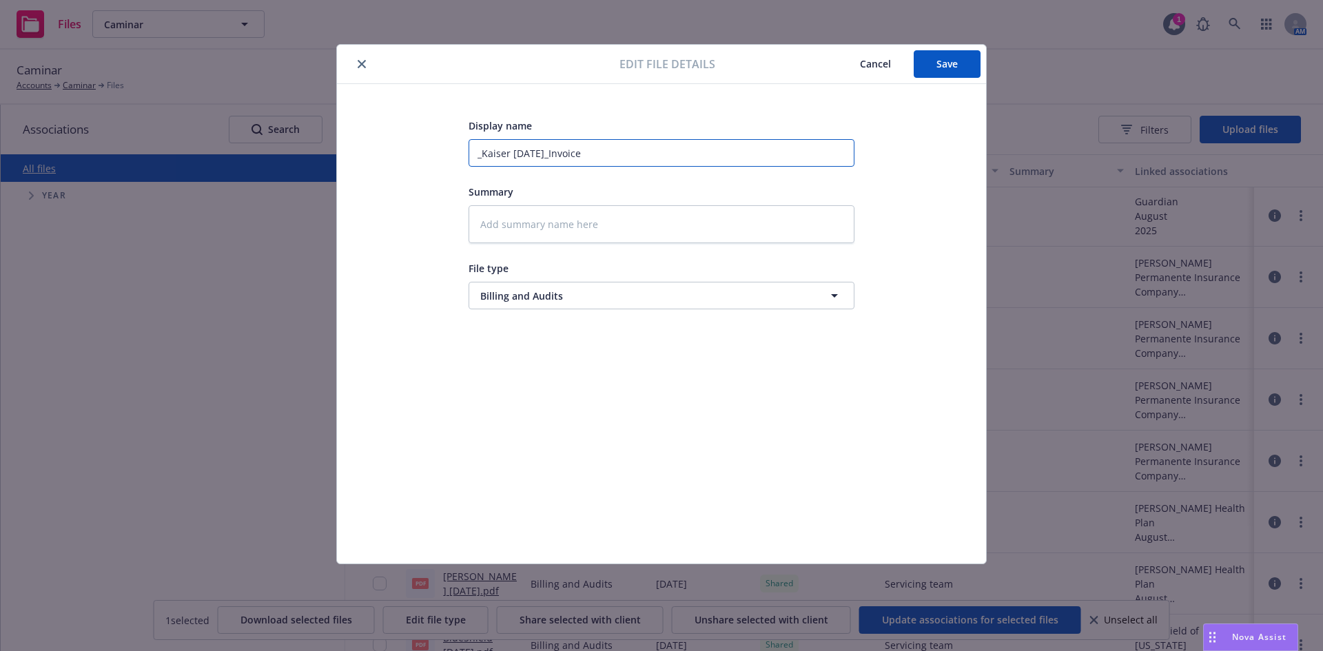
type input "[PERSON_NAME] [DATE]_Invoice"
click at [506, 153] on input "[PERSON_NAME] [DATE]_Invoice" at bounding box center [661, 153] width 386 height 28
type textarea "x"
type input "[PERSON_NAME] [DATE]_Invoice"
type textarea "x"
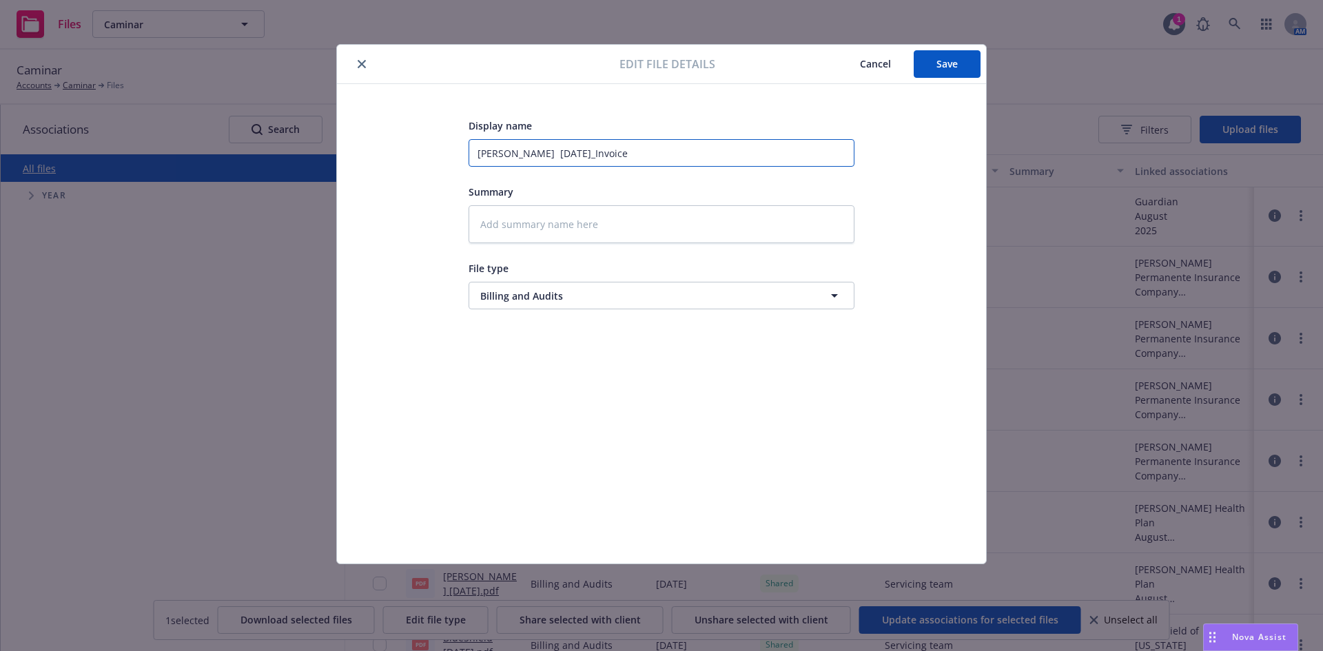
type input "[PERSON_NAME] A [DATE]_Invoice"
type textarea "x"
type input "[PERSON_NAME] [DATE]_Invoice"
type textarea "x"
type input "[PERSON_NAME] Act [DATE]_Invoice"
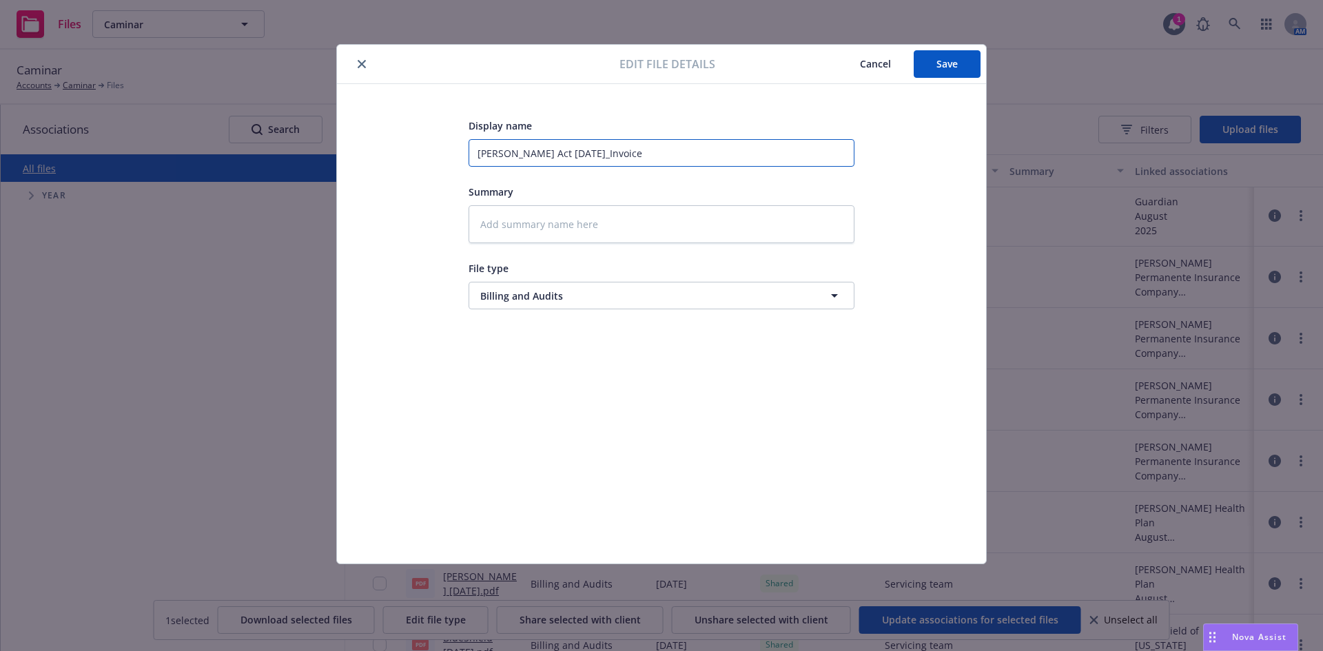
type textarea "x"
type input "[PERSON_NAME] Acti [DATE]_Invoice"
type textarea "x"
type input "[PERSON_NAME] Activ [DATE]_Invoice"
type textarea "x"
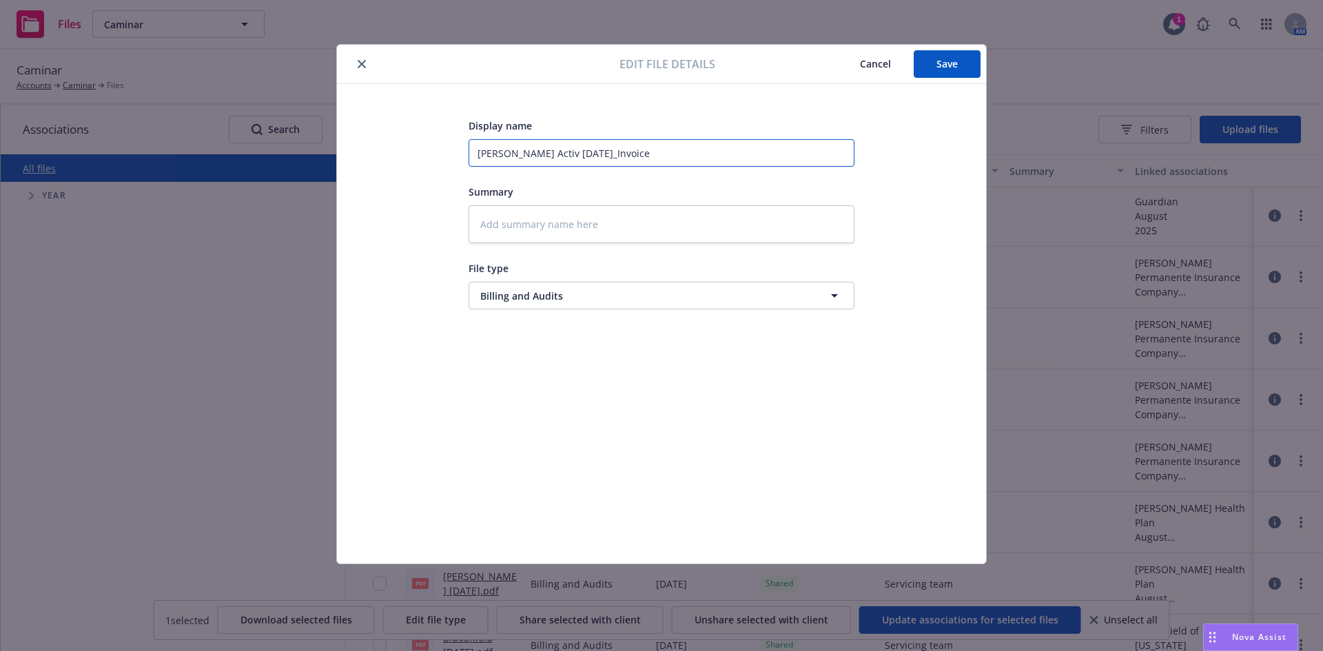
type input "[PERSON_NAME] Active [DATE]_Invoice"
type textarea "x"
type input "[PERSON_NAME] Actives [DATE]_Invoice"
drag, startPoint x: 725, startPoint y: 149, endPoint x: 583, endPoint y: 173, distance: 143.1
click at [583, 173] on div "Display name [PERSON_NAME] Actives [DATE]_Invoice Summary File type Billing and…" at bounding box center [661, 213] width 386 height 192
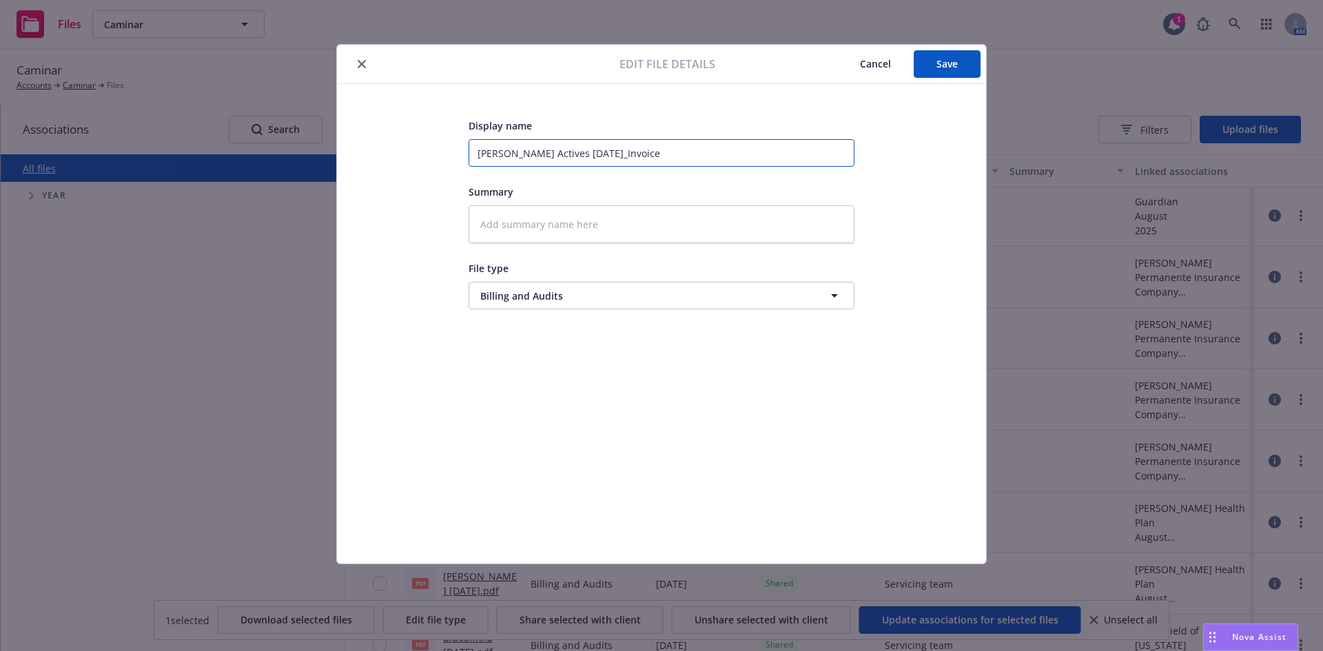
type textarea "x"
type input "[PERSON_NAME] Actives [DATE]"
click at [934, 69] on button "Save" at bounding box center [946, 64] width 67 height 28
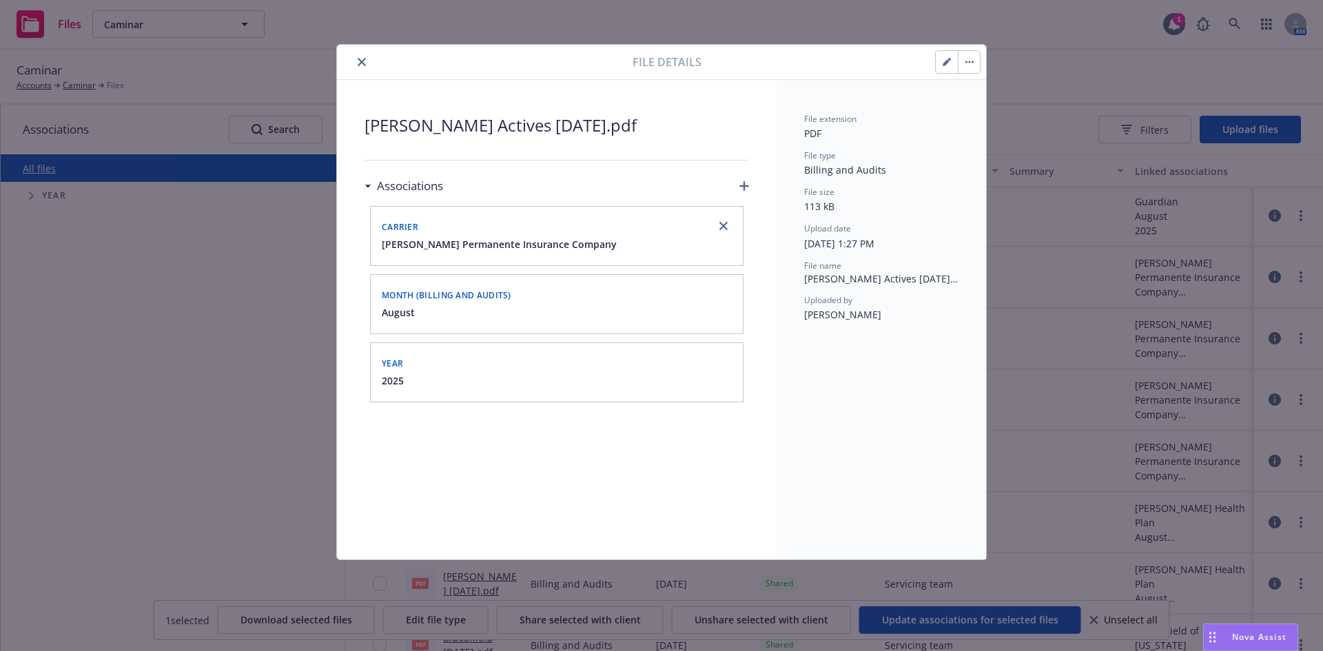
click at [364, 62] on icon "close" at bounding box center [362, 62] width 8 height 8
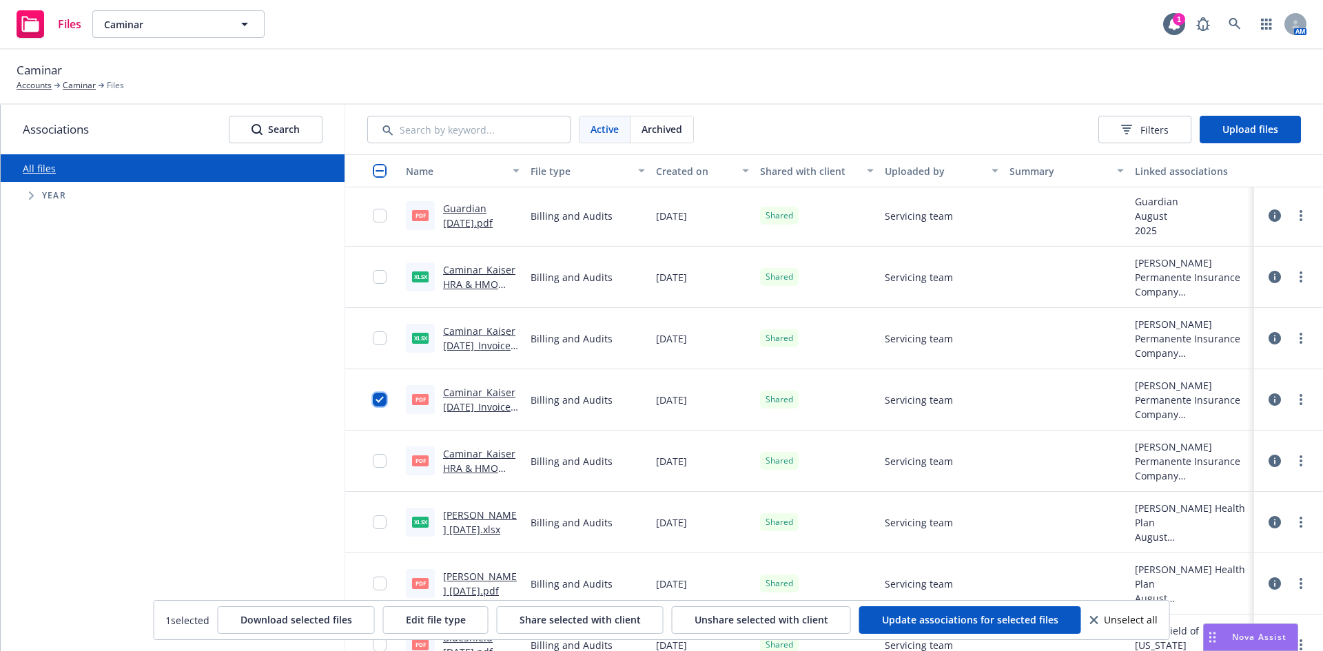
click at [373, 396] on input "checkbox" at bounding box center [380, 400] width 14 height 14
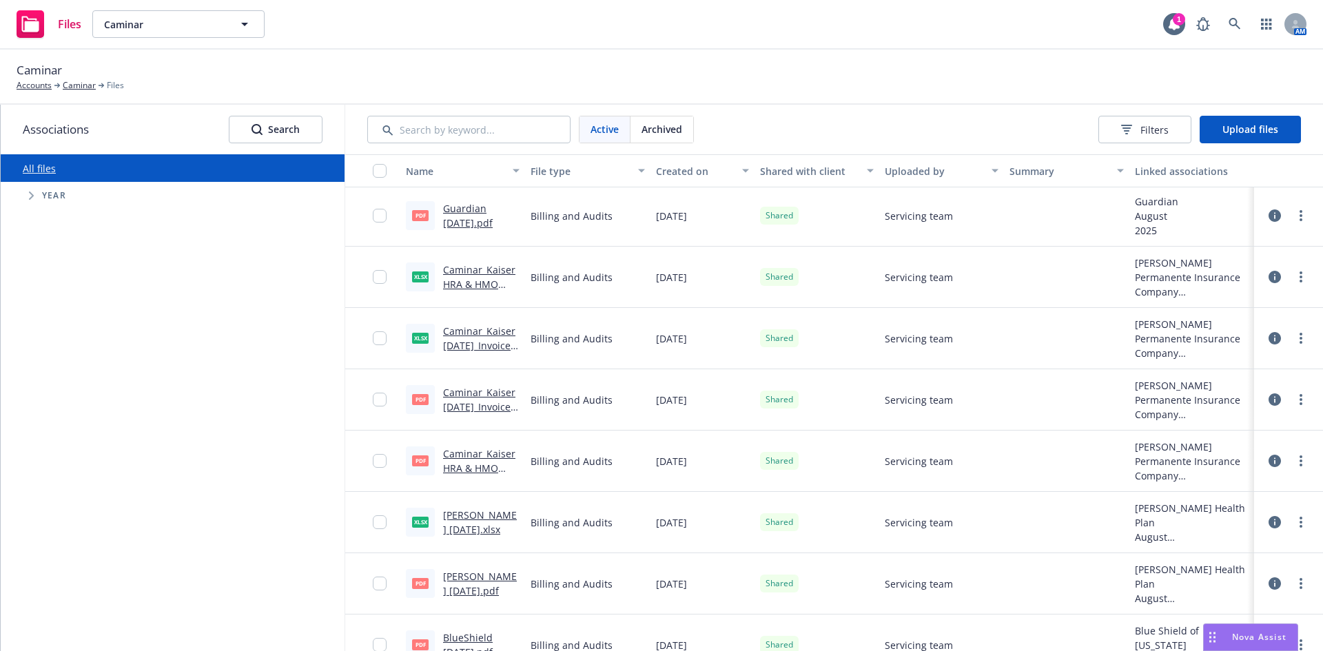
click at [370, 455] on div at bounding box center [372, 461] width 55 height 61
click at [375, 461] on input "checkbox" at bounding box center [380, 461] width 14 height 14
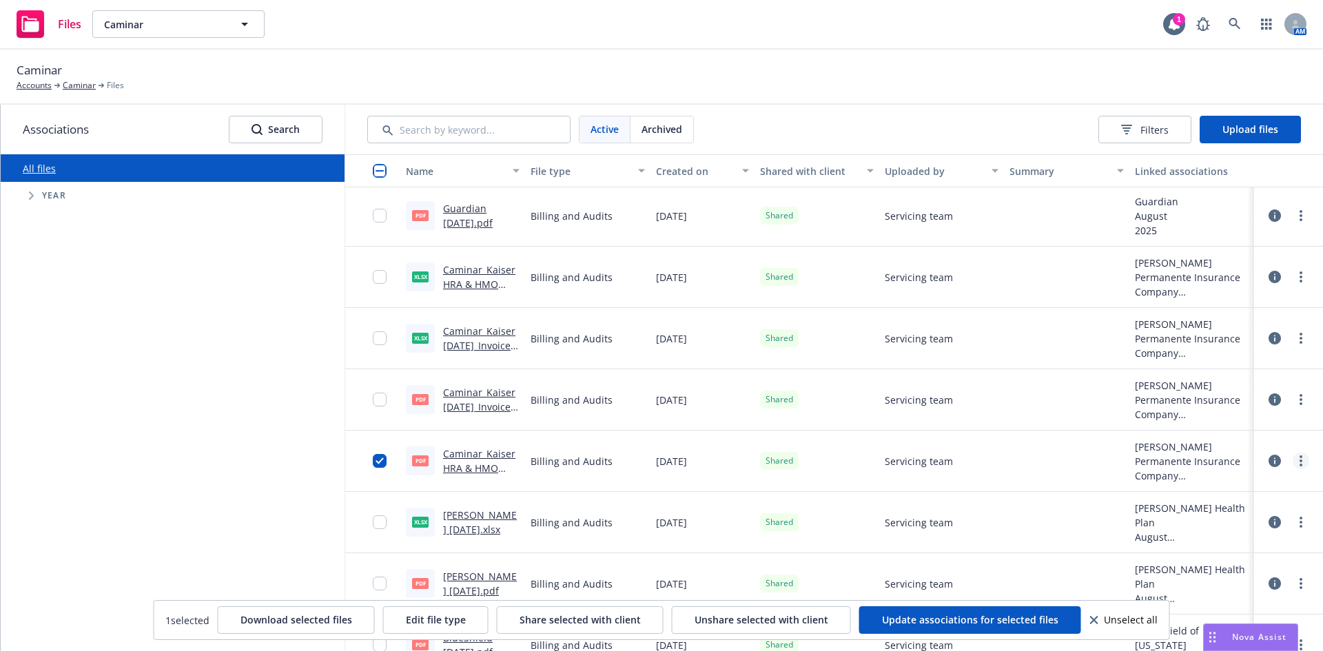
click at [1292, 453] on link "more" at bounding box center [1300, 461] width 17 height 17
click at [1199, 567] on link "Edit" at bounding box center [1229, 572] width 137 height 28
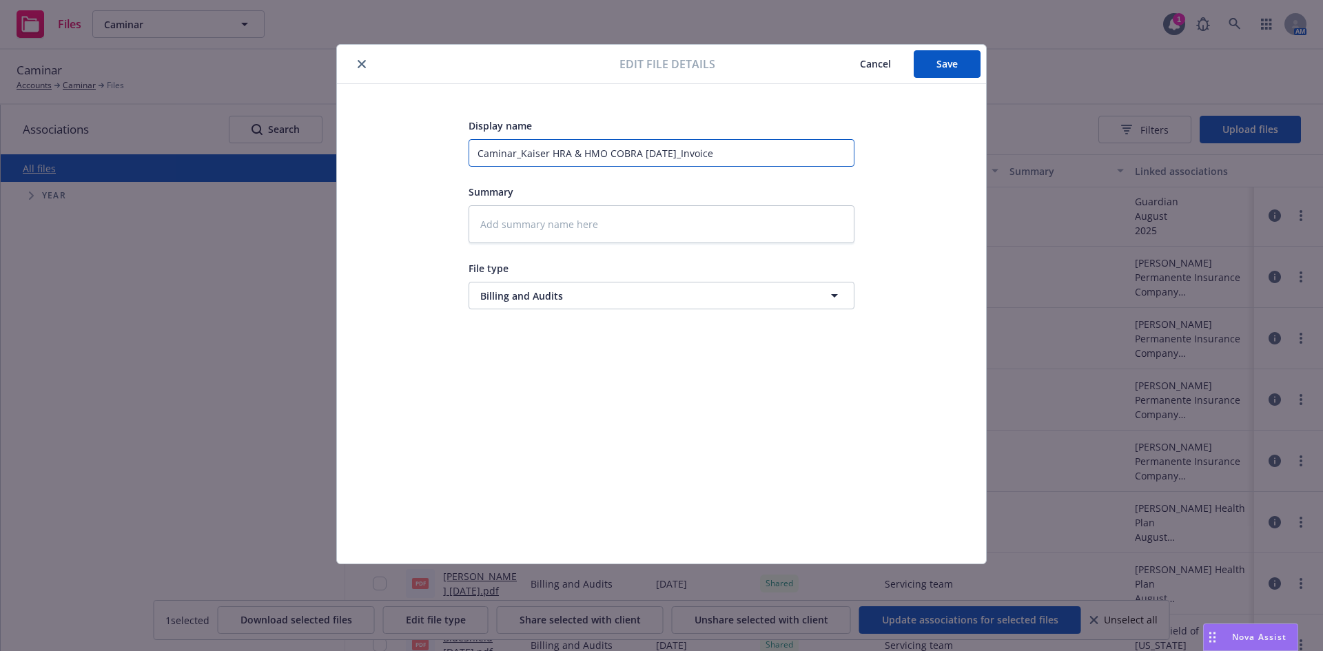
drag, startPoint x: 519, startPoint y: 159, endPoint x: 380, endPoint y: 161, distance: 139.2
click at [380, 161] on div "Display name Caminar_Kaiser HRA & HMO COBRA [DATE]_Invoice Summary File type Bi…" at bounding box center [661, 323] width 594 height 413
type textarea "x"
type input "[PERSON_NAME] HRA & HMO COBRA [DATE]_Invoice"
drag, startPoint x: 692, startPoint y: 155, endPoint x: 640, endPoint y: 161, distance: 52.6
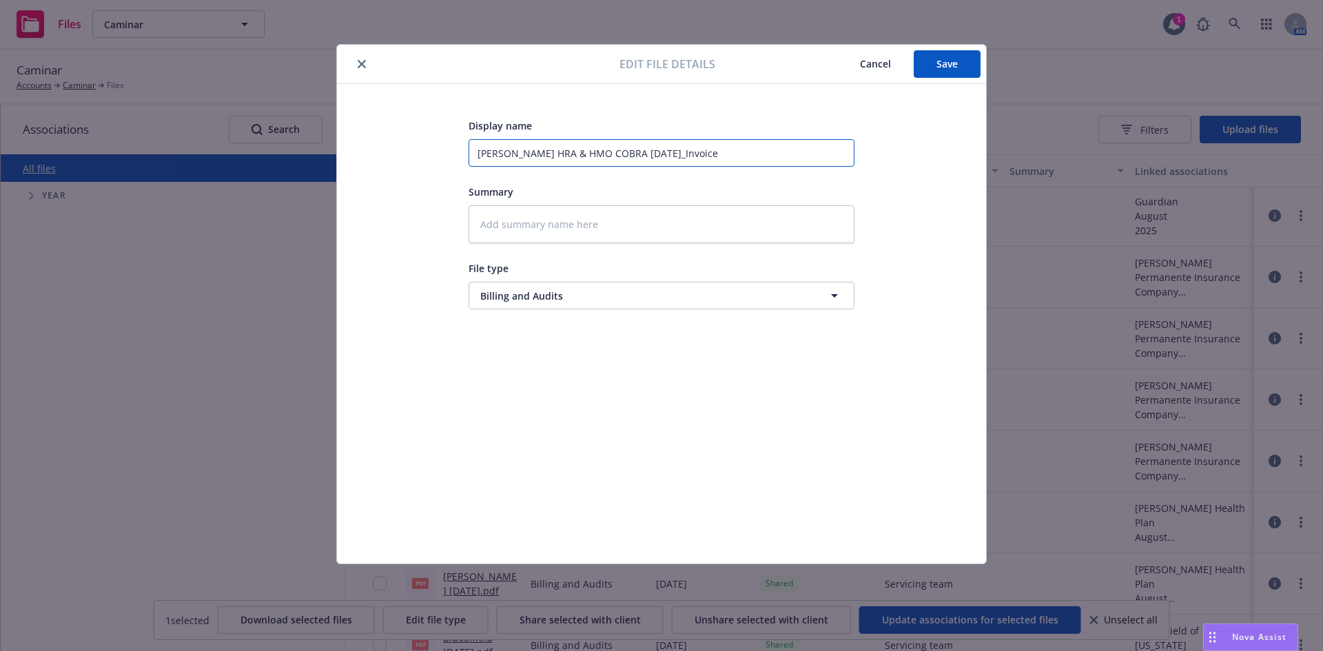
click at [640, 161] on input "[PERSON_NAME] HRA & HMO COBRA [DATE]_Invoice" at bounding box center [661, 153] width 386 height 28
type textarea "x"
type input "[PERSON_NAME] HRA & HMO COBRA [DATE]"
click at [938, 64] on span "Save" at bounding box center [946, 63] width 21 height 13
type textarea "x"
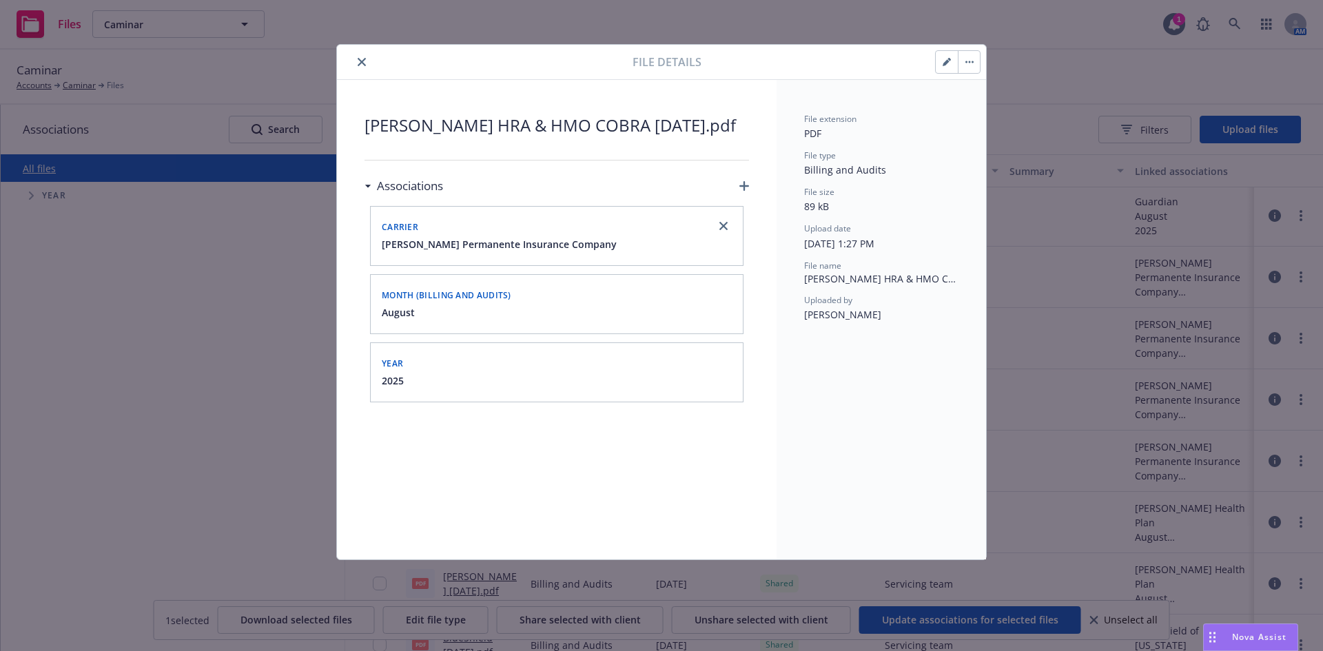
click at [364, 62] on icon "close" at bounding box center [362, 62] width 8 height 8
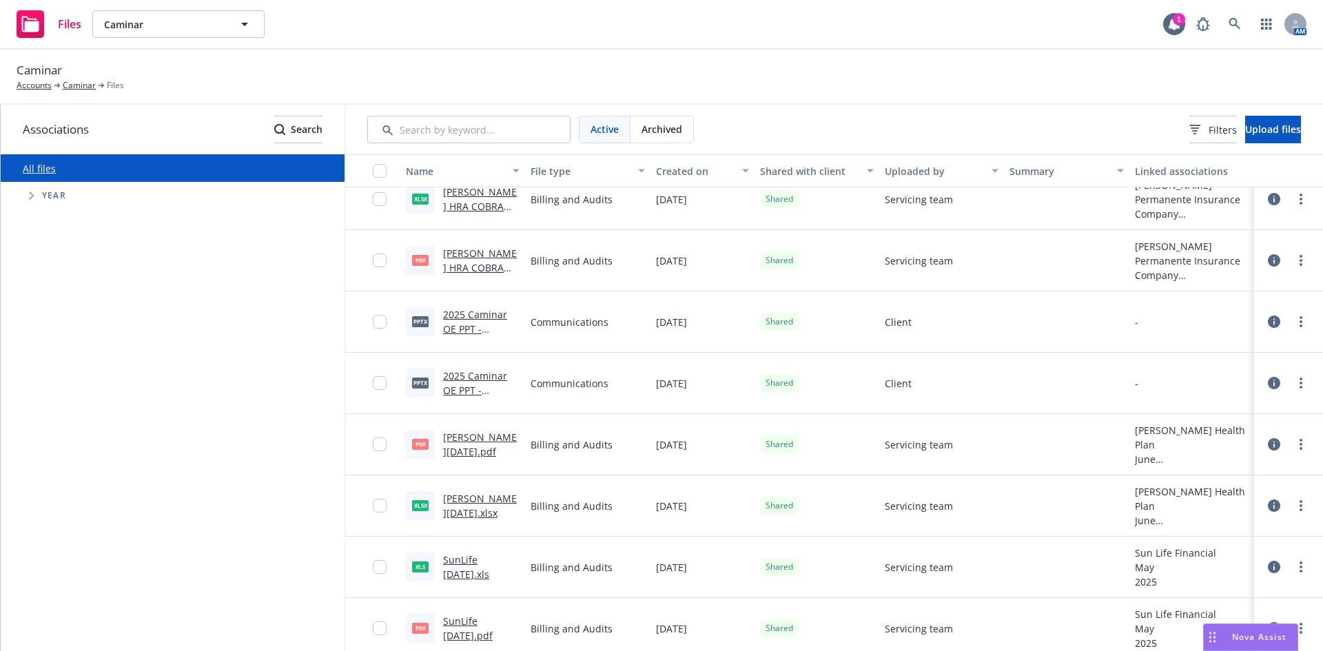
scroll to position [2962, 0]
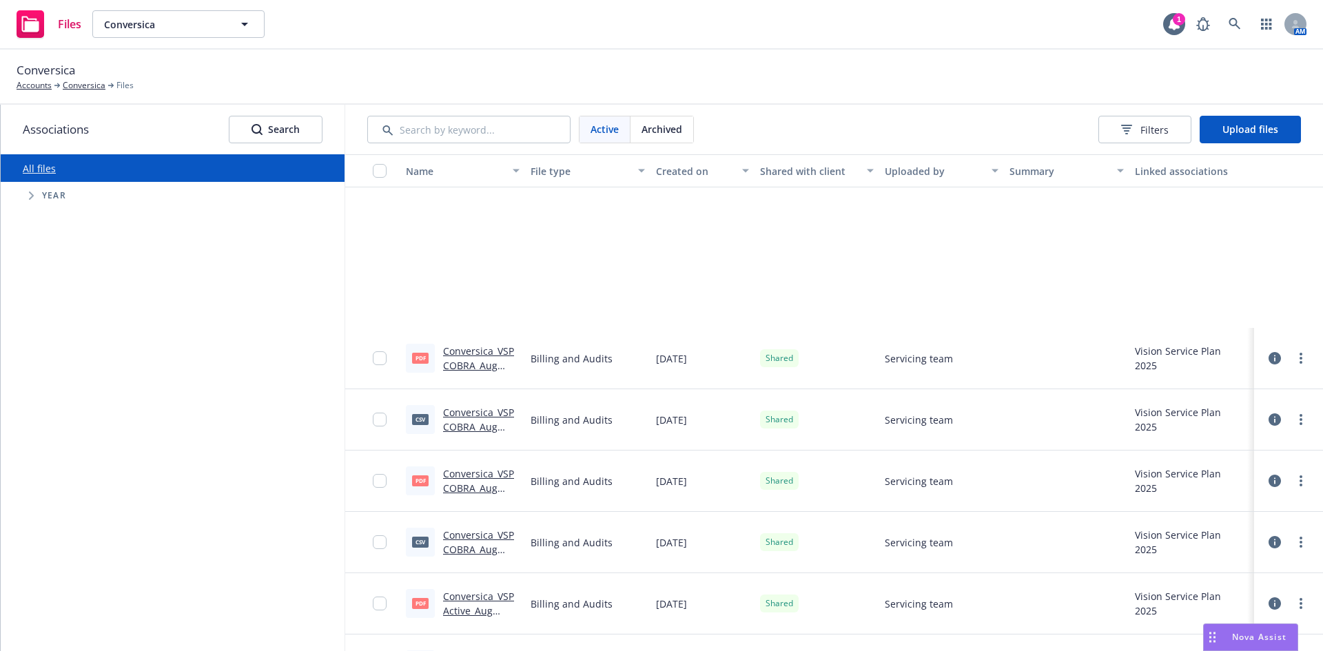
scroll to position [620, 0]
